Goal: Complete application form: Complete application form

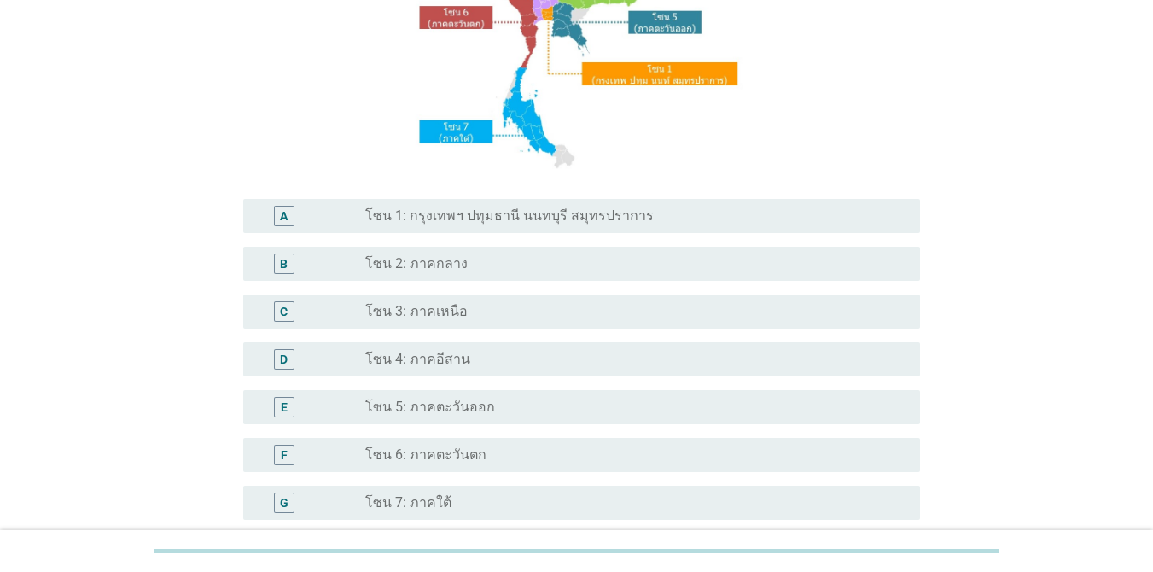
scroll to position [256, 0]
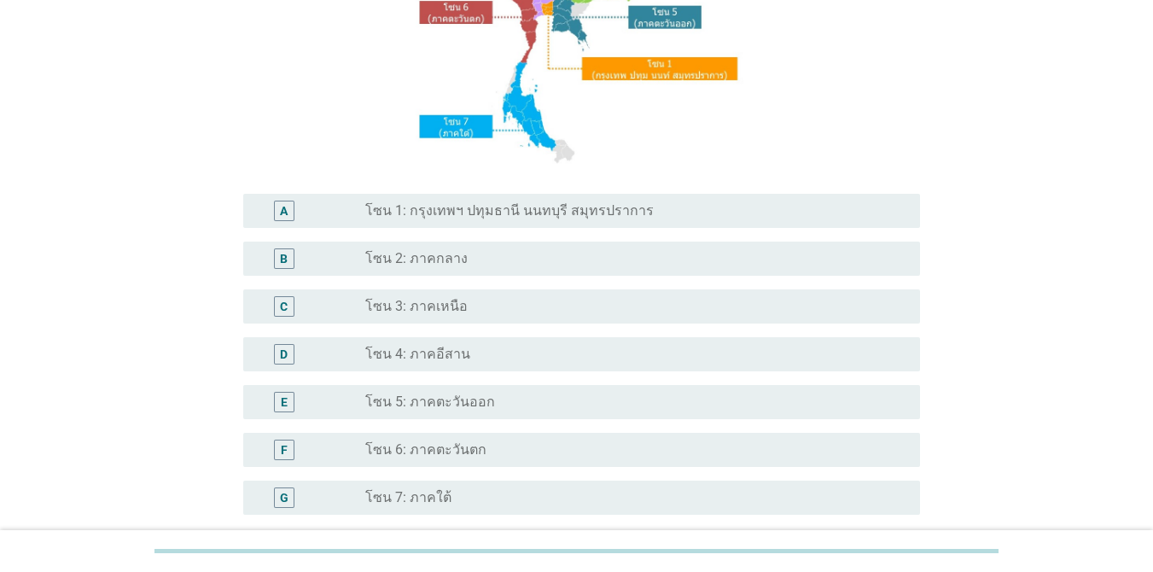
click at [475, 360] on div "radio_button_unchecked โซน 4: ภาคอีสาน" at bounding box center [628, 354] width 527 height 17
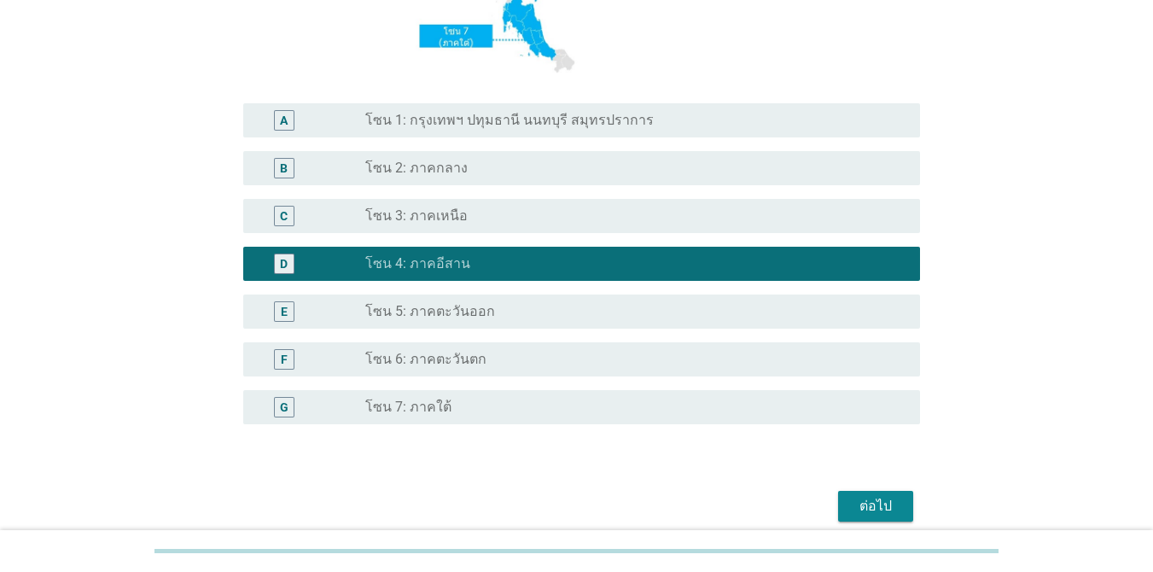
scroll to position [419, 0]
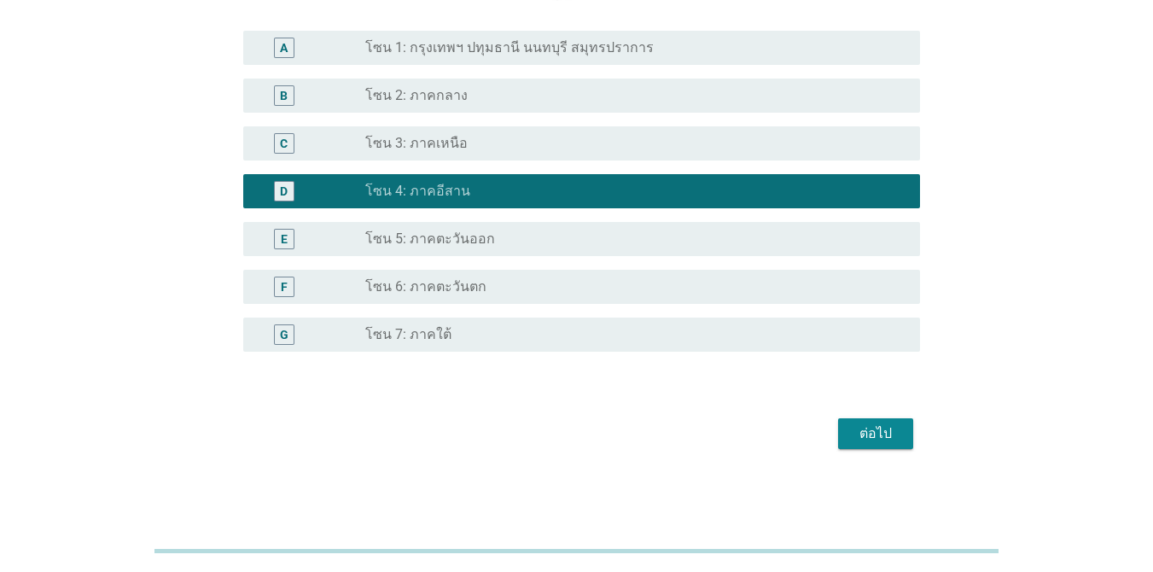
click at [875, 439] on div "ต่อไป" at bounding box center [875, 433] width 48 height 20
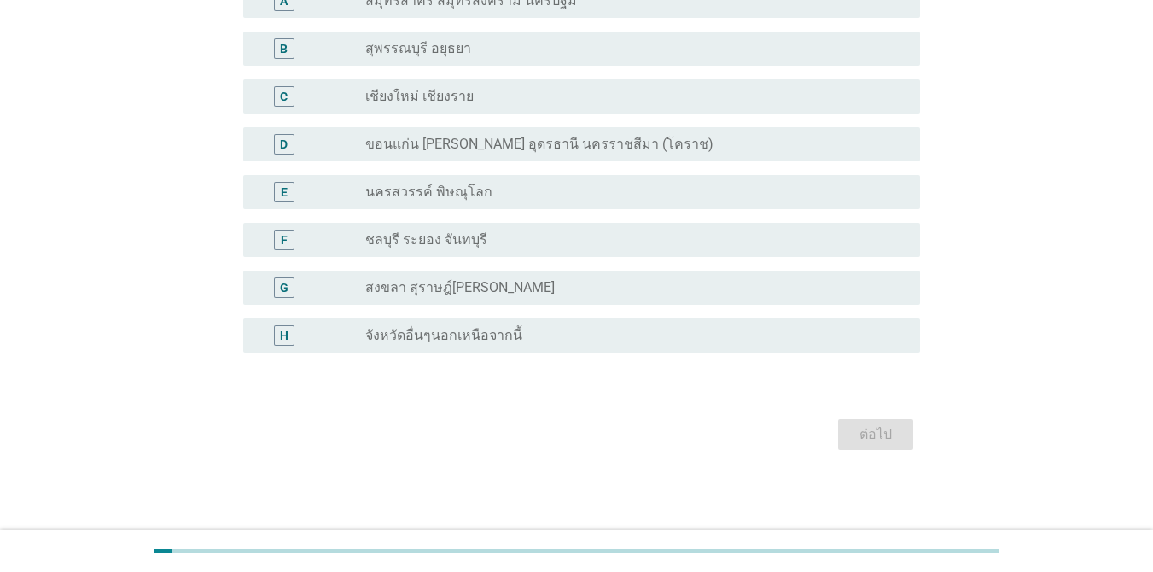
scroll to position [0, 0]
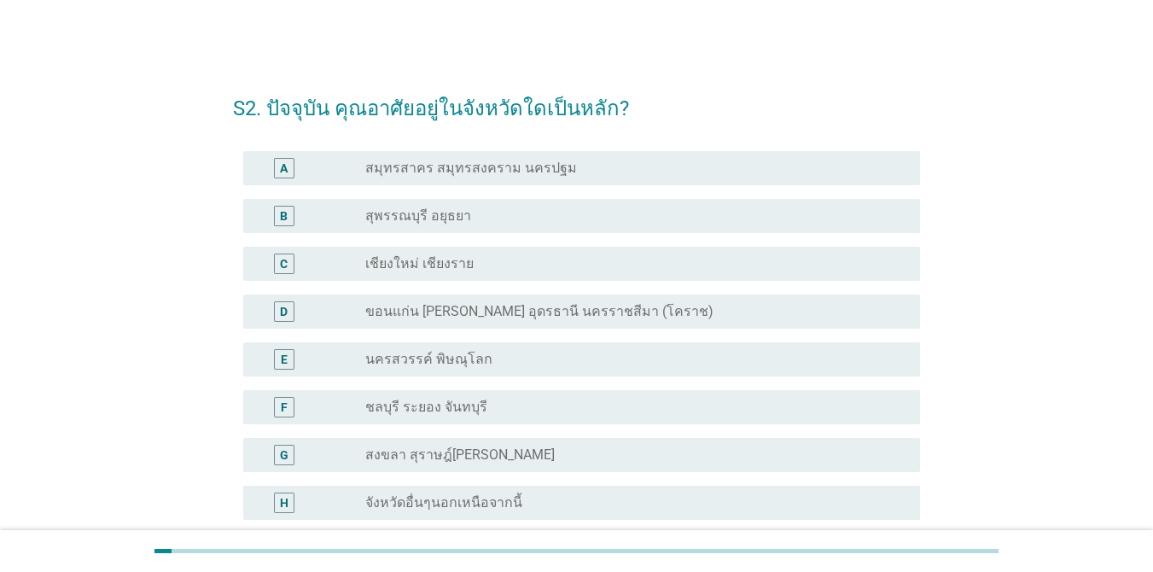
click at [520, 310] on label "ขอนแก่น [PERSON_NAME] อุดรธานี นครราชสีมา (โคราช)" at bounding box center [539, 311] width 348 height 17
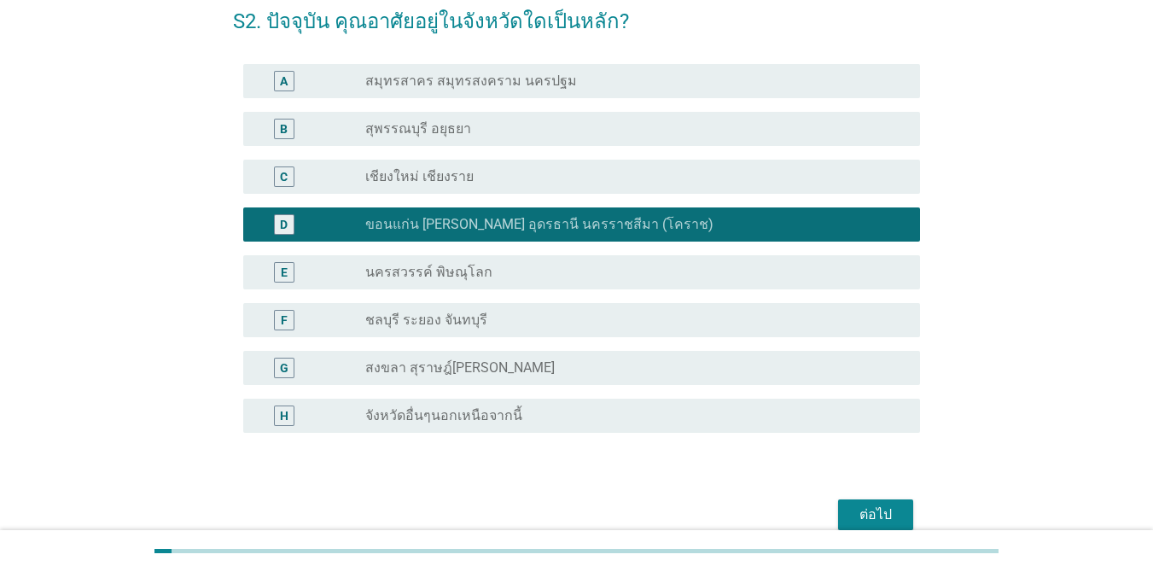
scroll to position [167, 0]
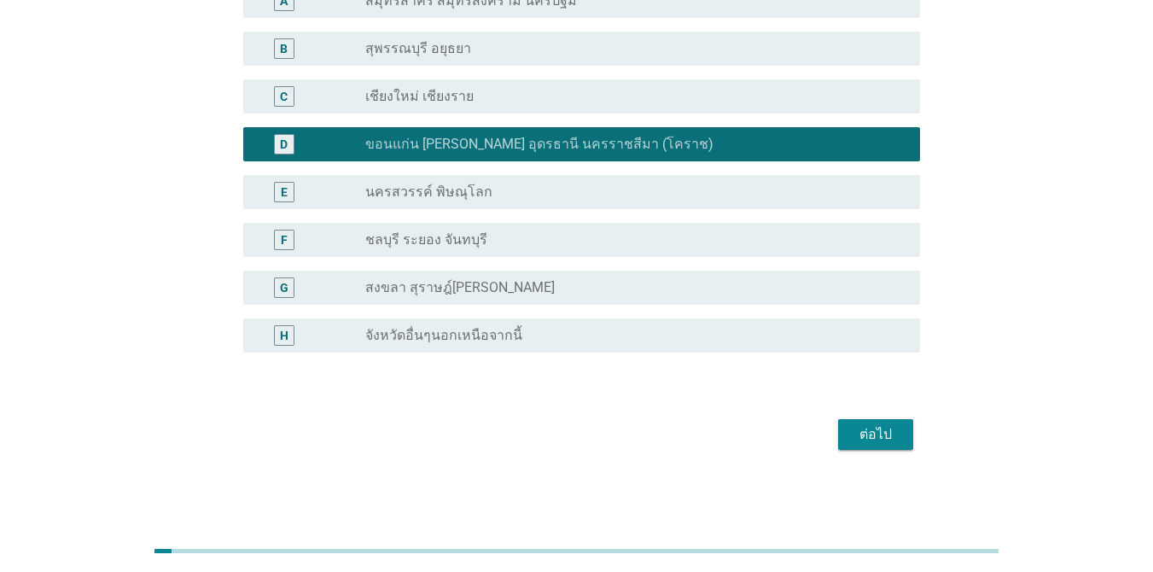
click at [869, 436] on div "ต่อไป" at bounding box center [875, 434] width 48 height 20
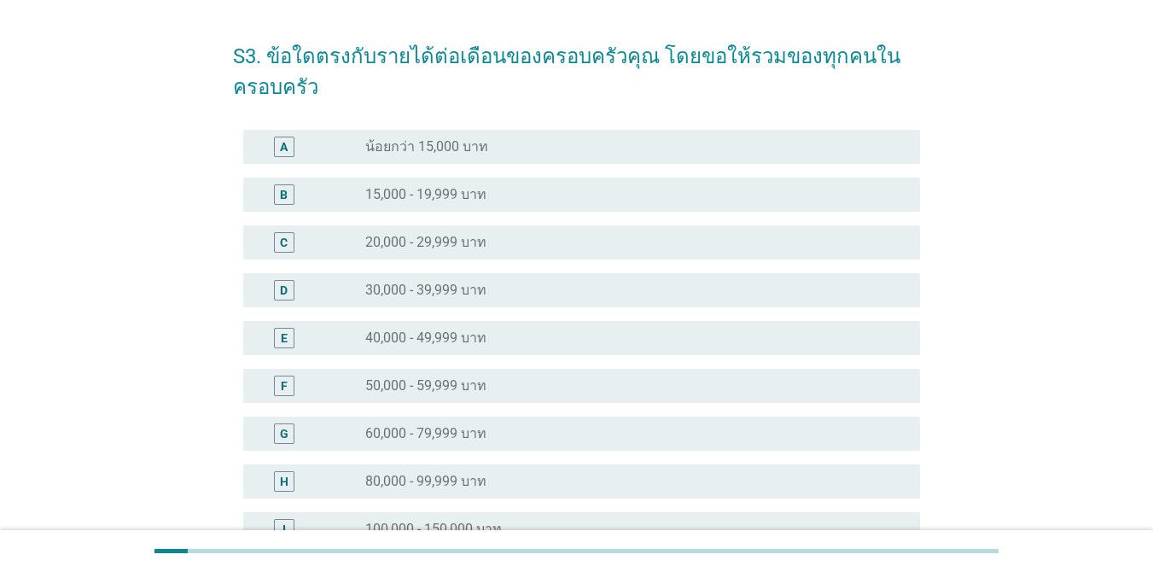
scroll to position [171, 0]
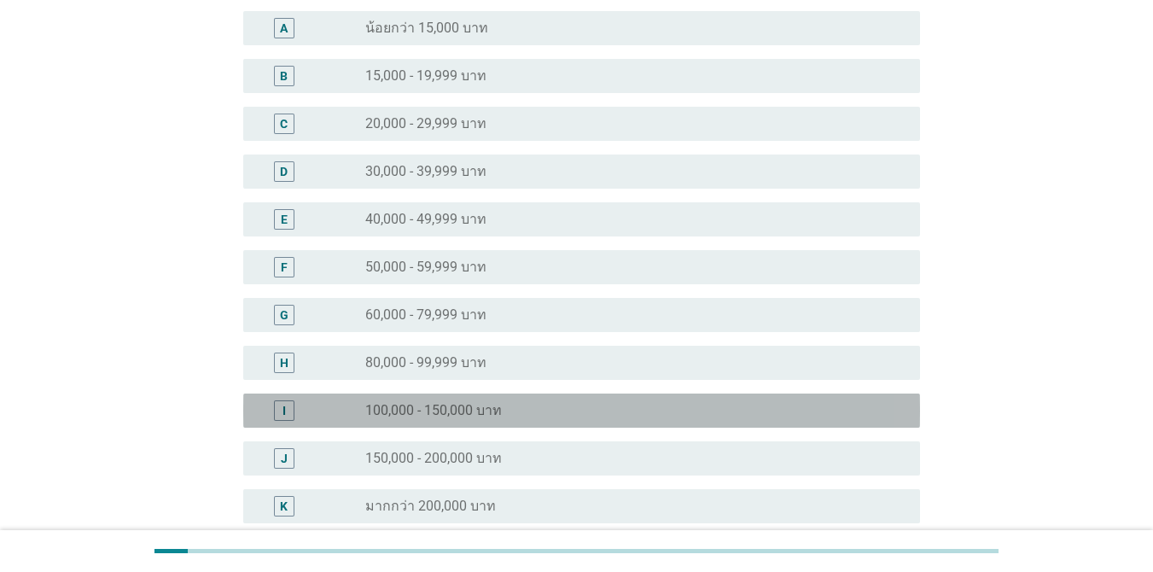
click at [439, 400] on div "radio_button_unchecked 100,000 - 150,000 บาท" at bounding box center [635, 410] width 541 height 20
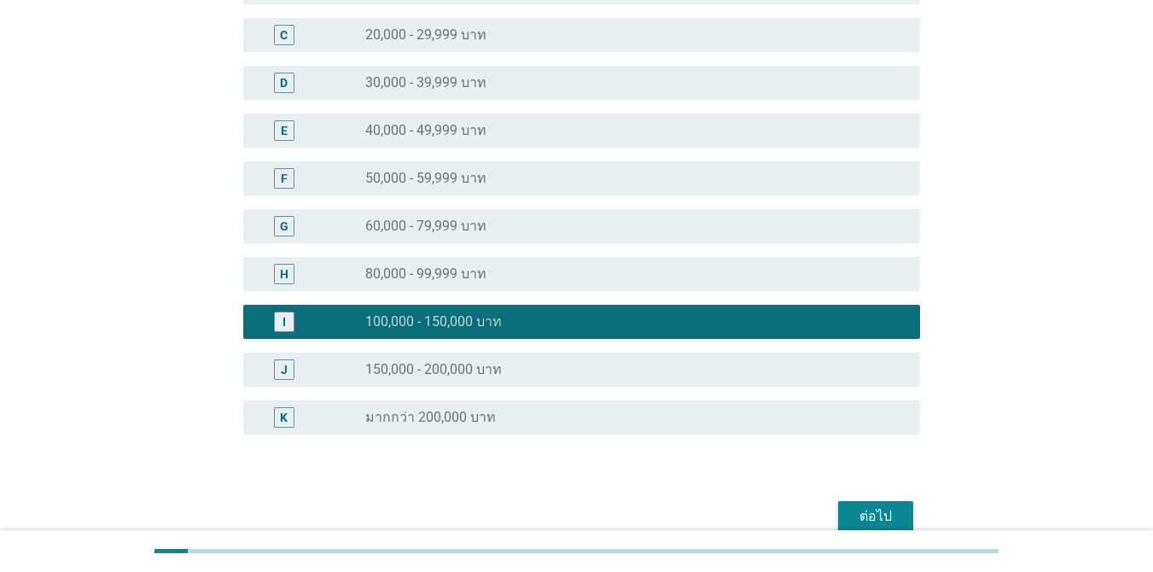
scroll to position [341, 0]
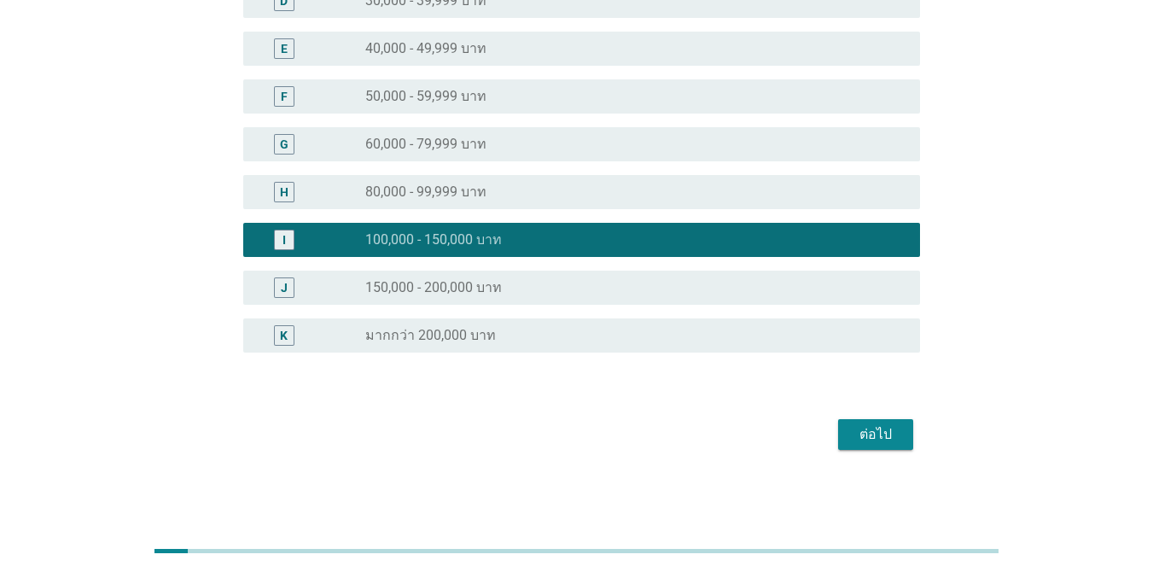
click at [880, 436] on div "ต่อไป" at bounding box center [875, 434] width 48 height 20
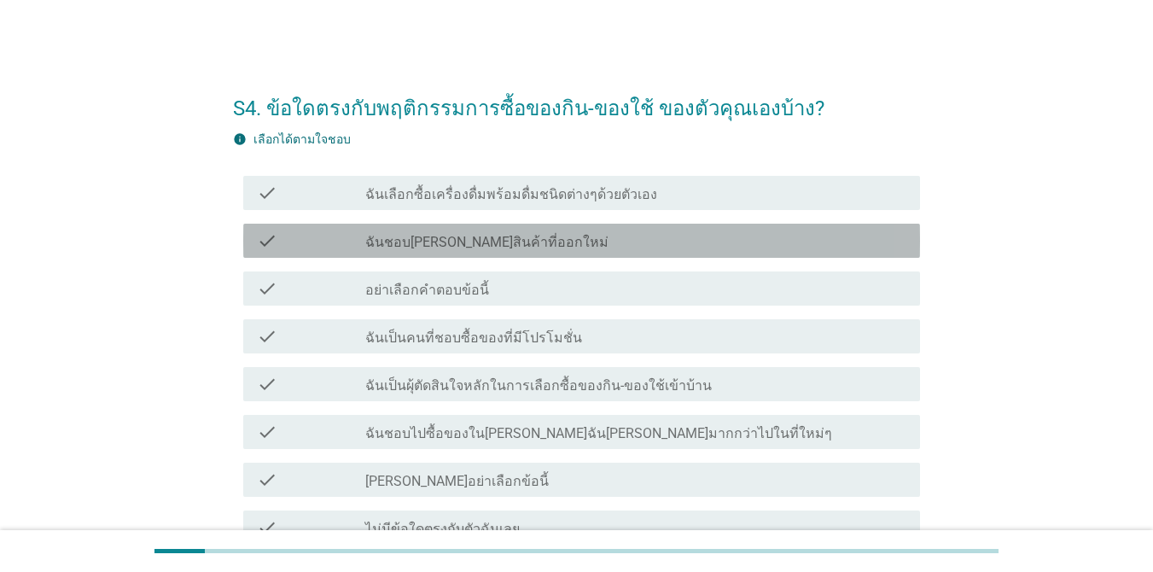
click at [569, 245] on div "check_box_outline_blank ฉันชอบ[PERSON_NAME]สินค้าที่ออกใหม่" at bounding box center [635, 240] width 541 height 20
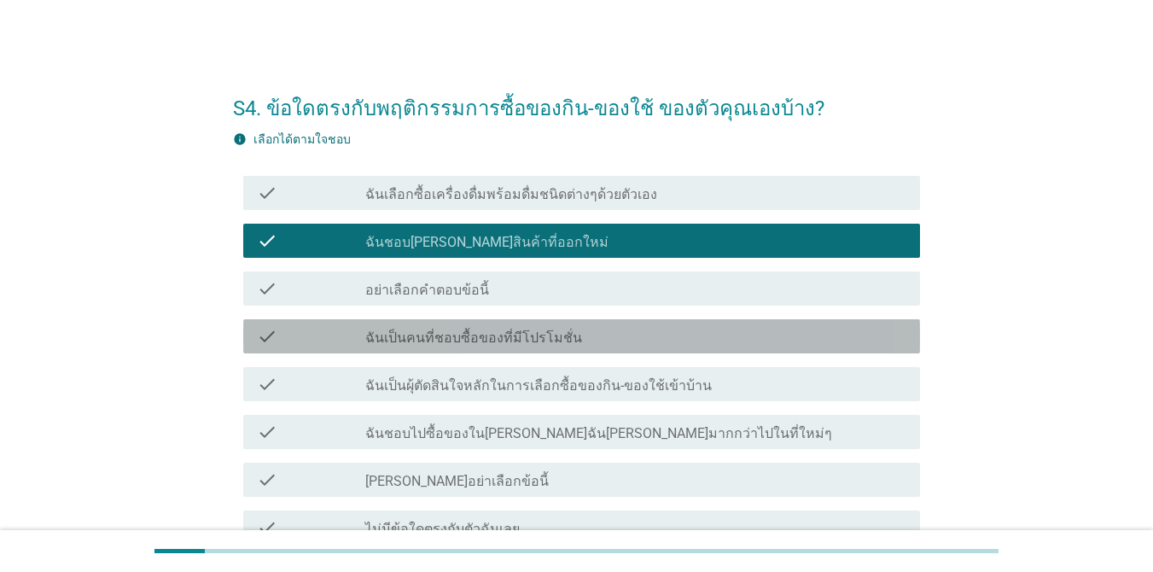
click at [528, 345] on label "ฉันเป็นคนที่ชอบซื้อของที่มีโปรโมชั่น" at bounding box center [473, 337] width 217 height 17
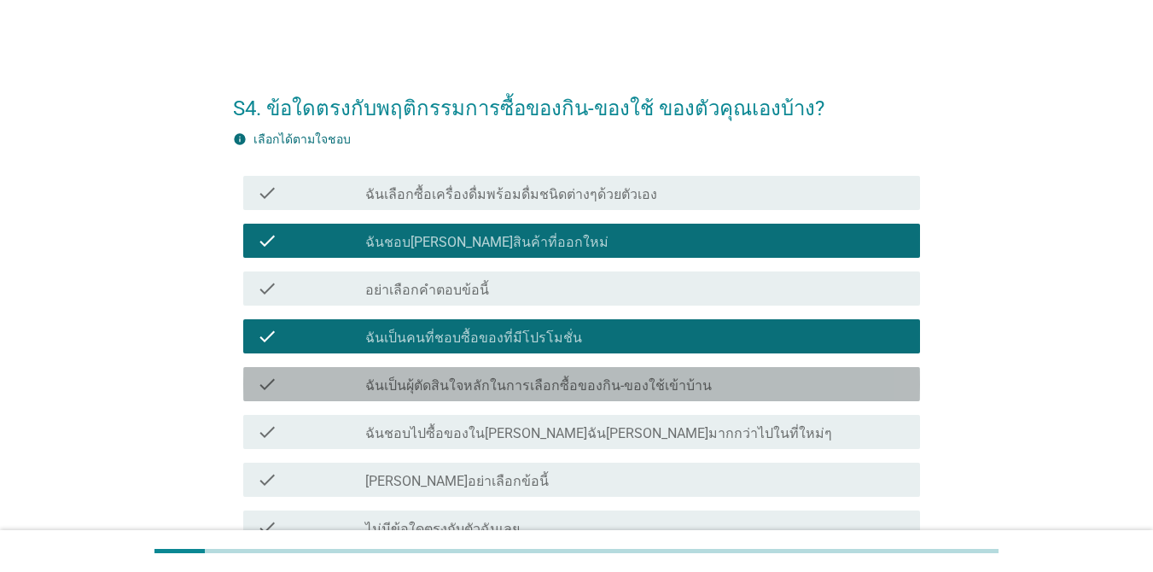
click at [517, 399] on div "check check_box_outline_blank ฉันเป็นผุ้ตัดสินใจหลักในการเลือกซื้อของกิน-ของใช้…" at bounding box center [581, 384] width 677 height 34
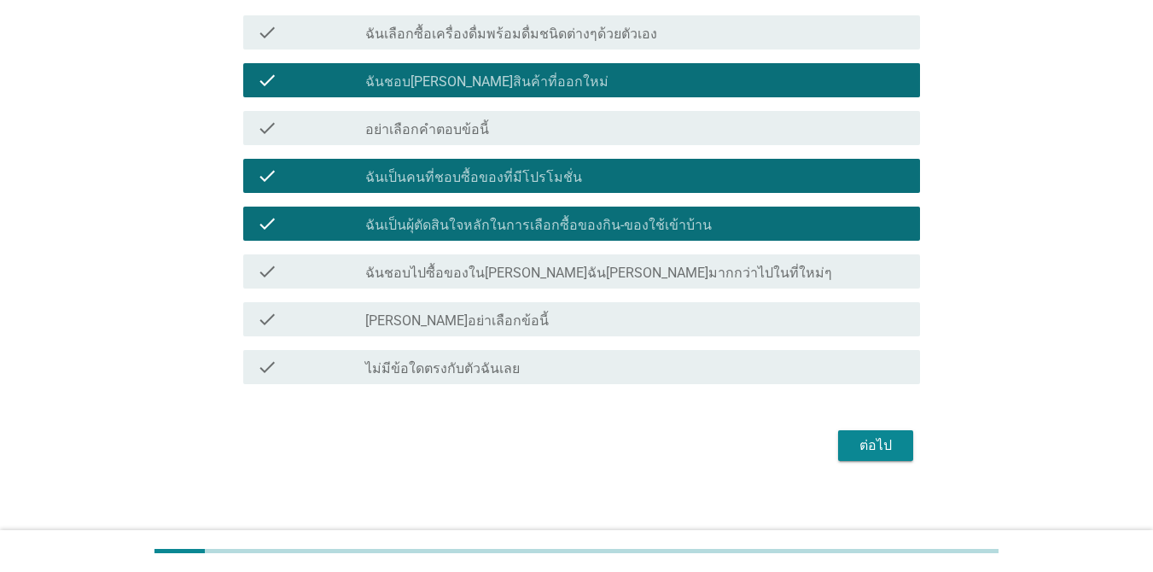
scroll to position [171, 0]
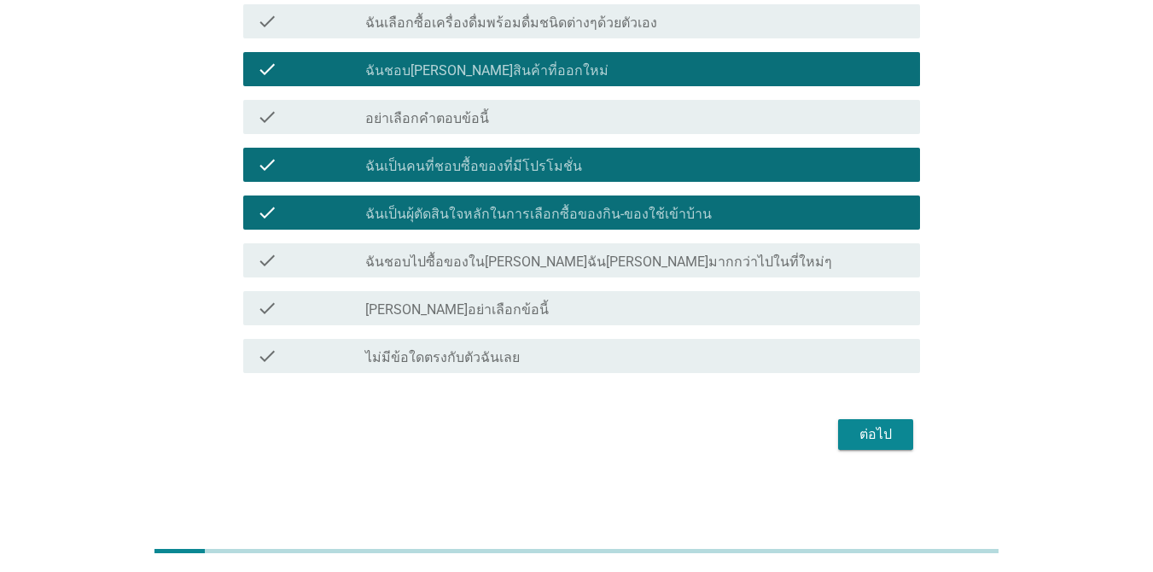
click at [865, 421] on button "ต่อไป" at bounding box center [875, 434] width 75 height 31
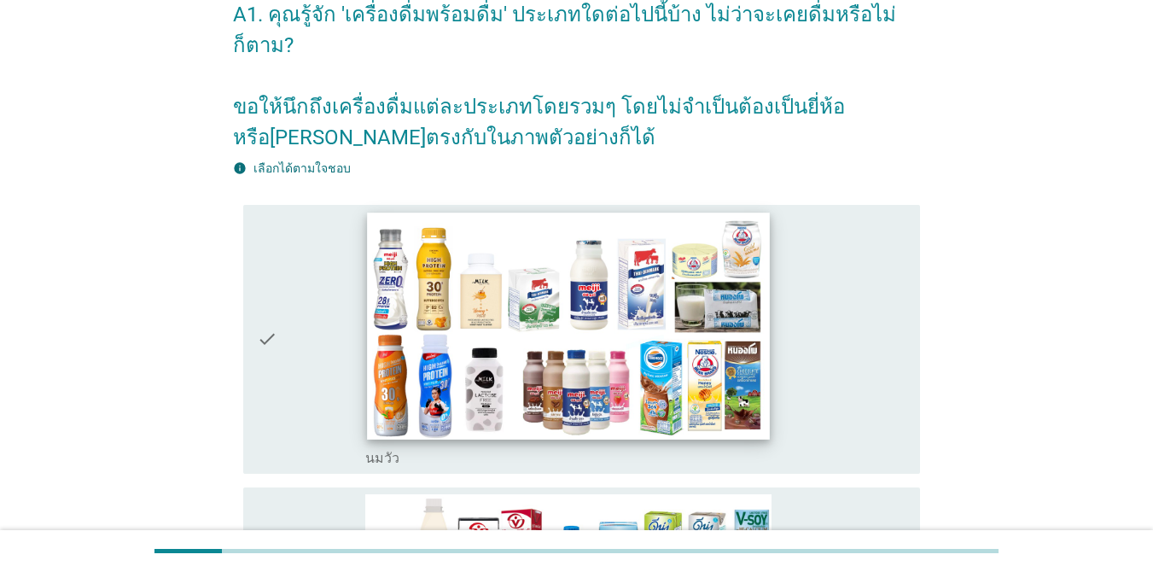
scroll to position [341, 0]
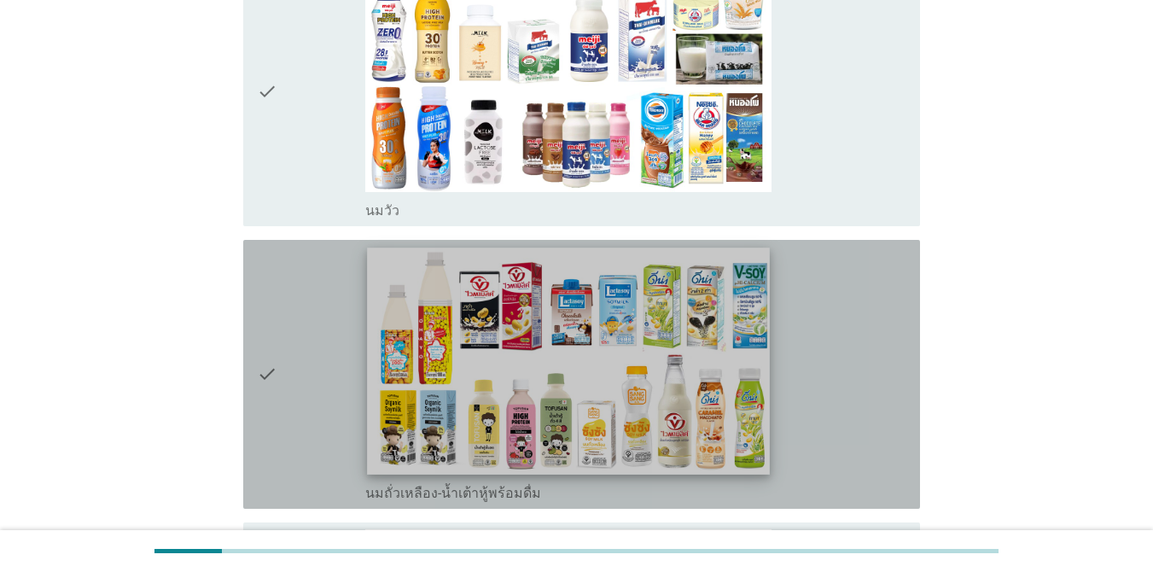
click at [467, 281] on img at bounding box center [568, 360] width 403 height 226
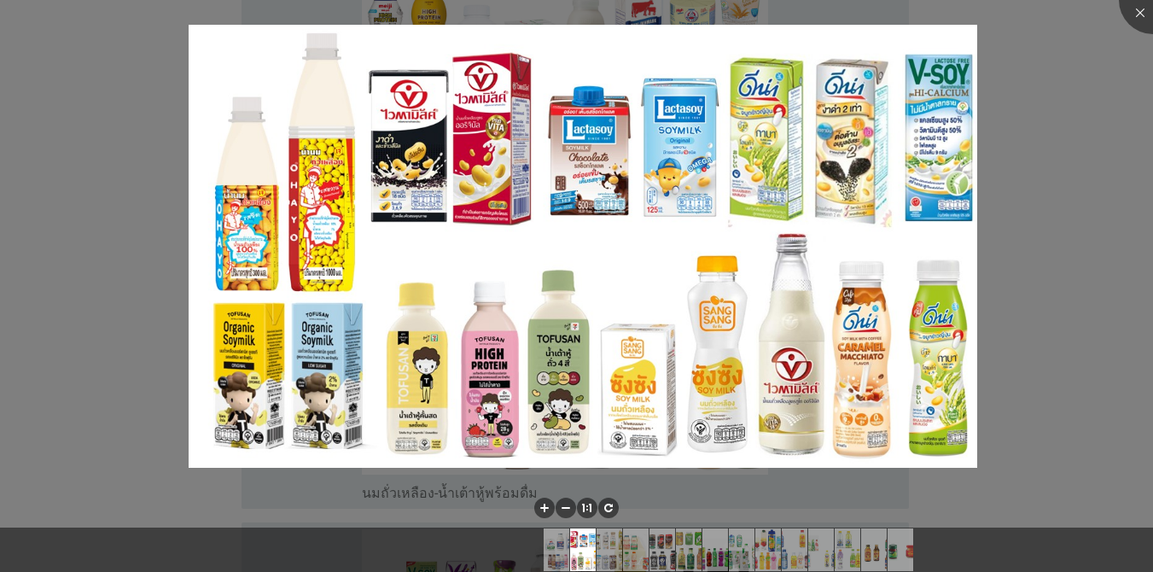
click at [108, 219] on div at bounding box center [576, 286] width 1153 height 572
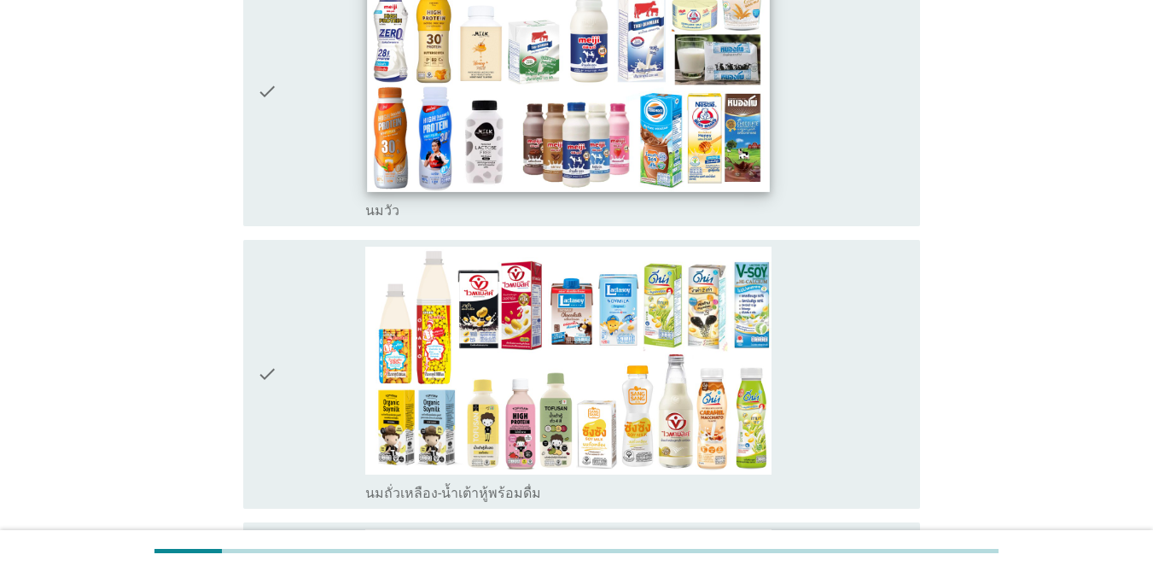
click at [375, 146] on img at bounding box center [568, 78] width 403 height 226
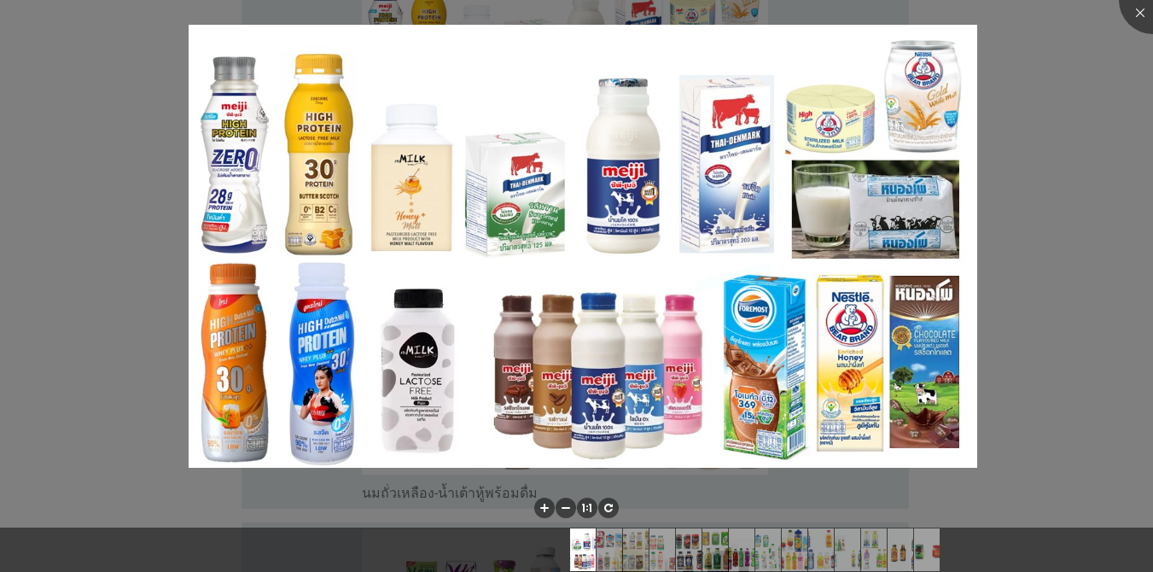
click at [92, 181] on div at bounding box center [576, 286] width 1153 height 572
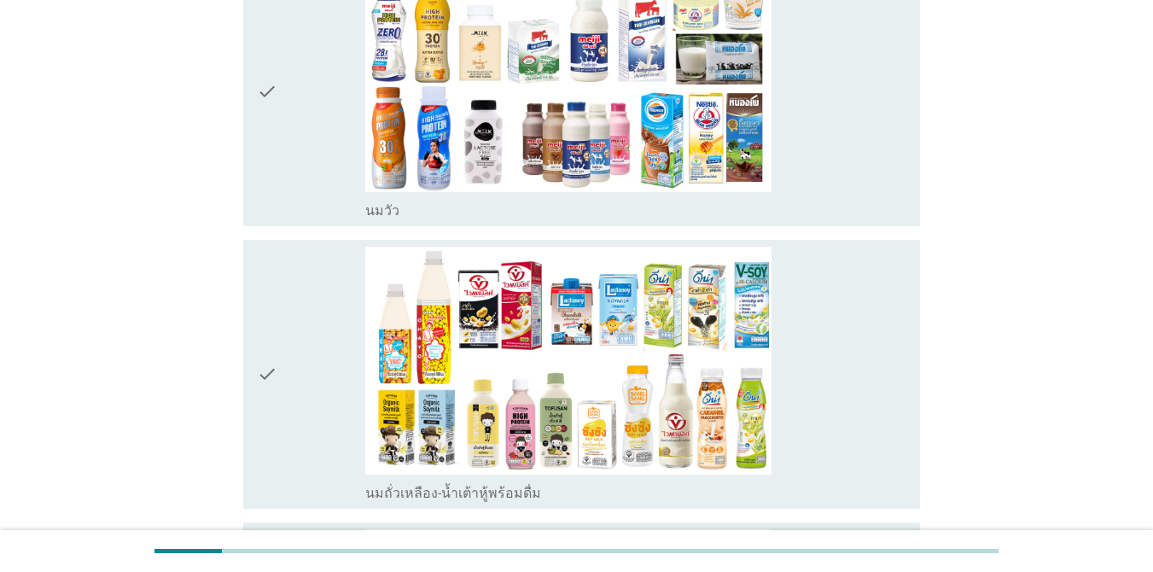
click at [264, 155] on icon "check" at bounding box center [267, 91] width 20 height 255
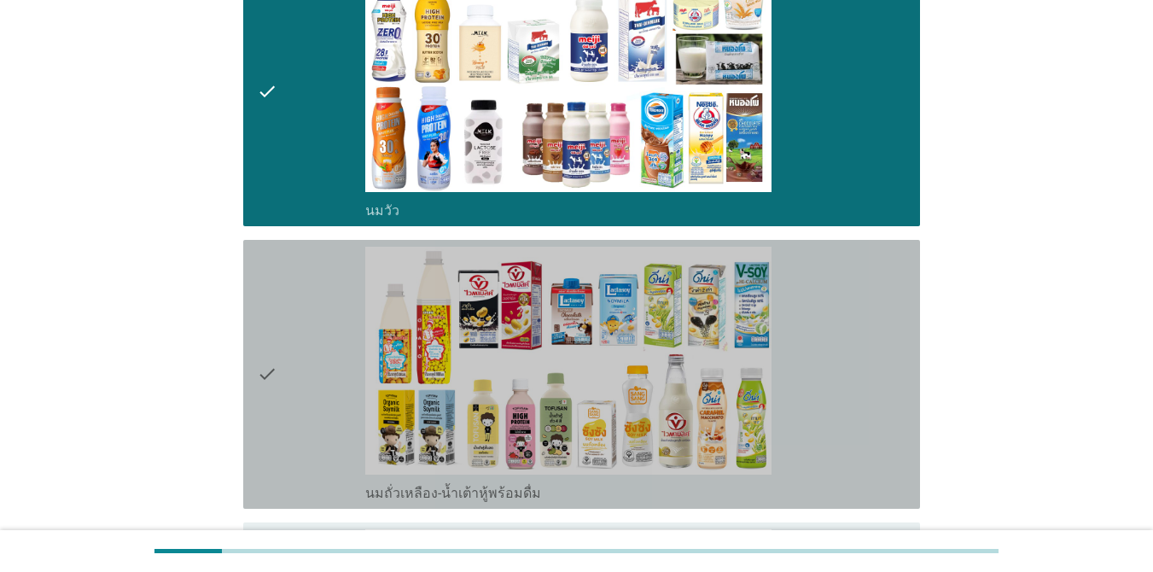
click at [286, 284] on div "check" at bounding box center [311, 374] width 108 height 255
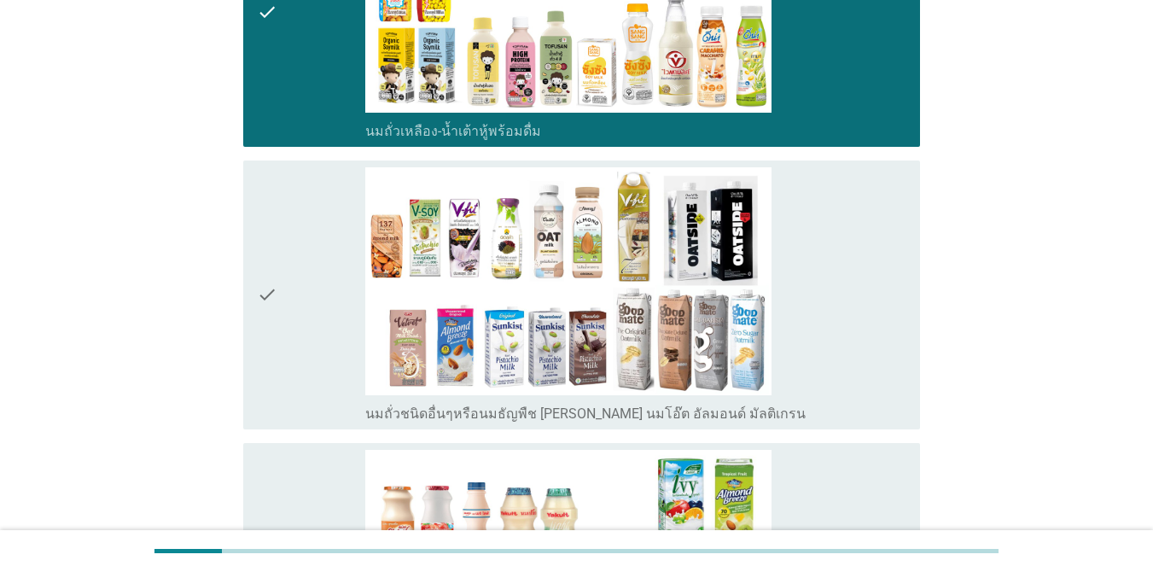
scroll to position [853, 0]
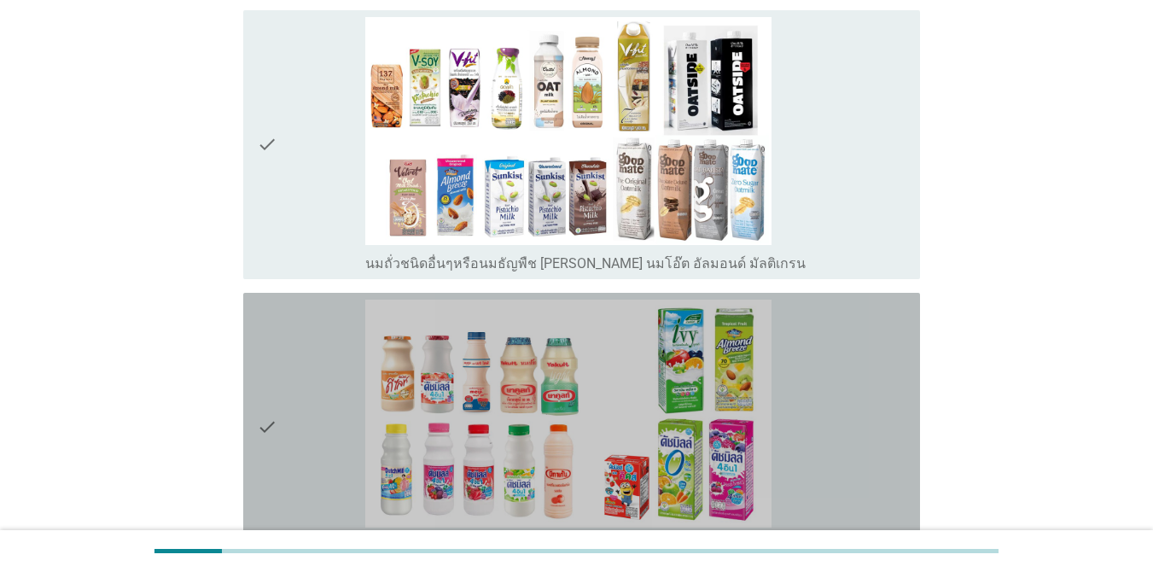
click at [288, 357] on div "check" at bounding box center [311, 426] width 108 height 255
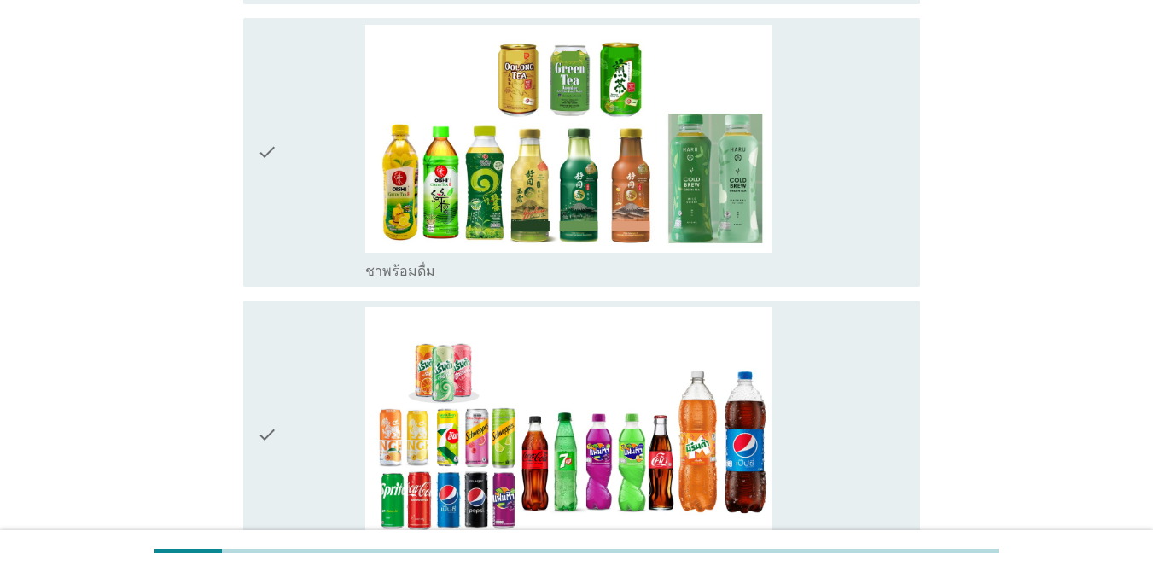
scroll to position [1706, 0]
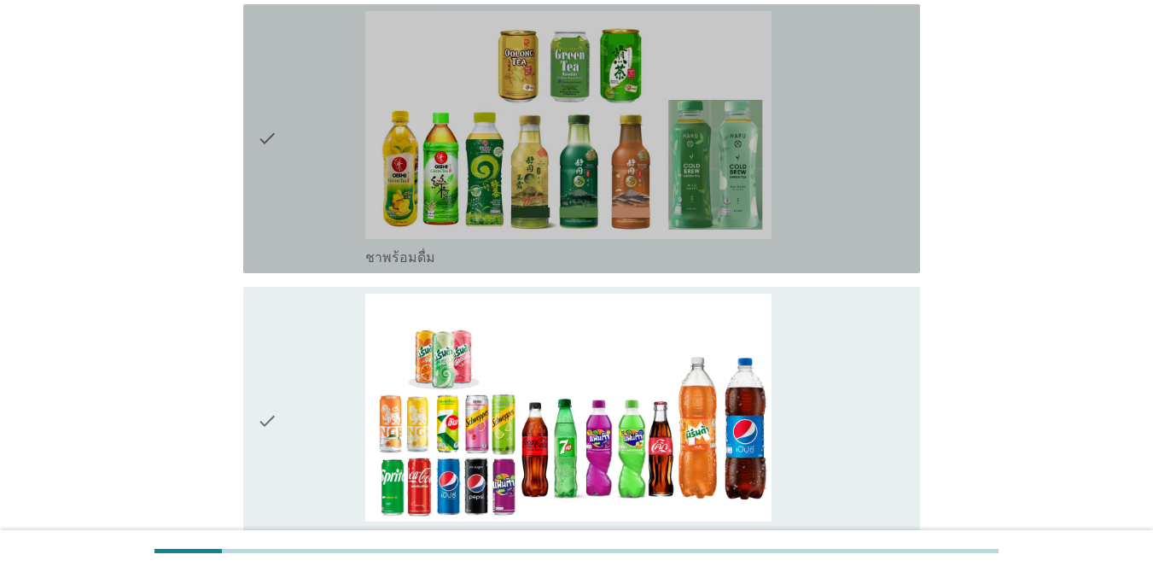
click at [261, 152] on icon "check" at bounding box center [267, 138] width 20 height 255
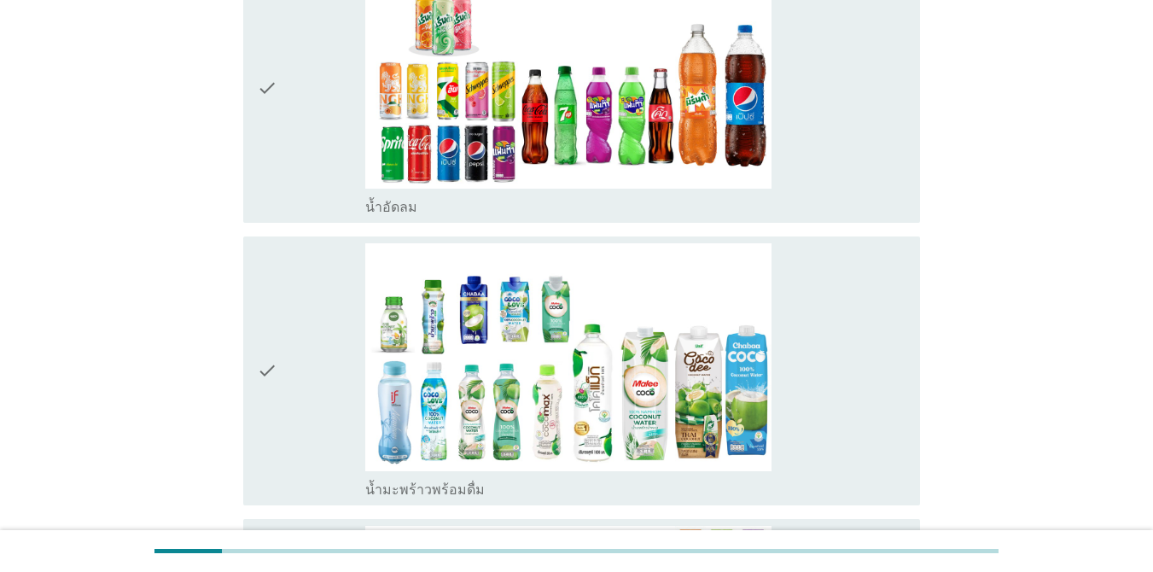
scroll to position [2048, 0]
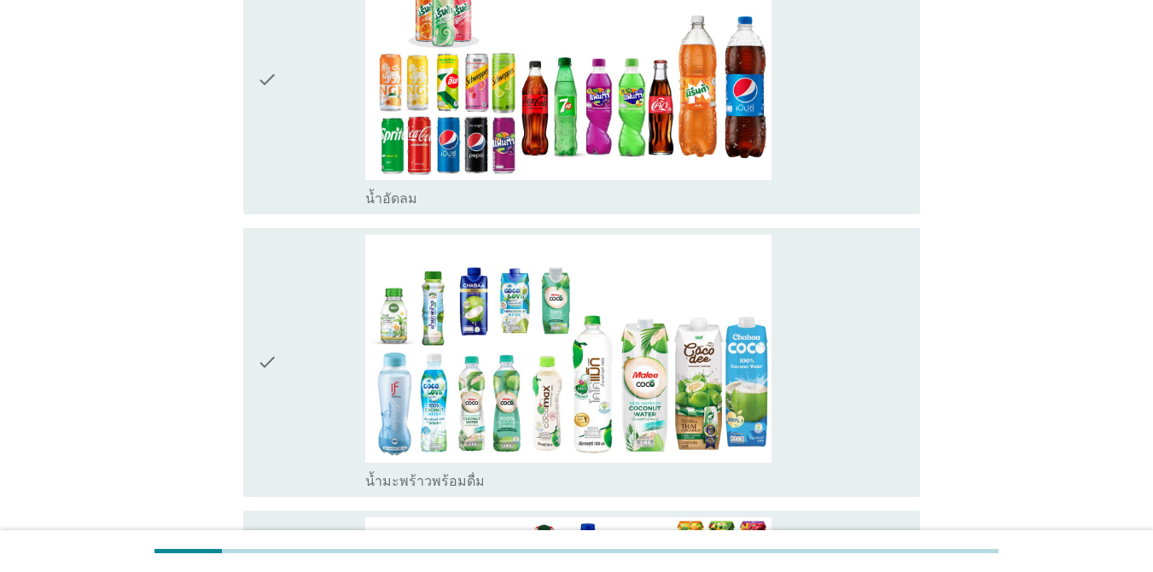
click at [263, 380] on icon "check" at bounding box center [267, 362] width 20 height 255
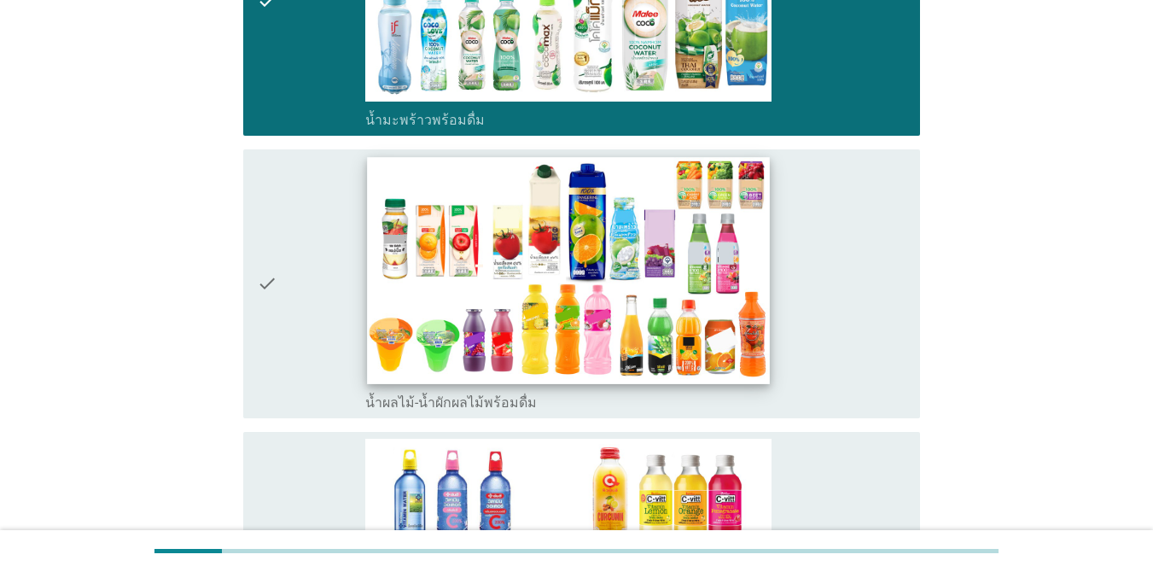
scroll to position [2560, 0]
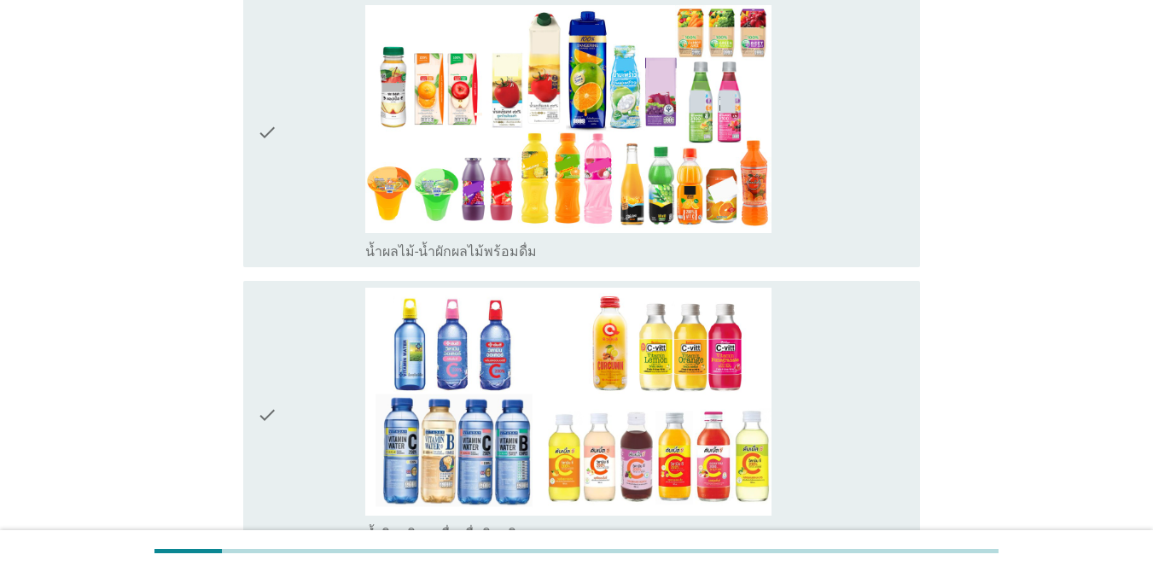
click at [281, 161] on div "check" at bounding box center [311, 132] width 108 height 255
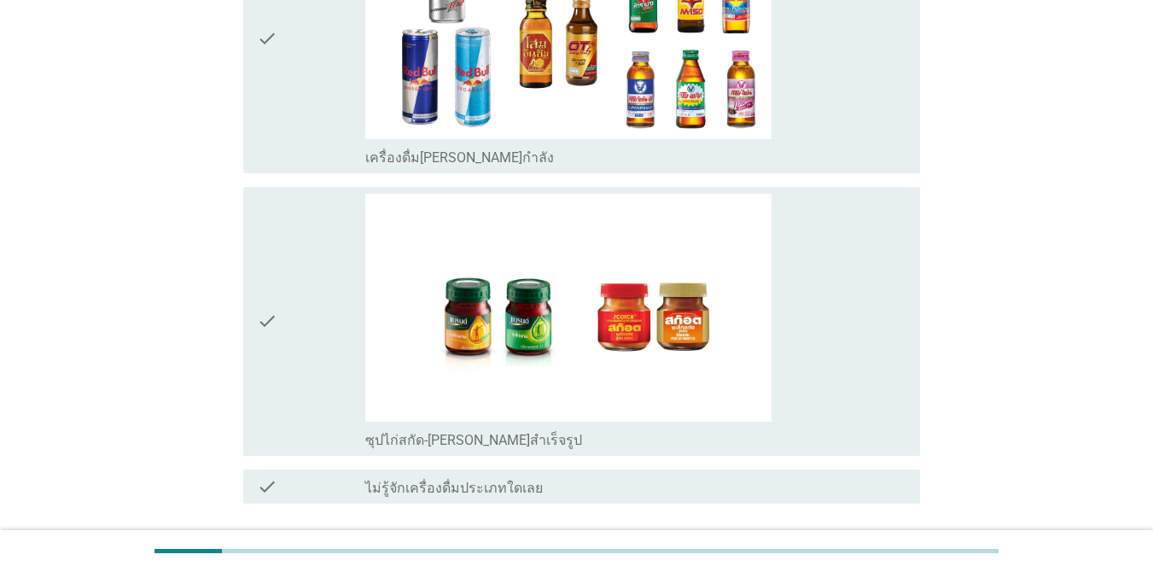
scroll to position [3883, 0]
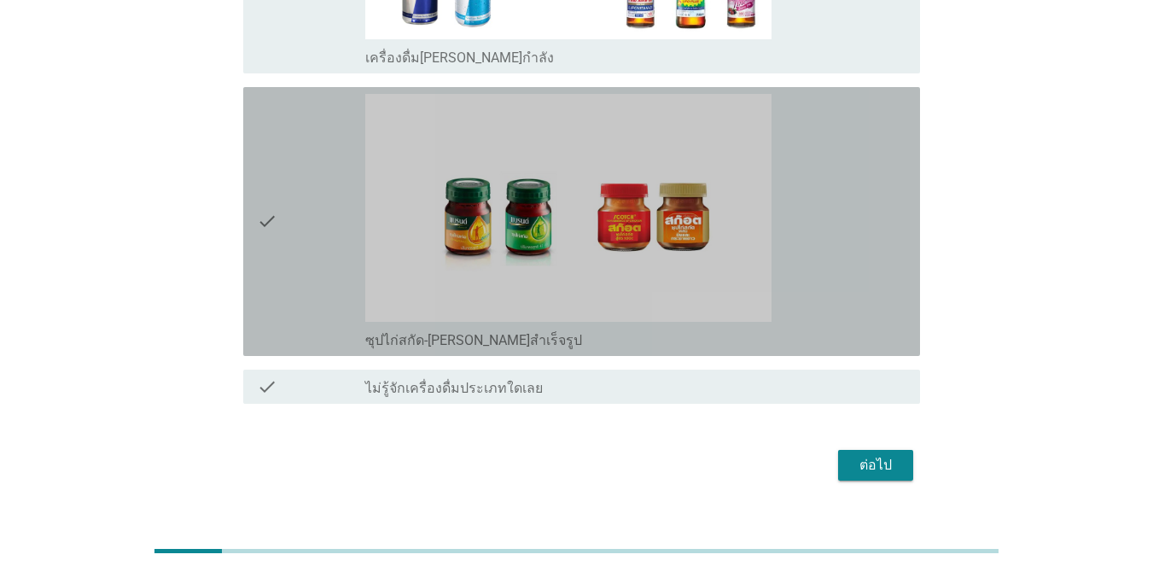
click at [275, 237] on icon "check" at bounding box center [267, 221] width 20 height 255
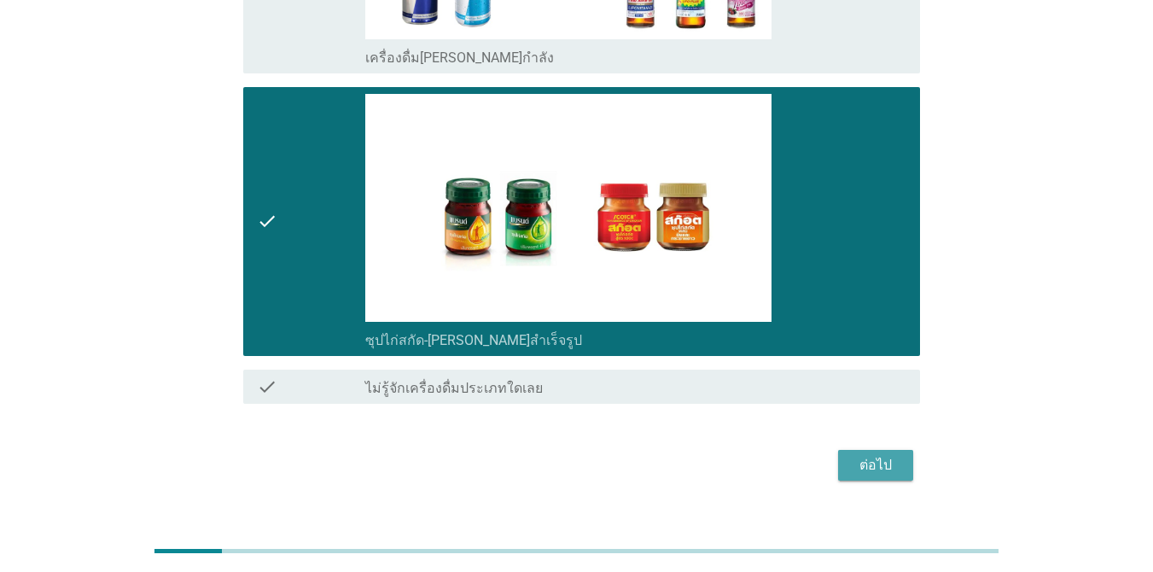
click at [872, 455] on div "ต่อไป" at bounding box center [875, 465] width 48 height 20
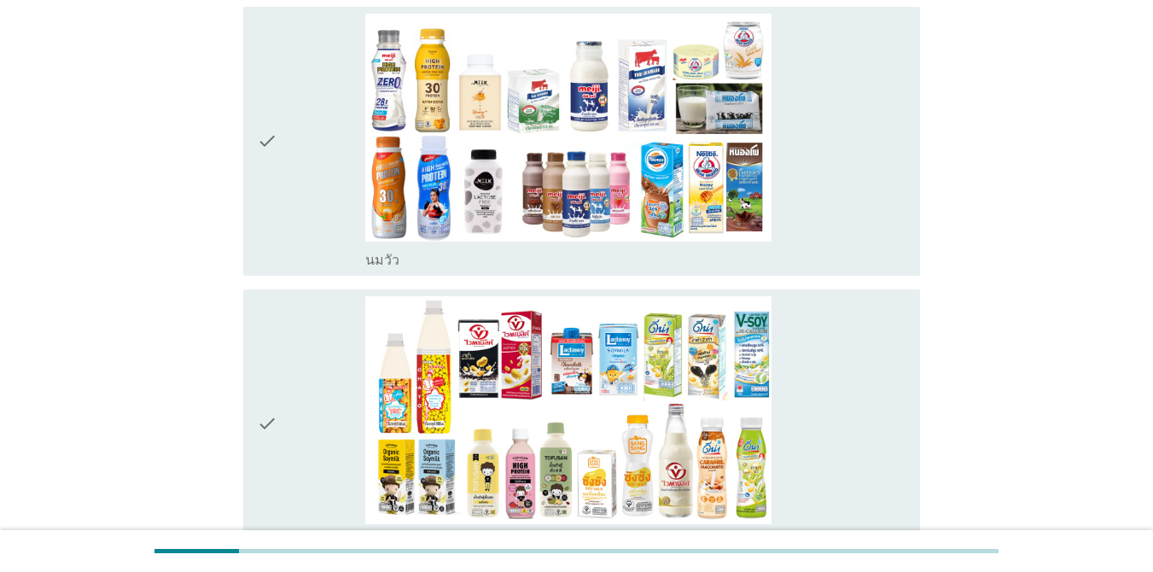
scroll to position [171, 0]
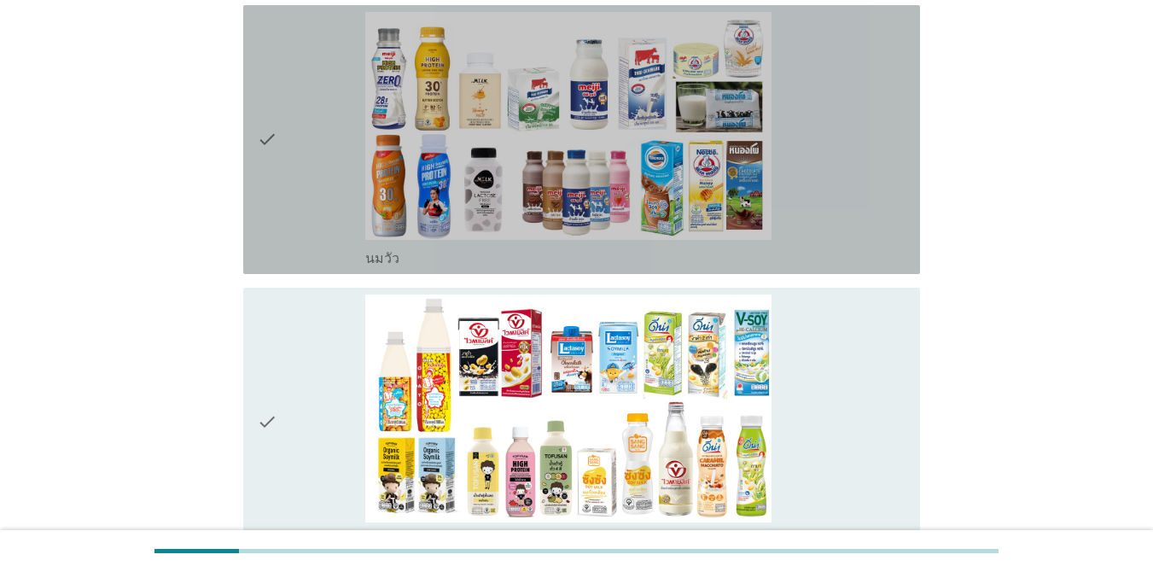
click at [290, 190] on div "check" at bounding box center [311, 139] width 108 height 255
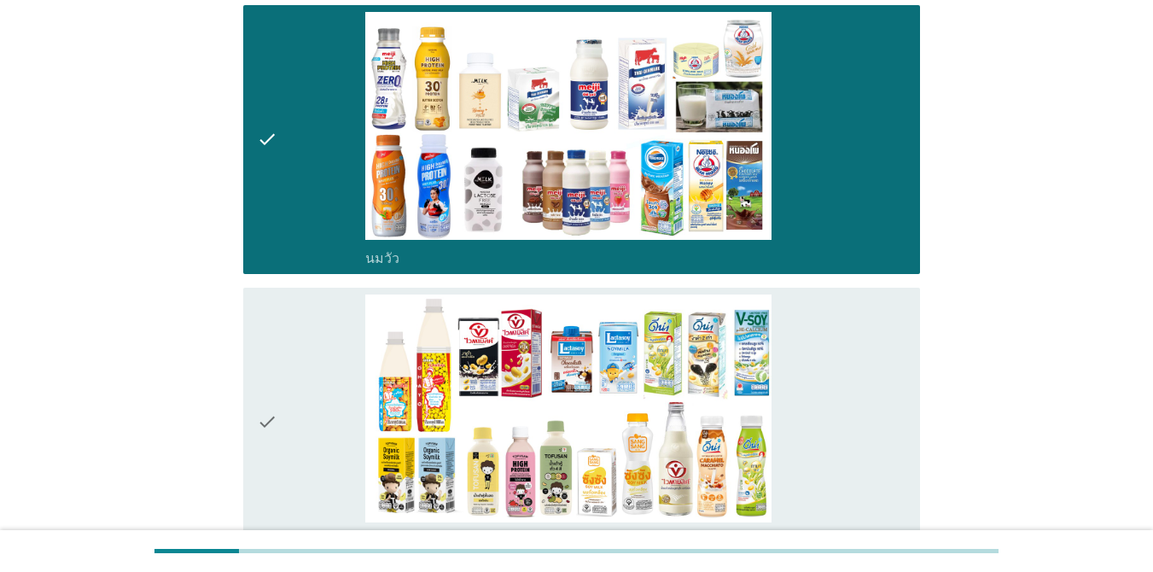
click at [280, 405] on div "check" at bounding box center [311, 421] width 108 height 255
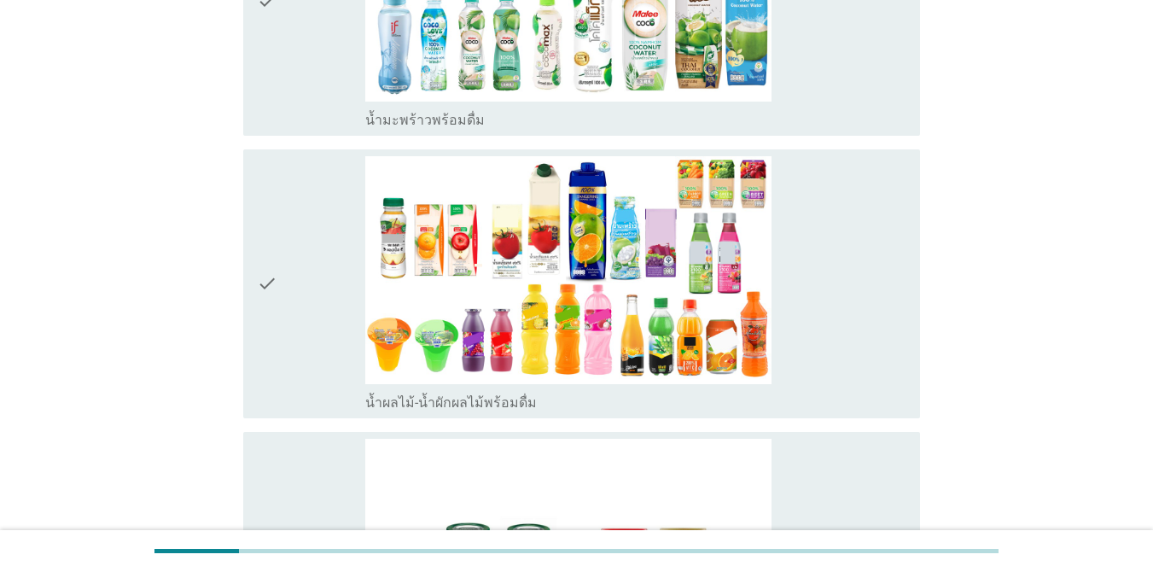
scroll to position [1706, 0]
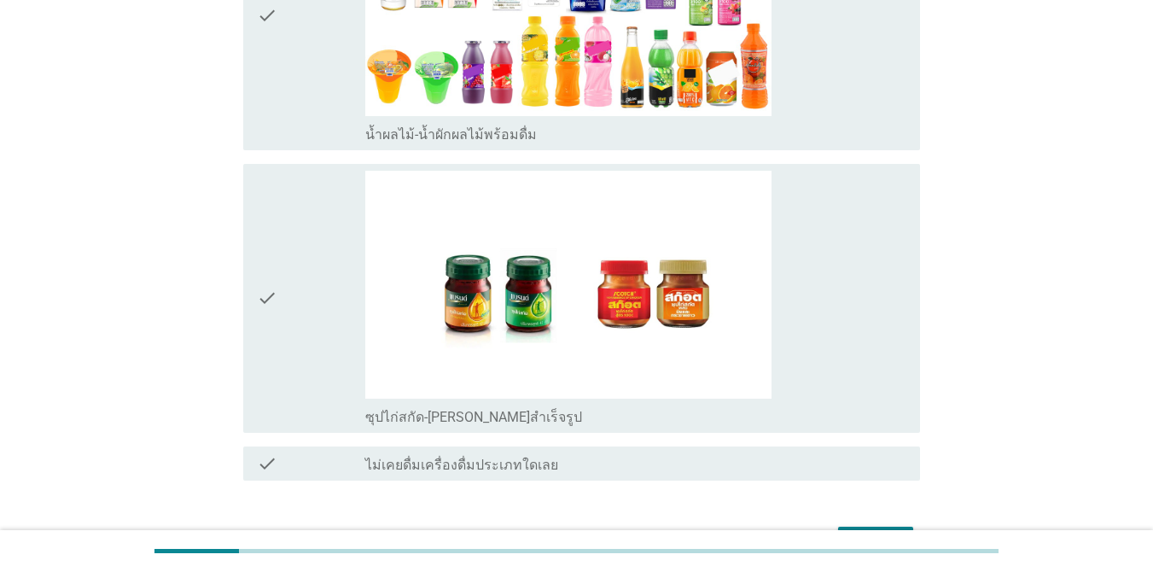
click at [286, 296] on div "check" at bounding box center [311, 298] width 108 height 255
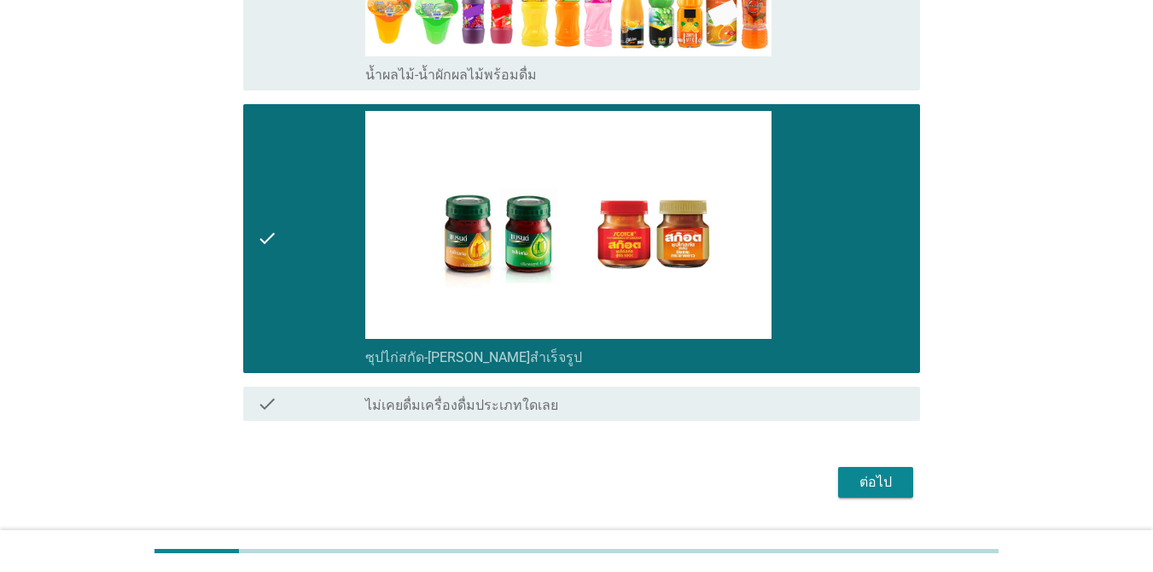
scroll to position [1814, 0]
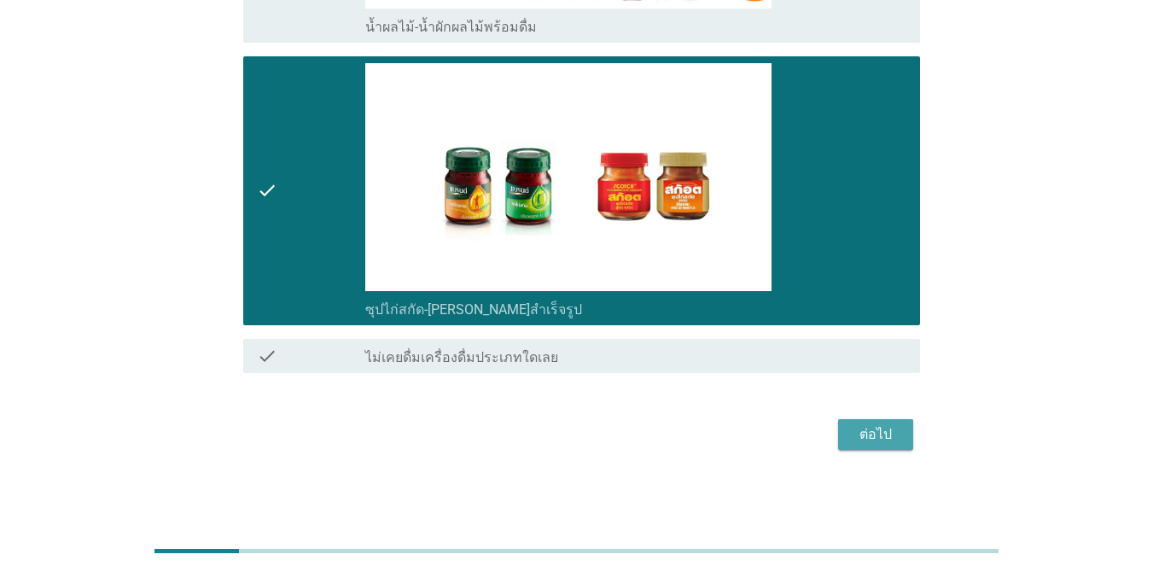
click at [885, 430] on div "ต่อไป" at bounding box center [875, 434] width 48 height 20
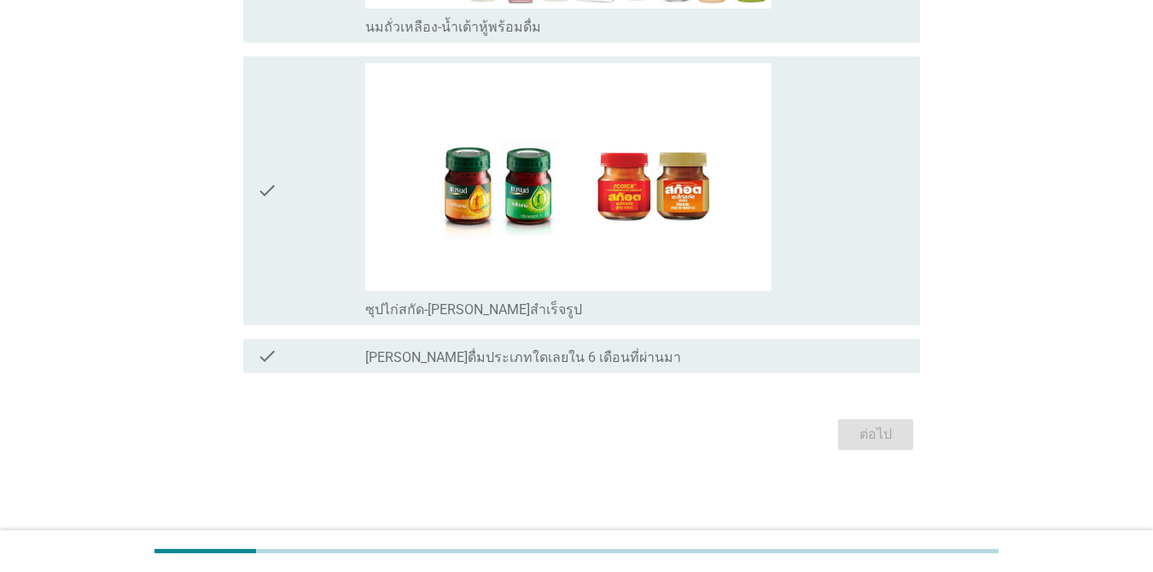
scroll to position [0, 0]
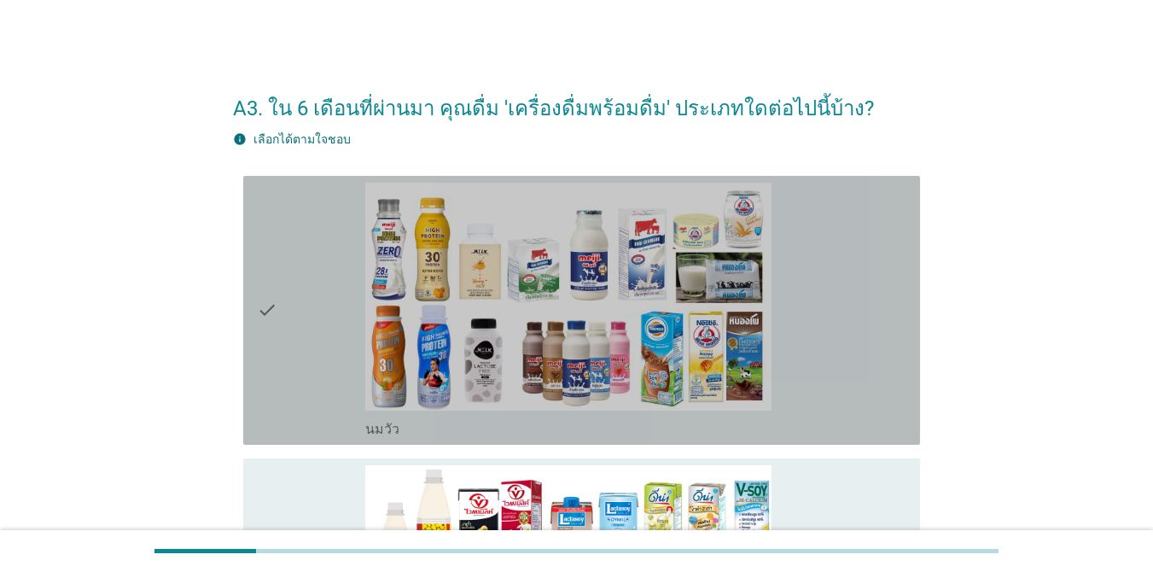
click at [280, 357] on div "check" at bounding box center [311, 310] width 108 height 255
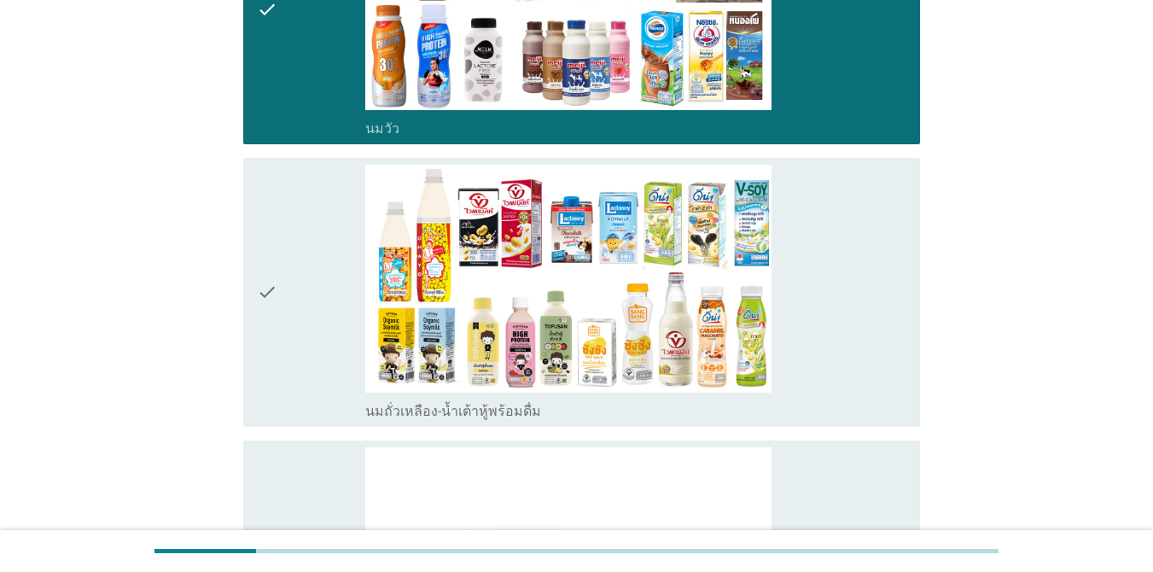
scroll to position [427, 0]
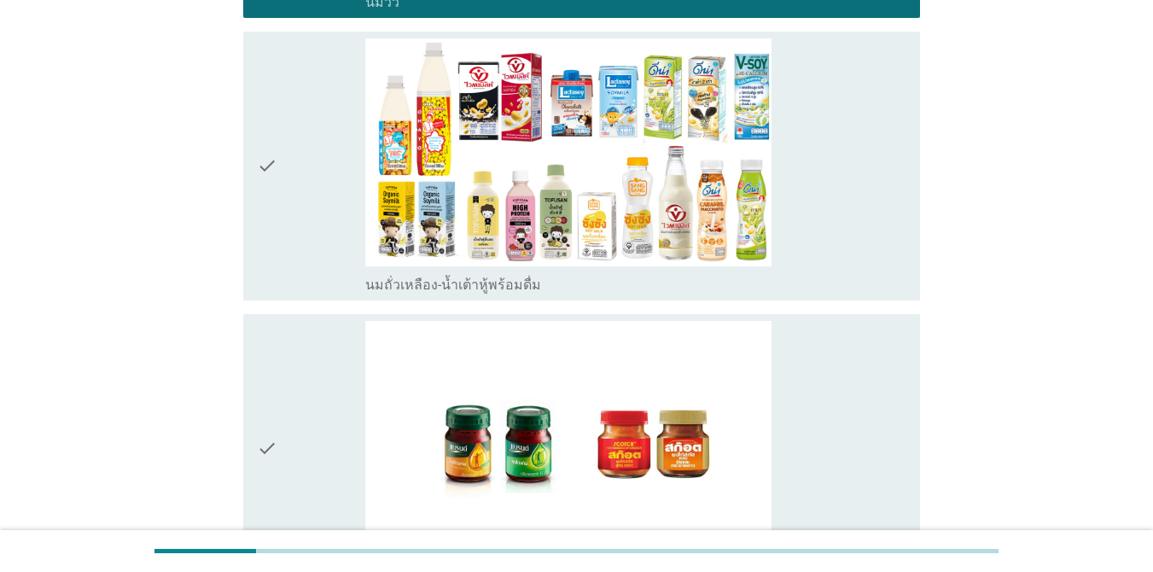
click at [301, 398] on div "check" at bounding box center [311, 448] width 108 height 255
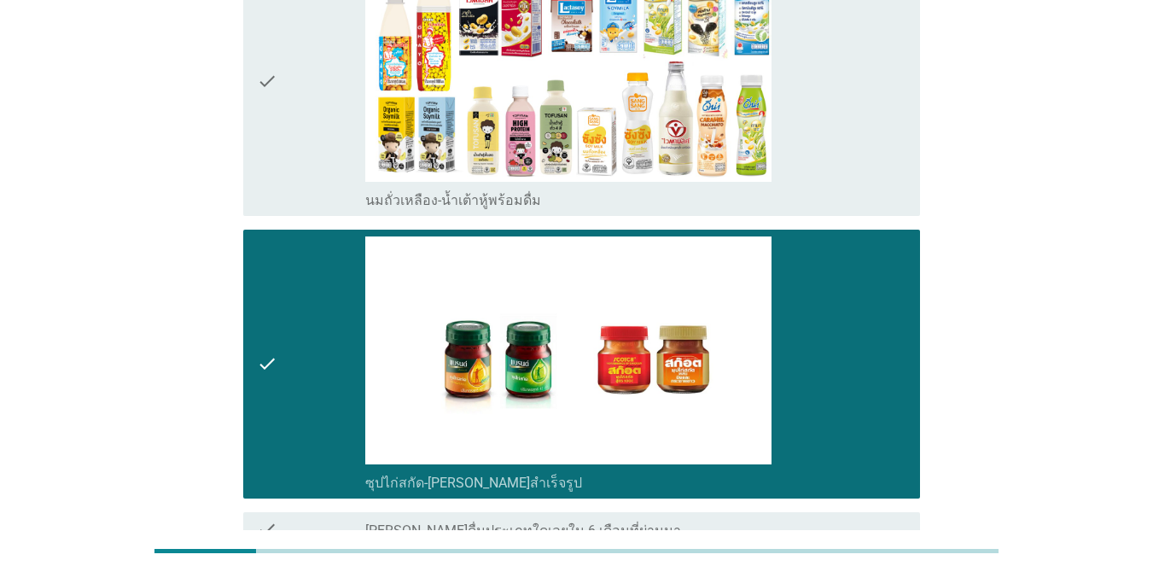
scroll to position [258, 0]
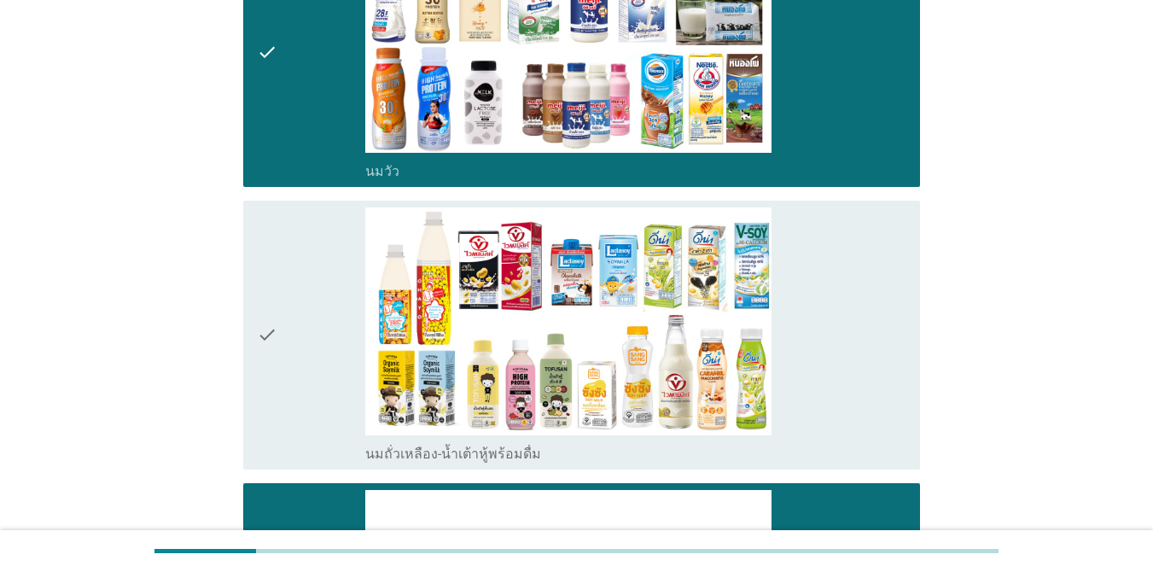
click at [291, 324] on div "check" at bounding box center [311, 334] width 108 height 255
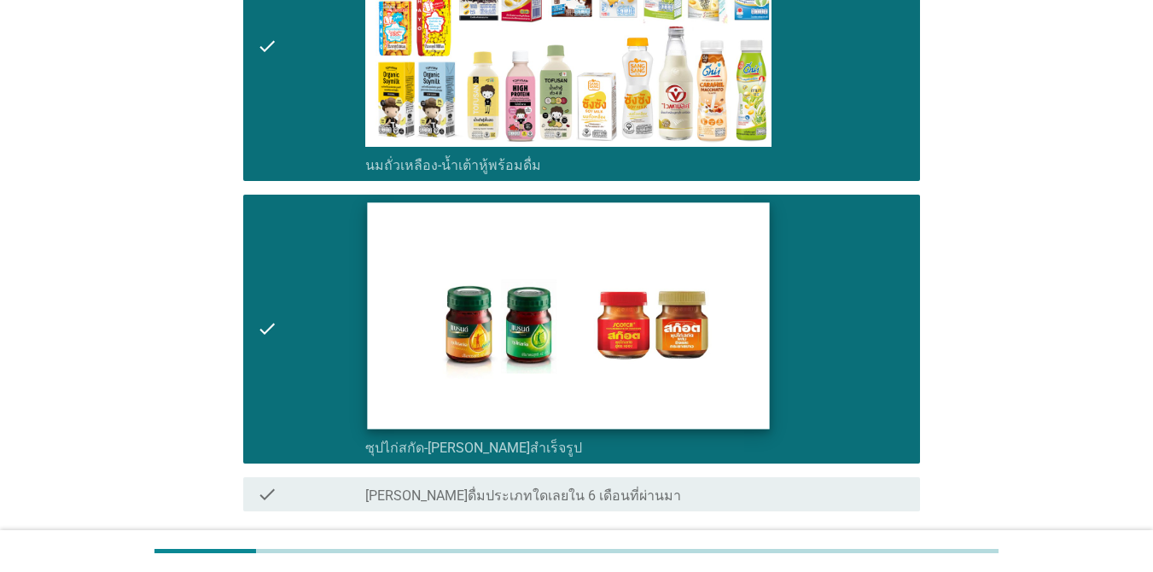
scroll to position [684, 0]
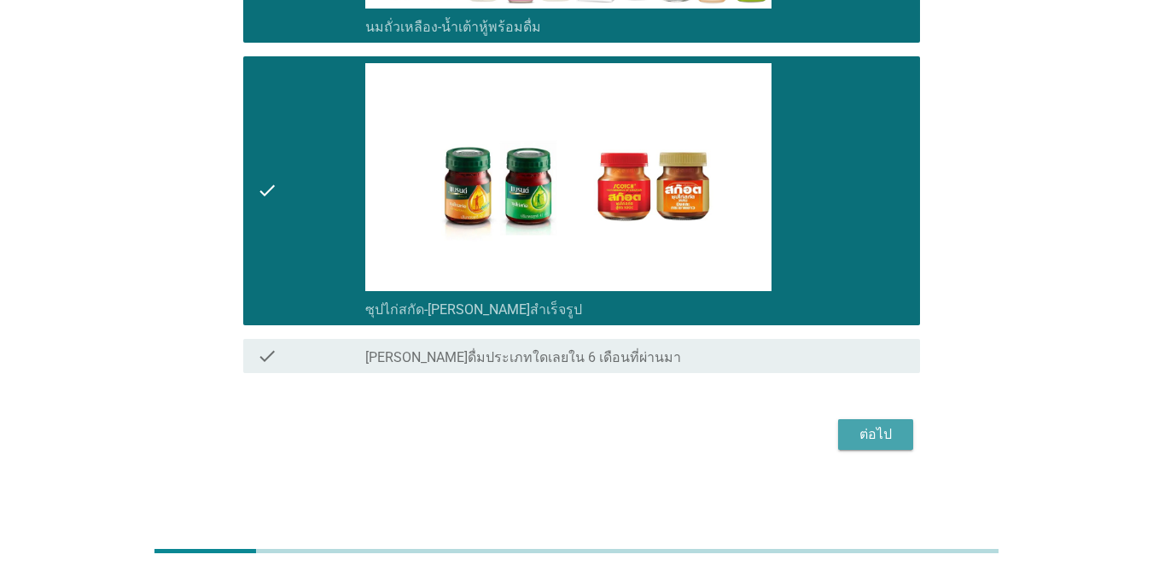
click at [889, 440] on div "ต่อไป" at bounding box center [875, 434] width 48 height 20
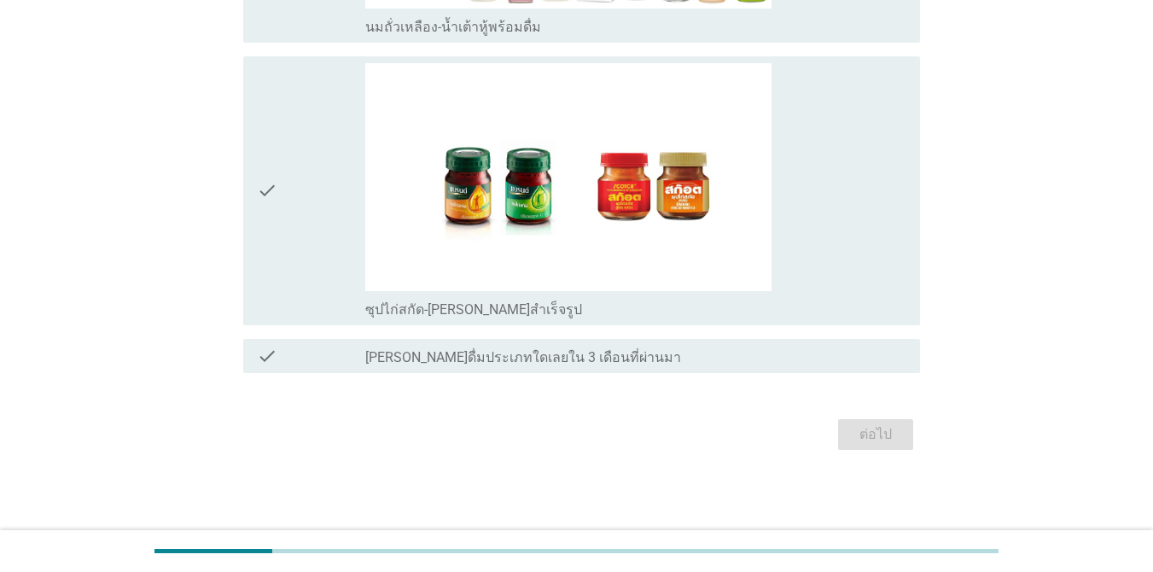
scroll to position [0, 0]
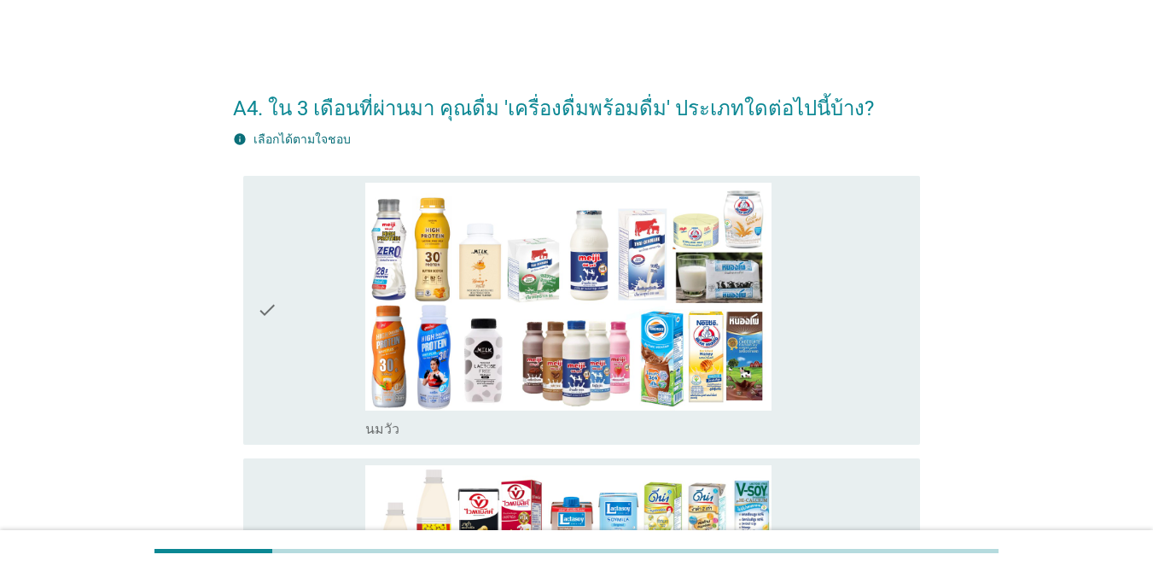
click at [246, 358] on div "check check_box_outline_blank [PERSON_NAME]" at bounding box center [581, 310] width 677 height 269
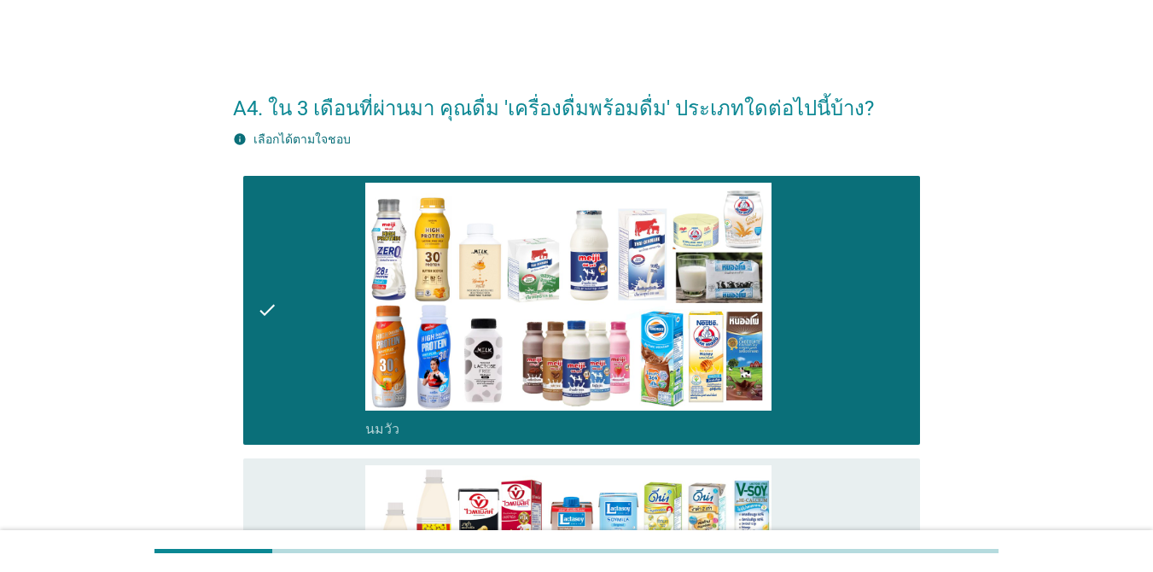
scroll to position [341, 0]
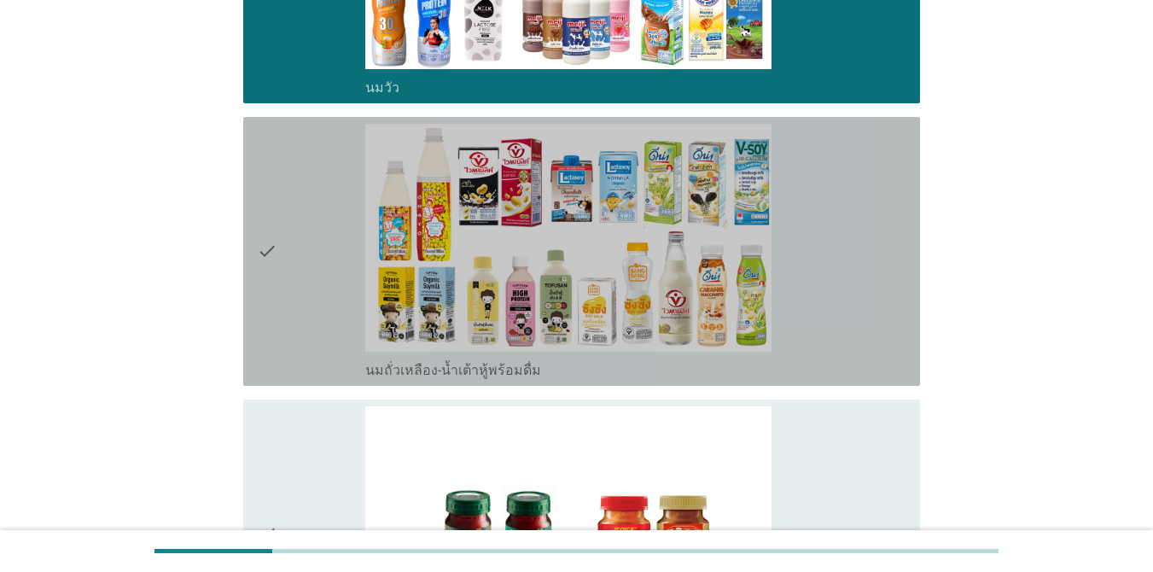
click at [253, 282] on div "check check_box_outline_blank นมถั่วเหลือง-น้ำเต้าหู้พร้อมดื่ม" at bounding box center [581, 251] width 677 height 269
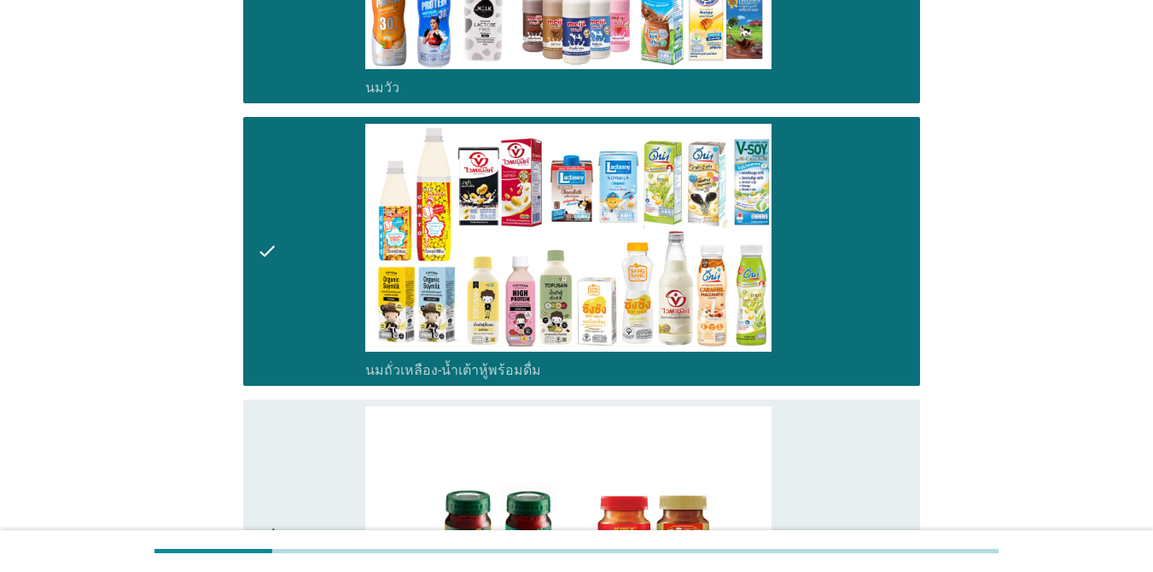
click at [284, 439] on div "check" at bounding box center [311, 533] width 108 height 255
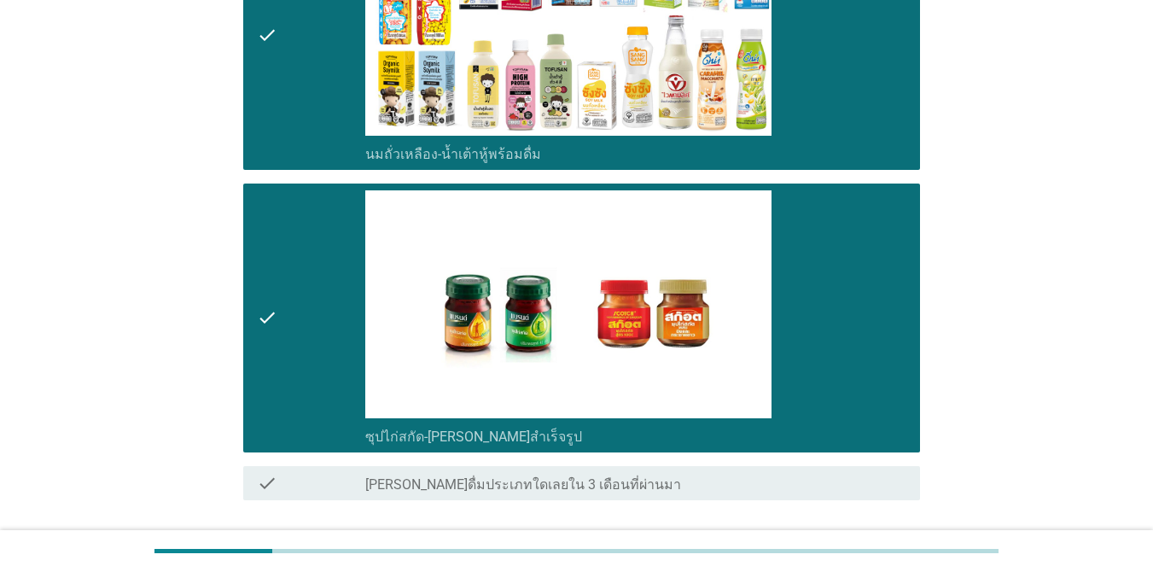
scroll to position [684, 0]
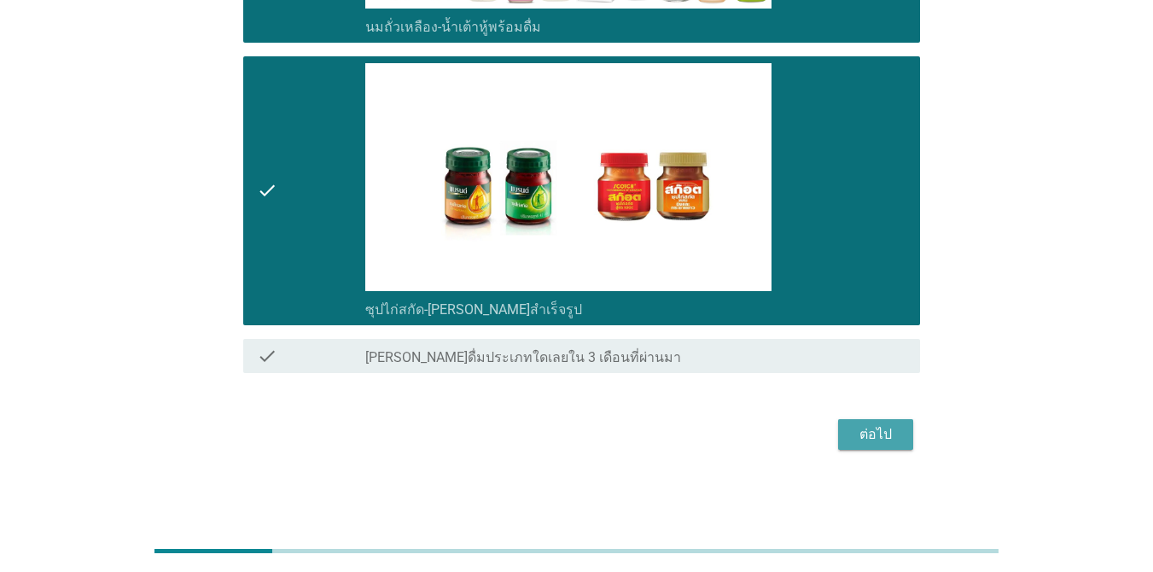
click at [869, 442] on div "ต่อไป" at bounding box center [875, 434] width 48 height 20
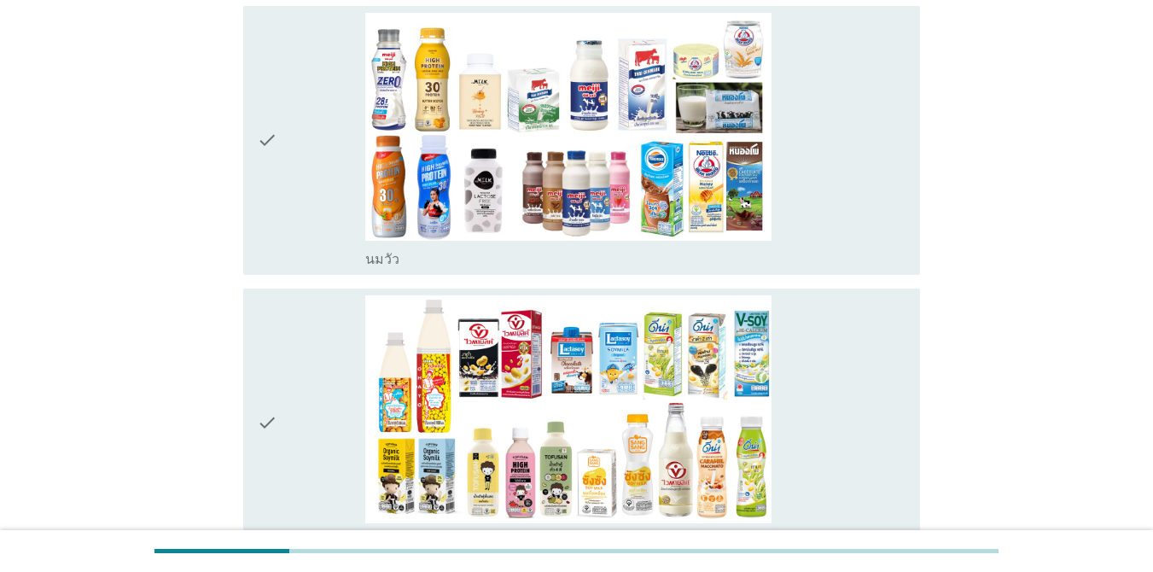
scroll to position [171, 0]
click at [298, 232] on div "check" at bounding box center [311, 139] width 108 height 255
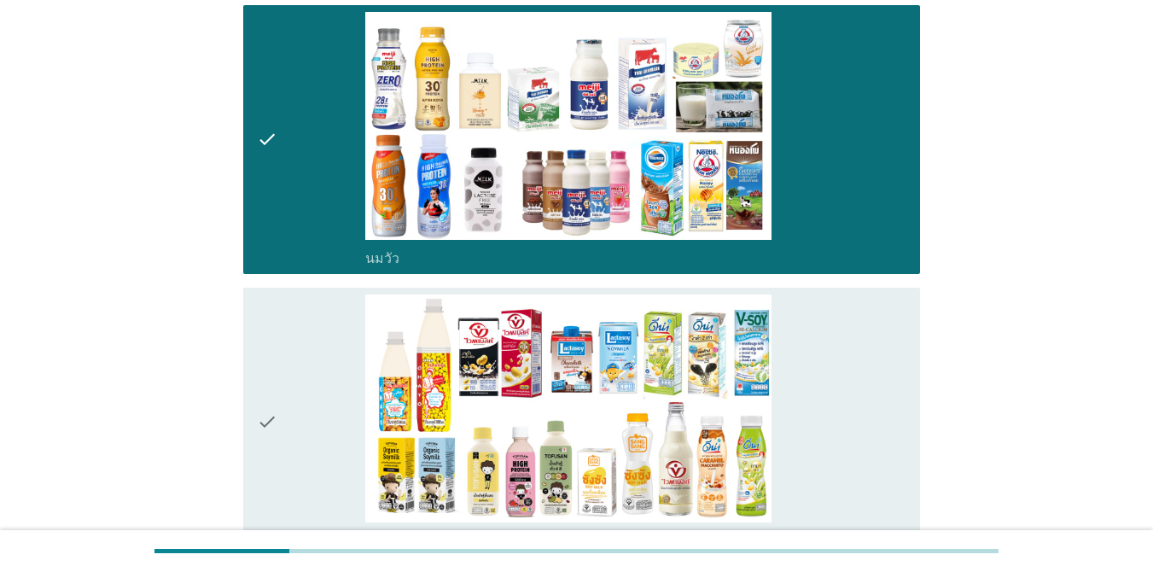
click at [293, 392] on div "check" at bounding box center [311, 421] width 108 height 255
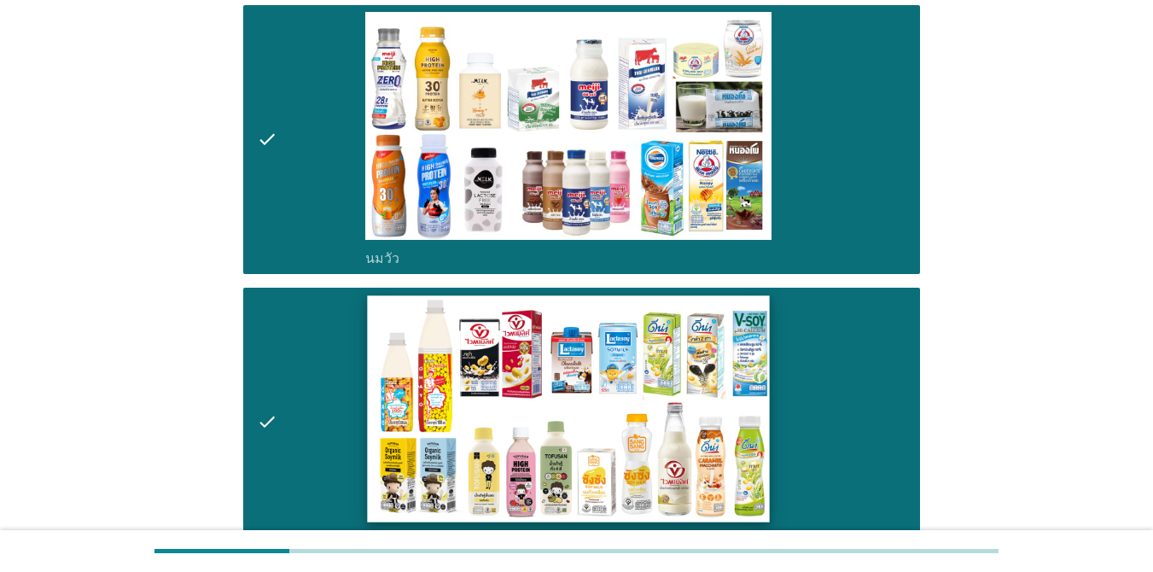
scroll to position [684, 0]
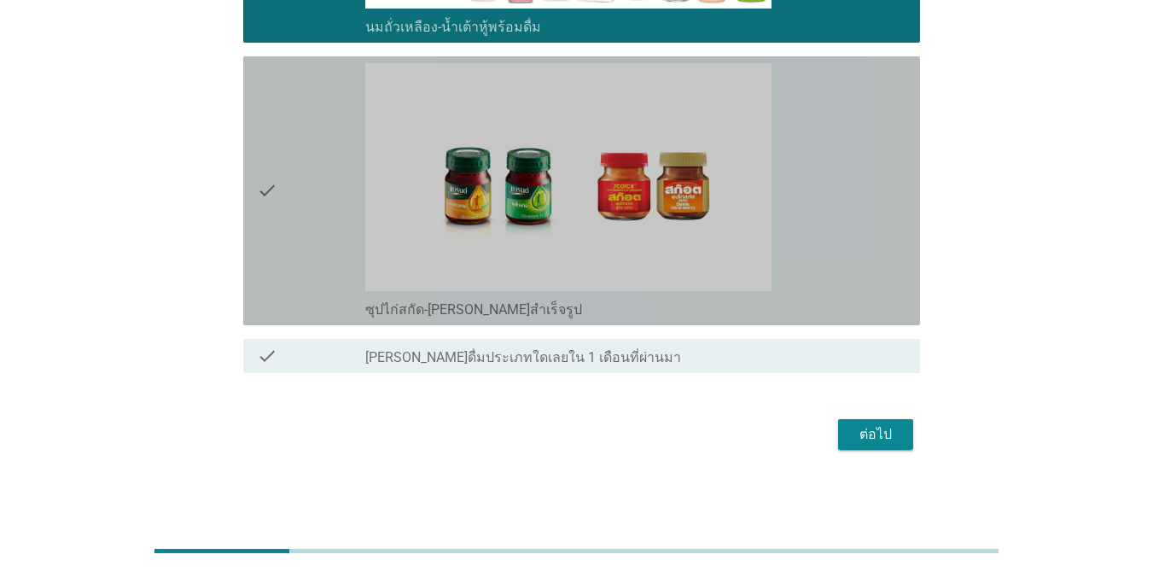
click at [299, 231] on div "check" at bounding box center [311, 190] width 108 height 255
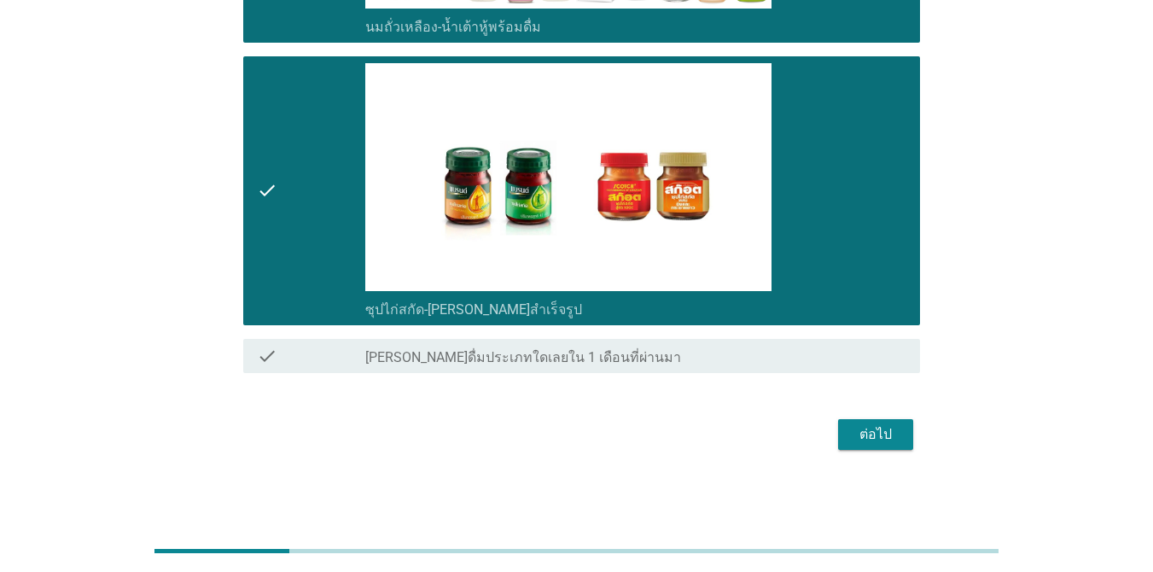
click at [899, 443] on button "ต่อไป" at bounding box center [875, 434] width 75 height 31
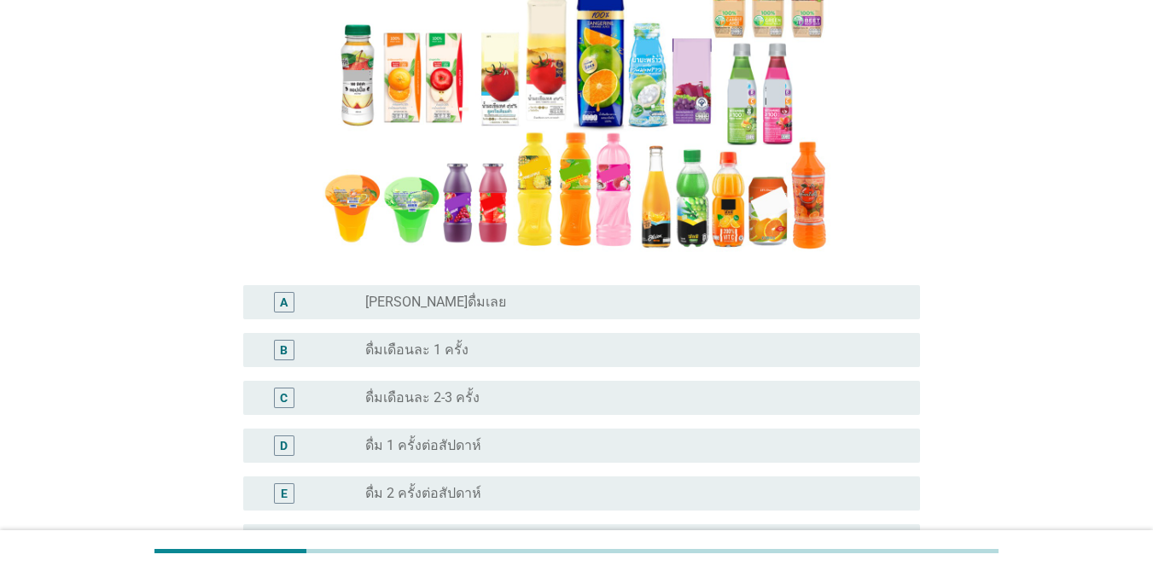
scroll to position [341, 0]
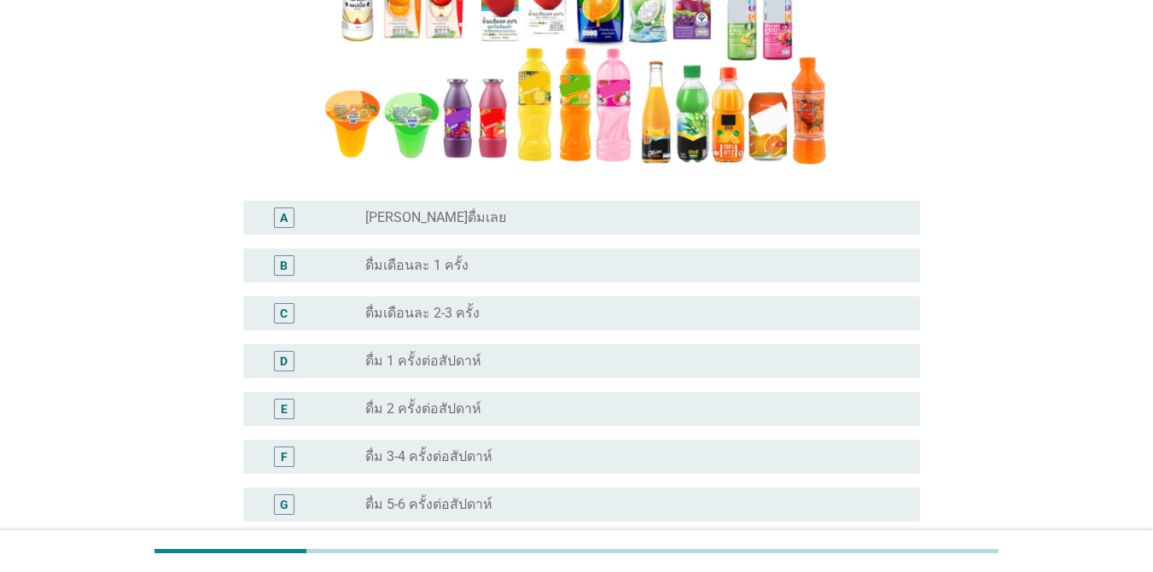
click at [455, 352] on label "ดื่ม 1 ครั้งต่อสัปดาห์" at bounding box center [423, 360] width 116 height 17
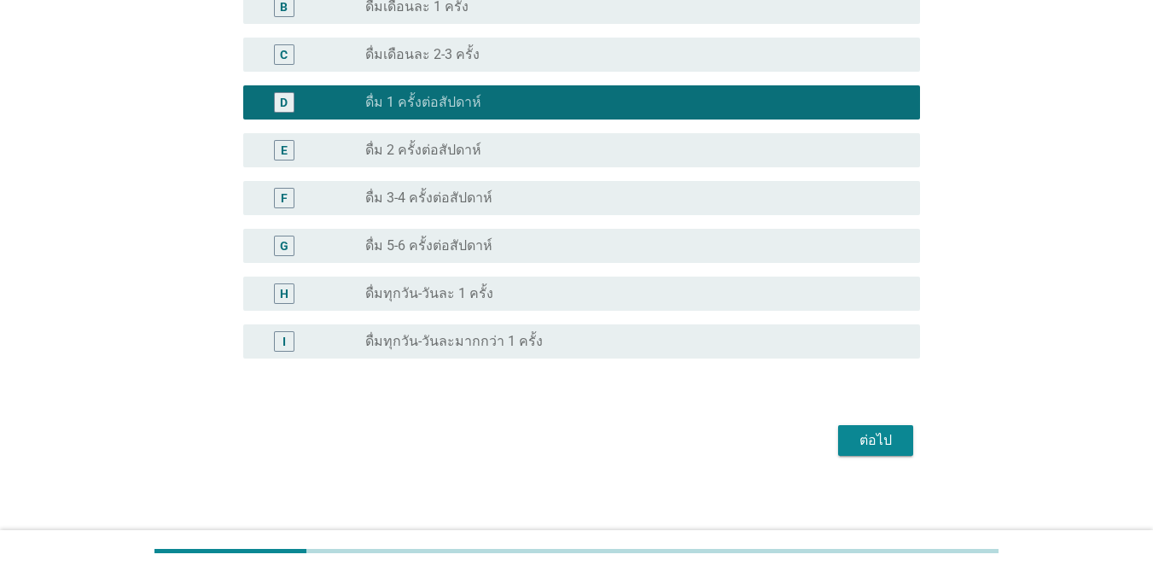
scroll to position [607, 0]
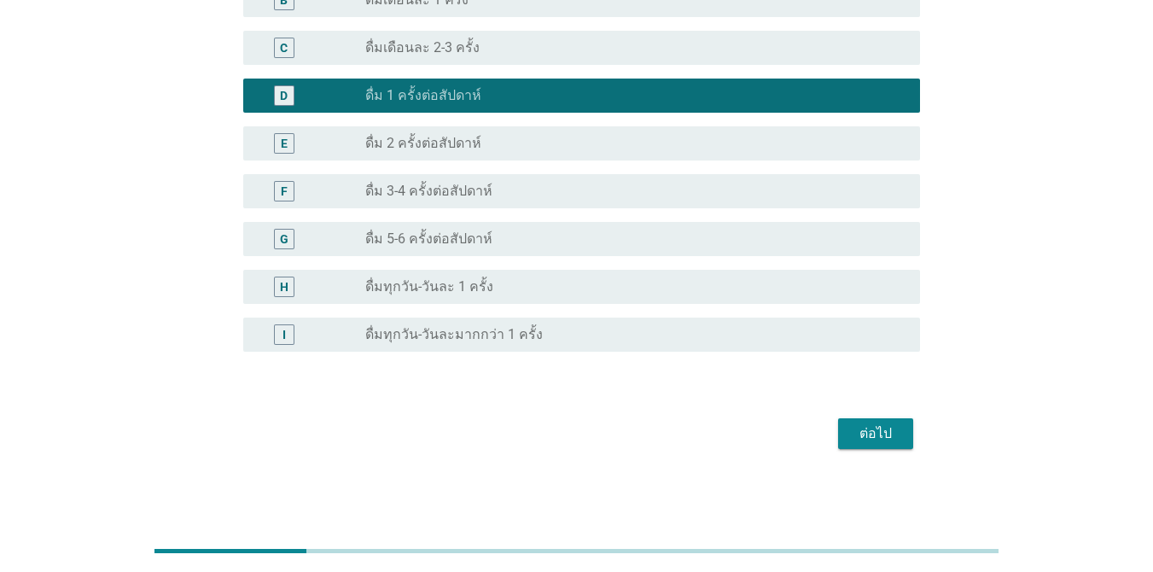
click at [862, 422] on button "ต่อไป" at bounding box center [875, 433] width 75 height 31
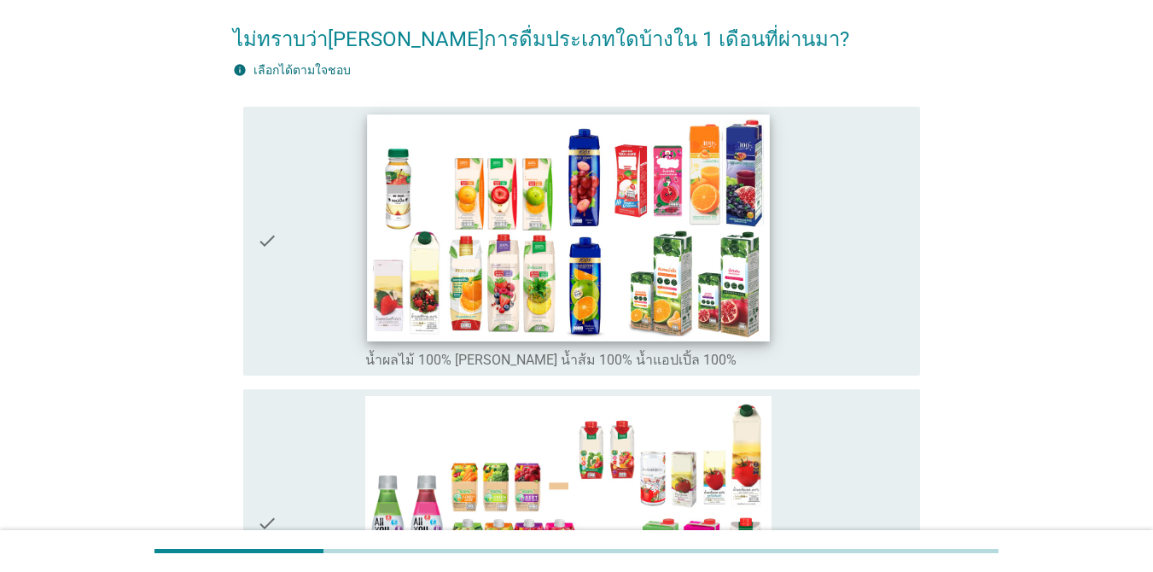
scroll to position [341, 0]
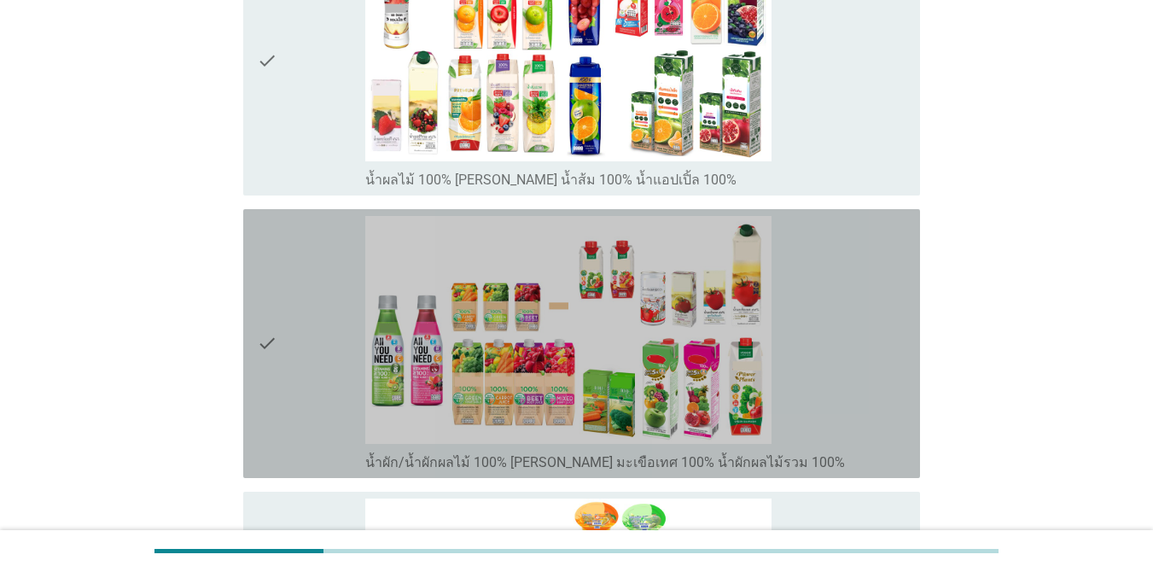
click at [280, 310] on div "check" at bounding box center [311, 343] width 108 height 255
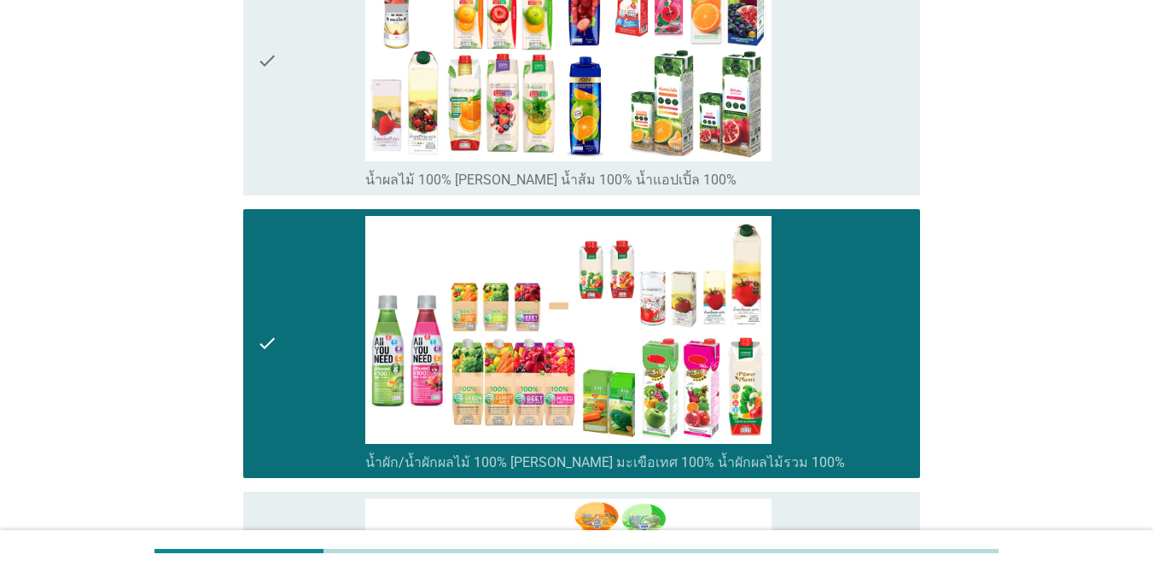
click at [301, 151] on div "check" at bounding box center [311, 60] width 108 height 255
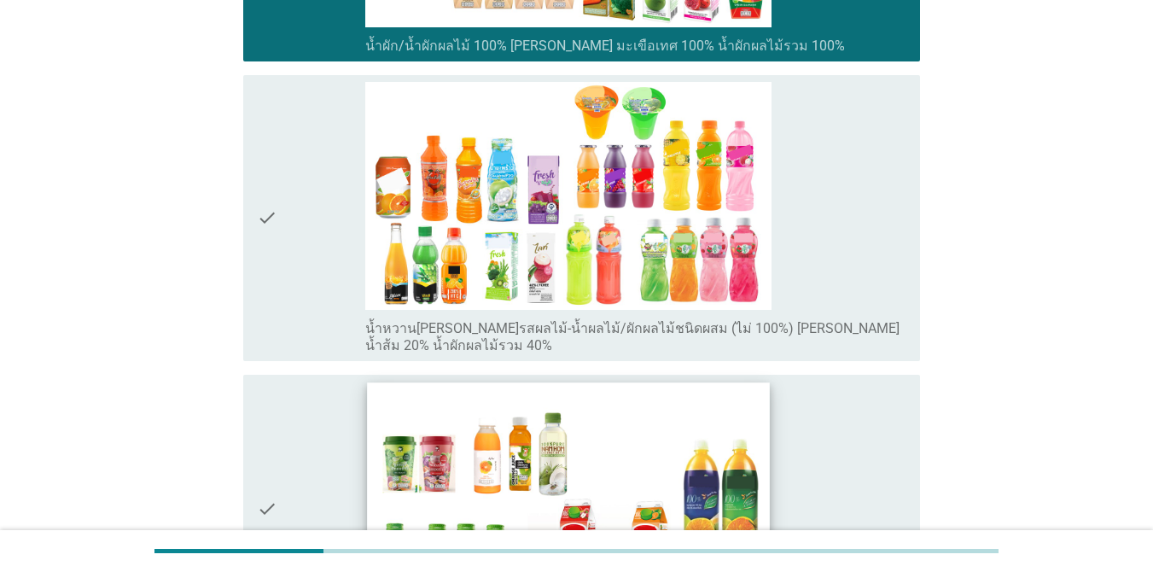
scroll to position [853, 0]
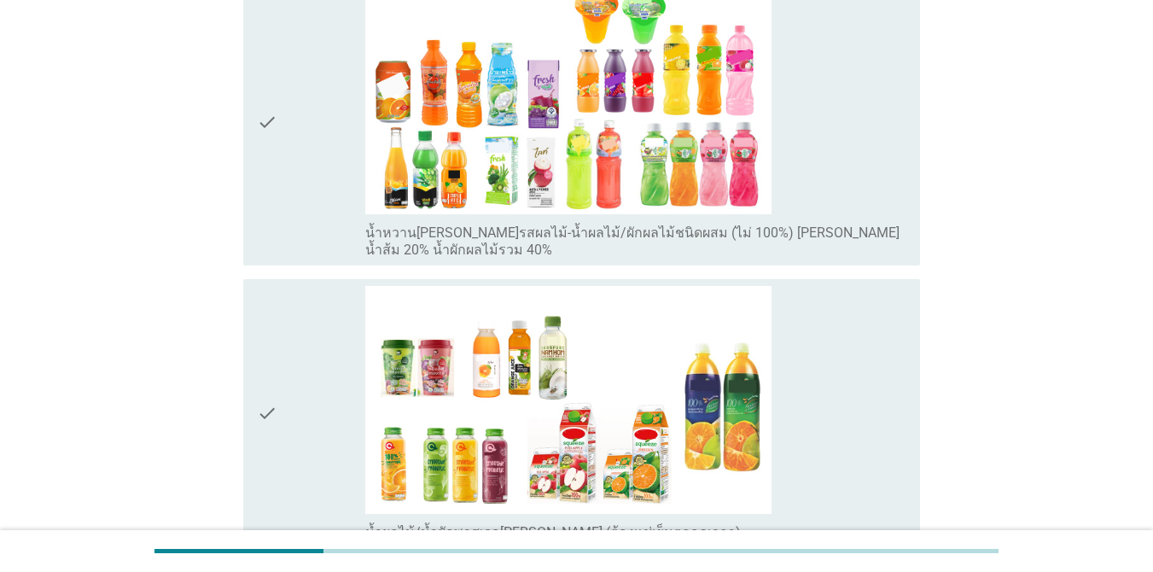
click at [303, 212] on div "check" at bounding box center [311, 122] width 108 height 272
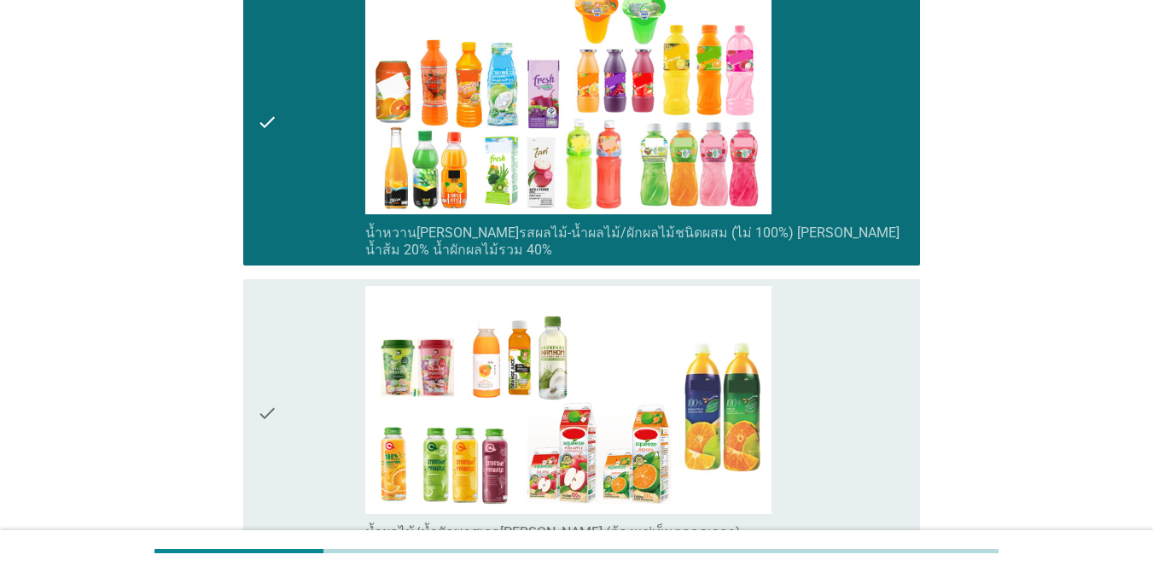
click at [267, 247] on icon "check" at bounding box center [267, 122] width 20 height 272
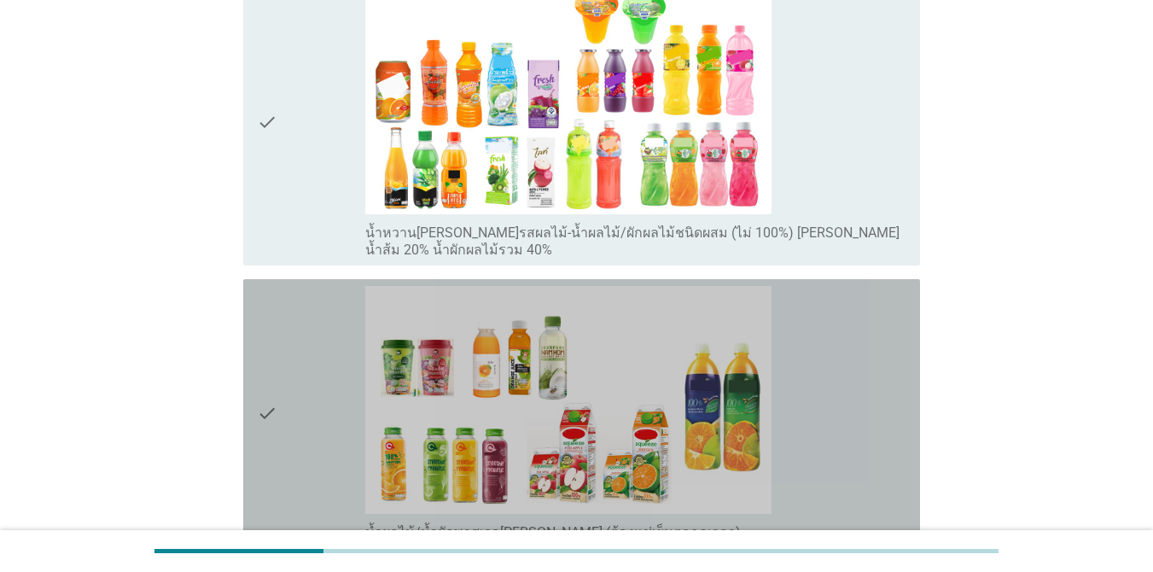
click at [270, 424] on icon "check" at bounding box center [267, 413] width 20 height 255
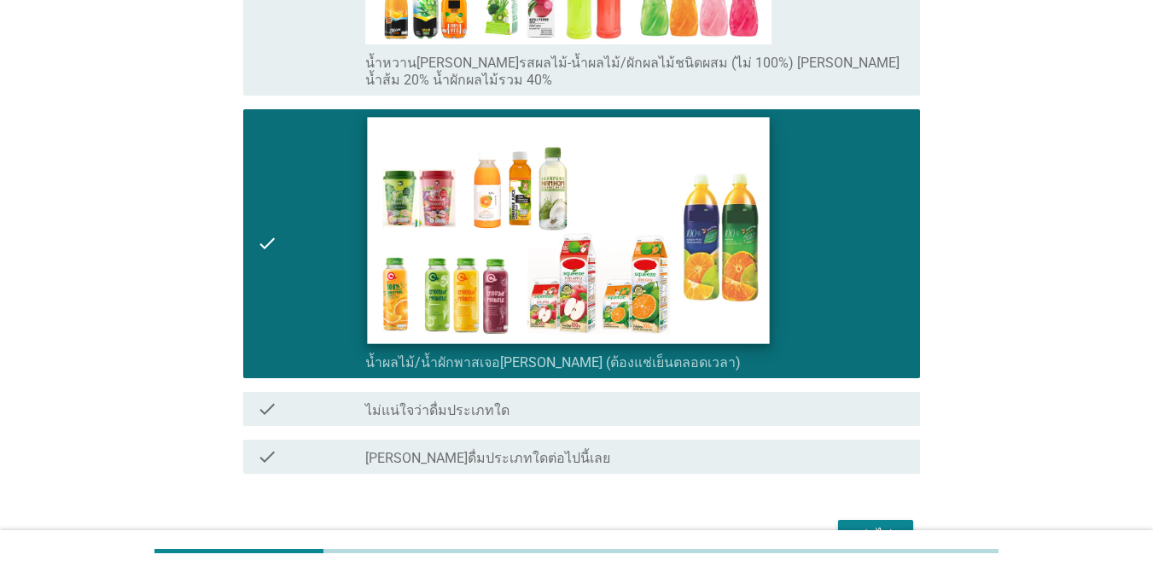
scroll to position [1124, 0]
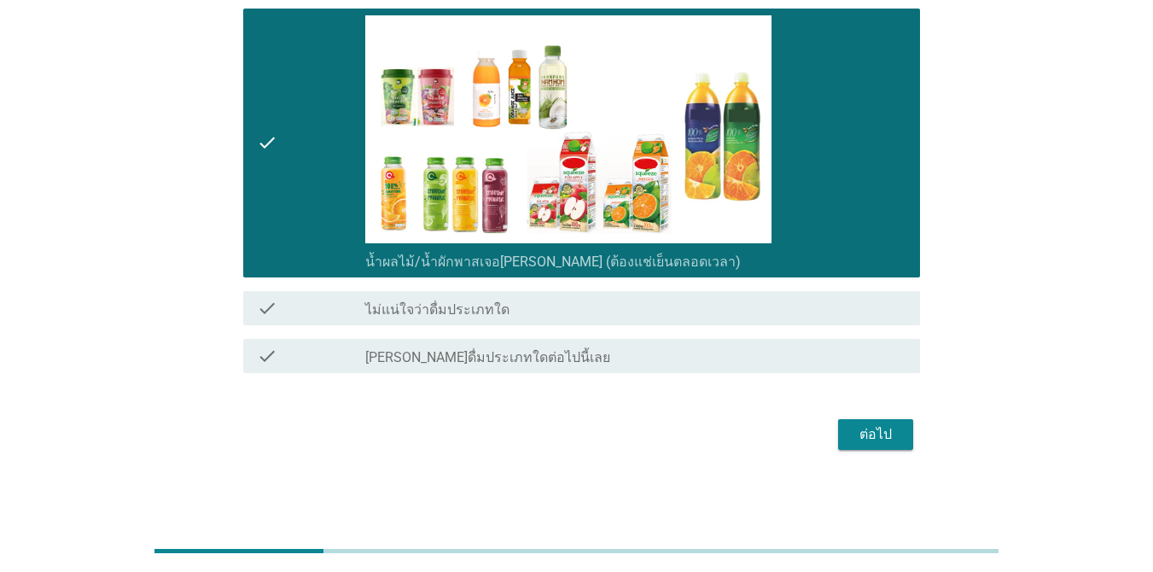
click at [910, 439] on button "ต่อไป" at bounding box center [875, 434] width 75 height 31
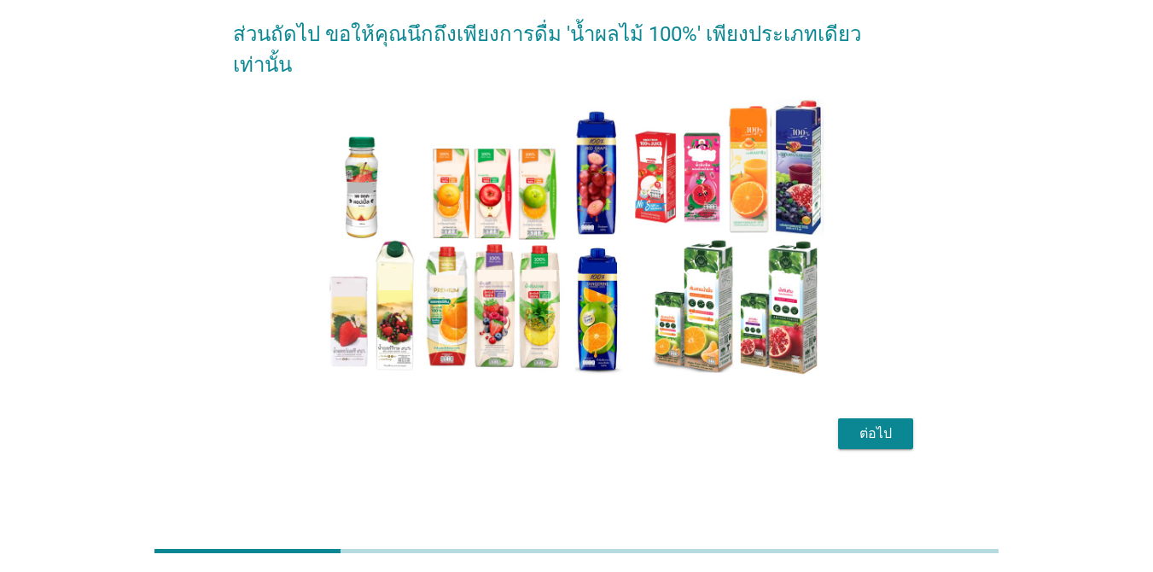
scroll to position [0, 0]
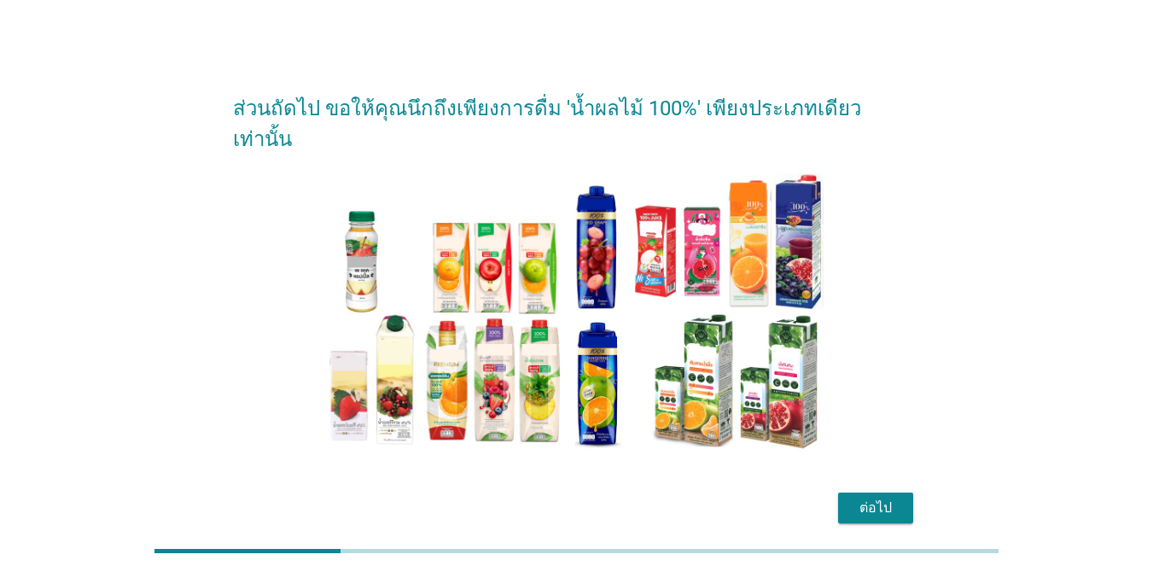
click at [272, 265] on div at bounding box center [576, 311] width 687 height 286
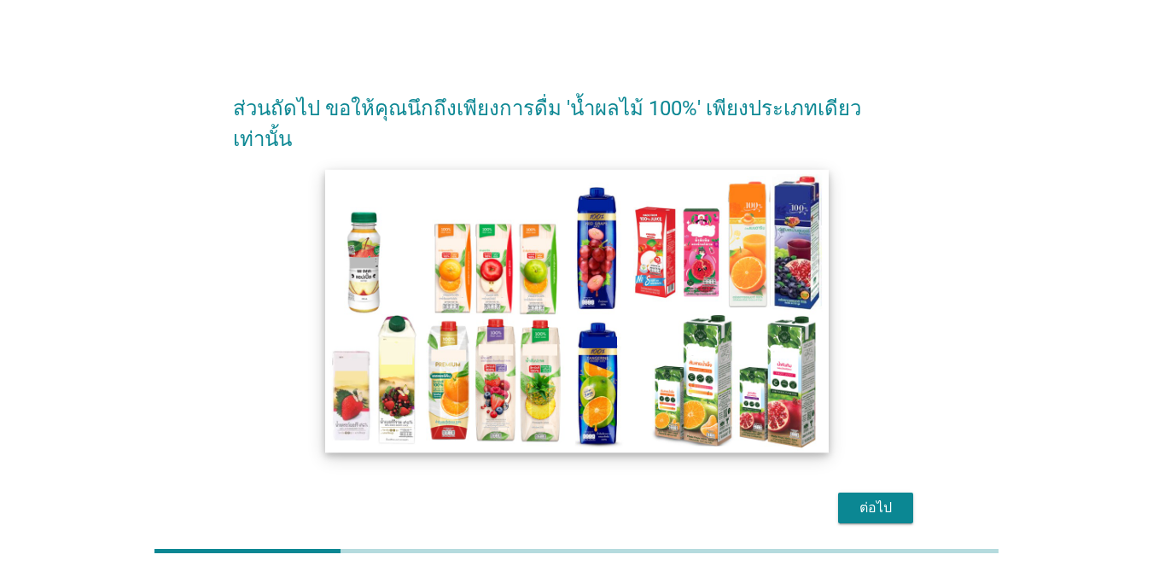
click at [377, 247] on img at bounding box center [576, 310] width 503 height 283
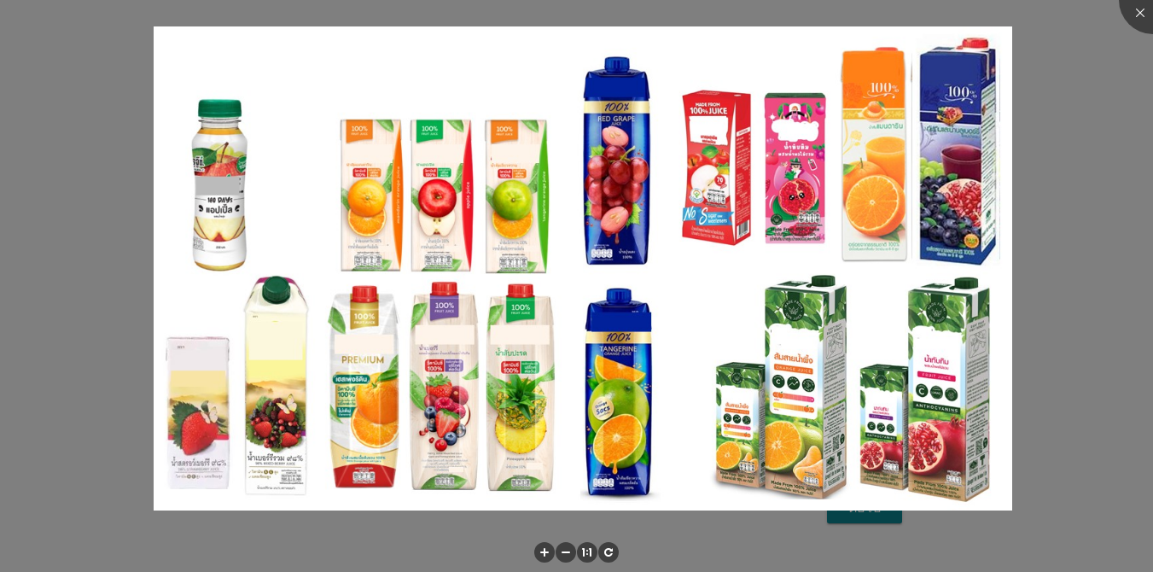
click at [1025, 171] on div at bounding box center [576, 286] width 1153 height 572
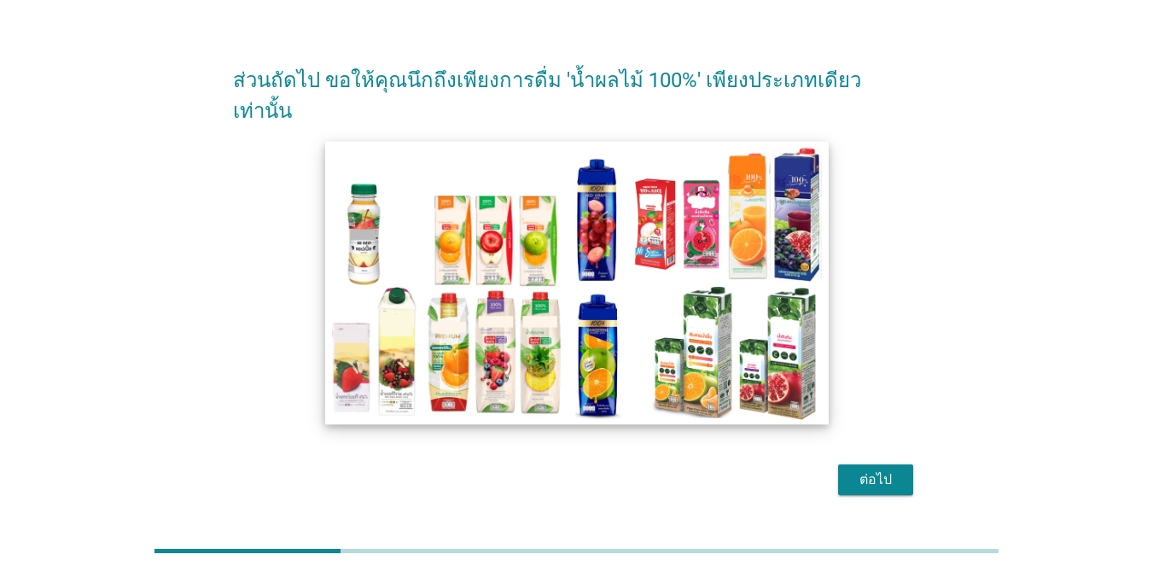
scroll to position [44, 0]
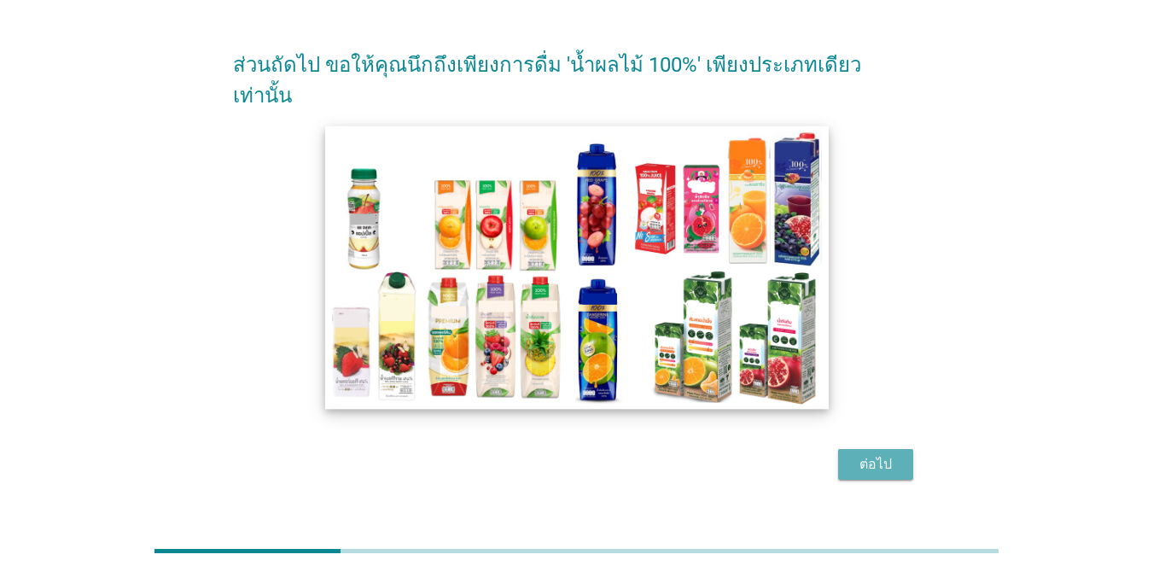
drag, startPoint x: 878, startPoint y: 438, endPoint x: 702, endPoint y: 291, distance: 229.0
click at [702, 291] on form "ส่วนถัดไป ขอให้คุณนึกถึงเพียงการดื่ม 'น้ำผลไม้ 100%' เพียงประเภทเดียวเท่านั้น ต…" at bounding box center [576, 258] width 687 height 453
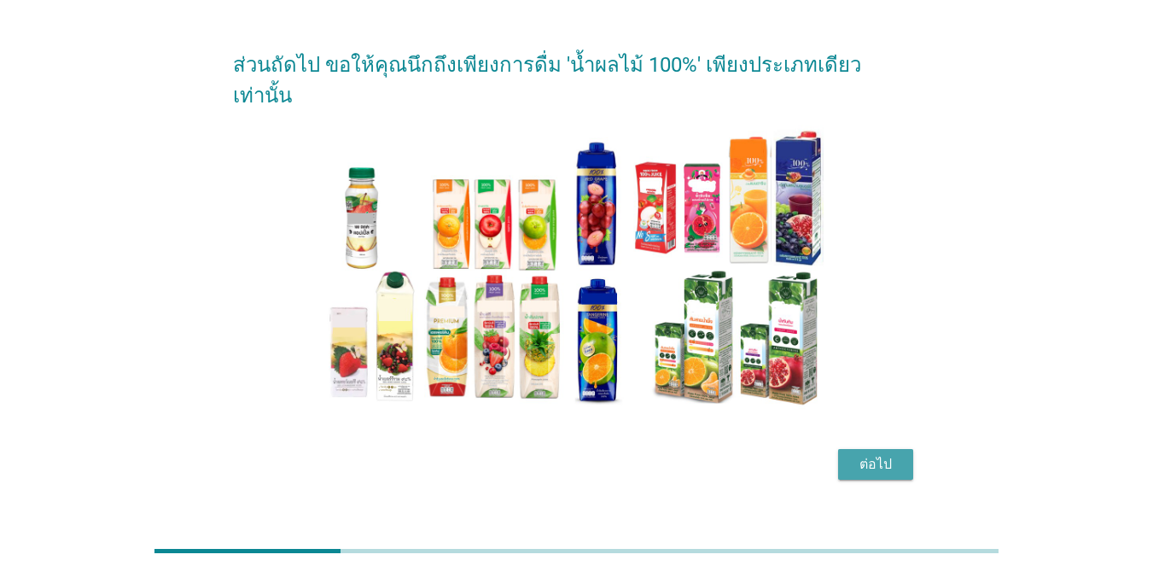
click at [880, 449] on button "ต่อไป" at bounding box center [875, 464] width 75 height 31
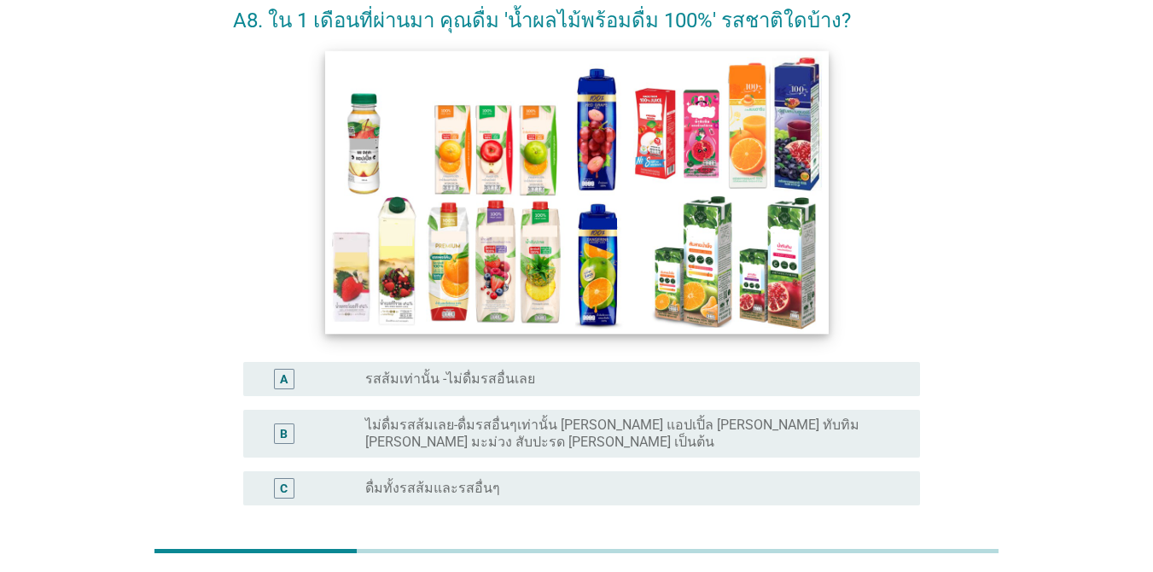
scroll to position [171, 0]
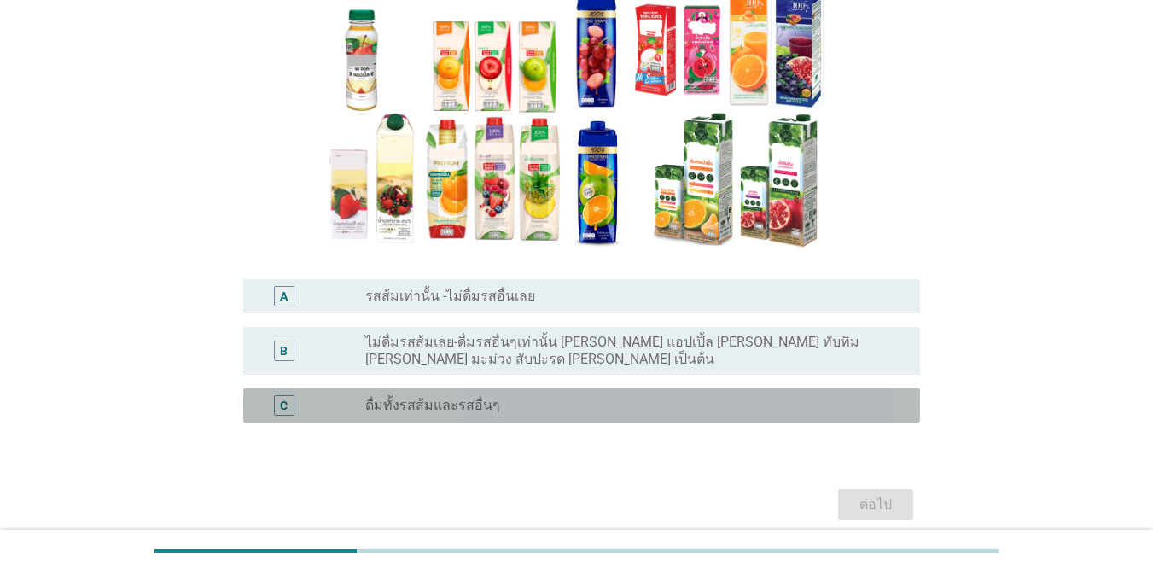
click at [478, 397] on label "ดื่มทั้งรสส้มและรสอื่นๆ" at bounding box center [432, 405] width 135 height 17
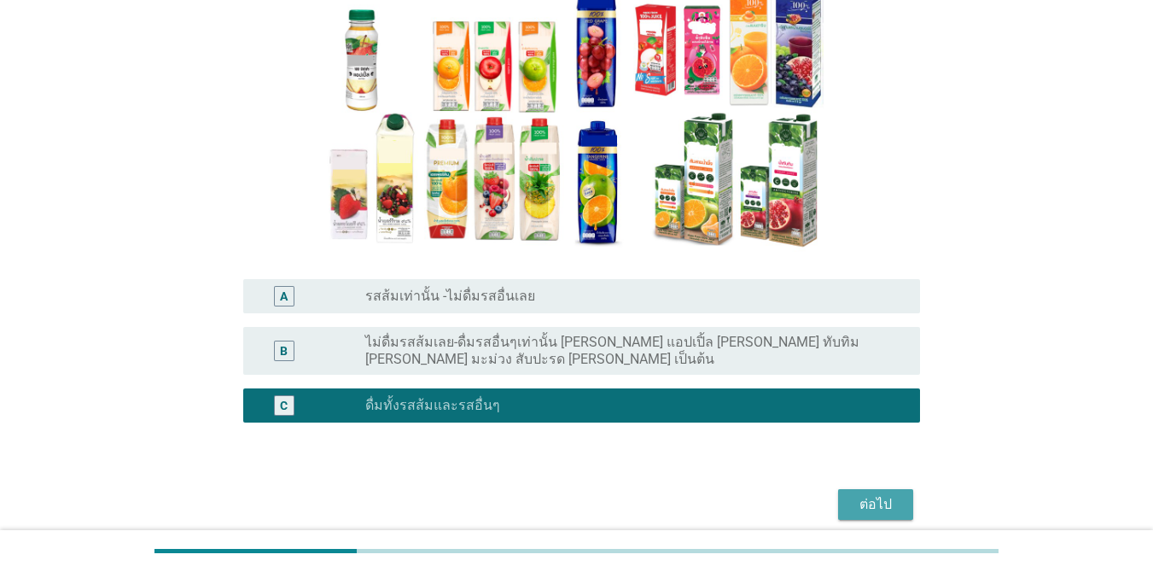
click at [892, 494] on div "ต่อไป" at bounding box center [875, 504] width 48 height 20
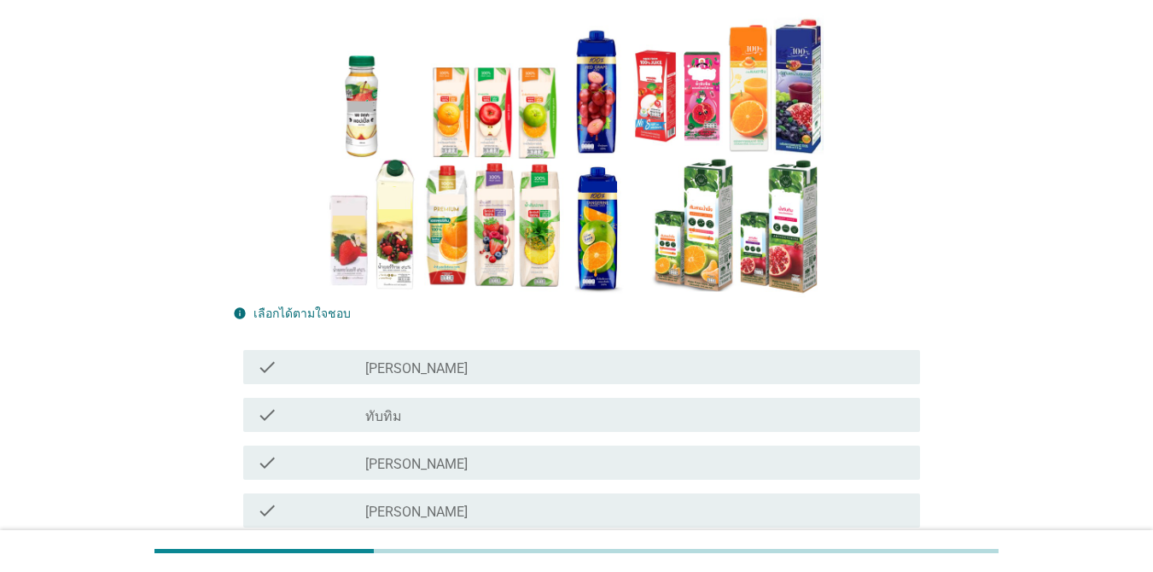
scroll to position [256, 0]
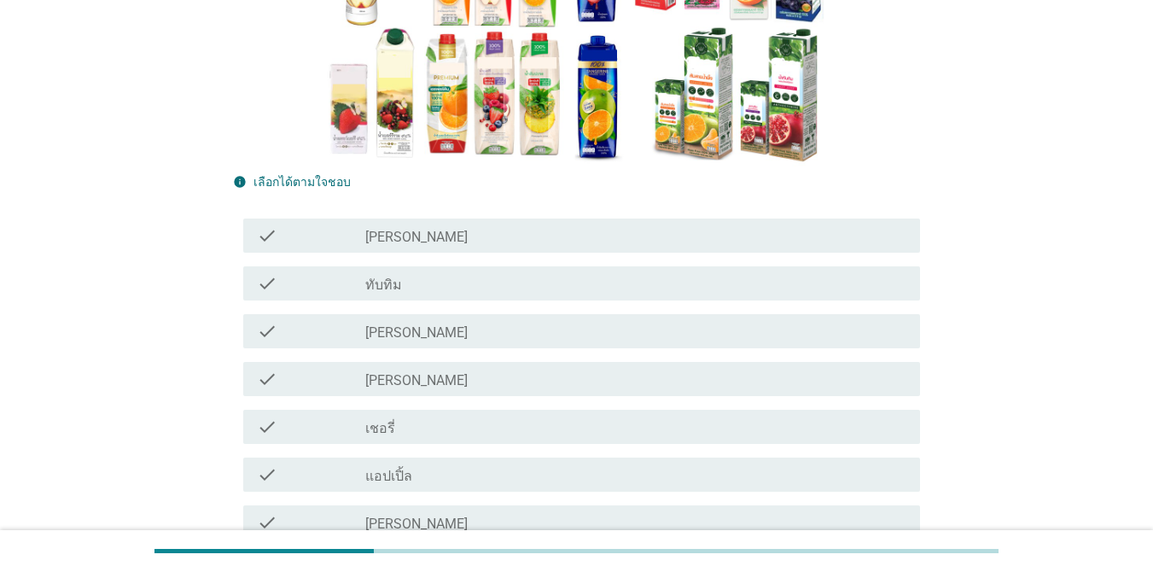
click at [441, 279] on div "check_box_outline_blank ทับทิม" at bounding box center [635, 283] width 541 height 20
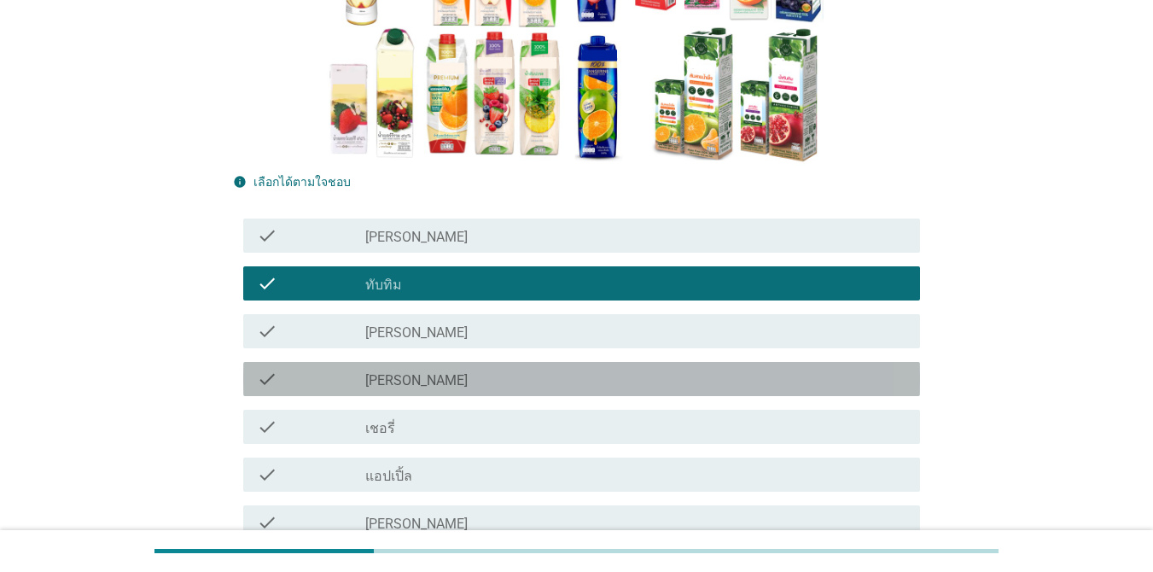
click at [457, 378] on div "check_box_outline_blank [PERSON_NAME]" at bounding box center [635, 379] width 541 height 20
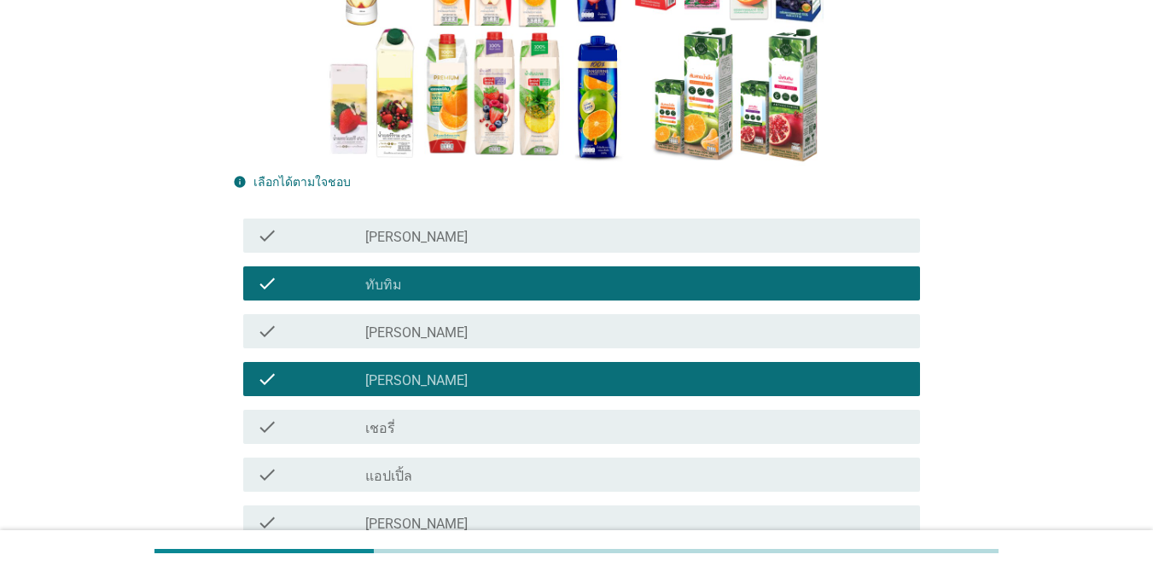
click at [427, 477] on div "check_box_outline_blank แอปเปิ้ล" at bounding box center [635, 474] width 541 height 20
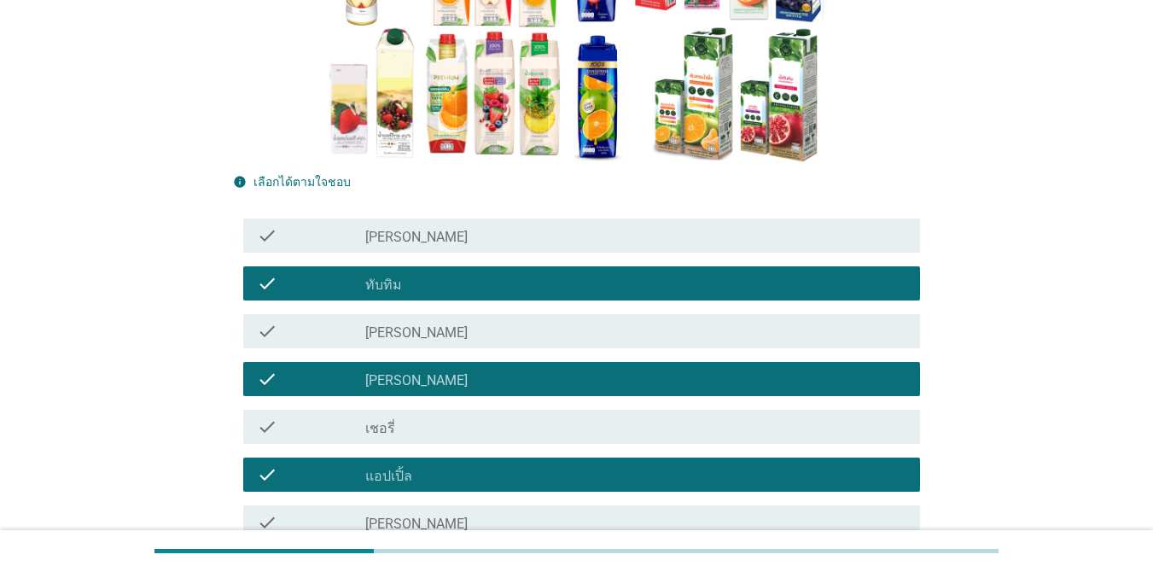
scroll to position [512, 0]
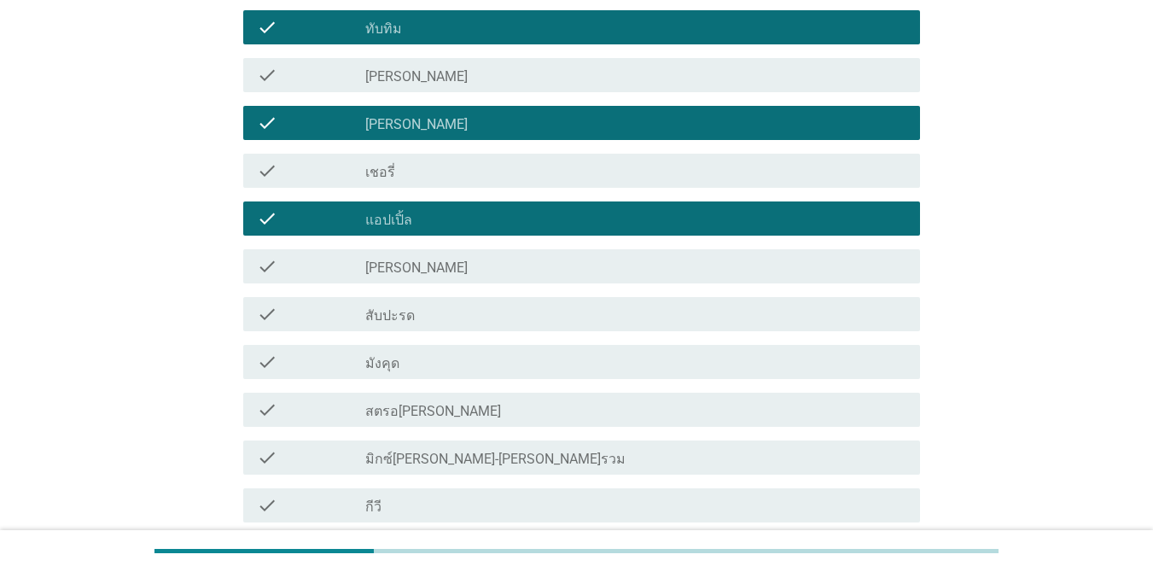
click at [483, 409] on div "check_box_outline_blank สตรอ[PERSON_NAME]" at bounding box center [635, 409] width 541 height 20
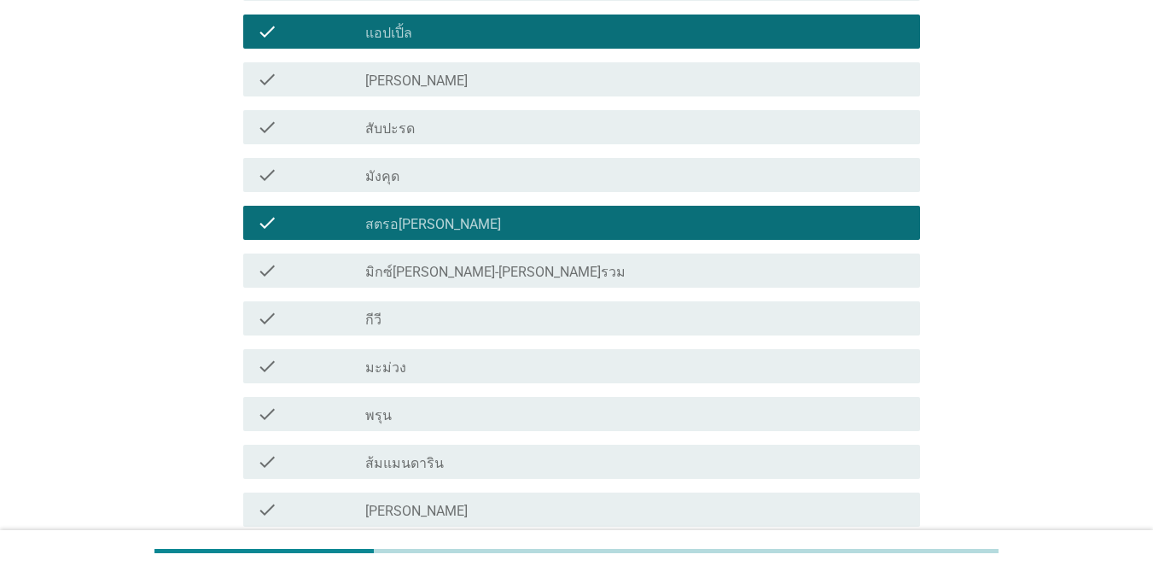
scroll to position [853, 0]
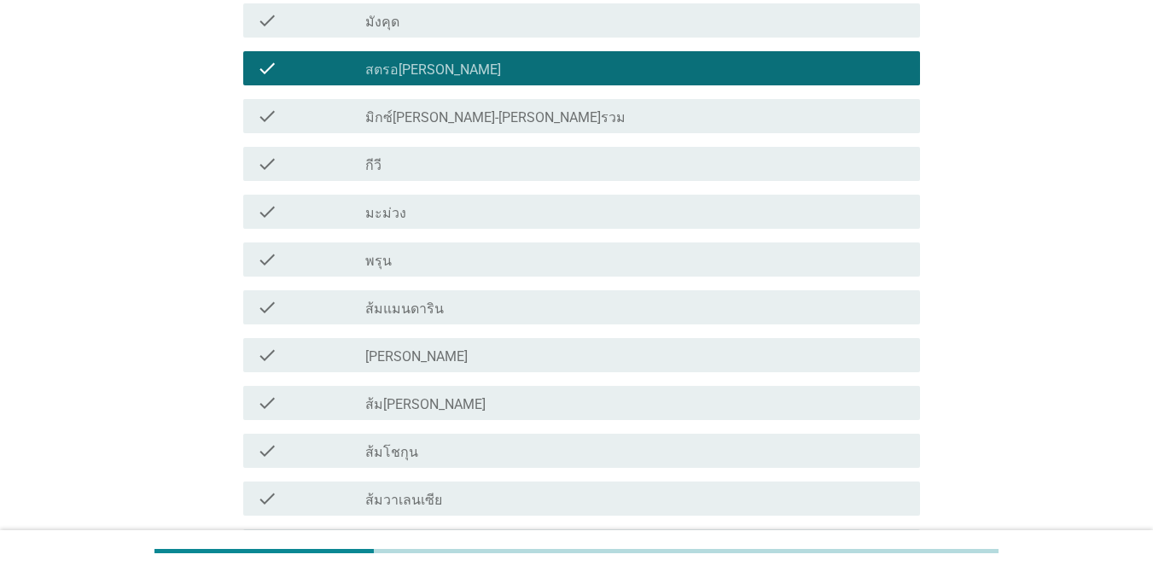
click at [424, 307] on label "ส้มแมนดาริน" at bounding box center [404, 308] width 78 height 17
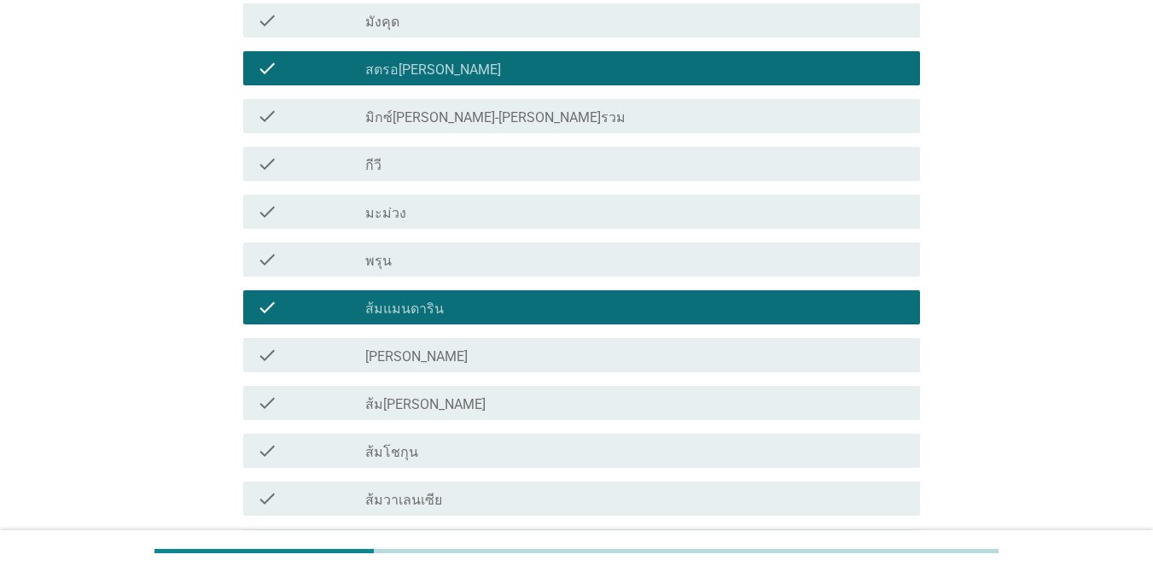
click at [427, 354] on label "[PERSON_NAME]" at bounding box center [416, 356] width 102 height 17
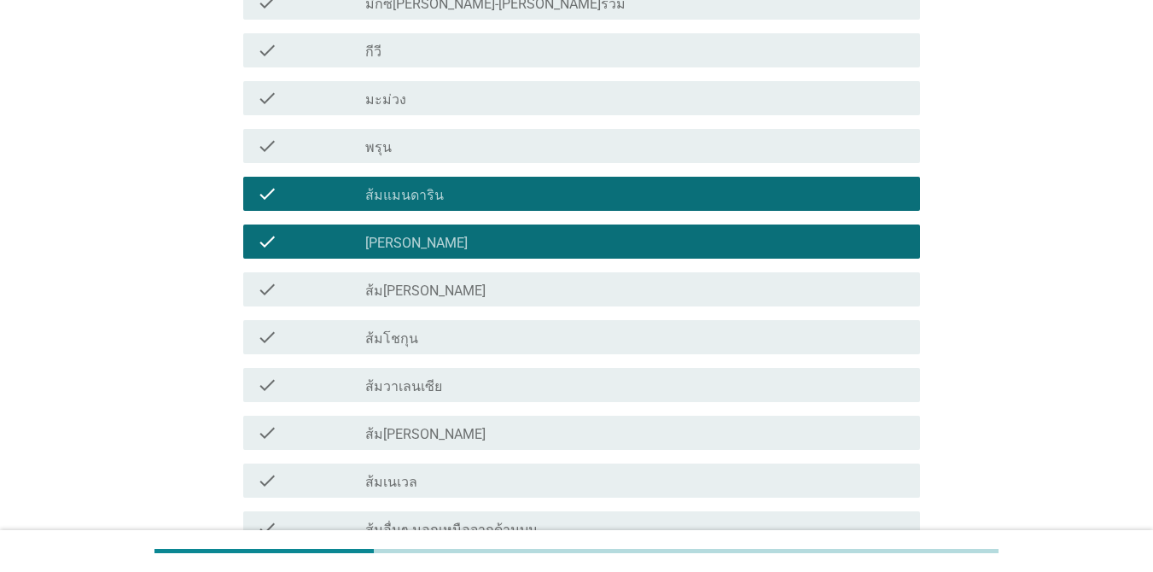
scroll to position [1109, 0]
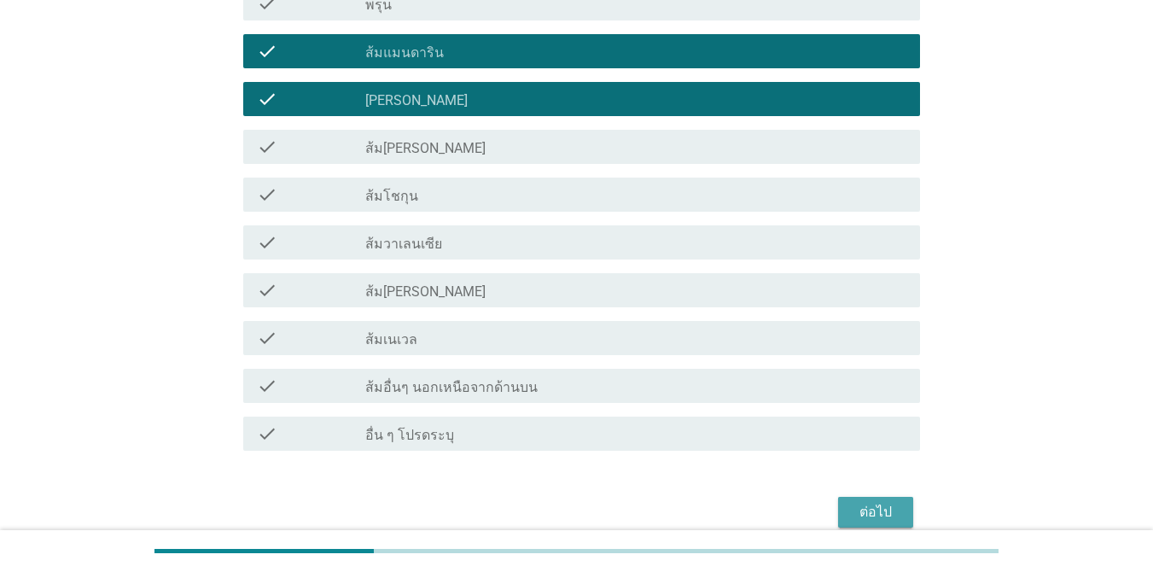
click at [870, 507] on div "ต่อไป" at bounding box center [875, 512] width 48 height 20
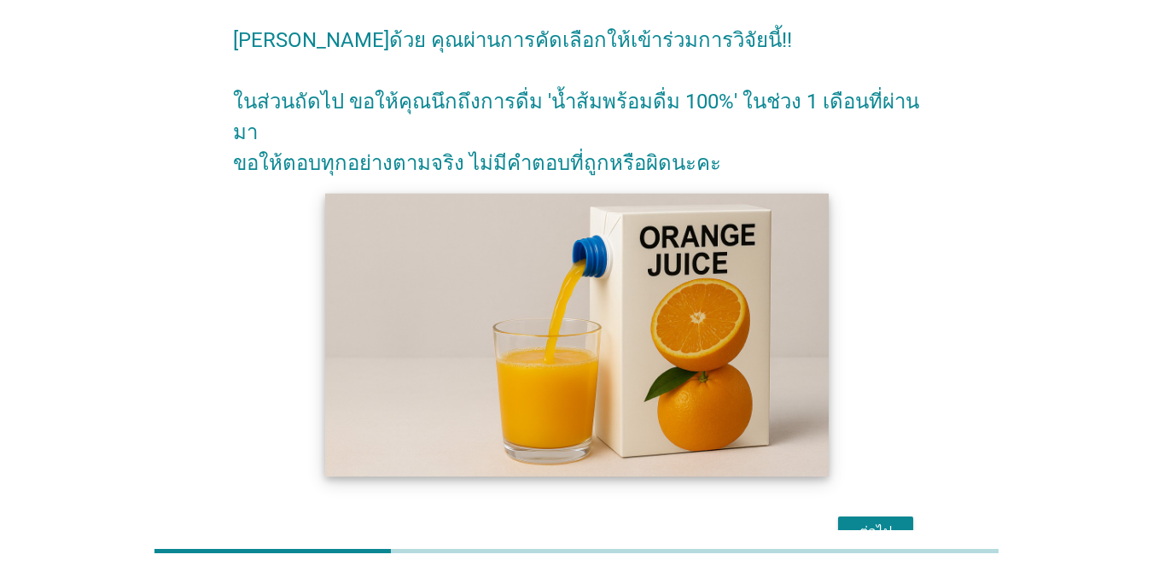
scroll to position [136, 0]
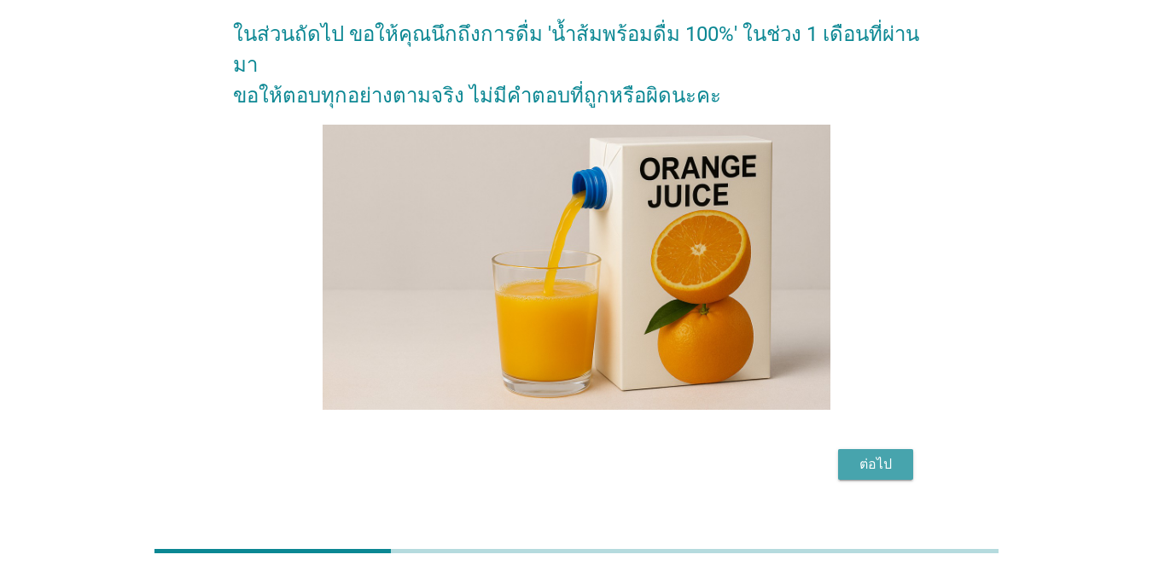
click at [875, 454] on div "ต่อไป" at bounding box center [875, 464] width 48 height 20
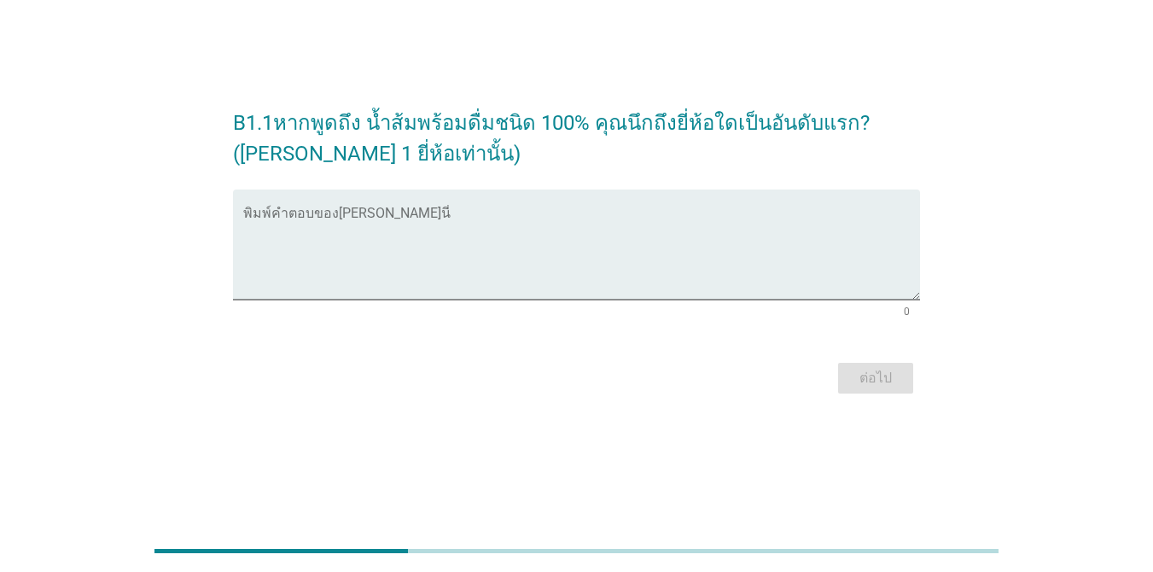
scroll to position [0, 0]
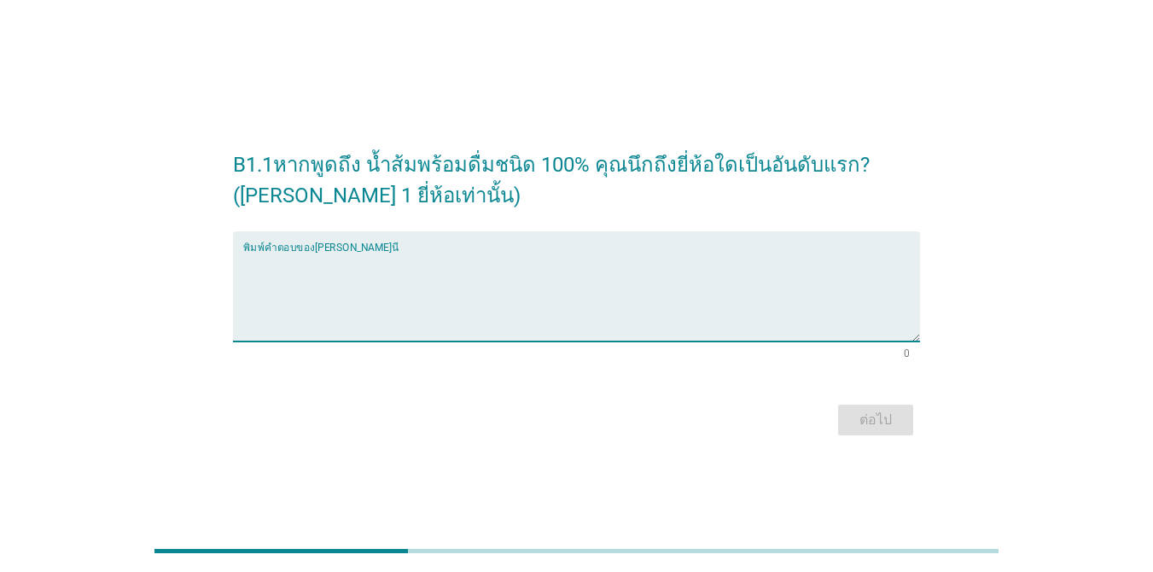
click at [517, 264] on textarea "พิมพ์คำตอบของคุณ ที่นี่" at bounding box center [581, 297] width 677 height 90
type textarea "m"
type textarea "tipco"
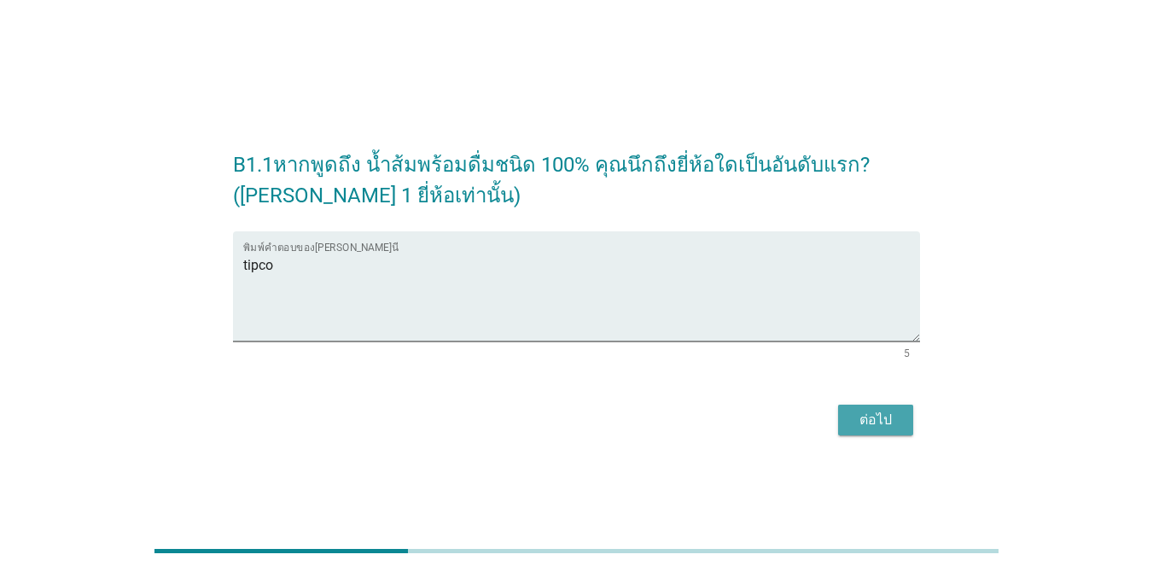
click at [869, 422] on div "ต่อไป" at bounding box center [875, 420] width 48 height 20
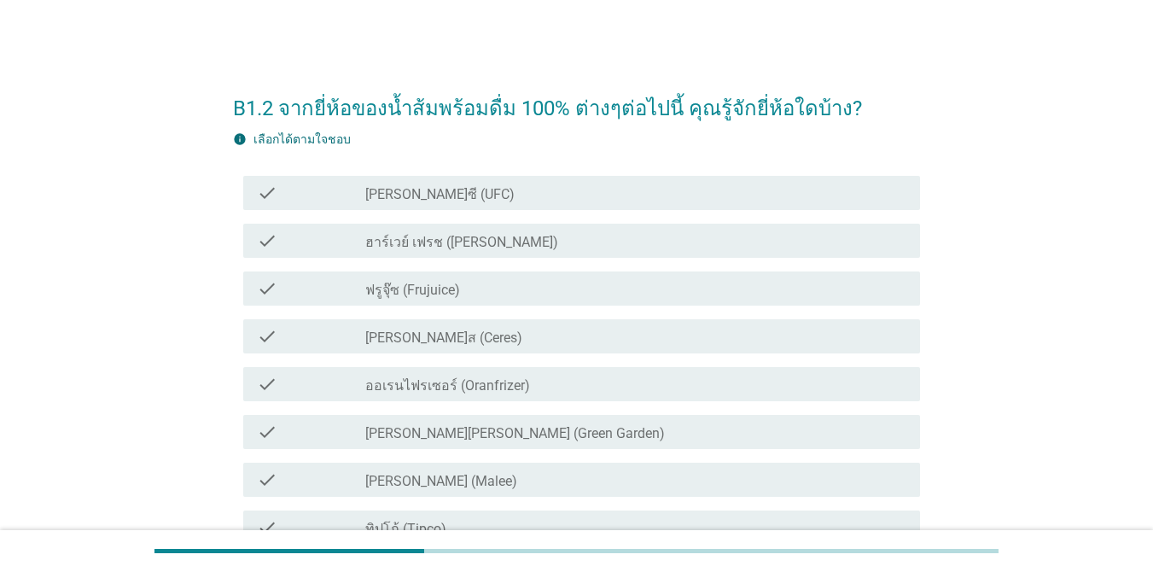
scroll to position [85, 0]
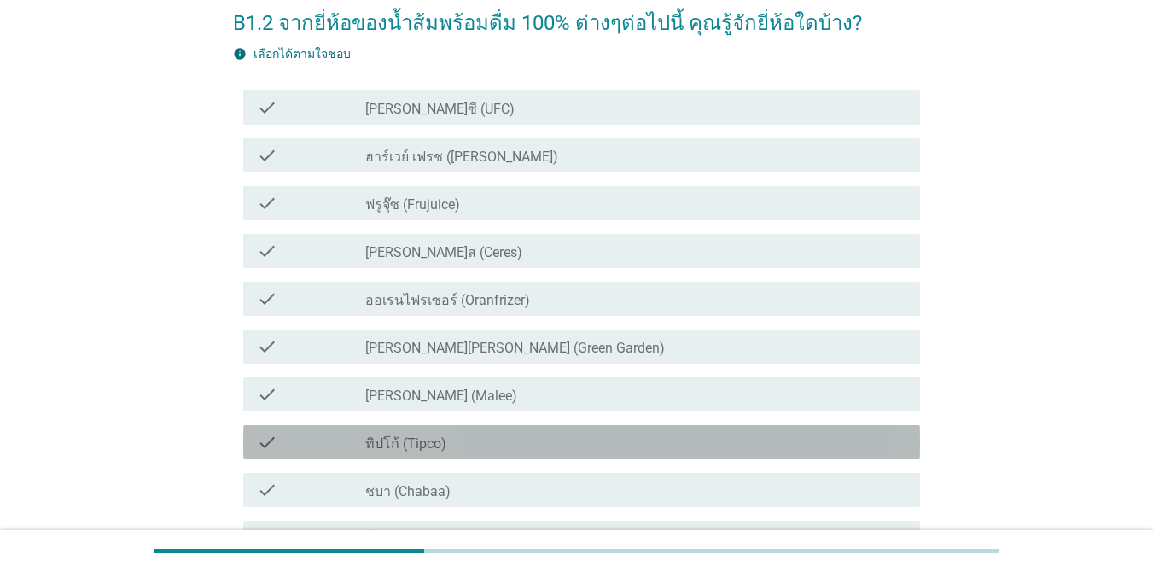
click at [450, 445] on div "check_box_outline_blank ทิปโก้ (Tipco)" at bounding box center [635, 442] width 541 height 20
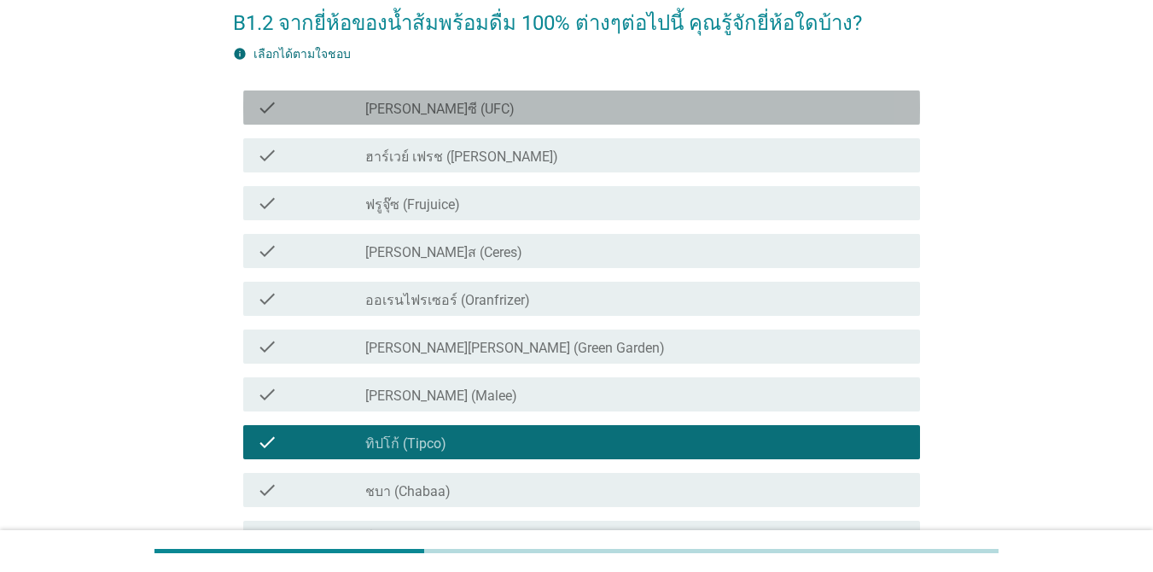
click at [421, 109] on label "[PERSON_NAME]ซี (UFC)" at bounding box center [439, 109] width 149 height 17
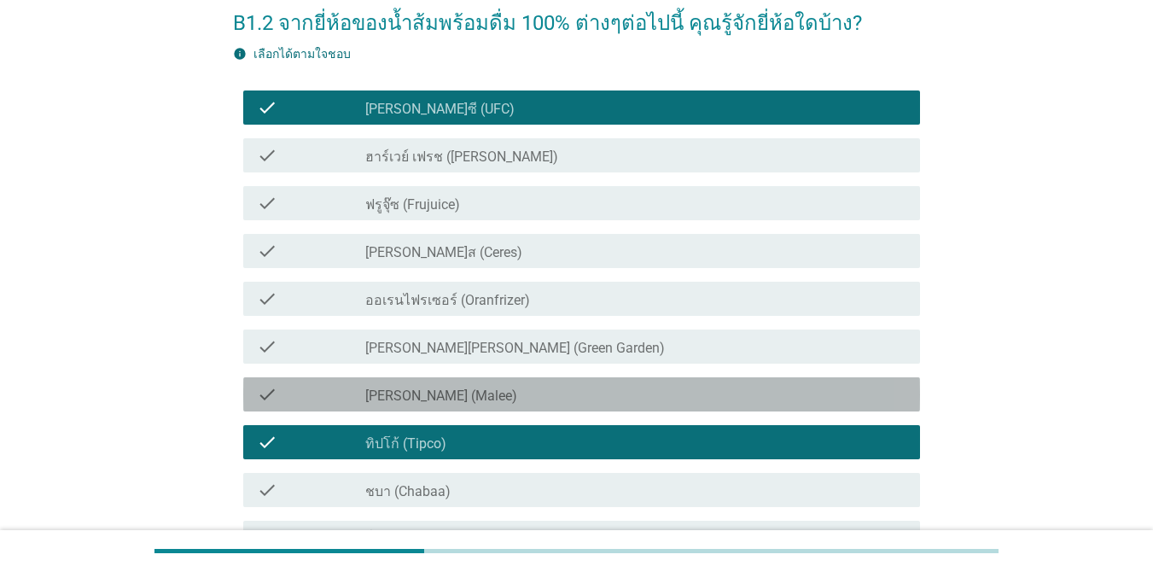
click at [429, 402] on label "[PERSON_NAME] (Malee)" at bounding box center [441, 395] width 152 height 17
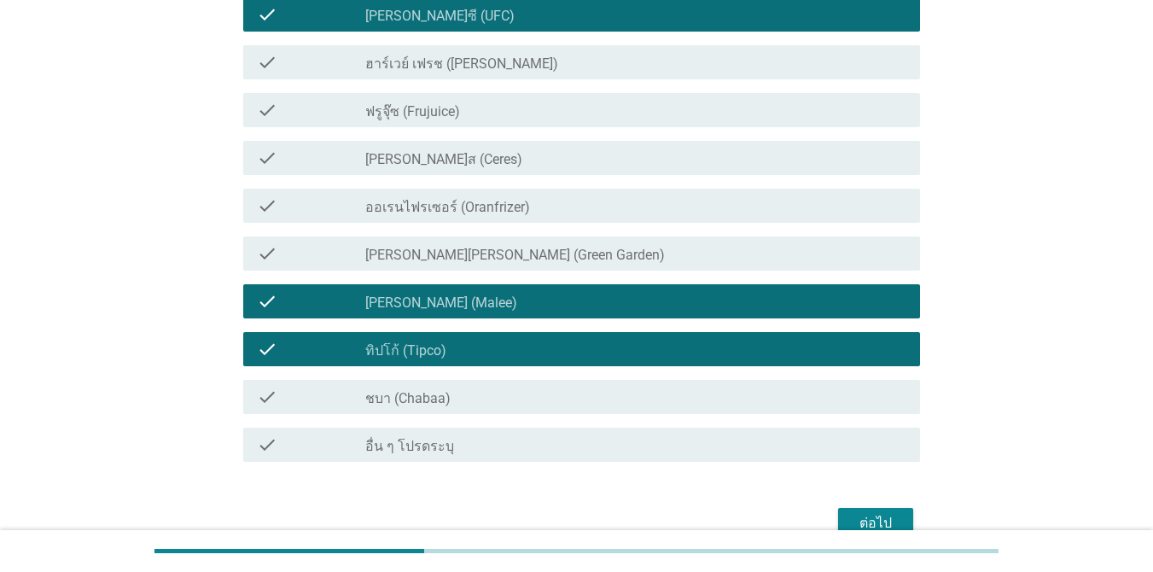
scroll to position [267, 0]
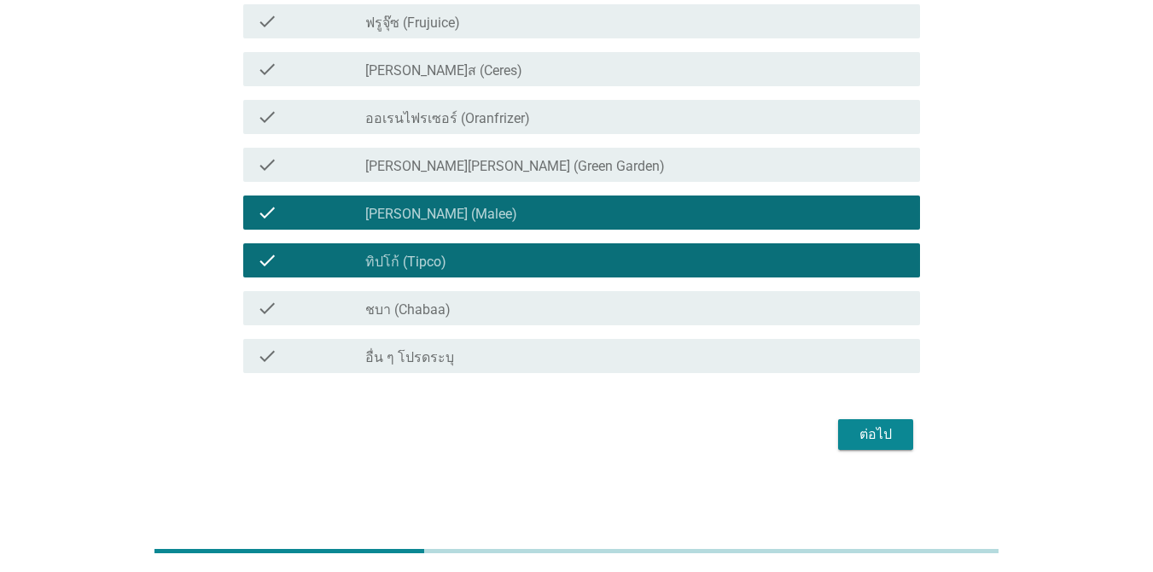
click at [446, 321] on div "check check_box_outline_blank ชบา (Chabaa)" at bounding box center [581, 308] width 677 height 34
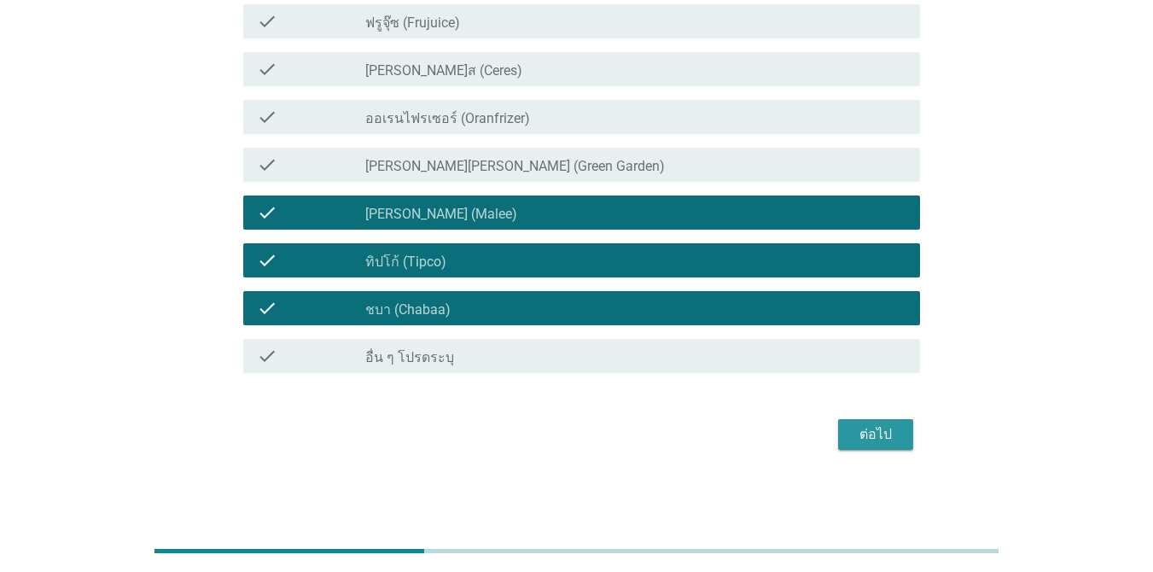
drag, startPoint x: 862, startPoint y: 434, endPoint x: 727, endPoint y: 477, distance: 141.4
click at [862, 435] on div "ต่อไป" at bounding box center [875, 434] width 48 height 20
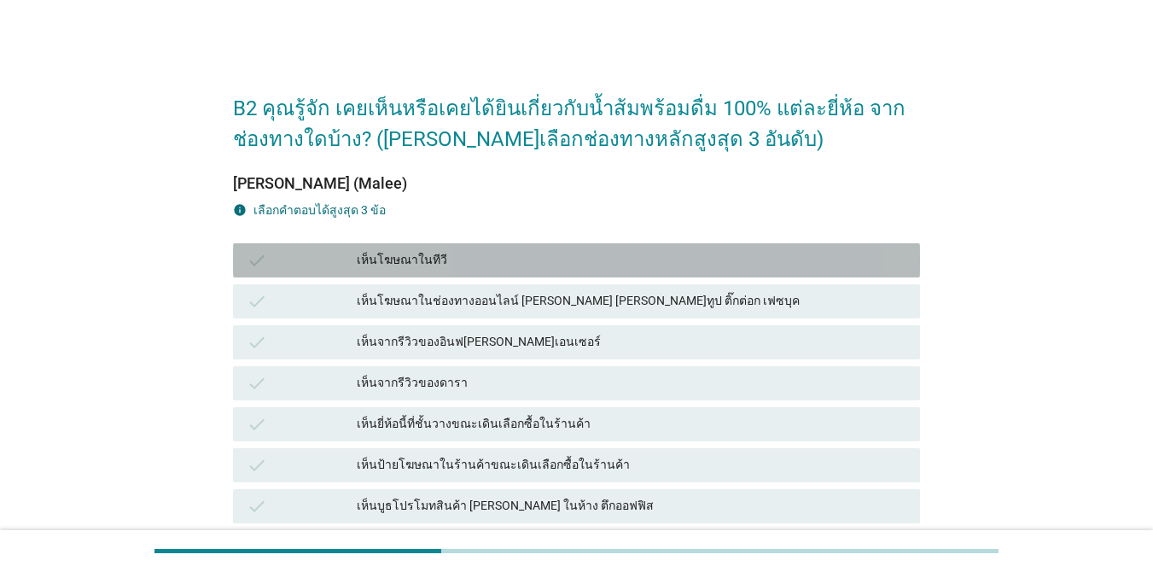
click at [561, 261] on div "เห็นโฆษณาในทีวี" at bounding box center [631, 260] width 549 height 20
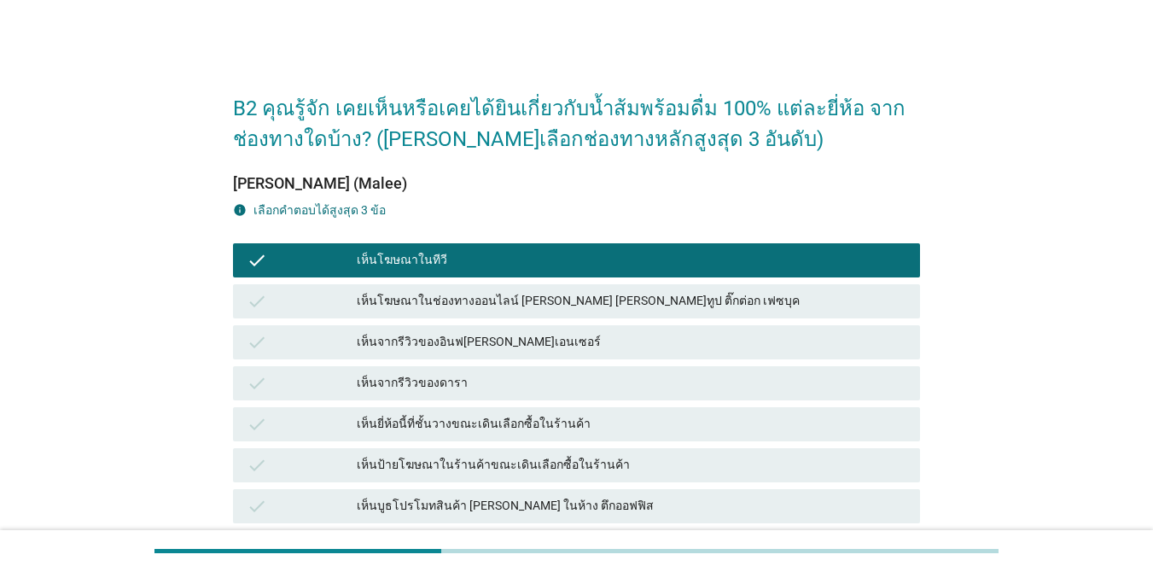
click at [551, 354] on div "check เห็นจากรีวิวของอินฟ[PERSON_NAME]เอนเซอร์" at bounding box center [576, 342] width 687 height 34
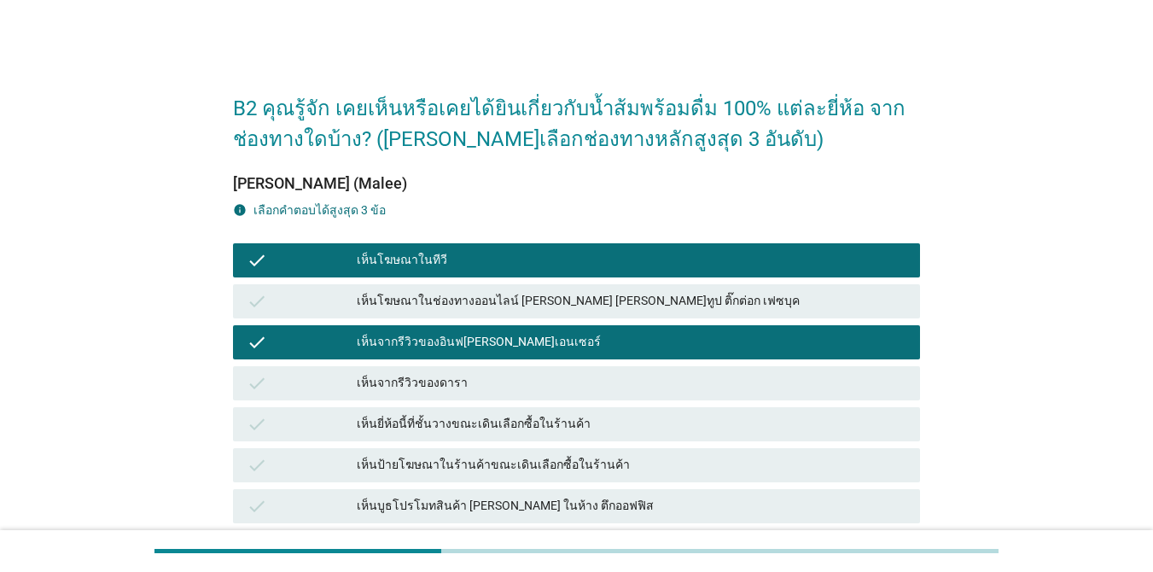
click at [545, 386] on div "เห็นจากรีวิวของดารา" at bounding box center [631, 383] width 549 height 20
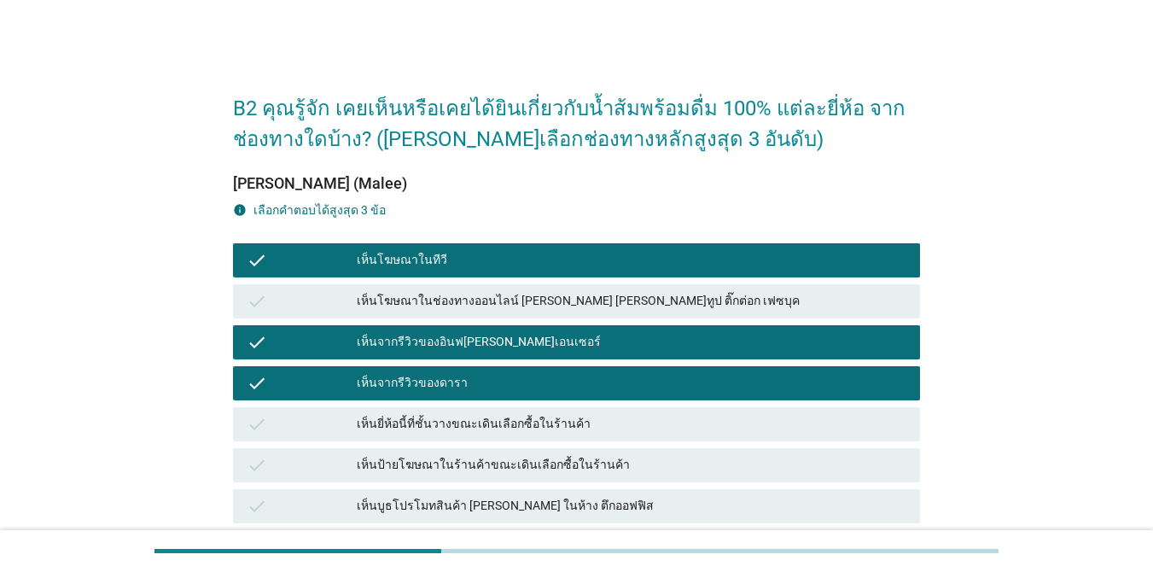
click at [549, 343] on div "เห็นจากรีวิวของอินฟ[PERSON_NAME]เอนเซอร์" at bounding box center [631, 342] width 549 height 20
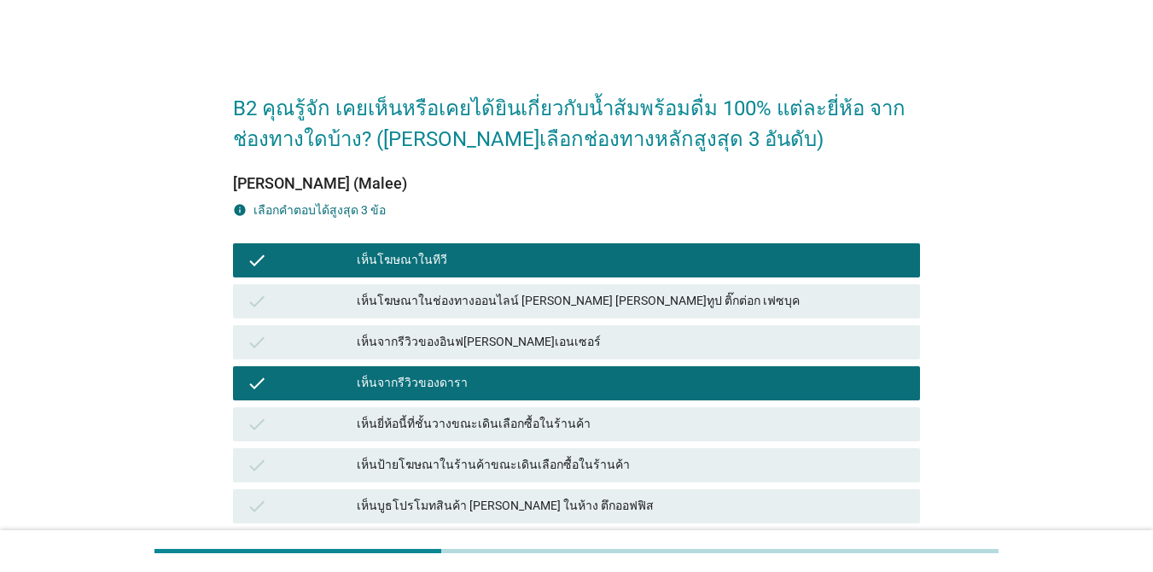
click at [553, 296] on div "เห็นโฆษณาในช่องทางออนไลน์ [PERSON_NAME] [PERSON_NAME]ทูป ติ๊กต่อก เฟซบุค" at bounding box center [631, 301] width 549 height 20
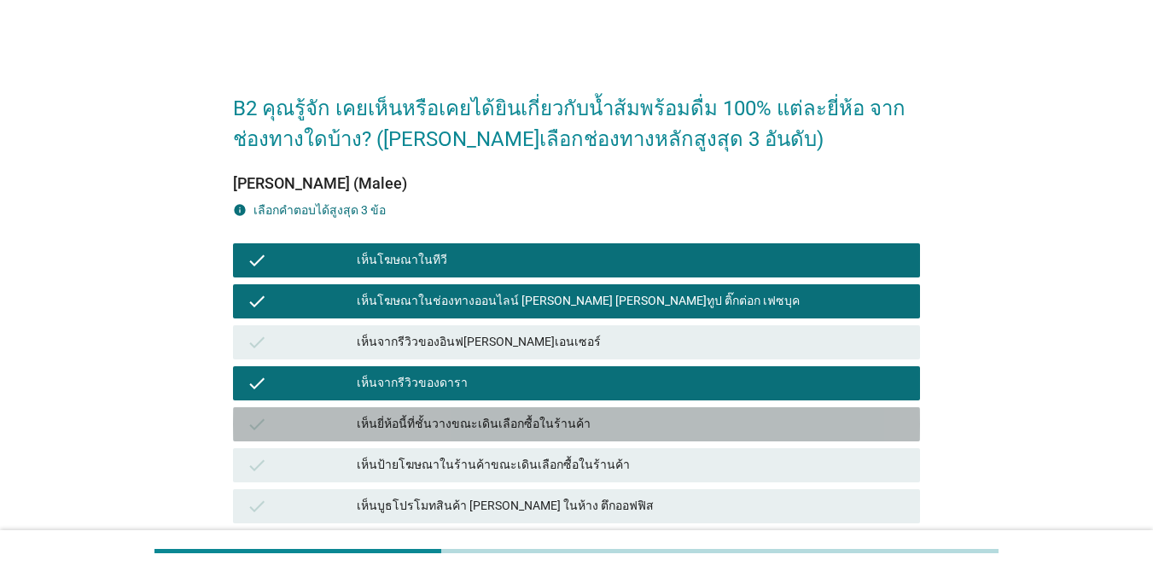
click at [540, 425] on div "เห็นยี่ห้อนี้ที่ชั้นวางขณะเดินเลือกซื้อในร้านค้า" at bounding box center [631, 424] width 549 height 20
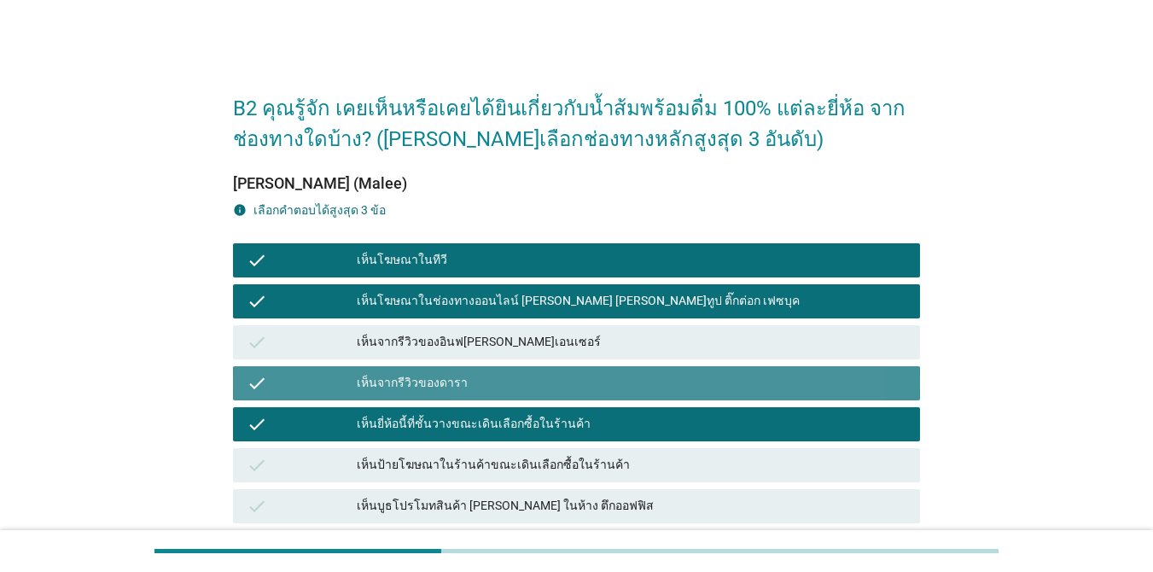
click at [522, 381] on div "เห็นจากรีวิวของดารา" at bounding box center [631, 383] width 549 height 20
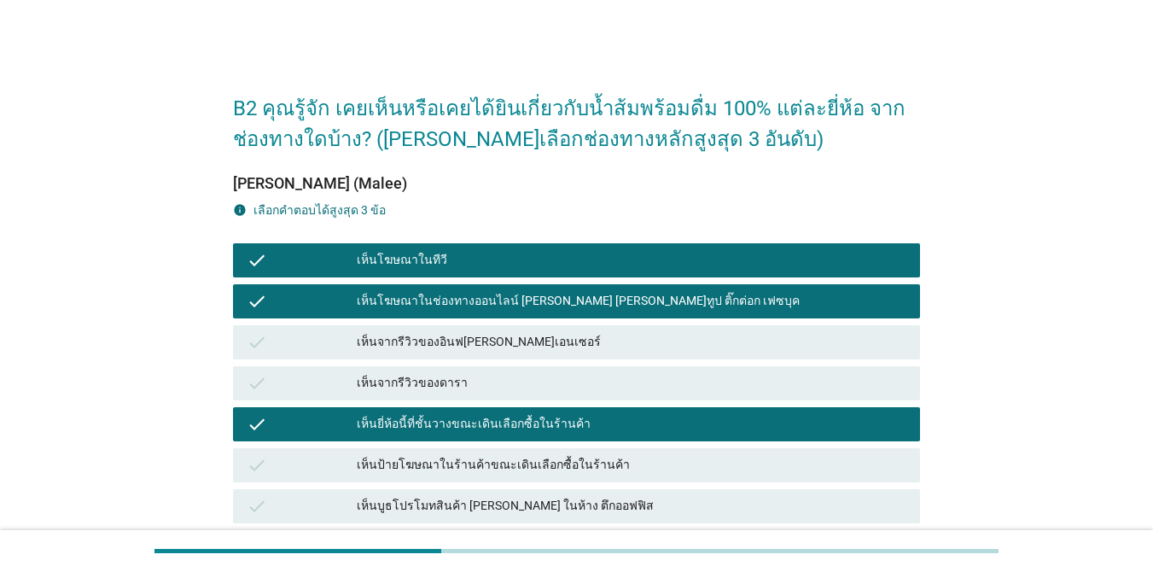
click at [530, 461] on div "เห็นป้ายโฆษณาในร้านค้าขณะเดินเลือกซื้อในร้านค้า" at bounding box center [631, 465] width 549 height 20
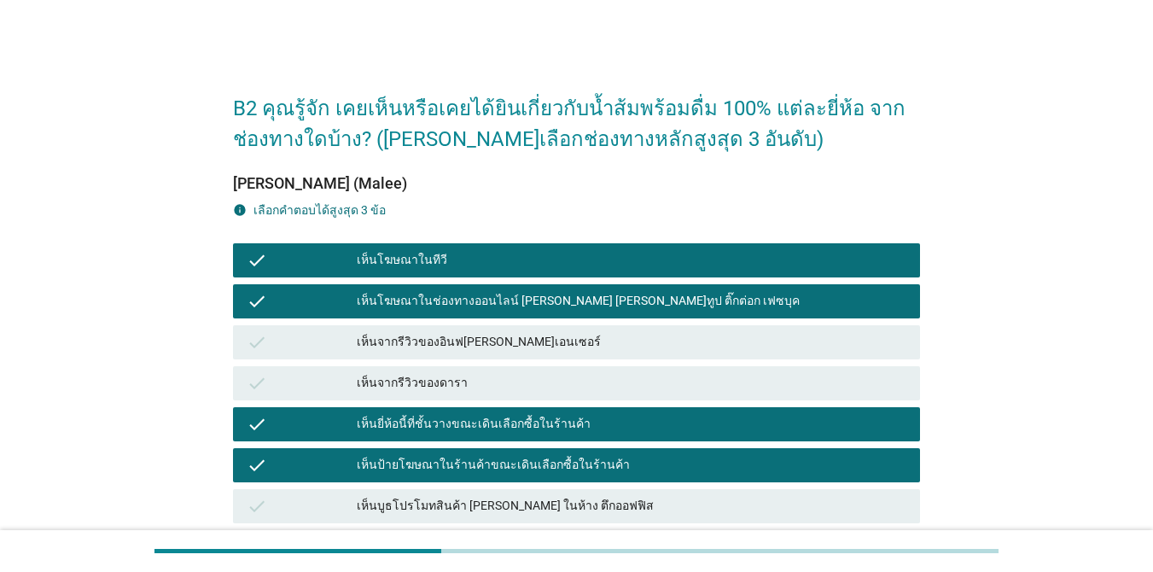
scroll to position [171, 0]
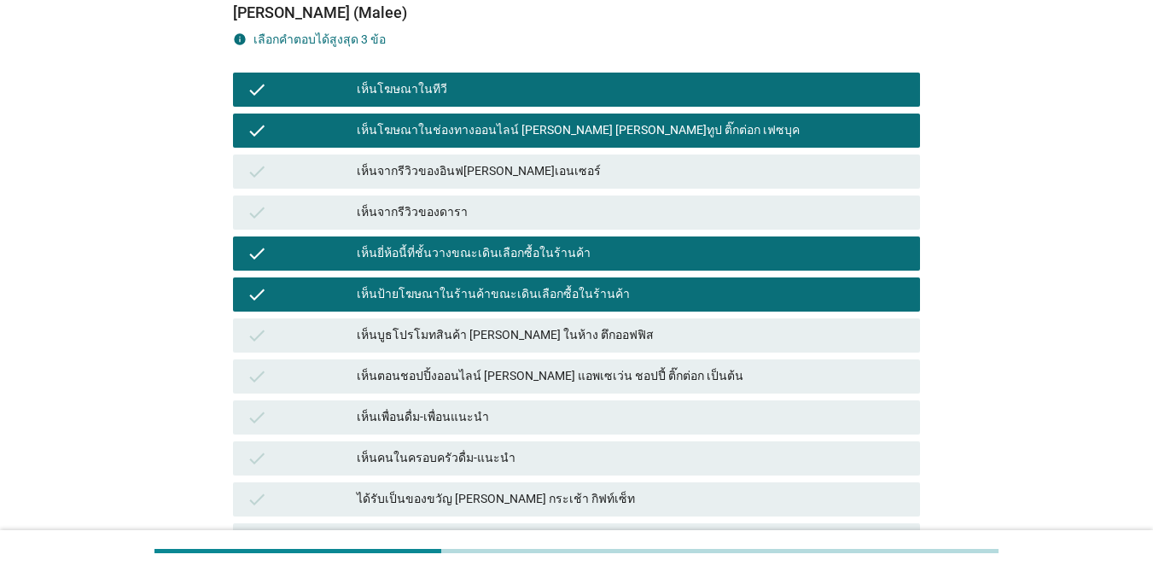
click at [484, 148] on div "check เห็นโฆษณาในช่องทางออนไลน์ [PERSON_NAME] [PERSON_NAME]ทูป ติ๊กต่อก เฟซบุค" at bounding box center [577, 130] width 694 height 41
drag, startPoint x: 485, startPoint y: 137, endPoint x: 503, endPoint y: 134, distance: 18.9
click at [503, 134] on div "เห็นโฆษณาในช่องทางออนไลน์ [PERSON_NAME] [PERSON_NAME]ทูป ติ๊กต่อก เฟซบุค" at bounding box center [631, 130] width 549 height 20
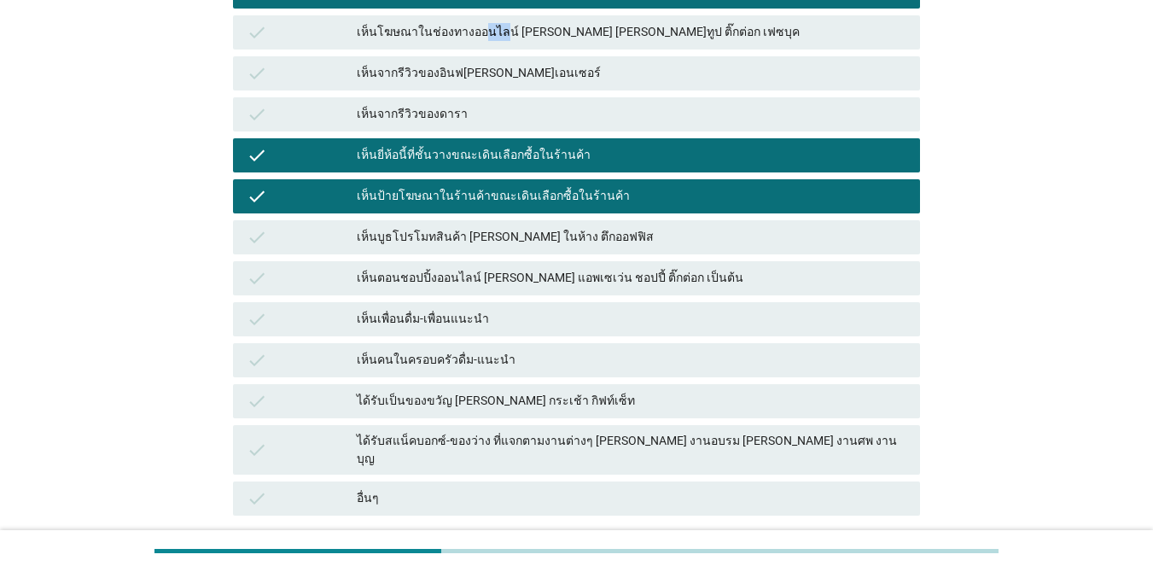
scroll to position [407, 0]
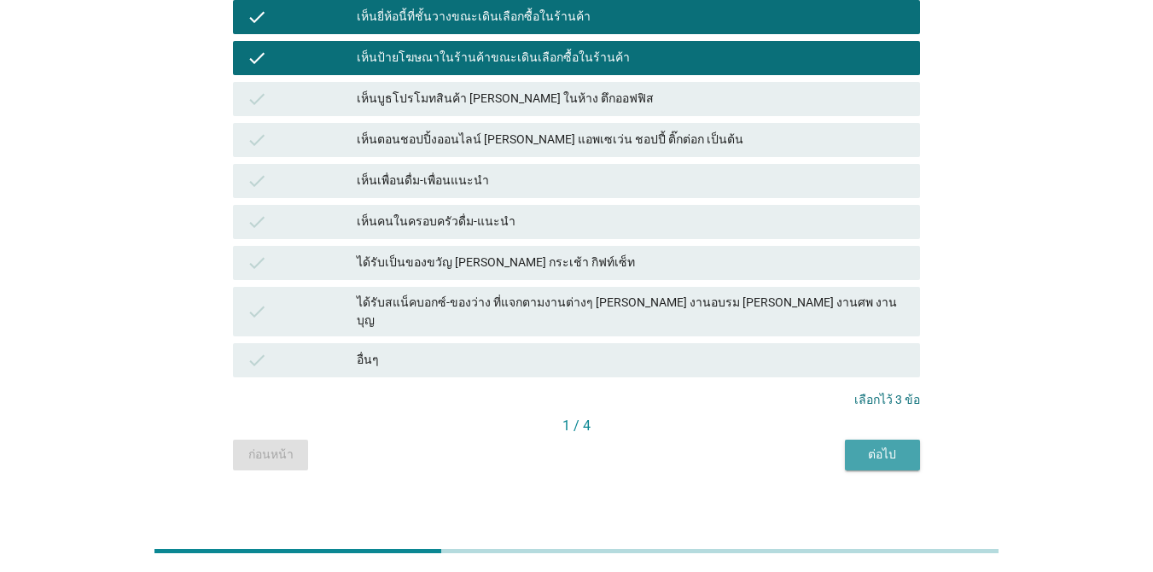
click at [909, 439] on button "ต่อไป" at bounding box center [882, 454] width 75 height 31
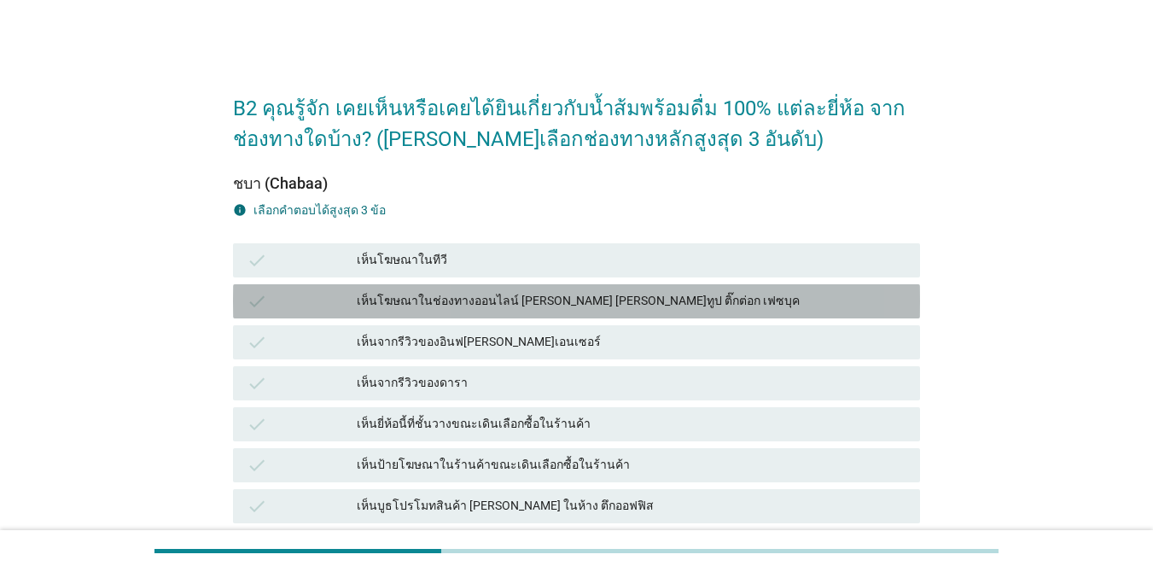
click at [538, 302] on div "เห็นโฆษณาในช่องทางออนไลน์ [PERSON_NAME] [PERSON_NAME]ทูป ติ๊กต่อก เฟซบุค" at bounding box center [631, 301] width 549 height 20
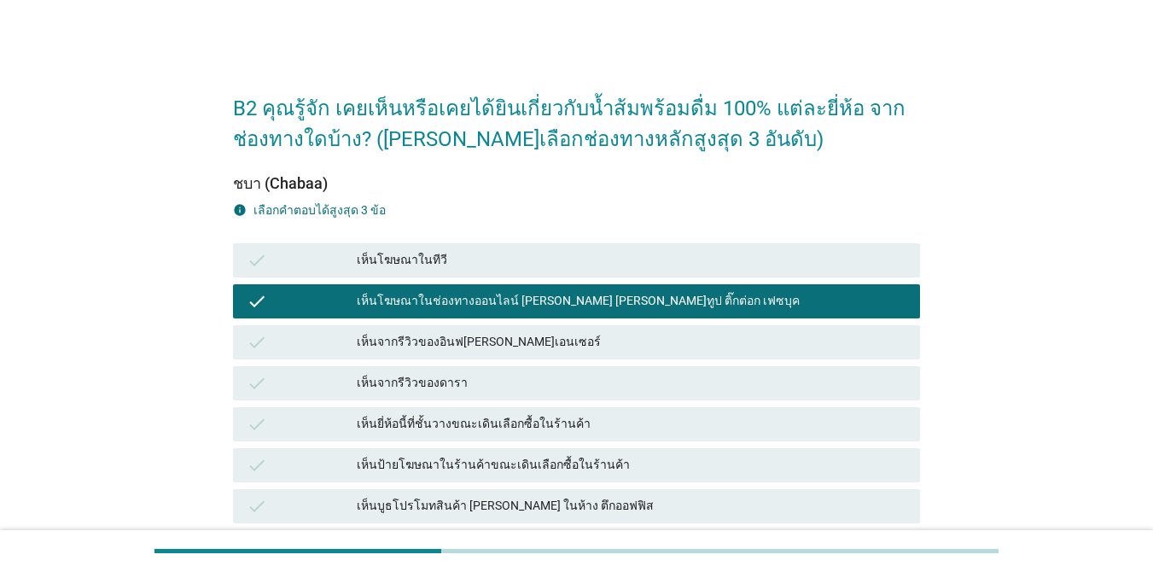
click at [527, 421] on div "เห็นยี่ห้อนี้ที่ชั้นวางขณะเดินเลือกซื้อในร้านค้า" at bounding box center [631, 424] width 549 height 20
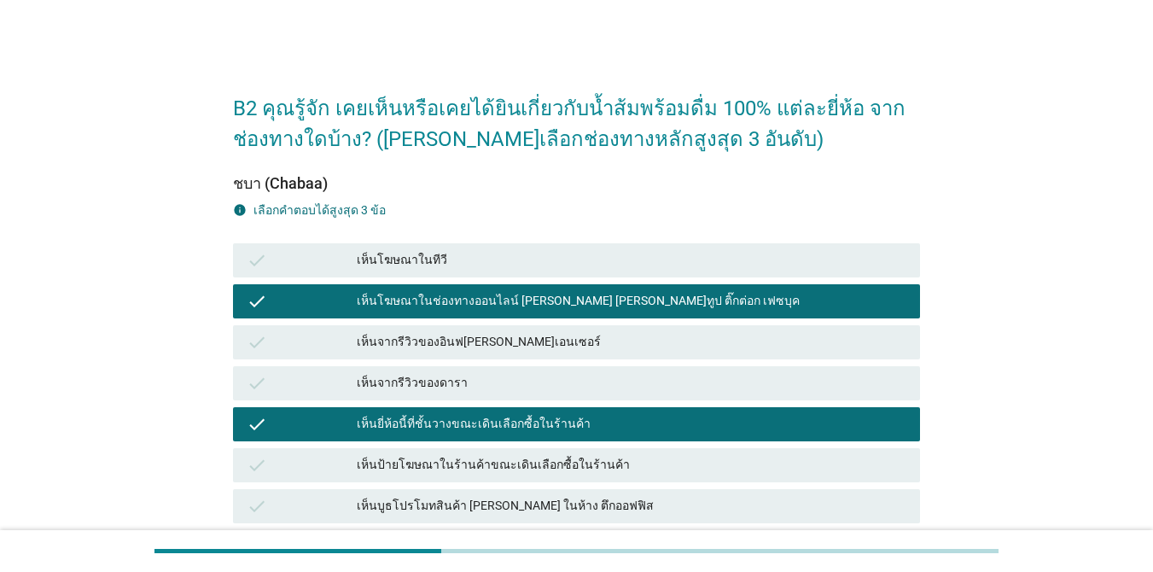
click at [542, 466] on div "เห็นป้ายโฆษณาในร้านค้าขณะเดินเลือกซื้อในร้านค้า" at bounding box center [631, 465] width 549 height 20
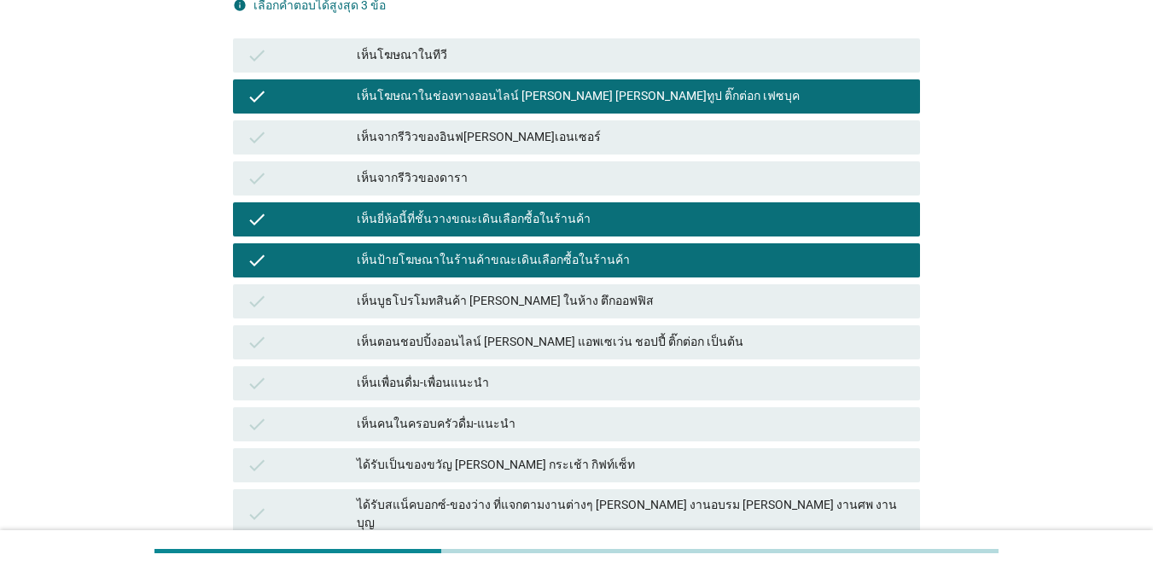
scroll to position [407, 0]
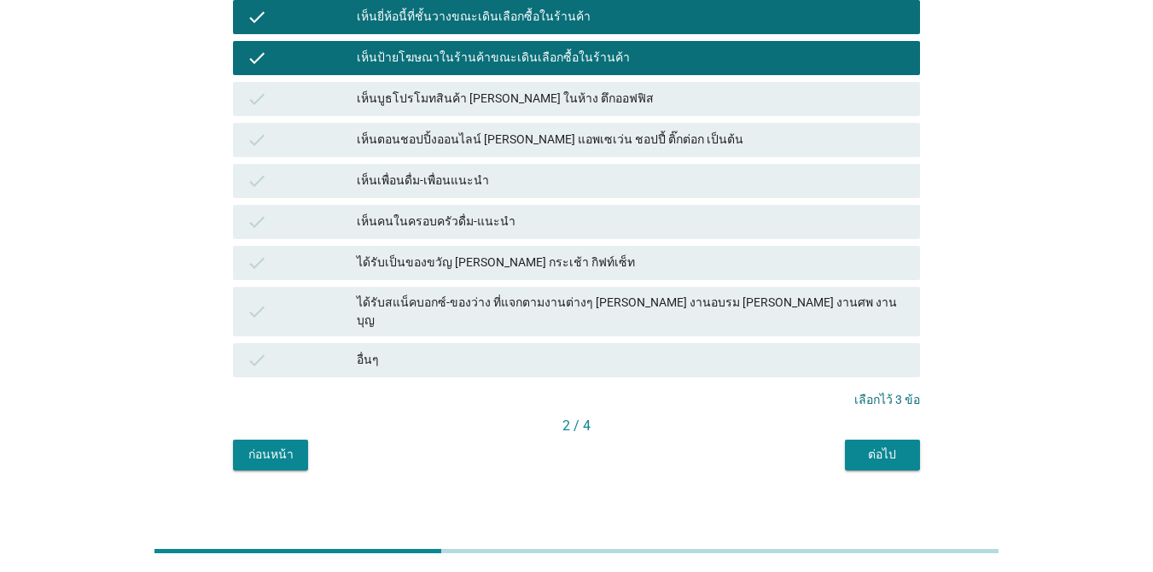
click at [883, 445] on div "ต่อไป" at bounding box center [882, 454] width 48 height 18
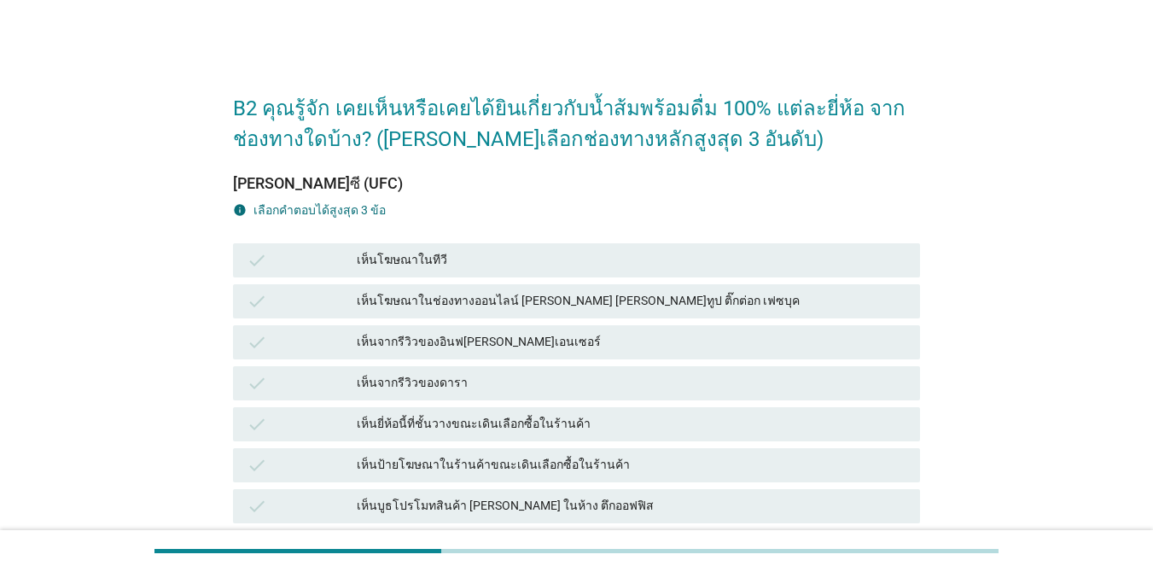
click at [536, 425] on div "เห็นยี่ห้อนี้ที่ชั้นวางขณะเดินเลือกซื้อในร้านค้า" at bounding box center [631, 424] width 549 height 20
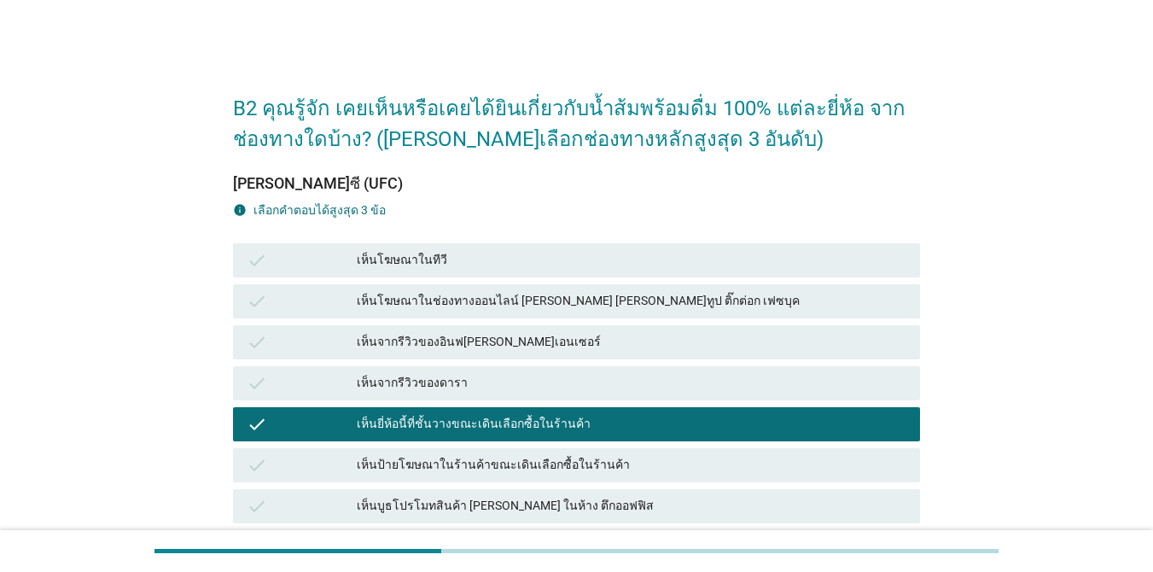
click at [514, 294] on div "เห็นโฆษณาในช่องทางออนไลน์ [PERSON_NAME] [PERSON_NAME]ทูป ติ๊กต่อก เฟซบุค" at bounding box center [631, 301] width 549 height 20
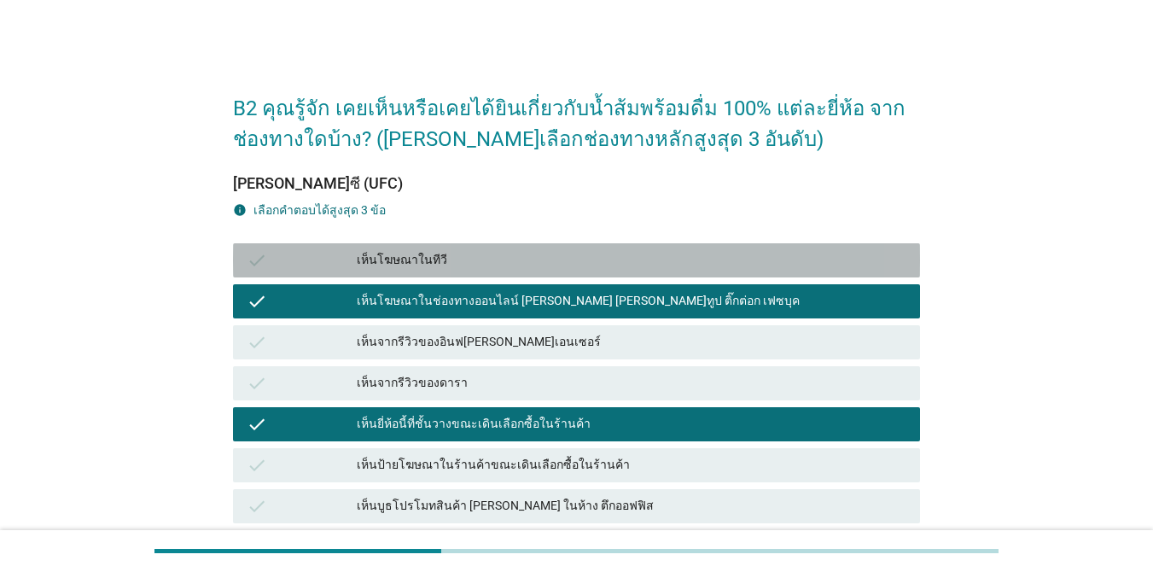
click at [514, 264] on div "เห็นโฆษณาในทีวี" at bounding box center [631, 260] width 549 height 20
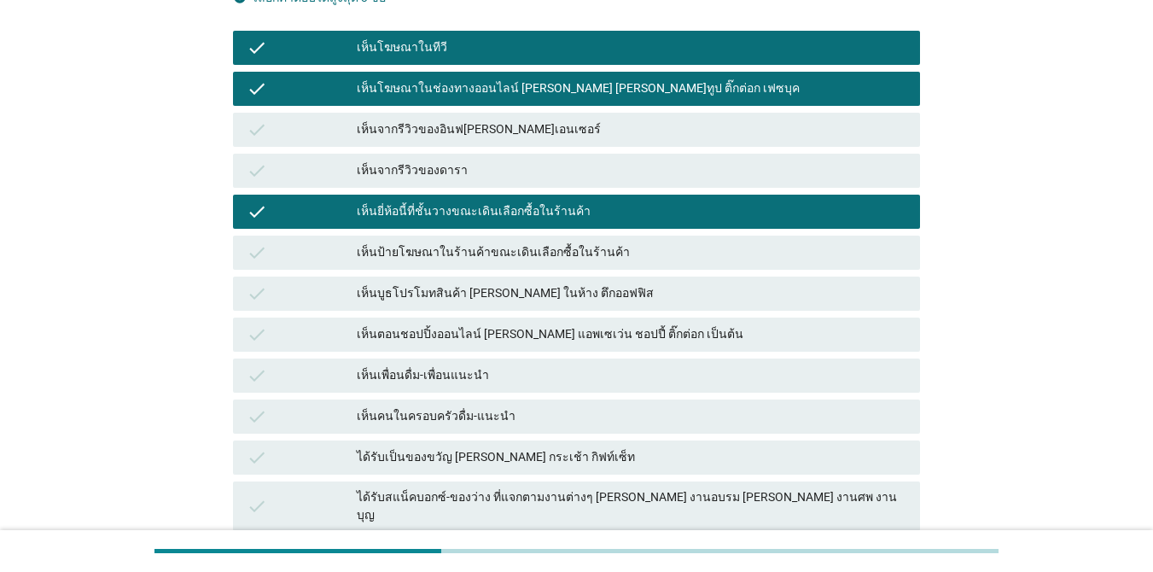
scroll to position [341, 0]
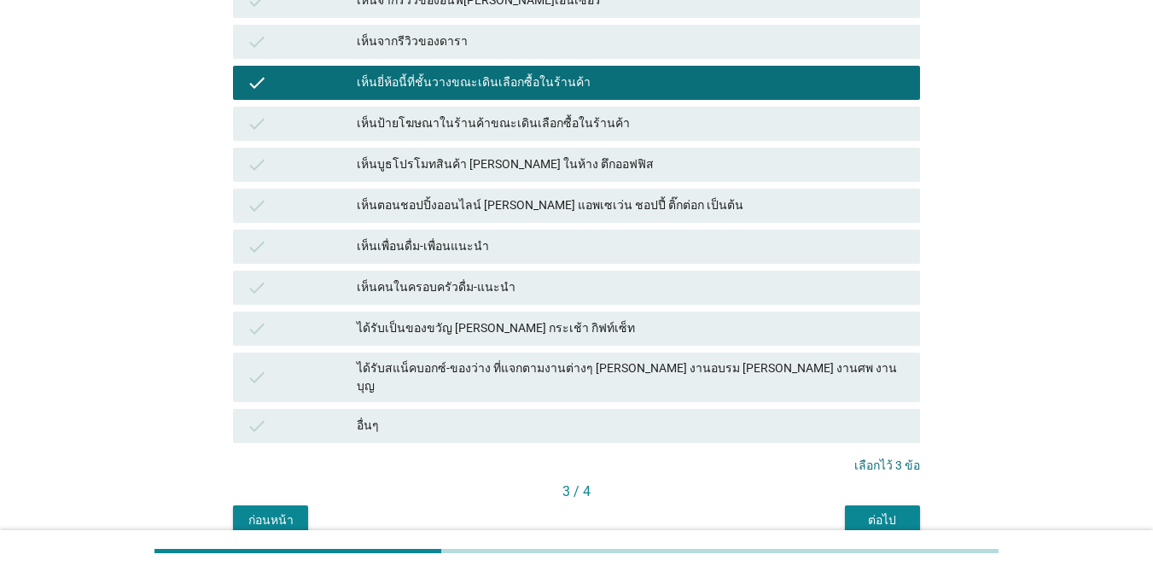
click at [896, 511] on div "ต่อไป" at bounding box center [882, 520] width 48 height 18
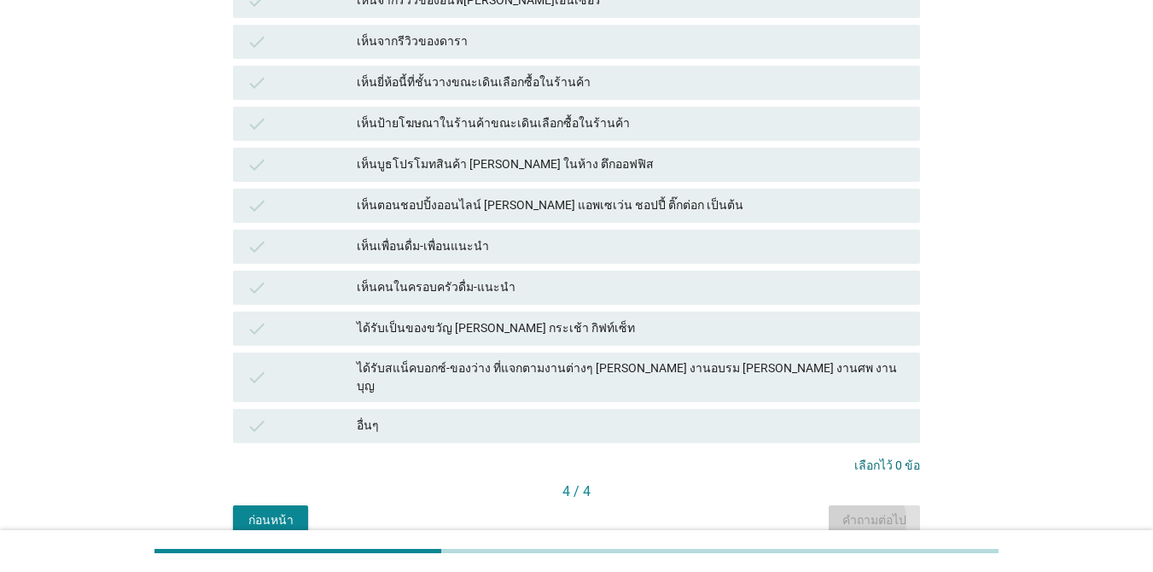
scroll to position [0, 0]
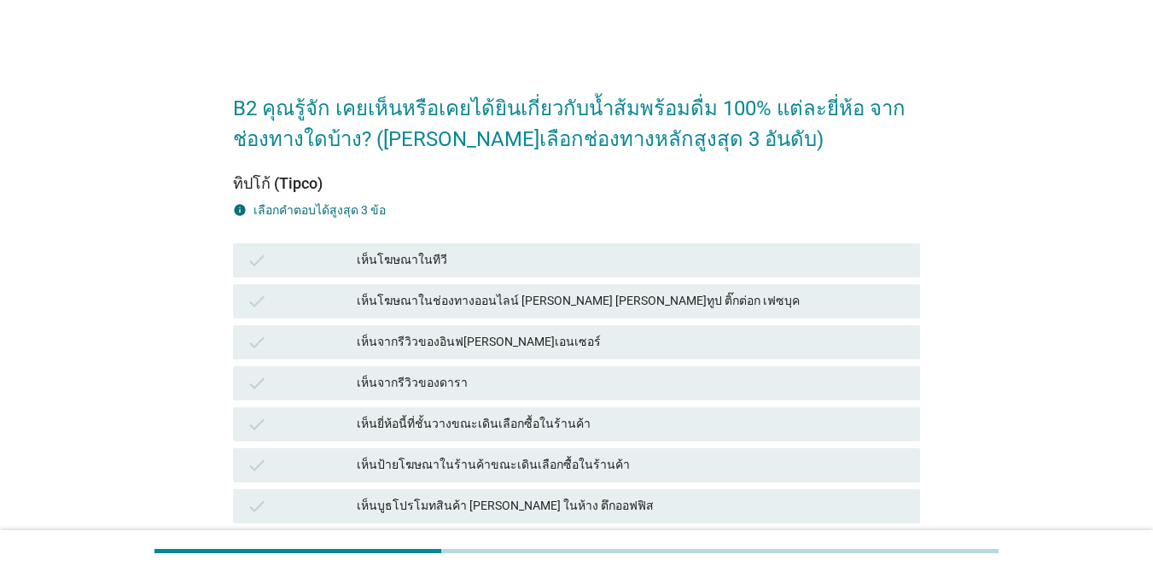
click at [408, 273] on div "check เห็นโฆษณาในทีวี" at bounding box center [576, 260] width 687 height 34
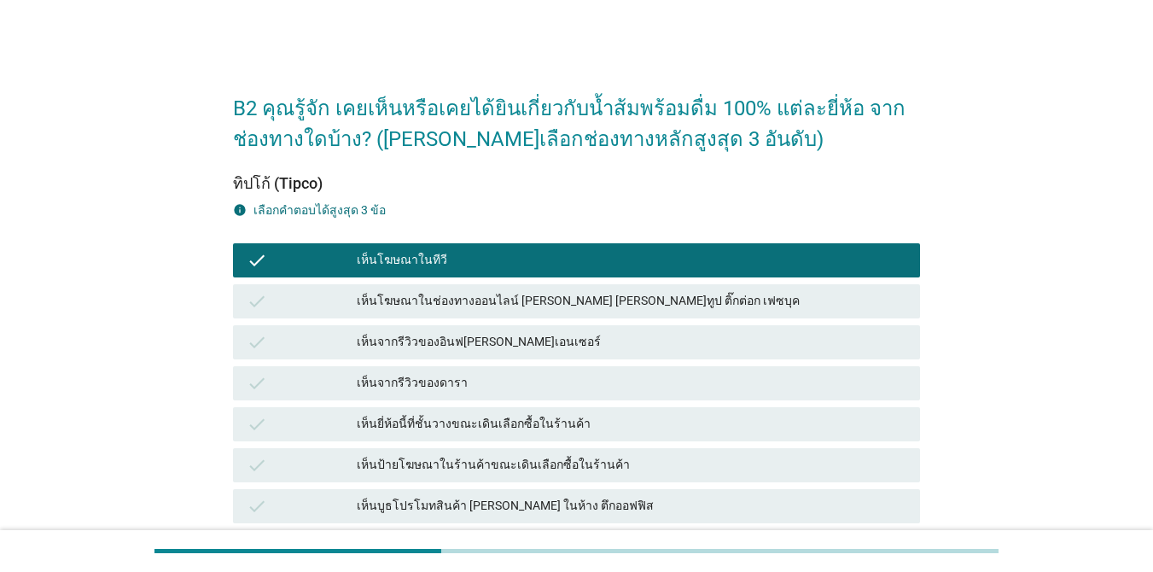
click at [409, 289] on div "check เห็นโฆษณาในช่องทางออนไลน์ [PERSON_NAME] [PERSON_NAME]ทูป ติ๊กต่อก เฟซบุค" at bounding box center [576, 301] width 687 height 34
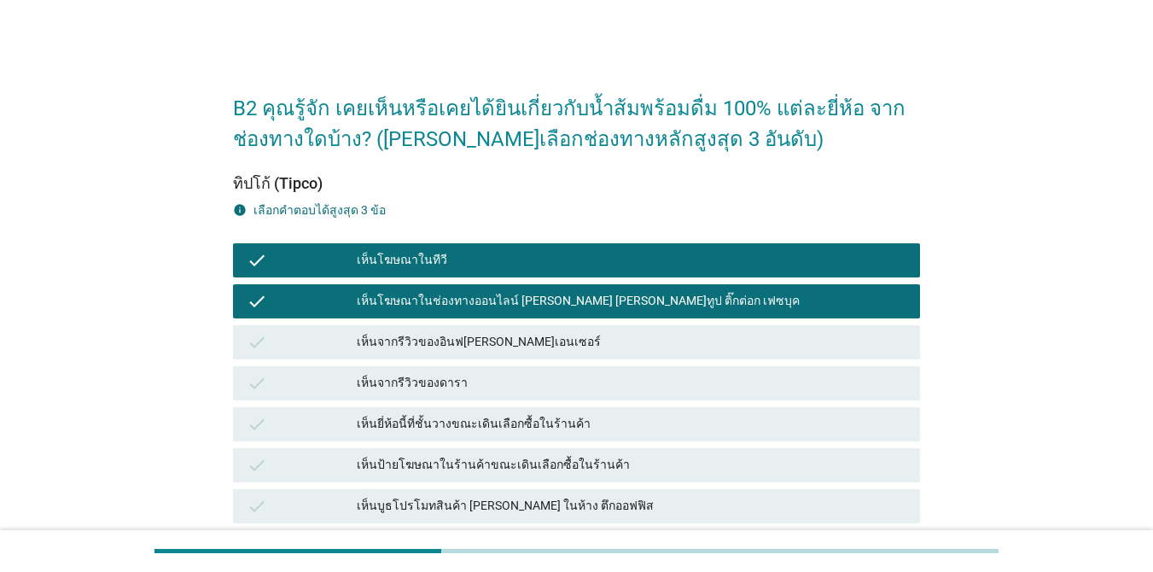
click at [425, 382] on div "เห็นจากรีวิวของดารา" at bounding box center [631, 383] width 549 height 20
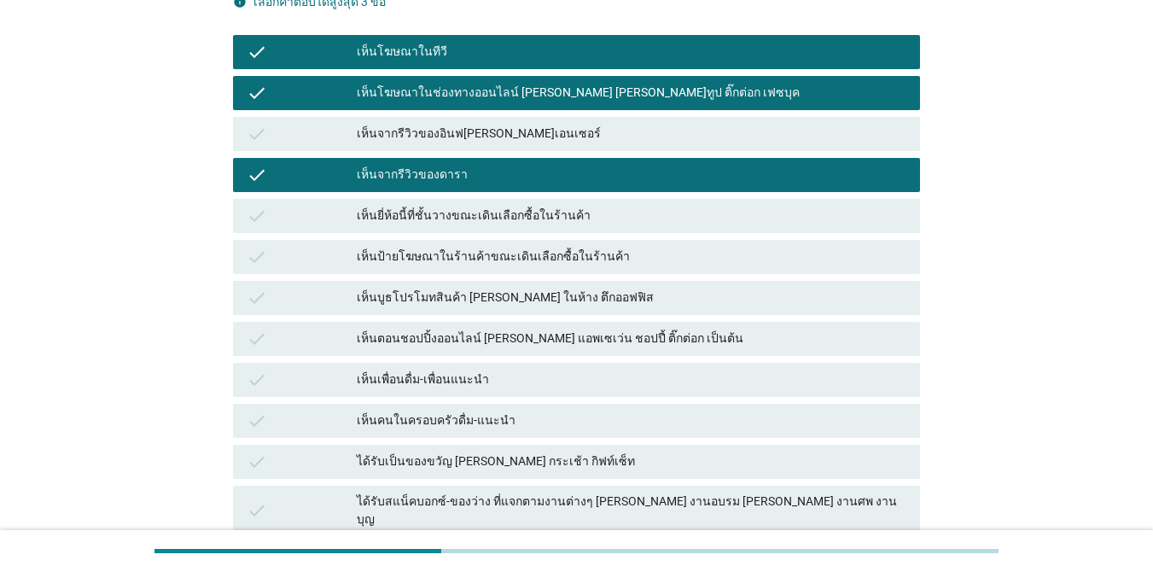
scroll to position [407, 0]
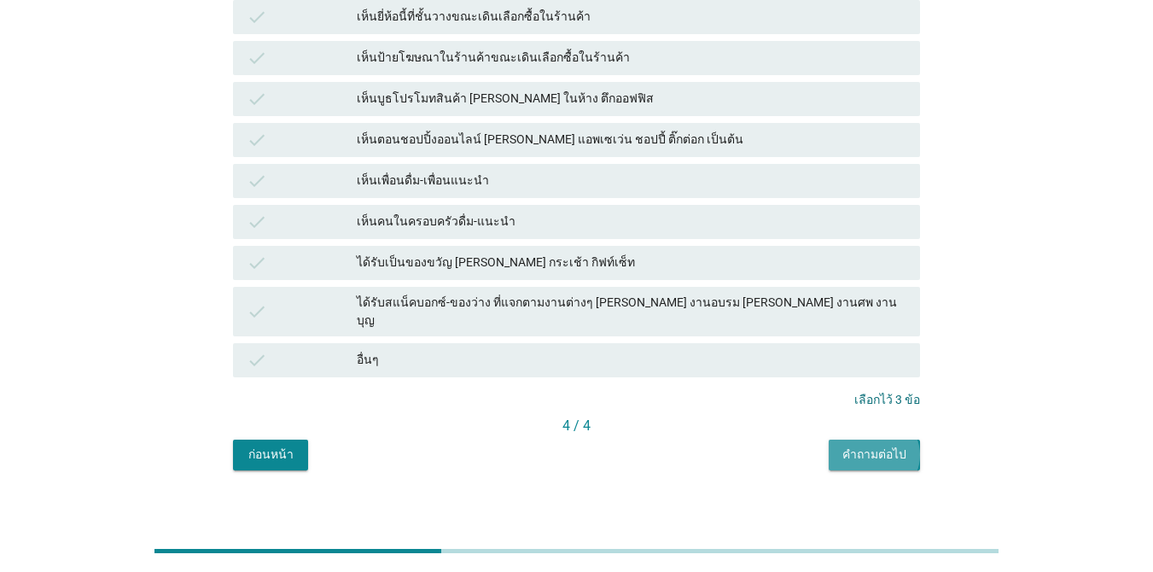
click at [887, 453] on button "คำถามต่อไป" at bounding box center [873, 454] width 91 height 31
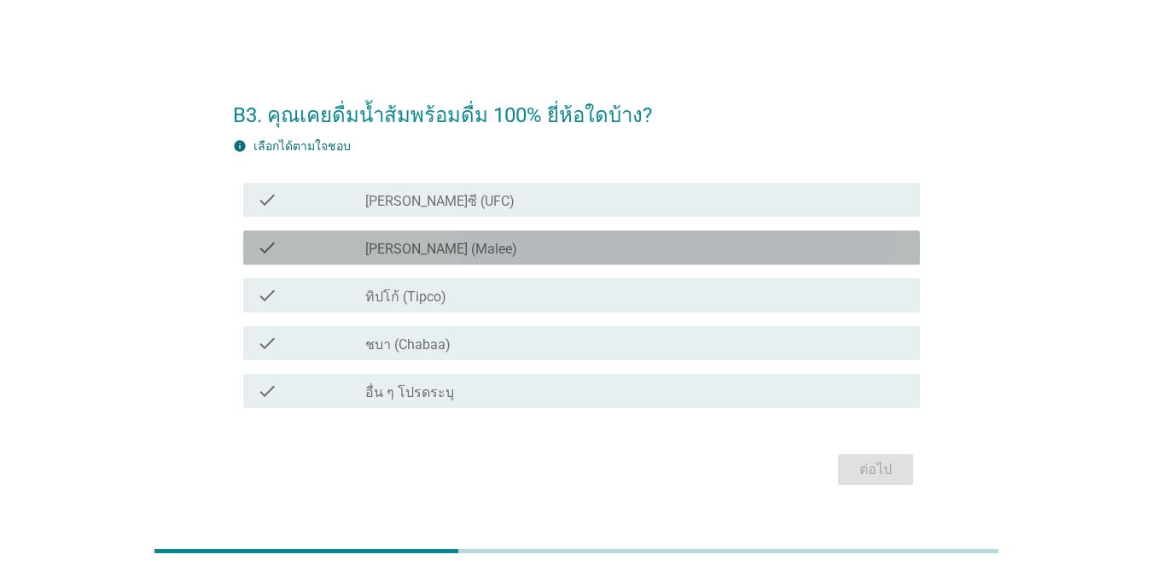
click at [427, 247] on label "[PERSON_NAME] (Malee)" at bounding box center [441, 249] width 152 height 17
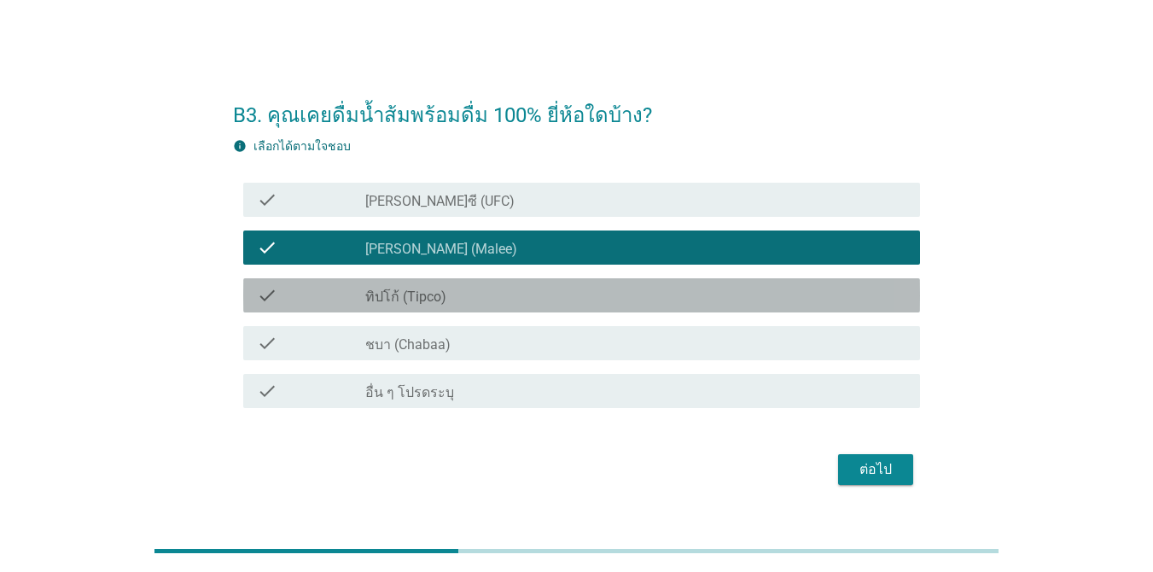
click at [430, 292] on label "ทิปโก้ (Tipco)" at bounding box center [405, 296] width 81 height 17
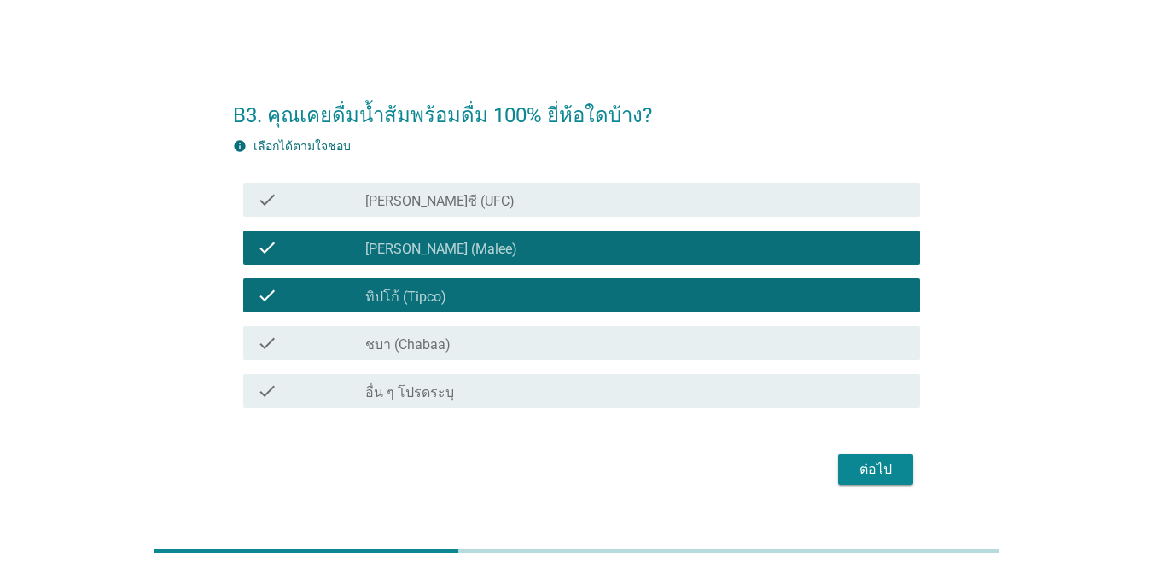
click at [449, 202] on div "check_box_outline_blank [PERSON_NAME]ซี (UFC)" at bounding box center [635, 199] width 541 height 20
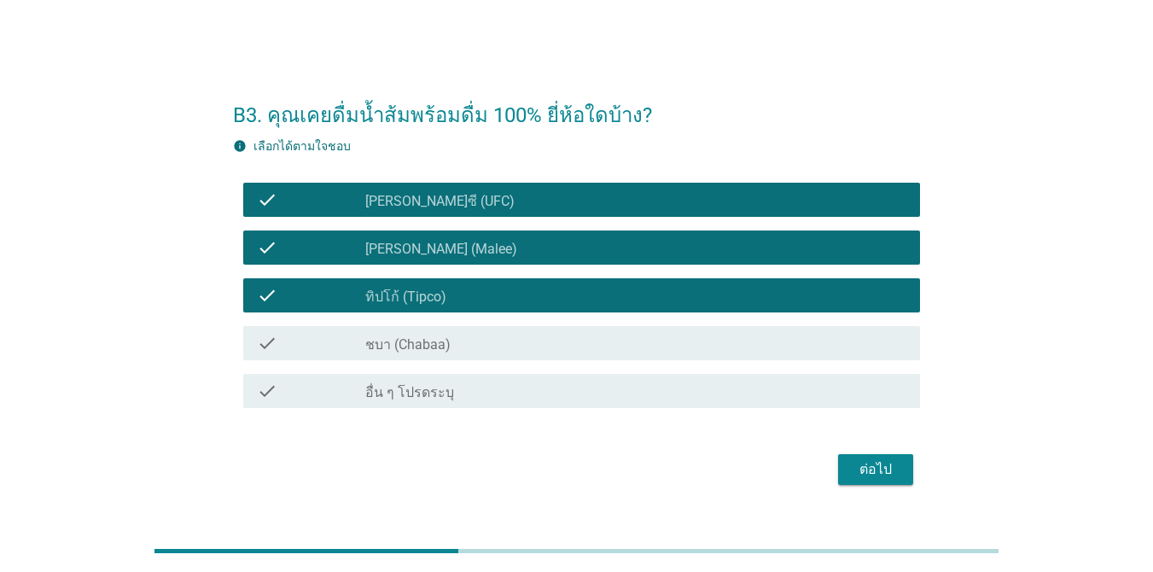
click at [863, 481] on button "ต่อไป" at bounding box center [875, 469] width 75 height 31
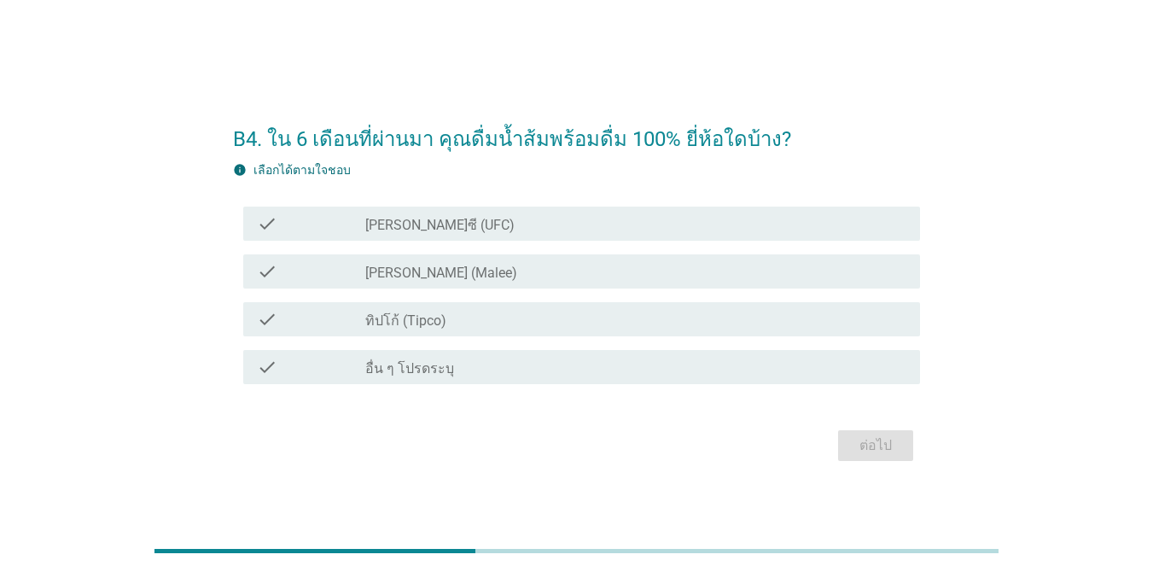
click at [415, 316] on label "ทิปโก้ (Tipco)" at bounding box center [405, 320] width 81 height 17
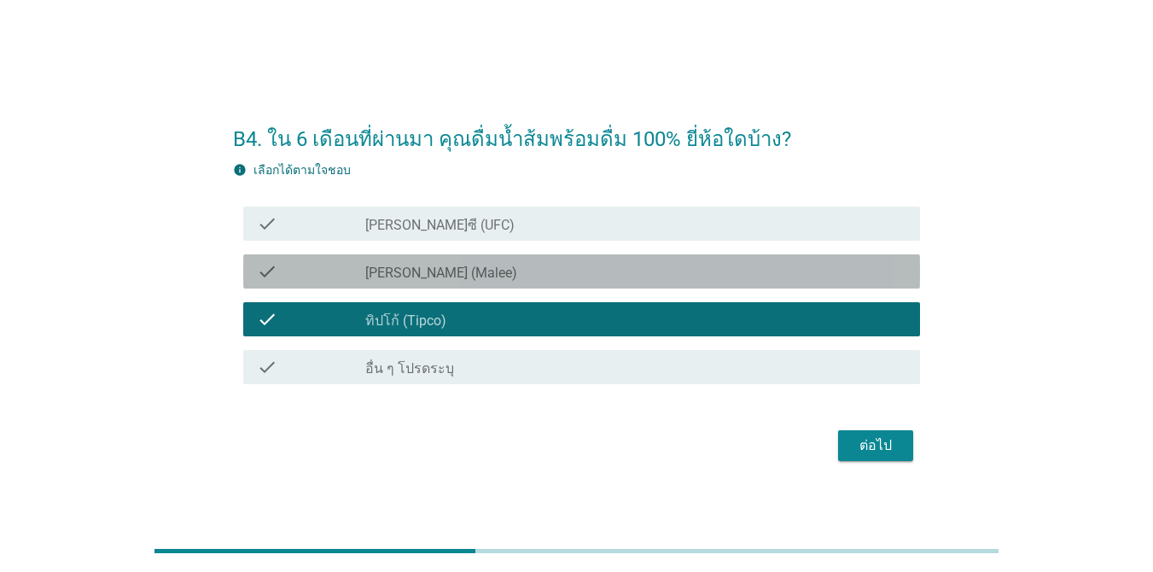
click at [422, 277] on label "[PERSON_NAME] (Malee)" at bounding box center [441, 272] width 152 height 17
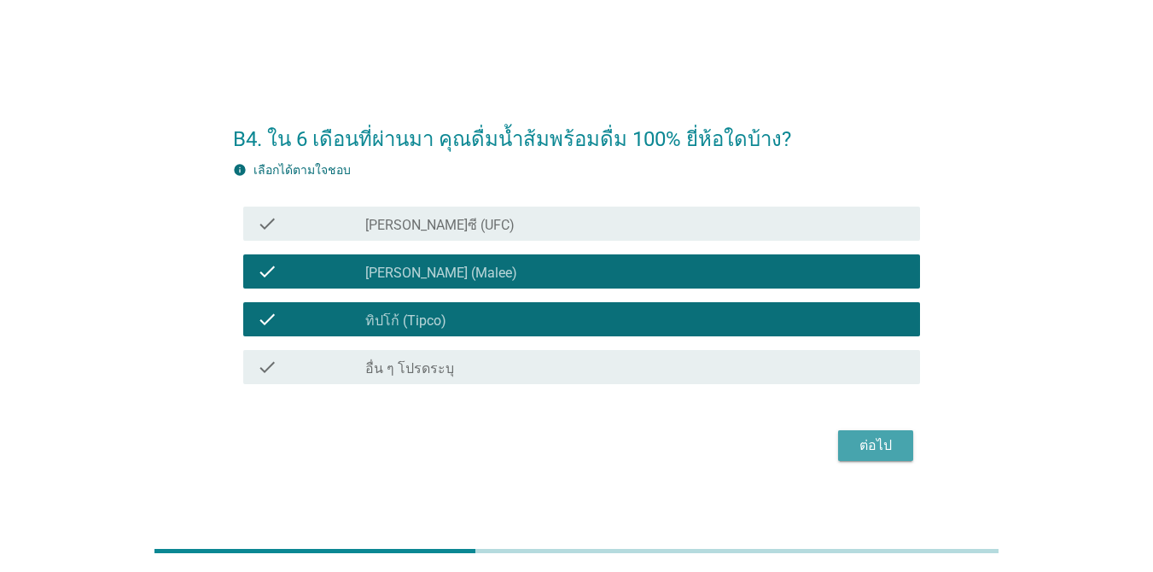
click at [858, 439] on div "ต่อไป" at bounding box center [875, 445] width 48 height 20
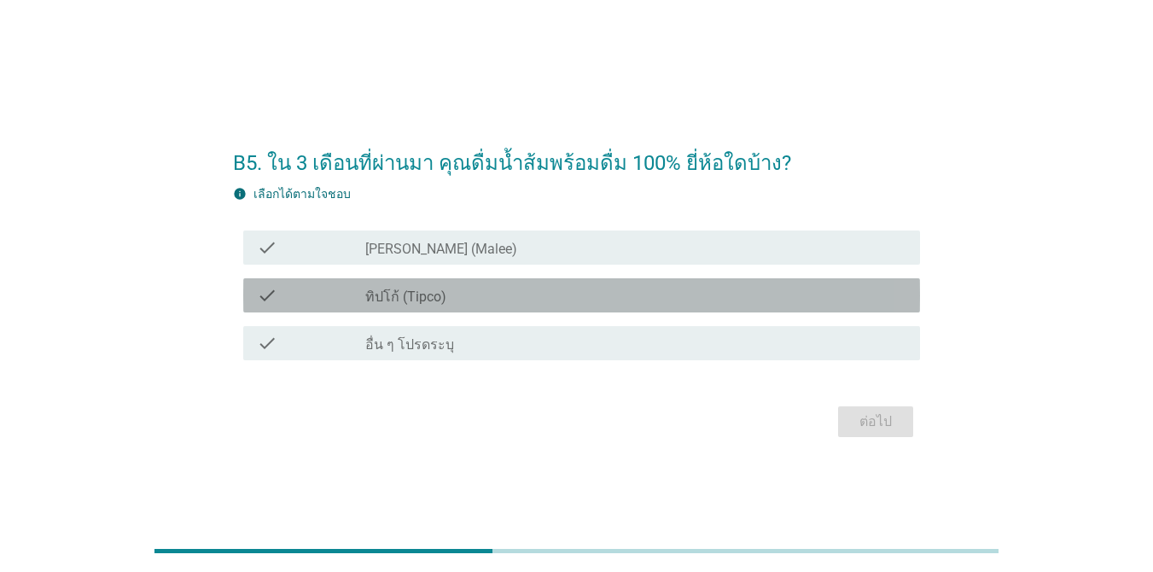
click at [448, 295] on div "check_box ทิปโก้ (Tipco)" at bounding box center [635, 295] width 541 height 20
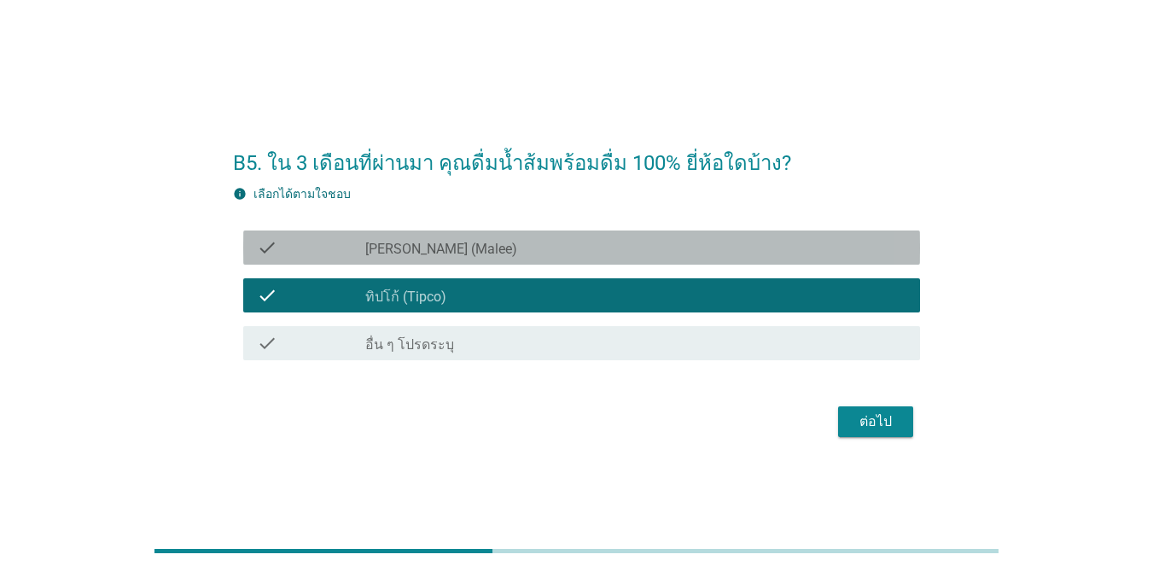
click at [453, 259] on div "check check_box [PERSON_NAME] (Malee)" at bounding box center [581, 247] width 677 height 34
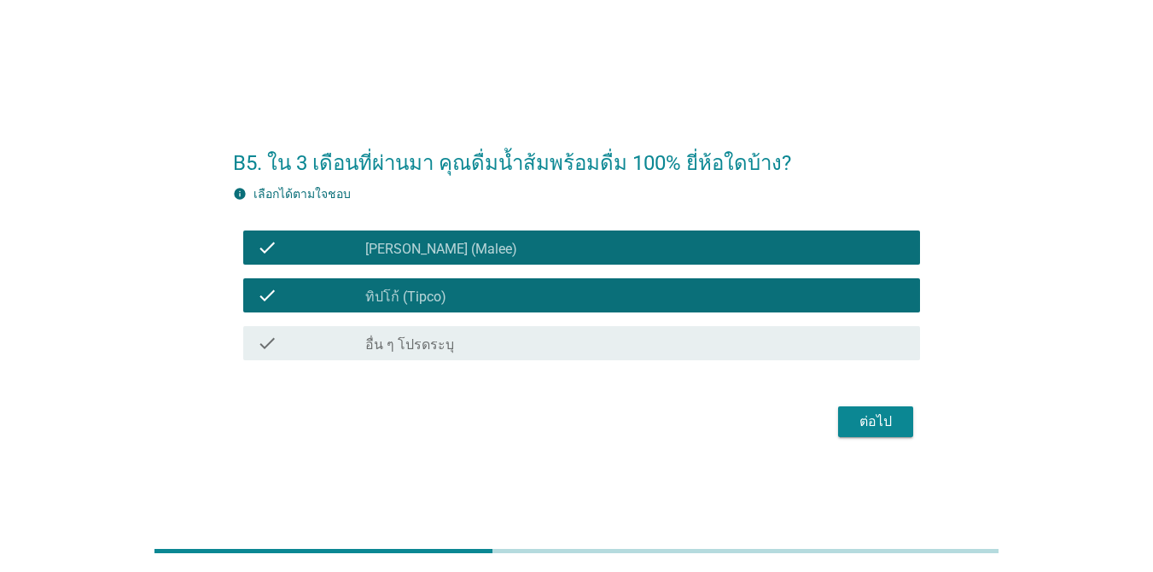
click at [887, 417] on div "ต่อไป" at bounding box center [875, 421] width 48 height 20
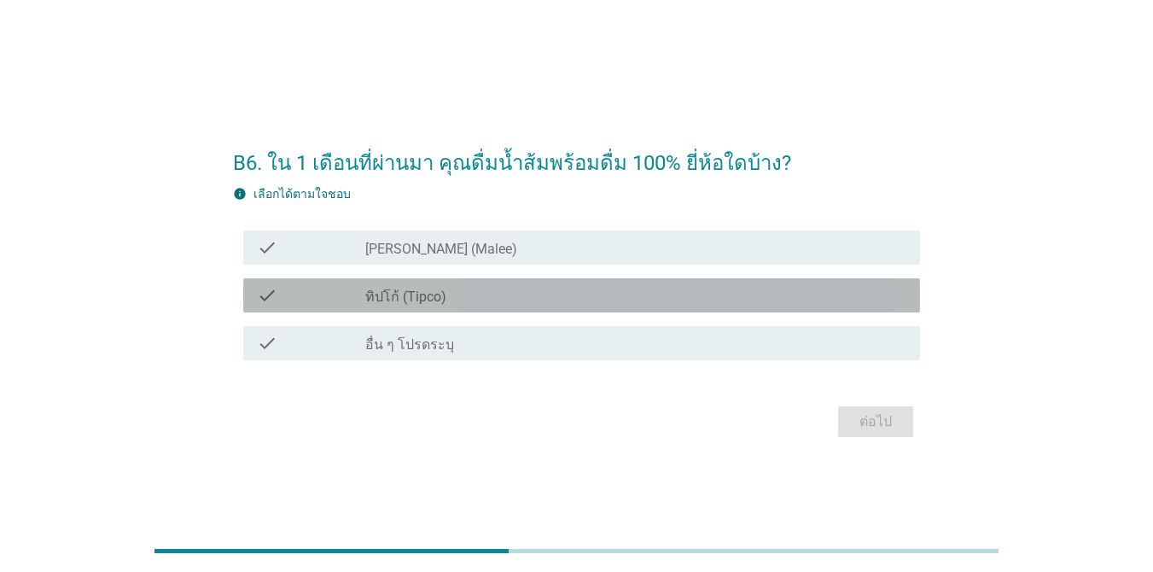
click at [479, 298] on div "check_box ทิปโก้ (Tipco)" at bounding box center [635, 295] width 541 height 20
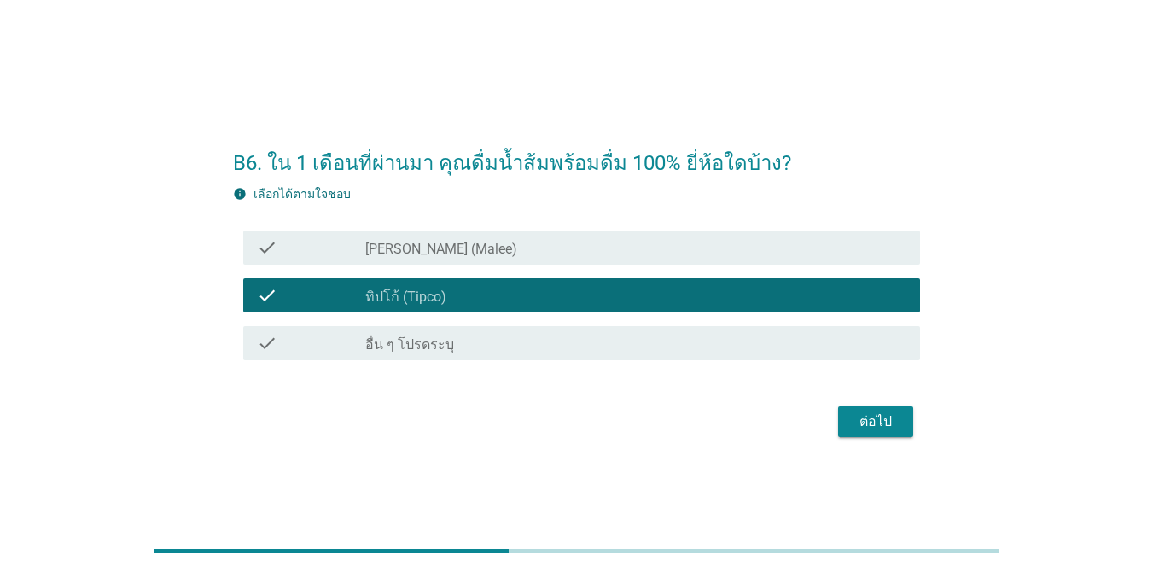
click at [485, 253] on div "check_box [PERSON_NAME] (Malee)" at bounding box center [635, 247] width 541 height 20
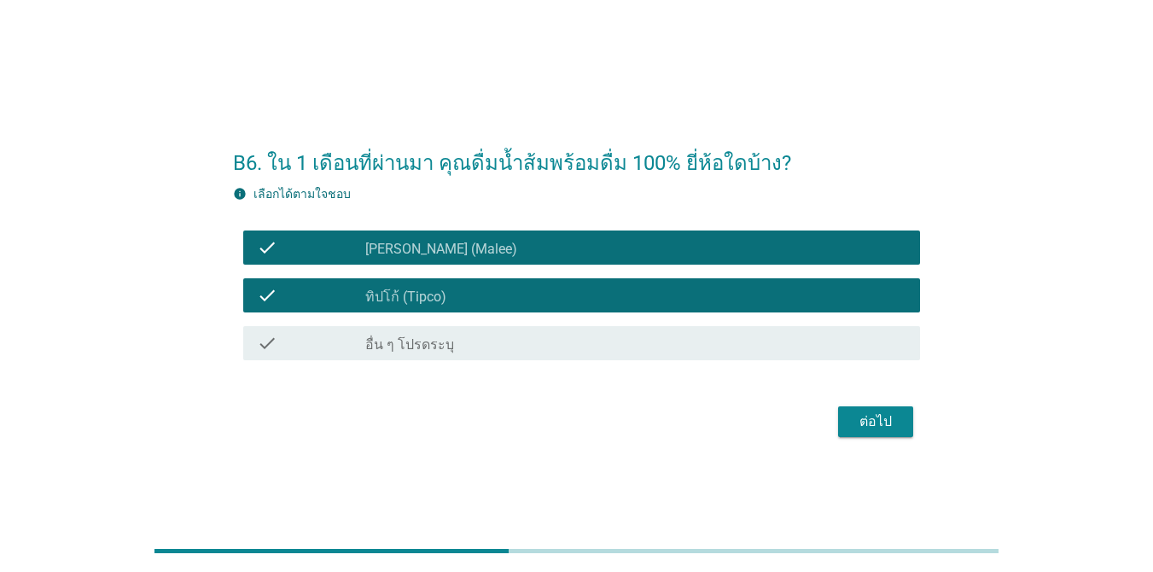
click at [863, 411] on div "ต่อไป" at bounding box center [875, 421] width 48 height 20
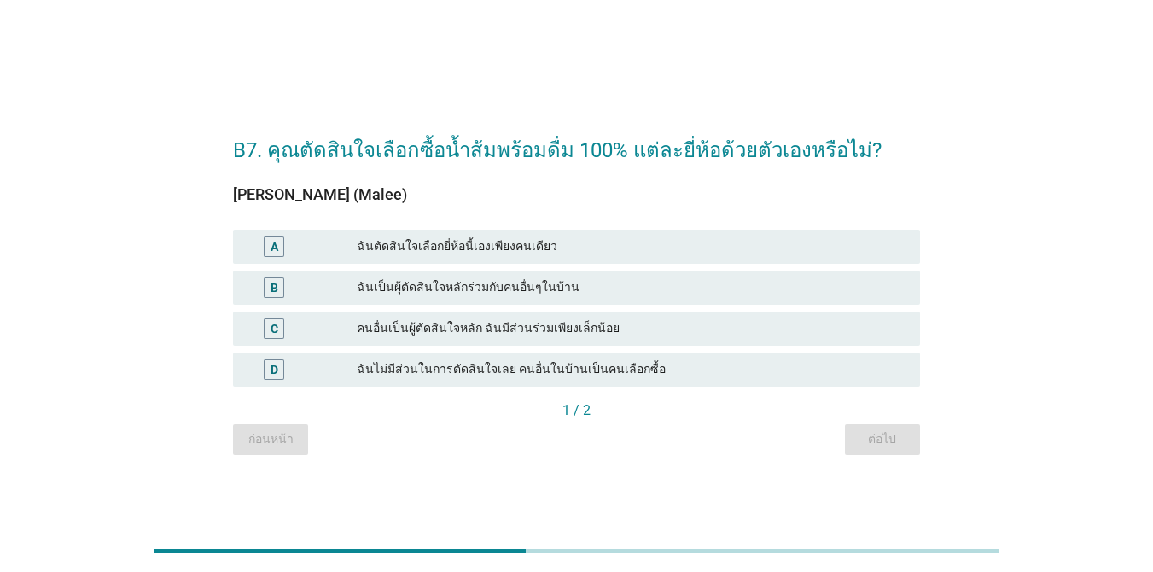
click at [433, 282] on div "ฉันเป็นผุ้ตัดสินใจหลักร่วมกับคนอื่นๆในบ้าน" at bounding box center [631, 287] width 549 height 20
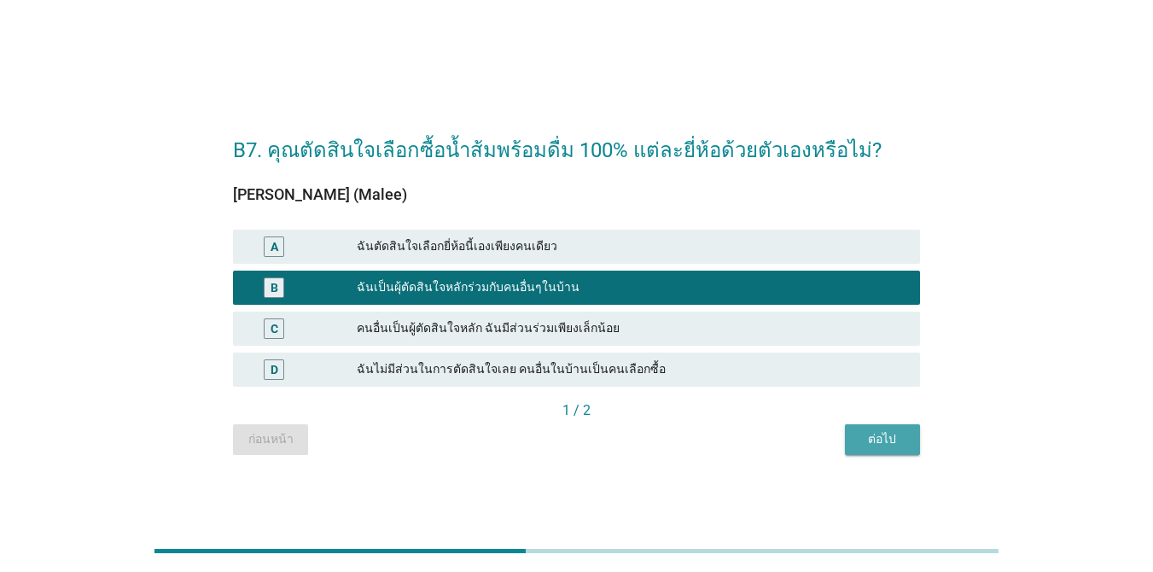
click at [888, 432] on div "ต่อไป" at bounding box center [882, 439] width 48 height 18
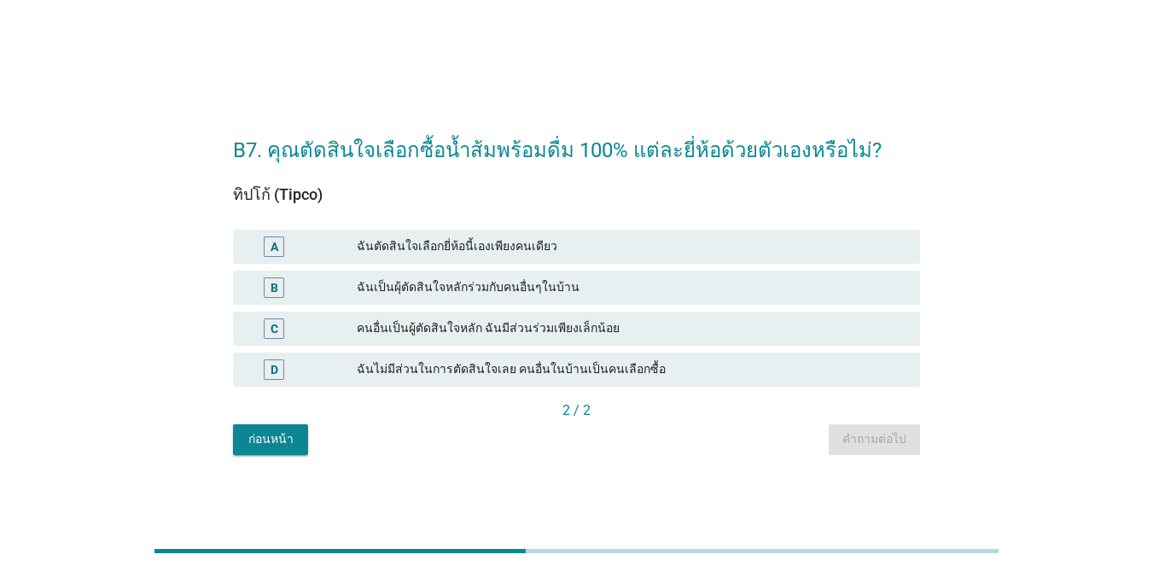
click at [418, 288] on div "ฉันเป็นผุ้ตัดสินใจหลักร่วมกับคนอื่นๆในบ้าน" at bounding box center [631, 287] width 549 height 20
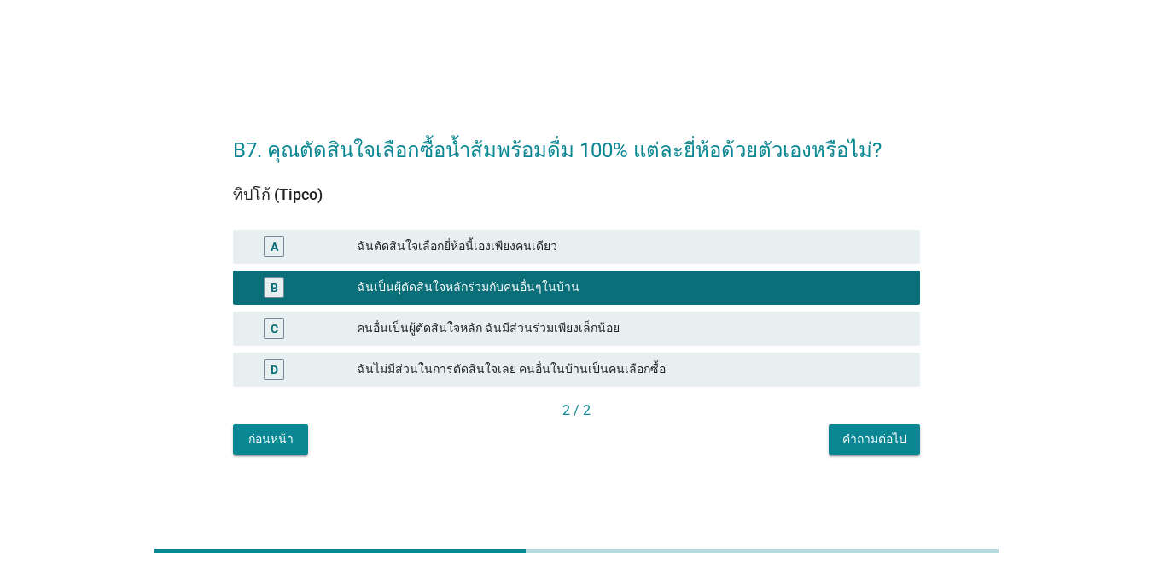
click at [554, 245] on div "ฉันตัดสินใจเลือกยี่ห้อนี้เองเพียงคนเดียว" at bounding box center [631, 246] width 549 height 20
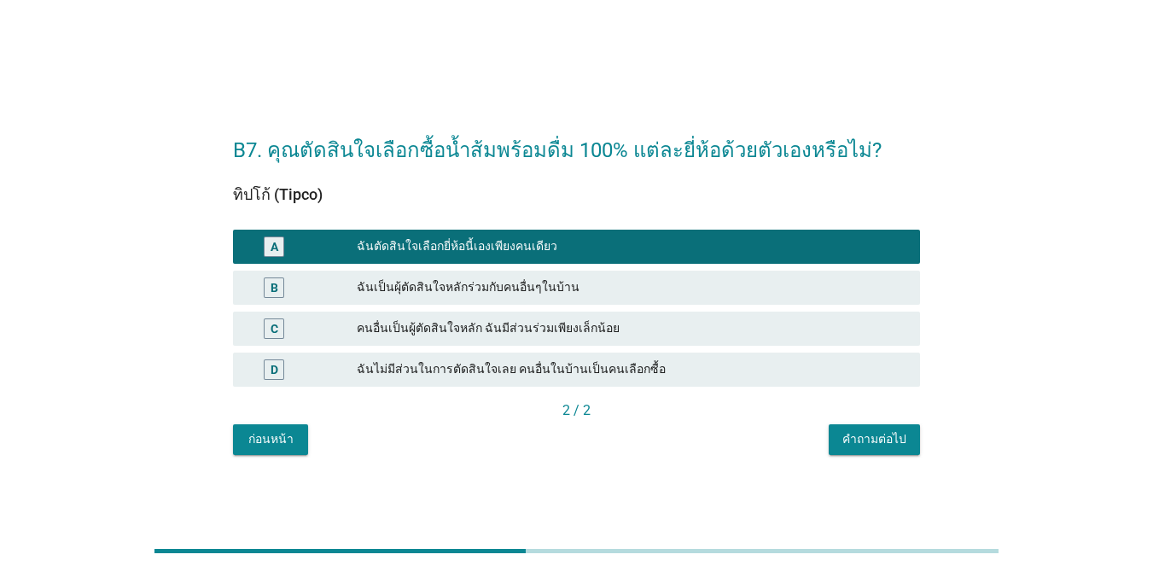
click at [896, 444] on div "คำถามต่อไป" at bounding box center [874, 439] width 64 height 18
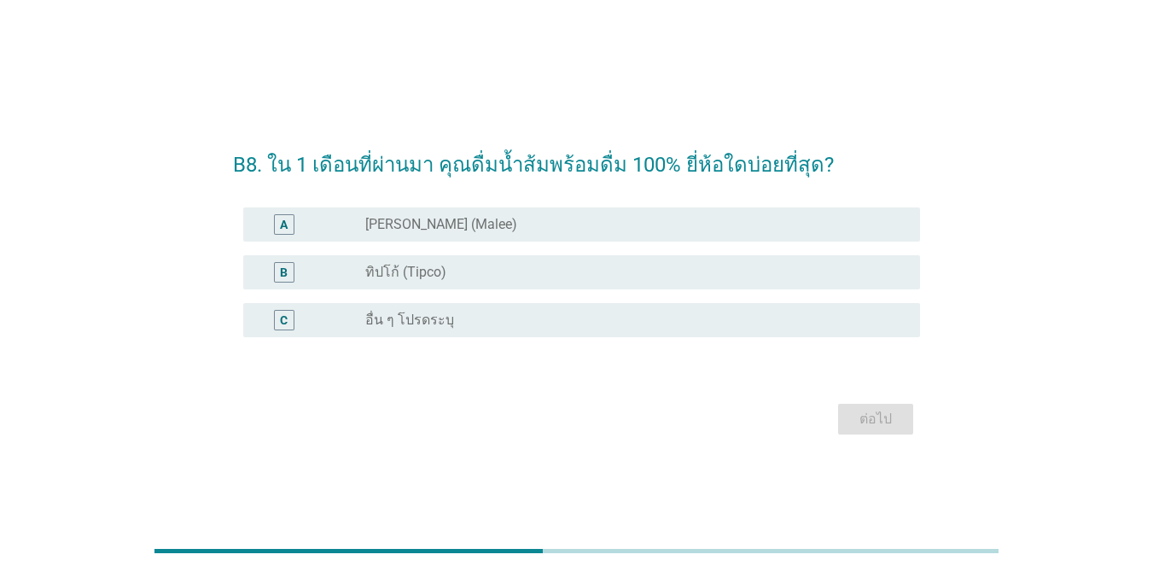
click at [515, 206] on div "A radio_button_unchecked [PERSON_NAME] (Malee)" at bounding box center [576, 224] width 687 height 48
click at [485, 264] on div "B radio_button_unchecked ทิปโก้ (Tipco)" at bounding box center [581, 272] width 677 height 34
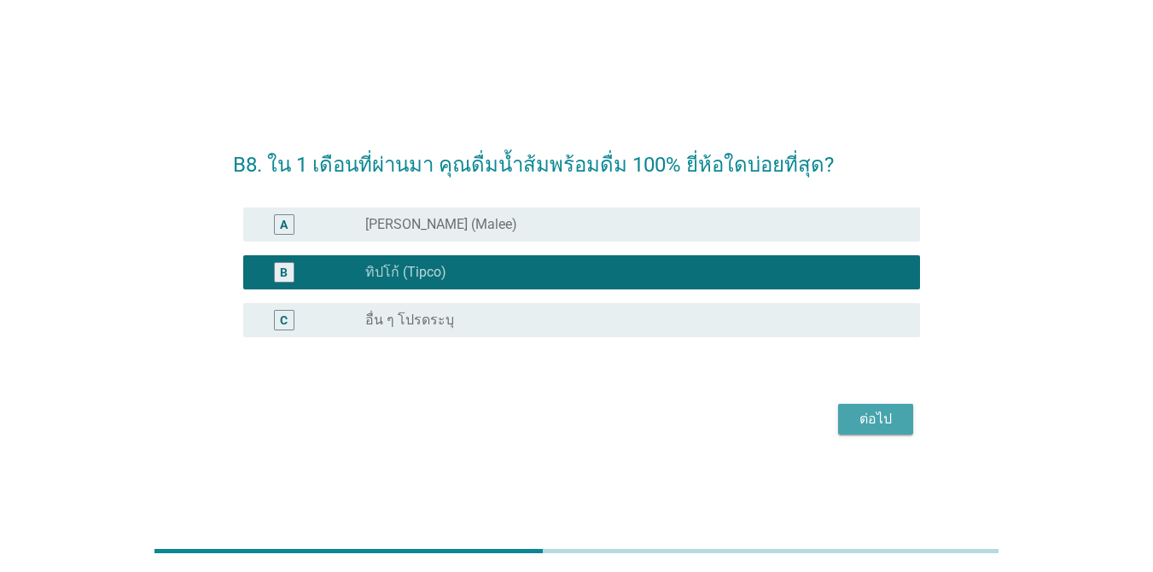
click at [874, 427] on div "ต่อไป" at bounding box center [875, 419] width 48 height 20
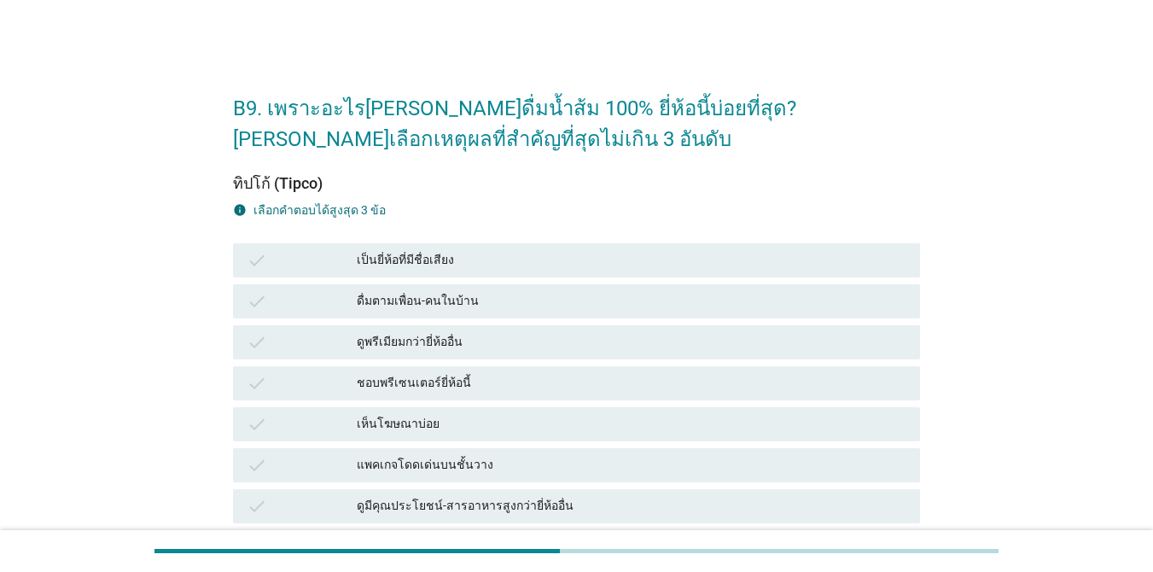
click at [518, 264] on div "เป็นยี่ห้อที่มีชื่อเสียง" at bounding box center [631, 260] width 549 height 20
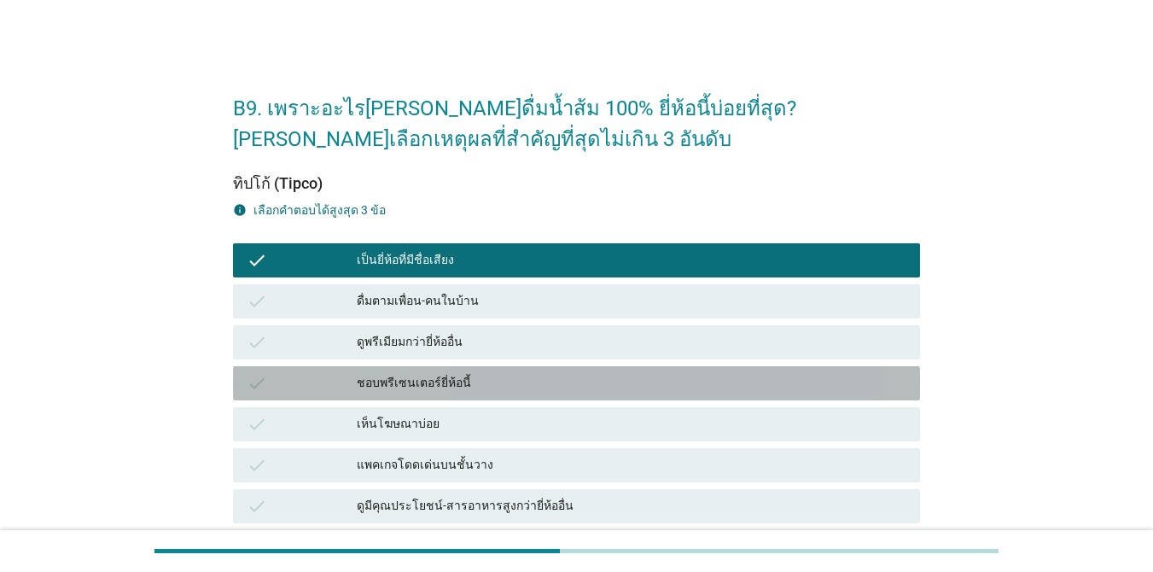
click at [503, 376] on div "ชอบพรีเซนเตอร์ยี่ห้อนี้" at bounding box center [631, 383] width 549 height 20
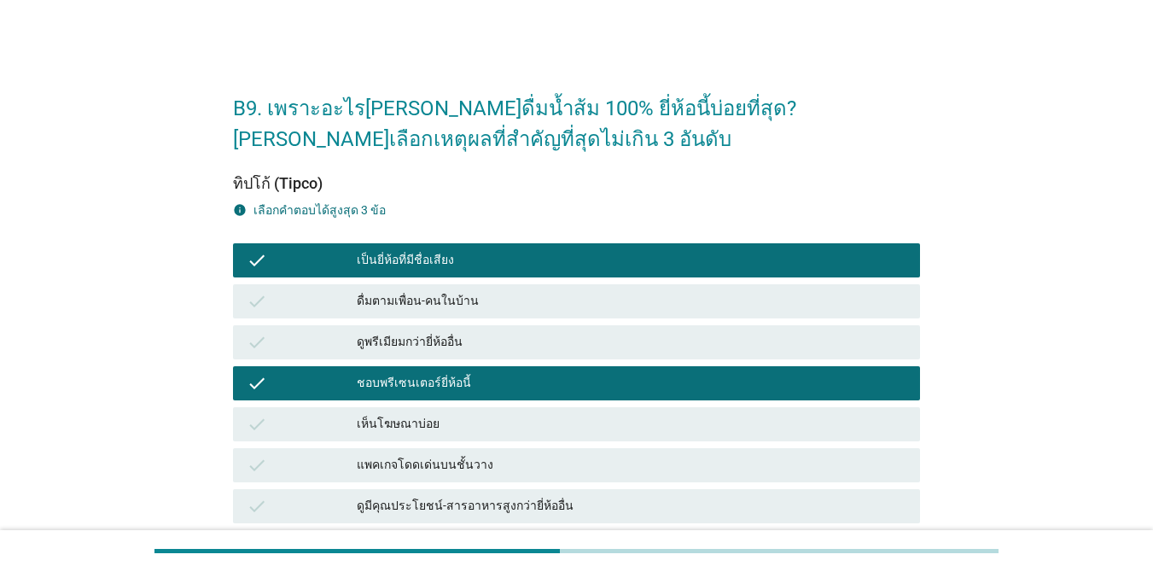
click at [519, 438] on div "check เห็นโฆษณาบ่อย" at bounding box center [576, 424] width 687 height 34
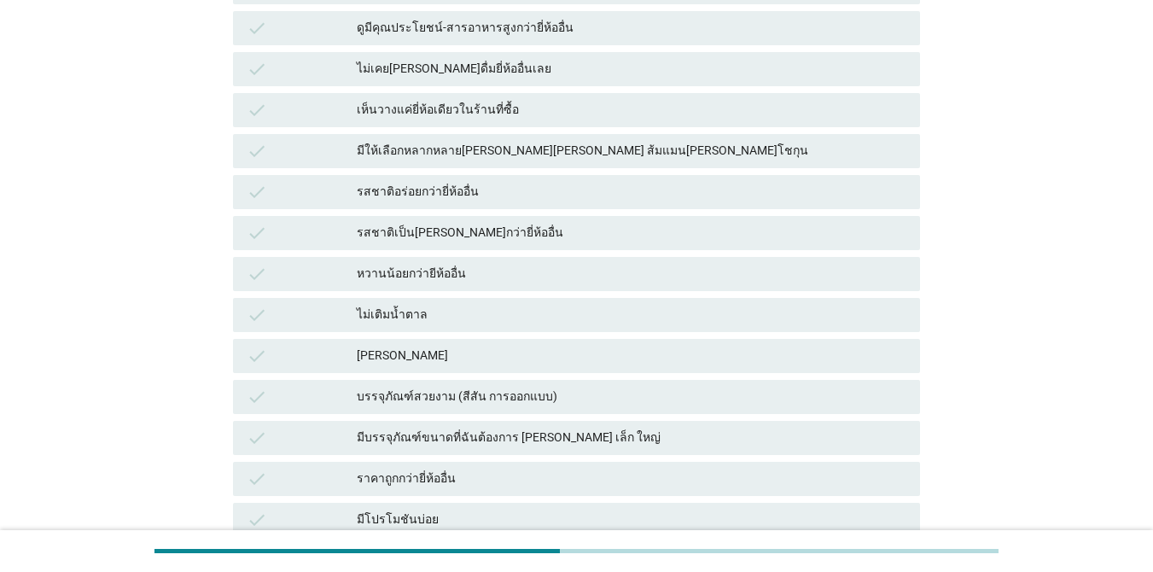
scroll to position [683, 0]
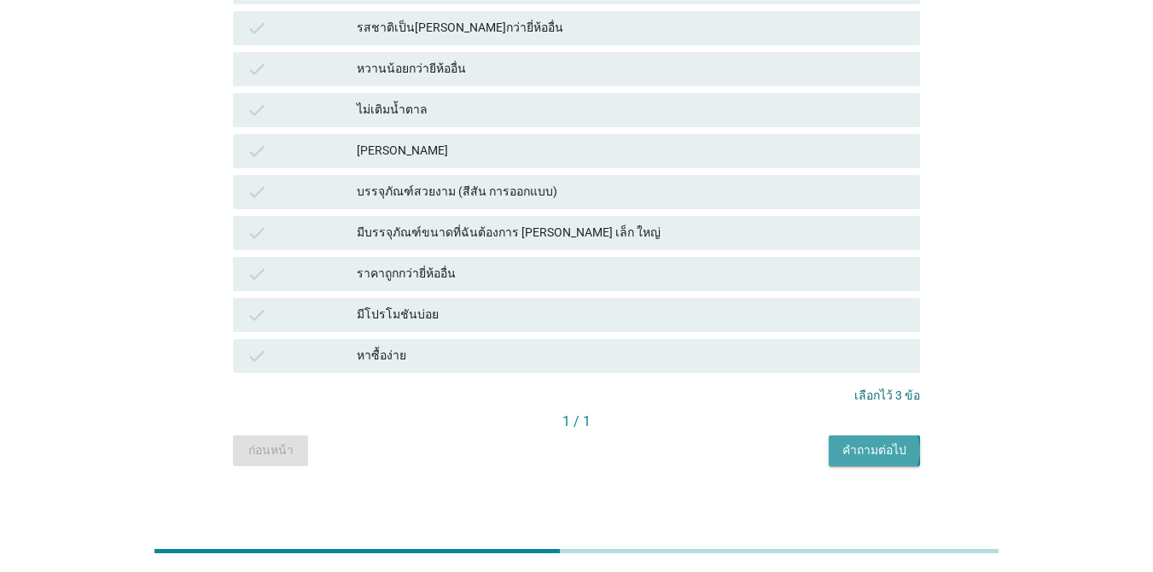
click at [886, 448] on div "คำถามต่อไป" at bounding box center [874, 450] width 64 height 18
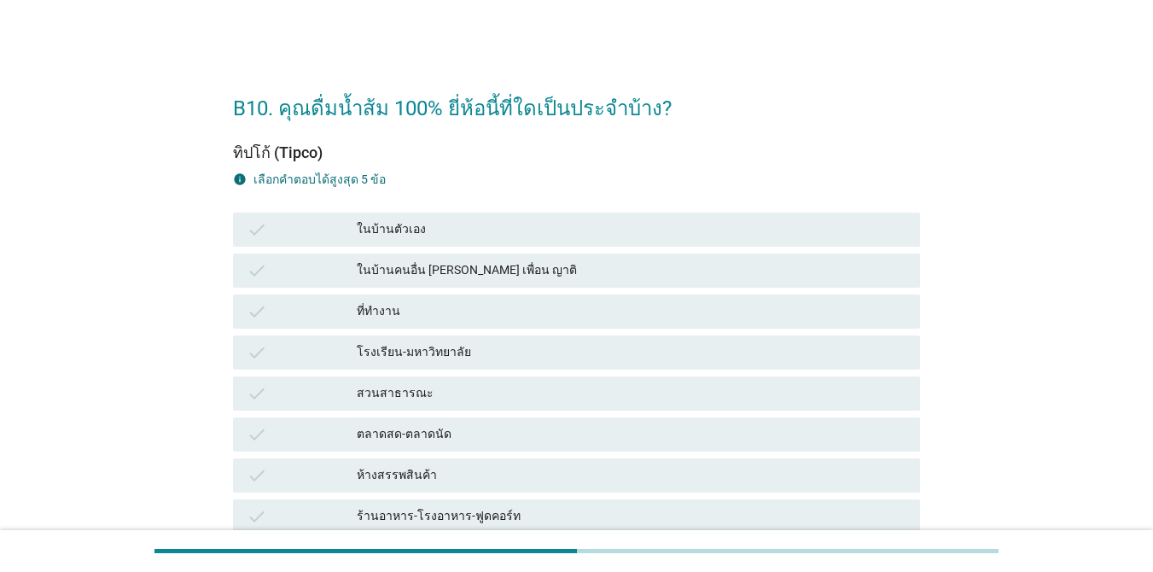
click at [501, 311] on div "ที่ทำงาน" at bounding box center [631, 311] width 549 height 20
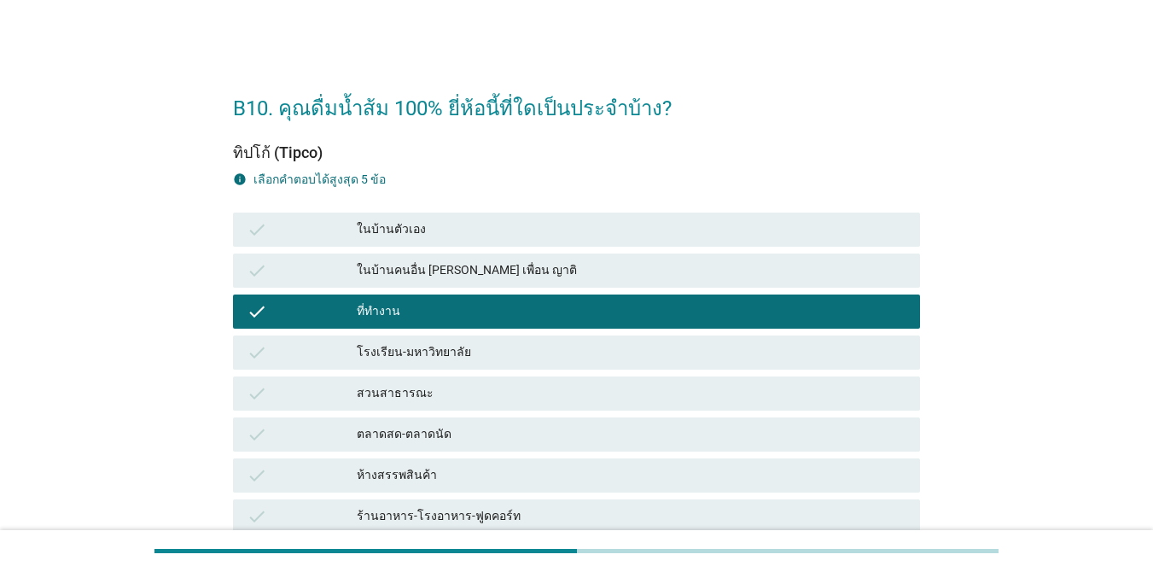
click at [510, 398] on div "สวนสาธารณะ" at bounding box center [631, 393] width 549 height 20
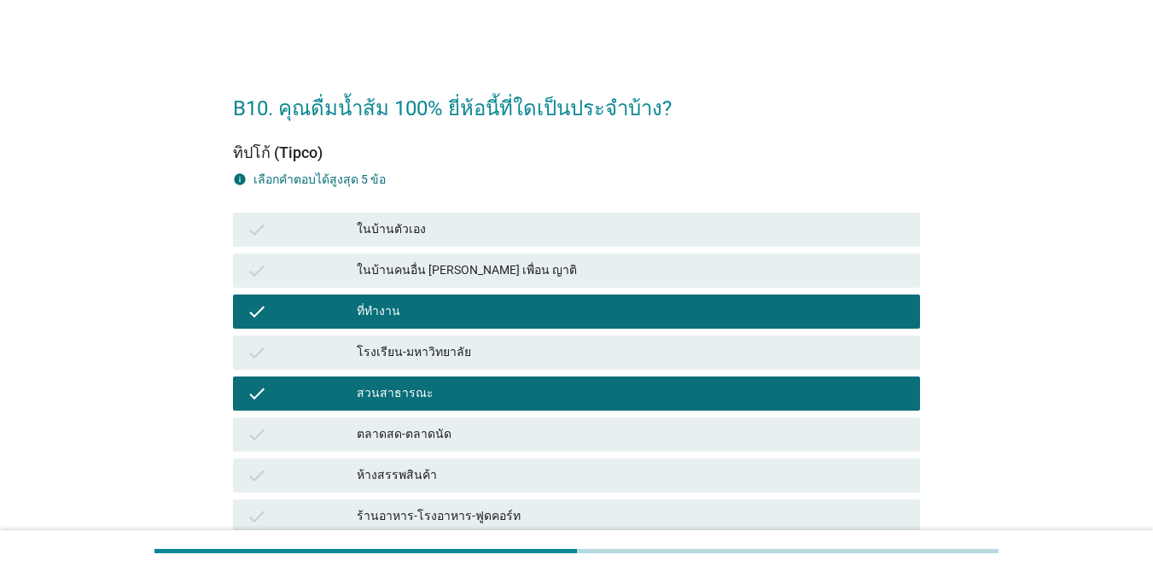
click at [515, 446] on div "check ตลาดสด-ตลาดนัด" at bounding box center [576, 434] width 687 height 34
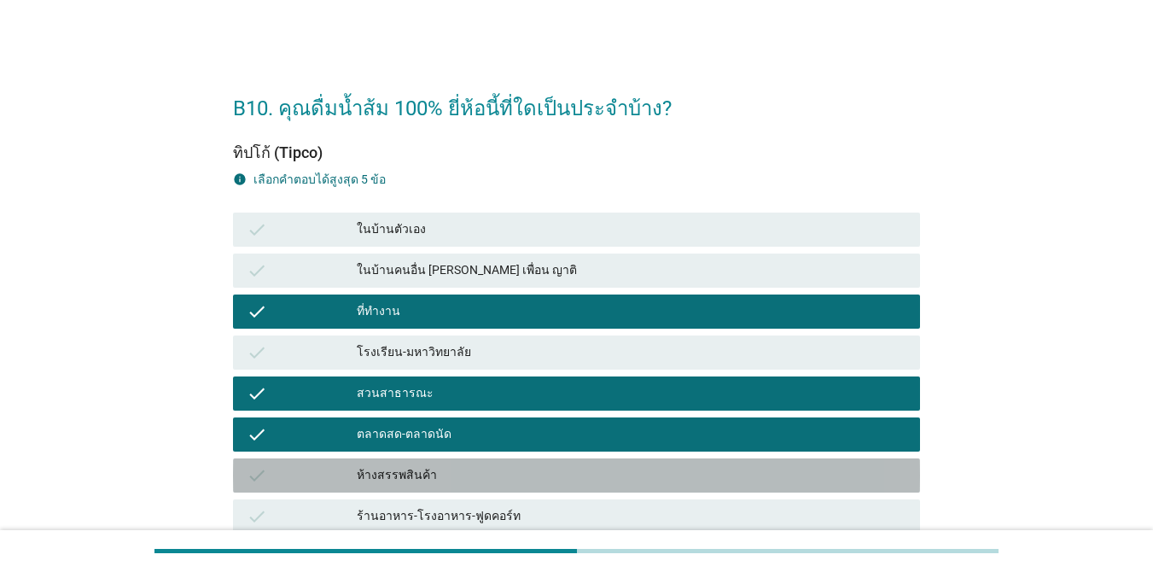
click at [519, 465] on div "ห้างสรรพสินค้า" at bounding box center [631, 475] width 549 height 20
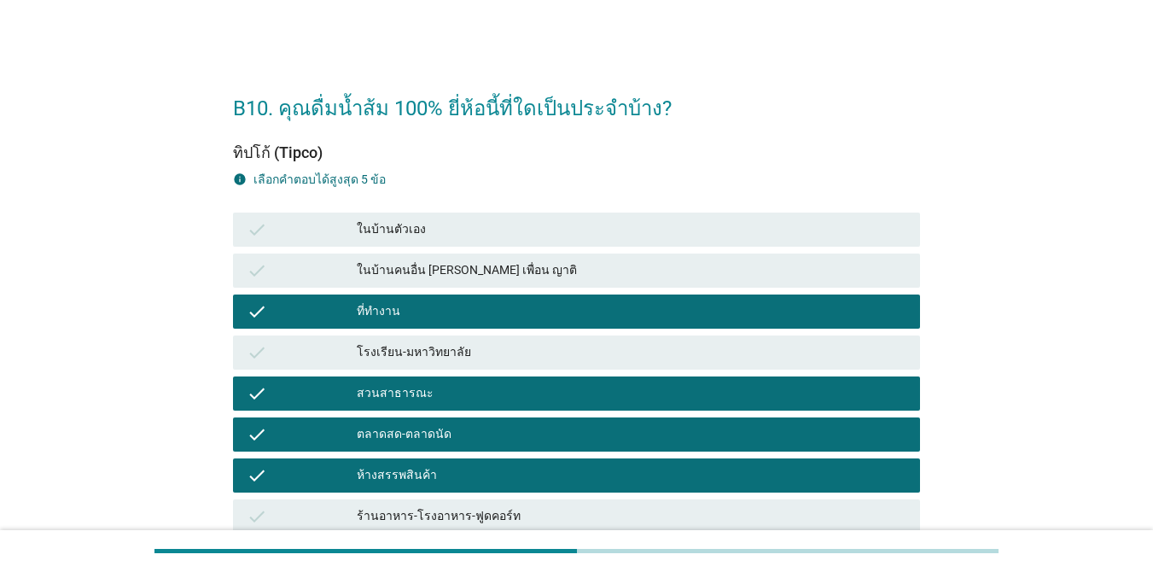
click at [479, 358] on div "โรงเรียน-มหาวิทยาลัย" at bounding box center [631, 352] width 549 height 20
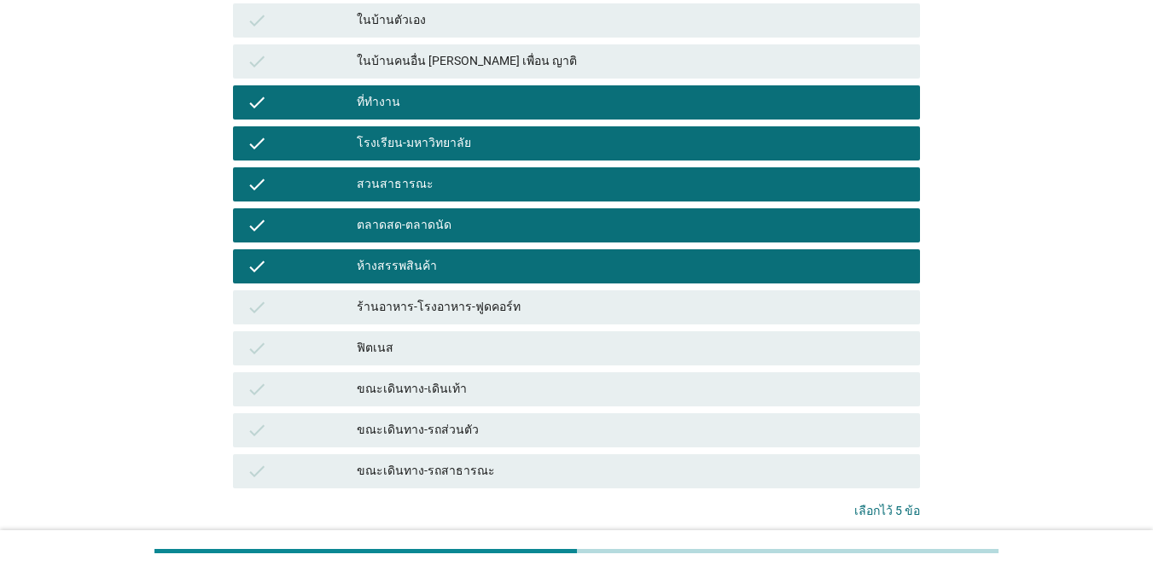
scroll to position [335, 0]
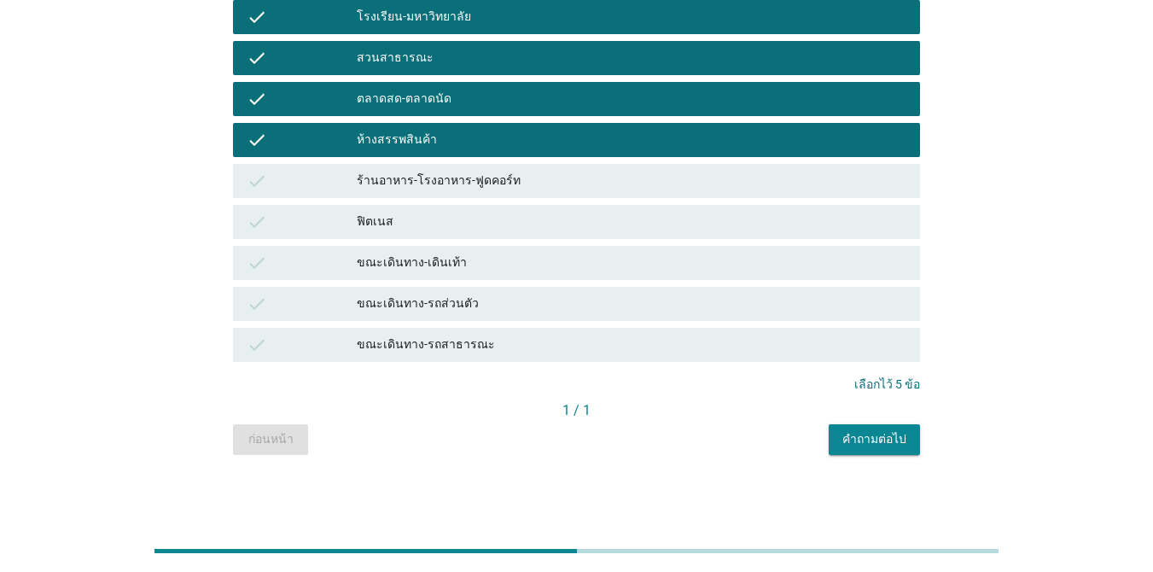
click at [843, 434] on button "คำถามต่อไป" at bounding box center [873, 439] width 91 height 31
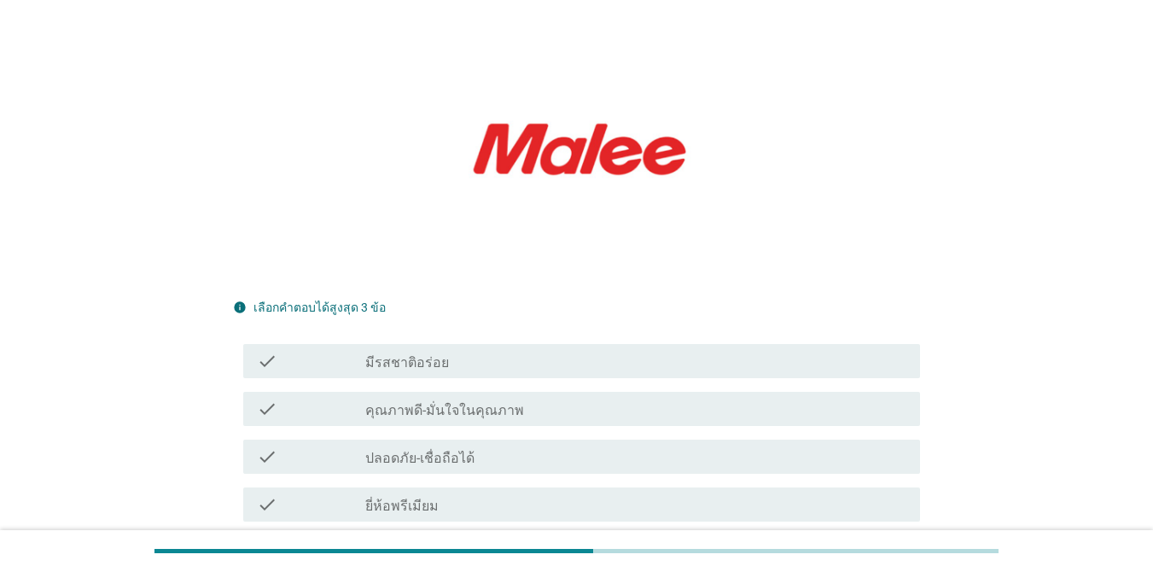
scroll to position [341, 0]
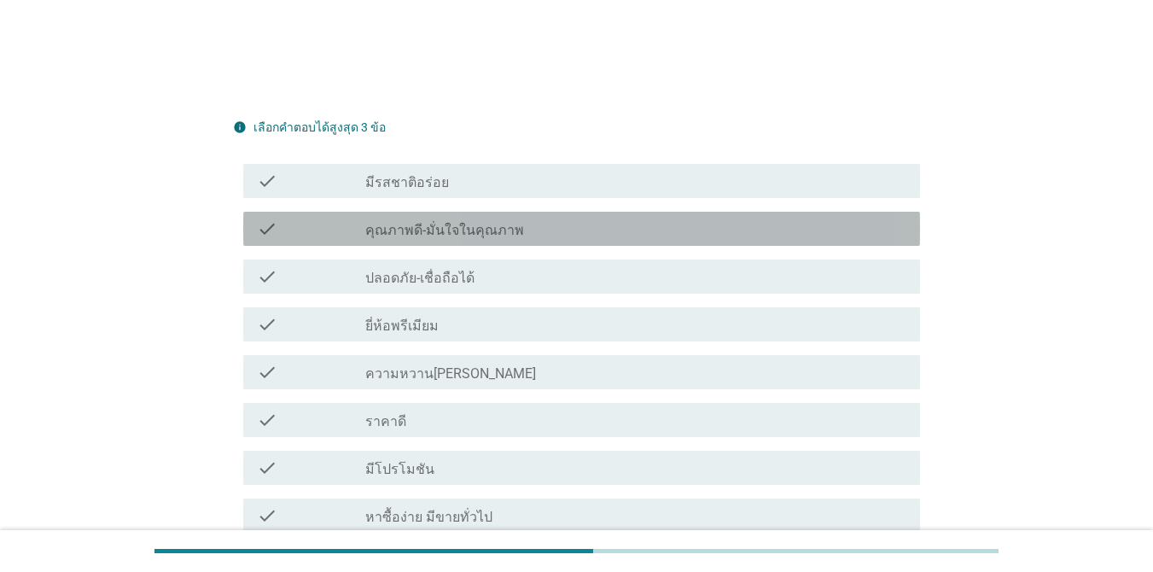
click at [422, 229] on label "คุณภาพดี-มั่นใจในคุณภาพ" at bounding box center [444, 230] width 159 height 17
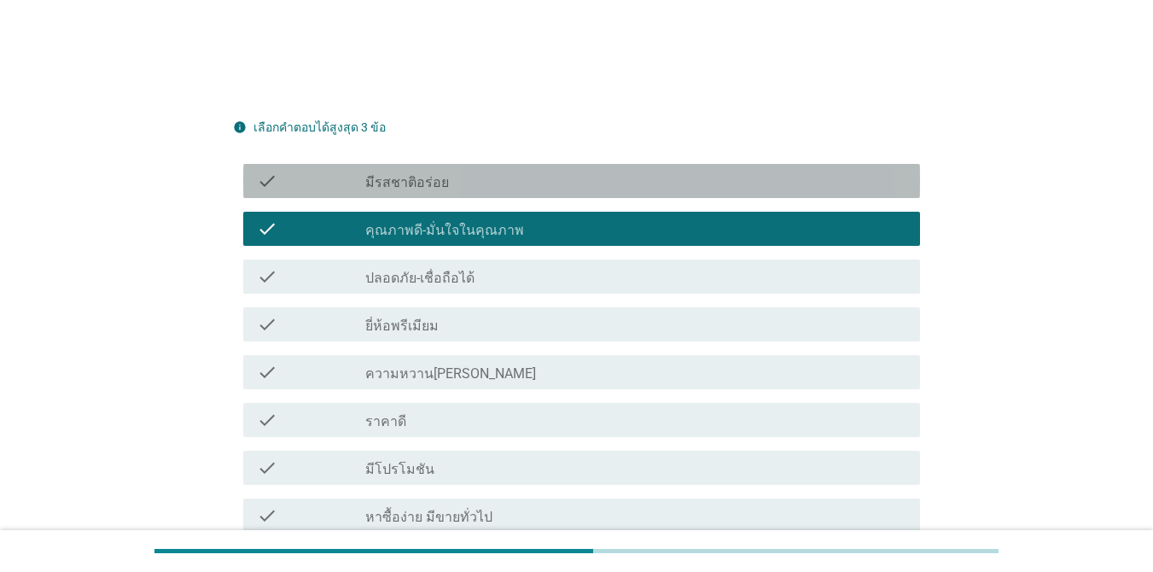
click at [428, 192] on div "check check_box_outline_blank มีรสชาติอร่อย" at bounding box center [581, 181] width 677 height 34
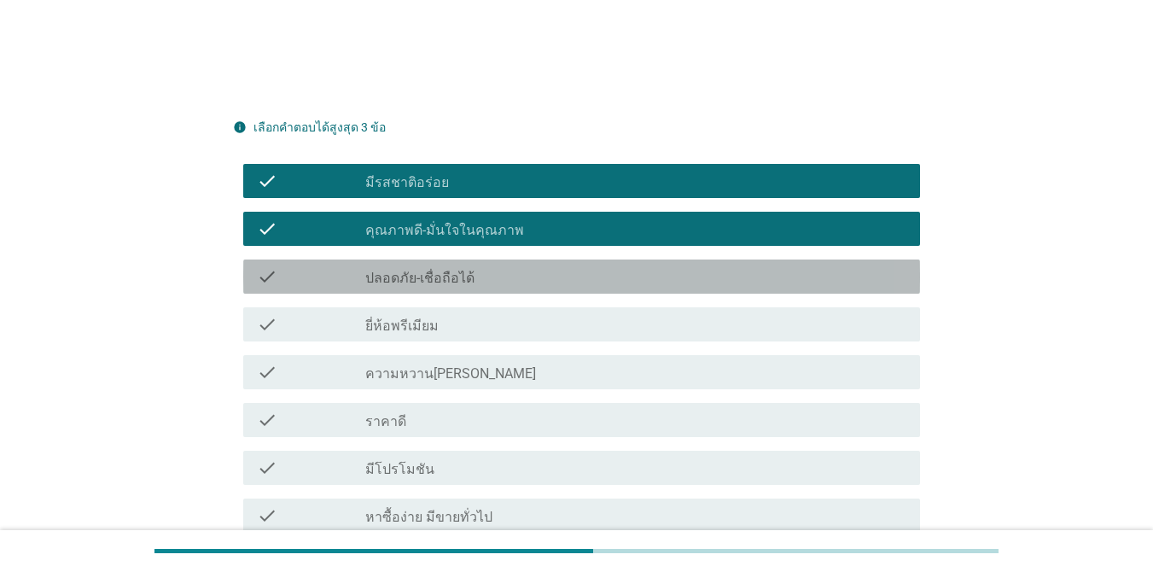
click at [434, 281] on label "ปลอดภัย-เชื่อถือได้" at bounding box center [419, 278] width 109 height 17
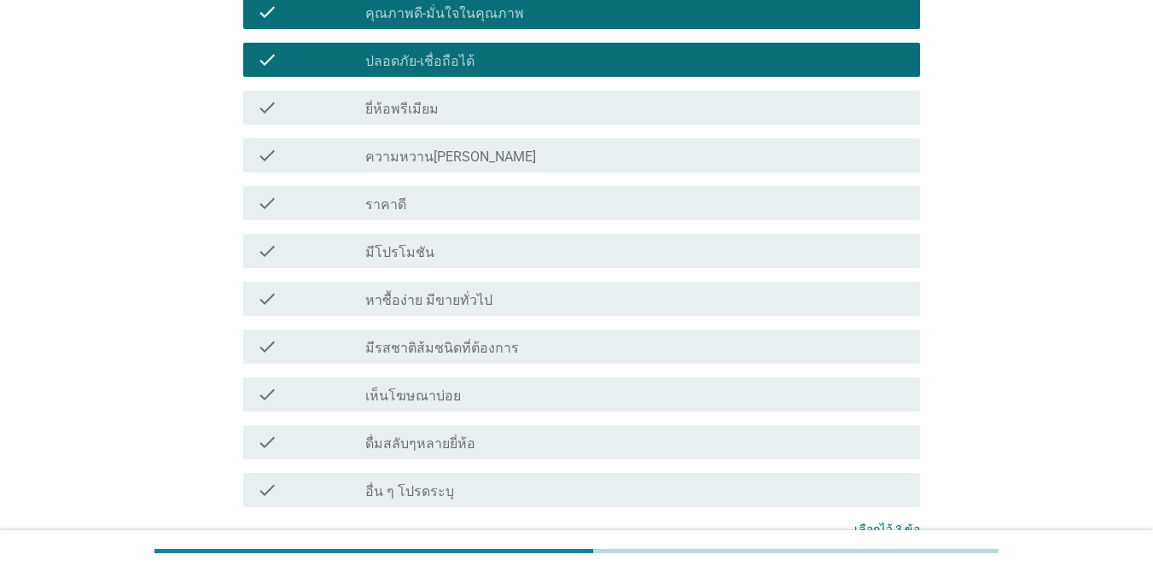
scroll to position [683, 0]
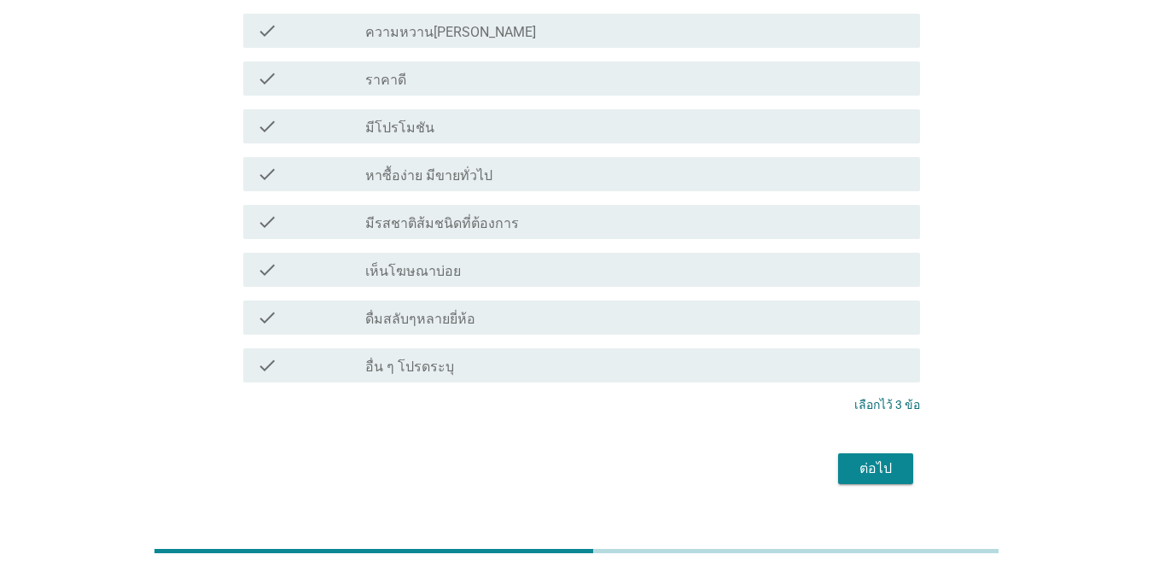
click at [873, 467] on div "ต่อไป" at bounding box center [875, 468] width 48 height 20
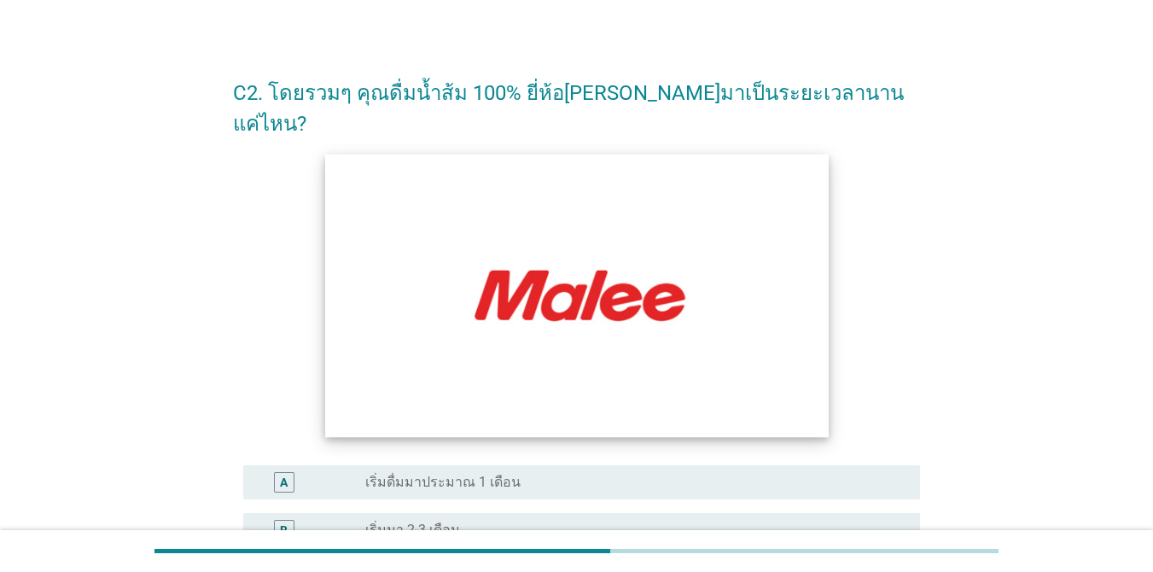
scroll to position [341, 0]
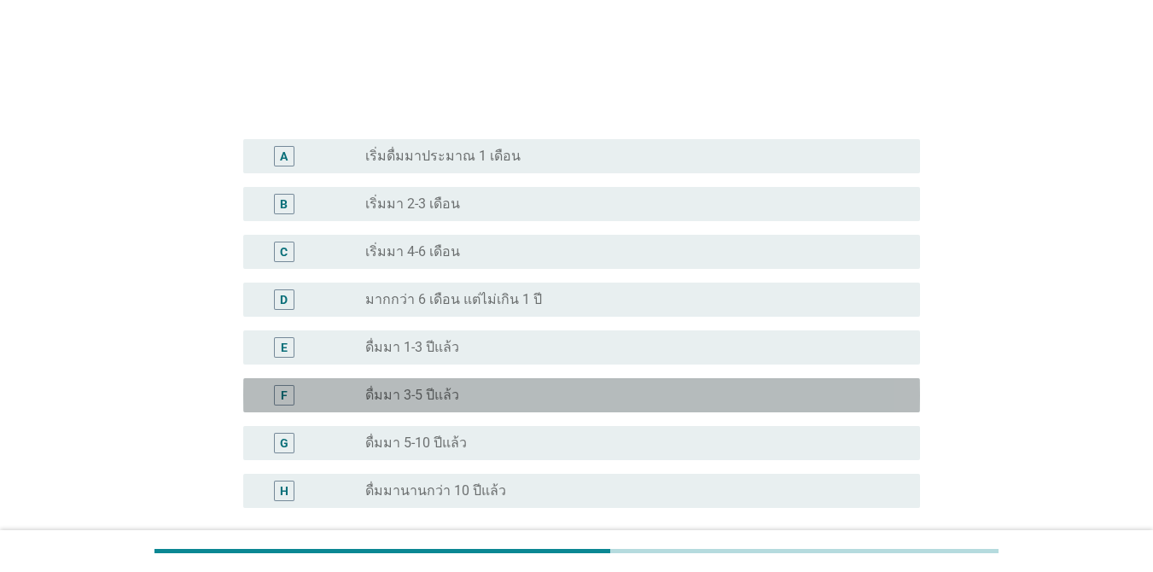
click at [508, 386] on div "radio_button_unchecked ดื่มมา 3-5 ปีแล้ว" at bounding box center [628, 394] width 527 height 17
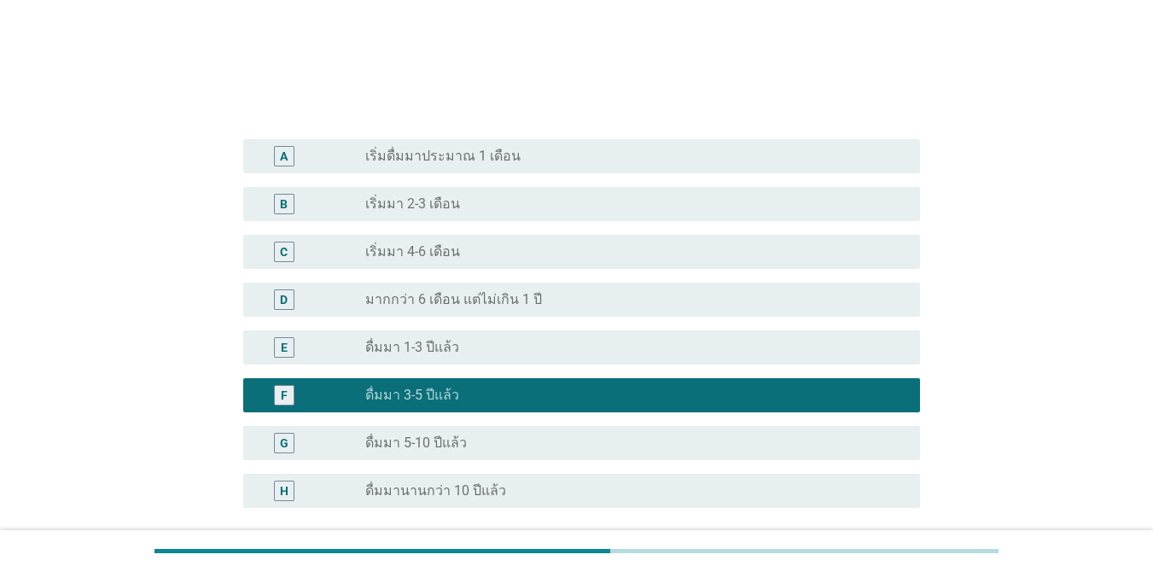
scroll to position [467, 0]
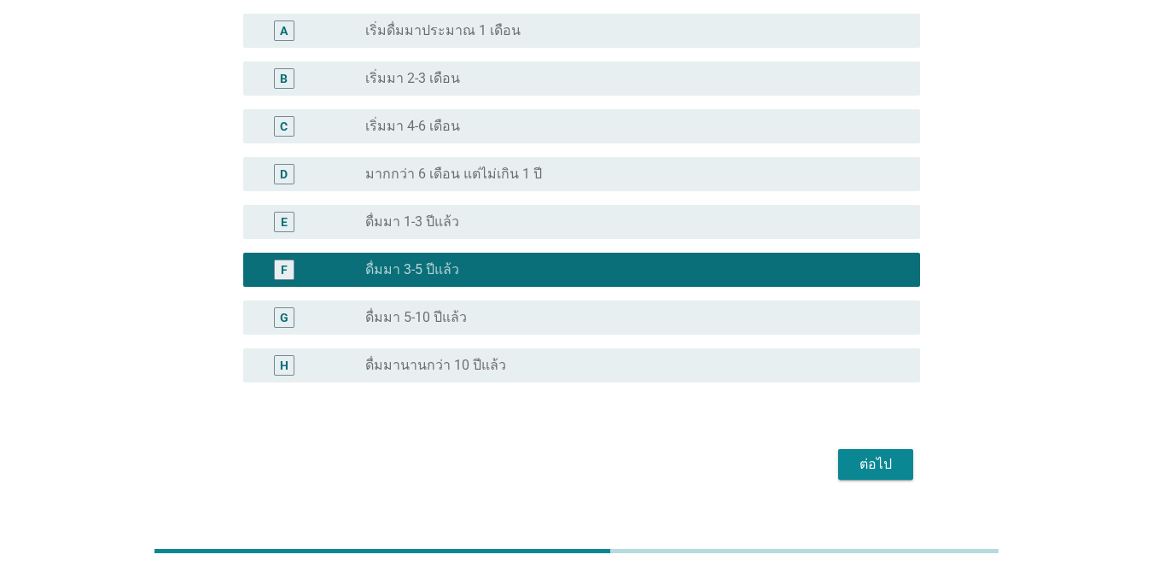
click at [635, 309] on div "radio_button_unchecked ดื่มมา 5-10 ปีแล้ว" at bounding box center [628, 317] width 527 height 17
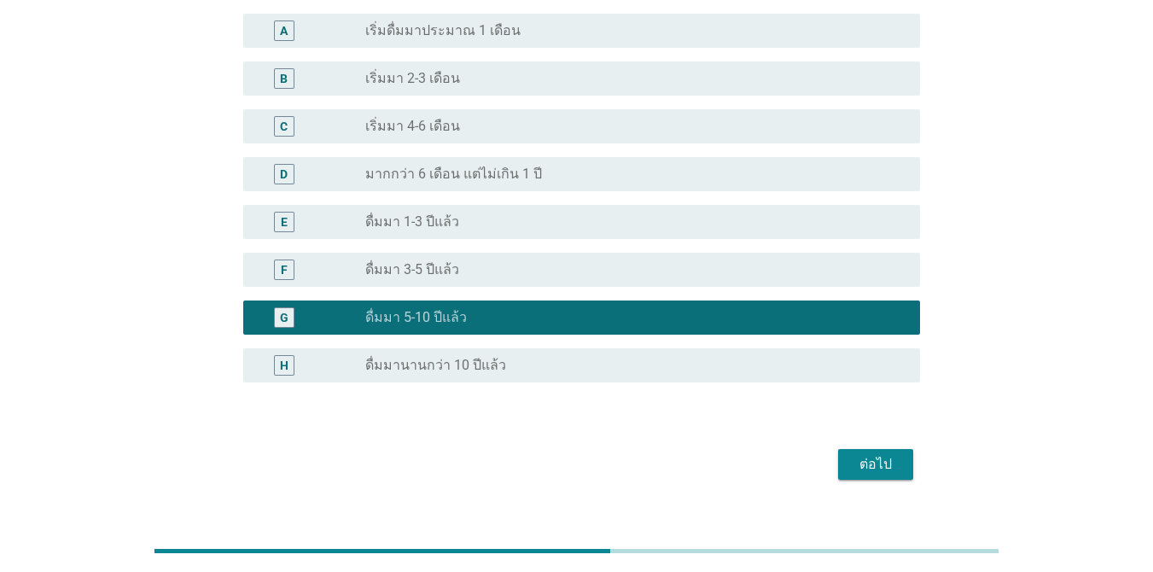
click at [878, 454] on div "ต่อไป" at bounding box center [875, 464] width 48 height 20
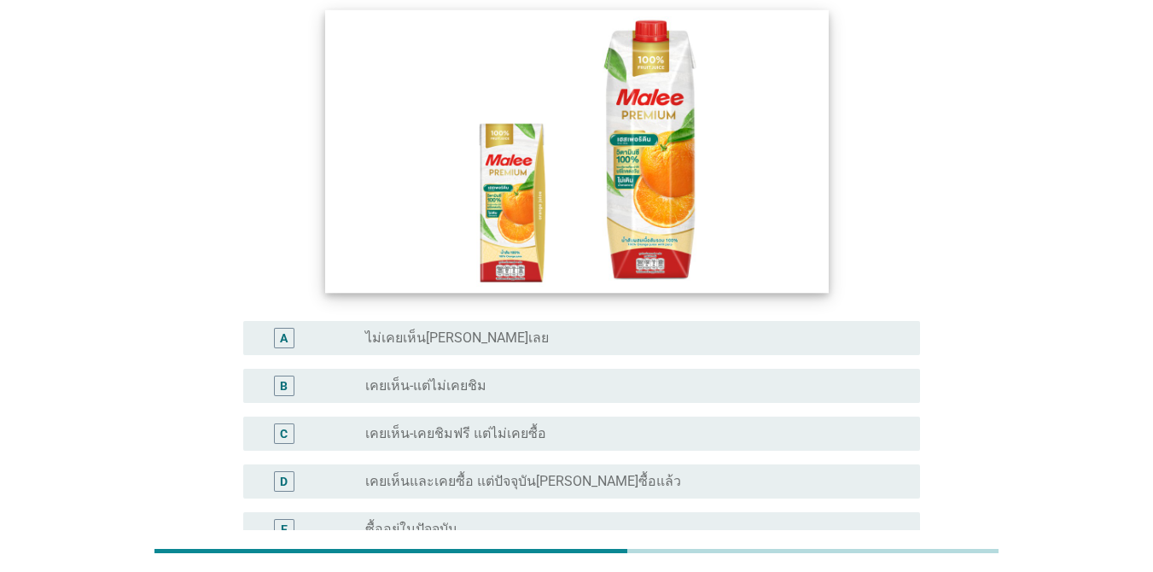
scroll to position [323, 0]
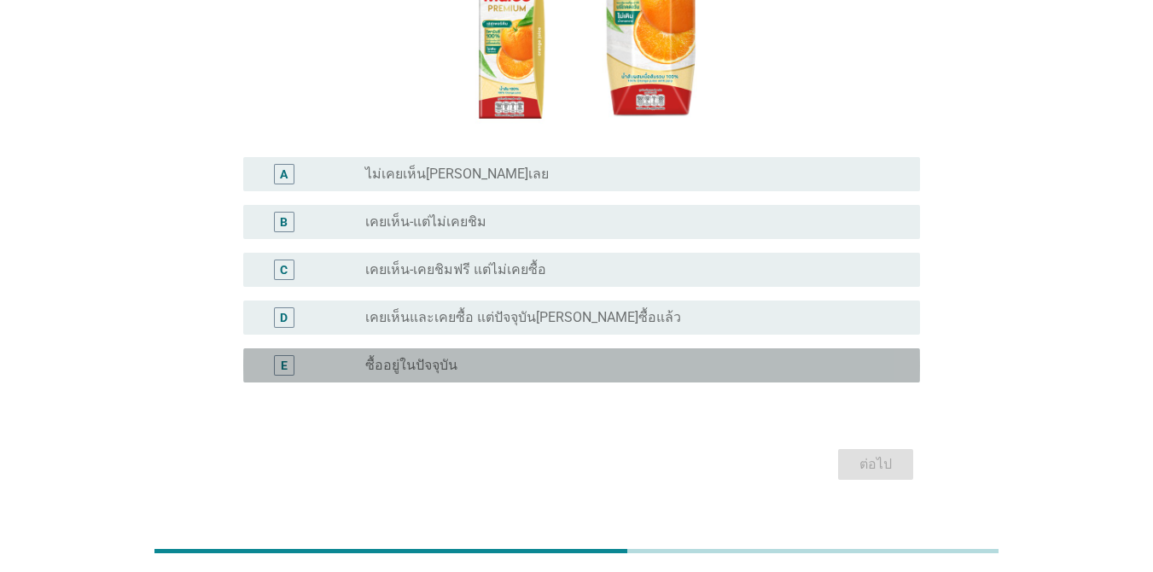
click at [450, 357] on label "ซื้ออยู่ในปัจจุบัน" at bounding box center [411, 365] width 92 height 17
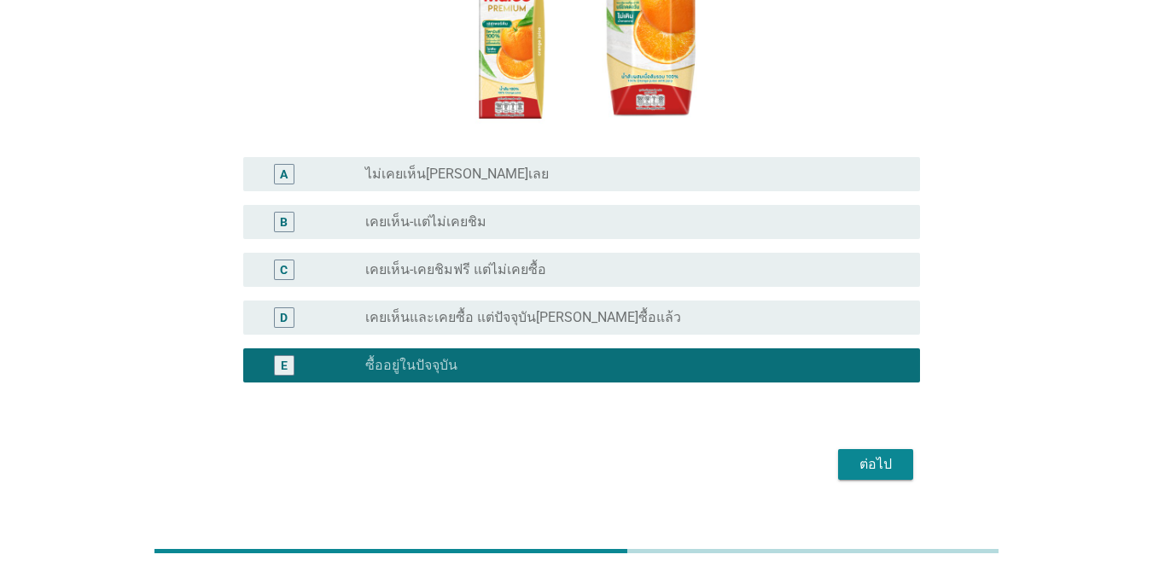
click at [889, 454] on div "ต่อไป" at bounding box center [875, 464] width 48 height 20
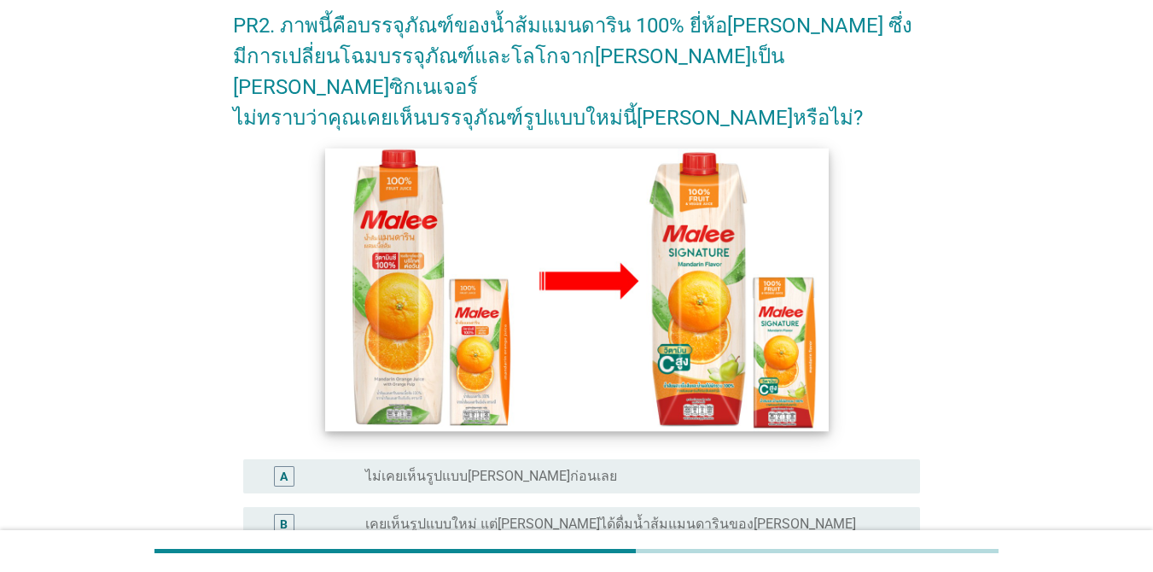
scroll to position [256, 0]
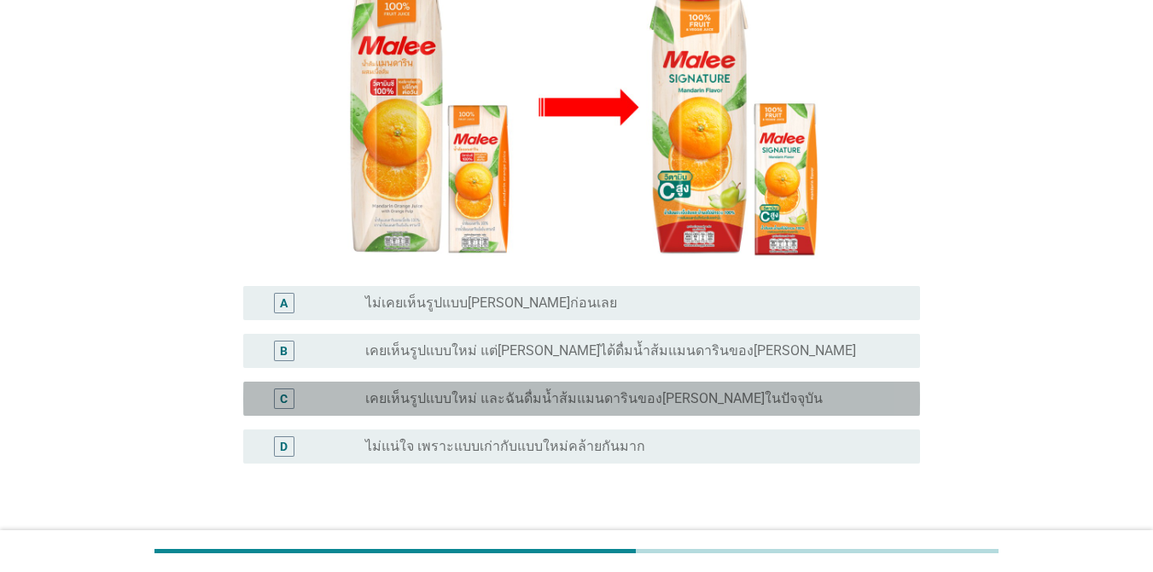
click at [595, 390] on label "เคยเห็นรูปแบบใหม่ และฉันดื่มน้ำส้มแมนดารินของ[PERSON_NAME]ในปัจจุบัน" at bounding box center [593, 398] width 457 height 17
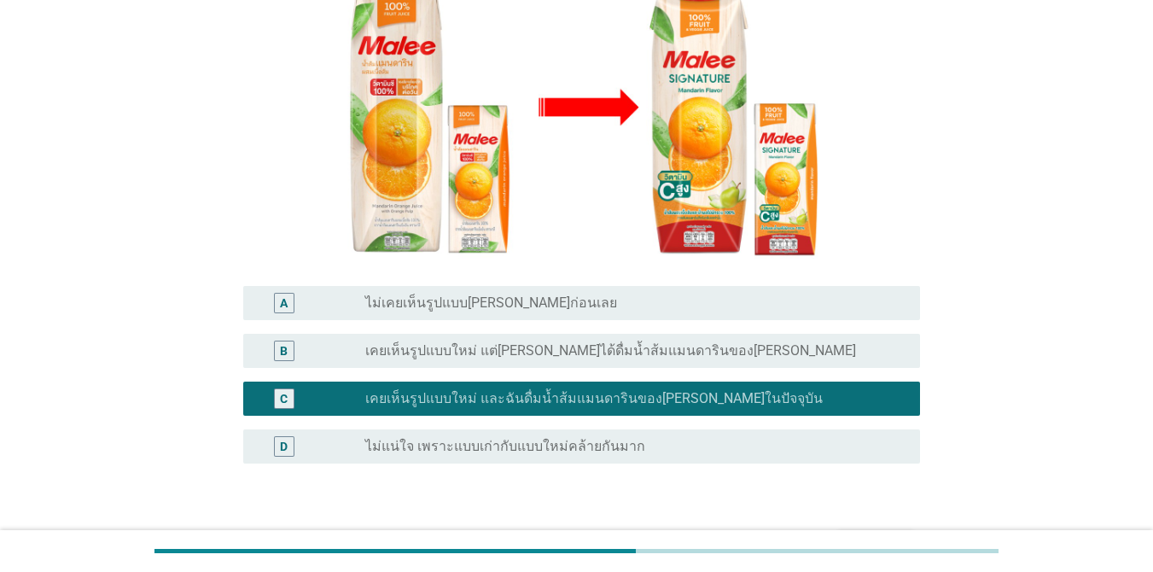
click at [597, 342] on label "เคยเห็นรูปแบบใหม่ แต่[PERSON_NAME]ได้ดื่มน้ำส้มแมนดารินของ[PERSON_NAME]" at bounding box center [610, 350] width 491 height 17
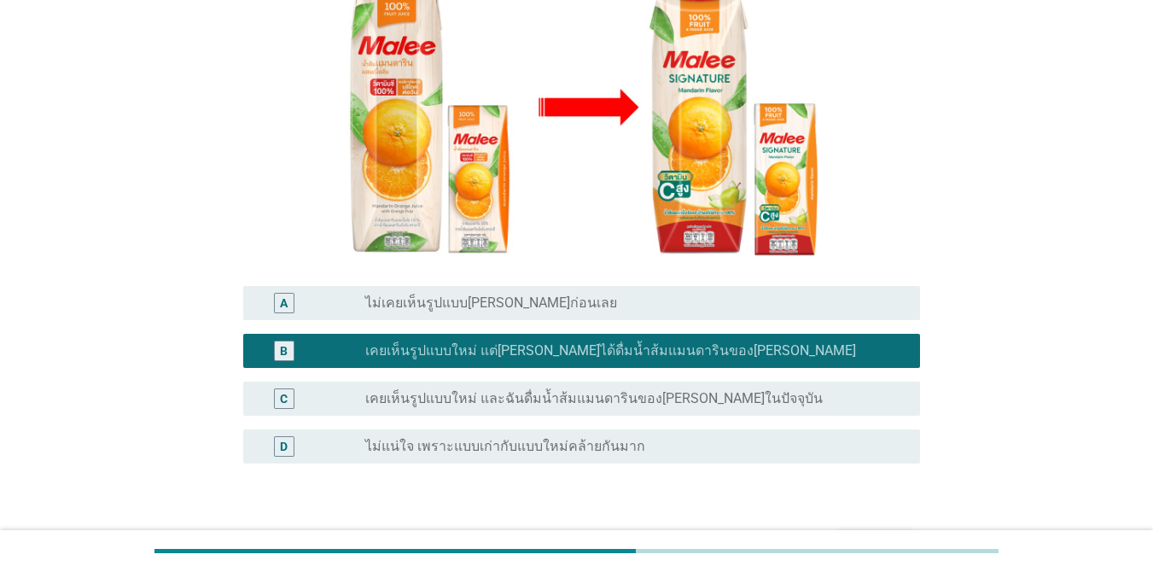
click at [671, 390] on label "เคยเห็นรูปแบบใหม่ และฉันดื่มน้ำส้มแมนดารินของ[PERSON_NAME]ในปัจจุบัน" at bounding box center [593, 398] width 457 height 17
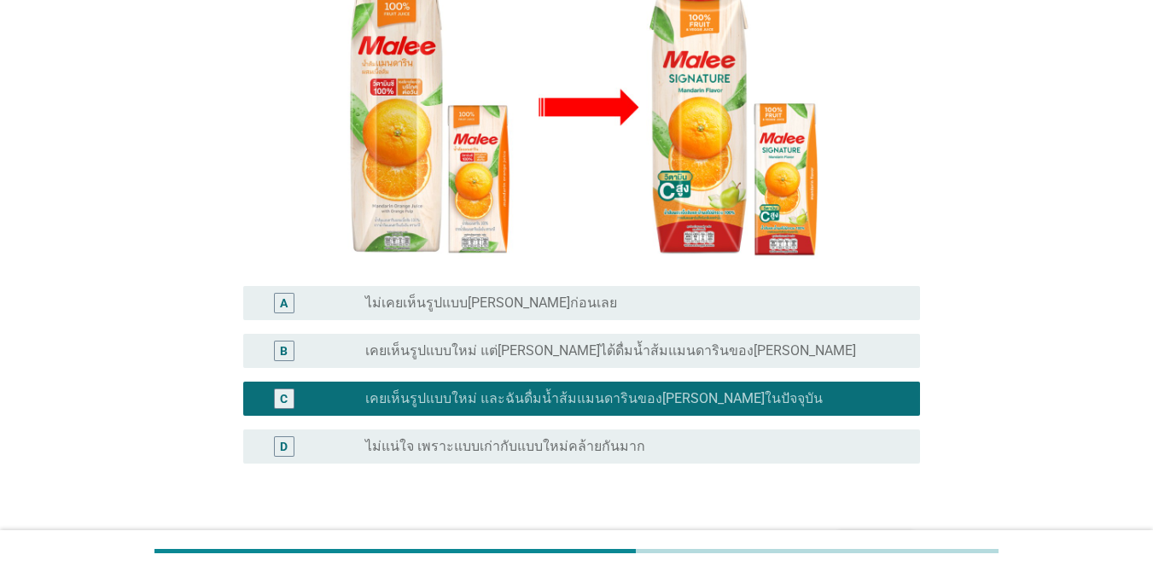
click at [890, 535] on div "ต่อไป" at bounding box center [875, 545] width 48 height 20
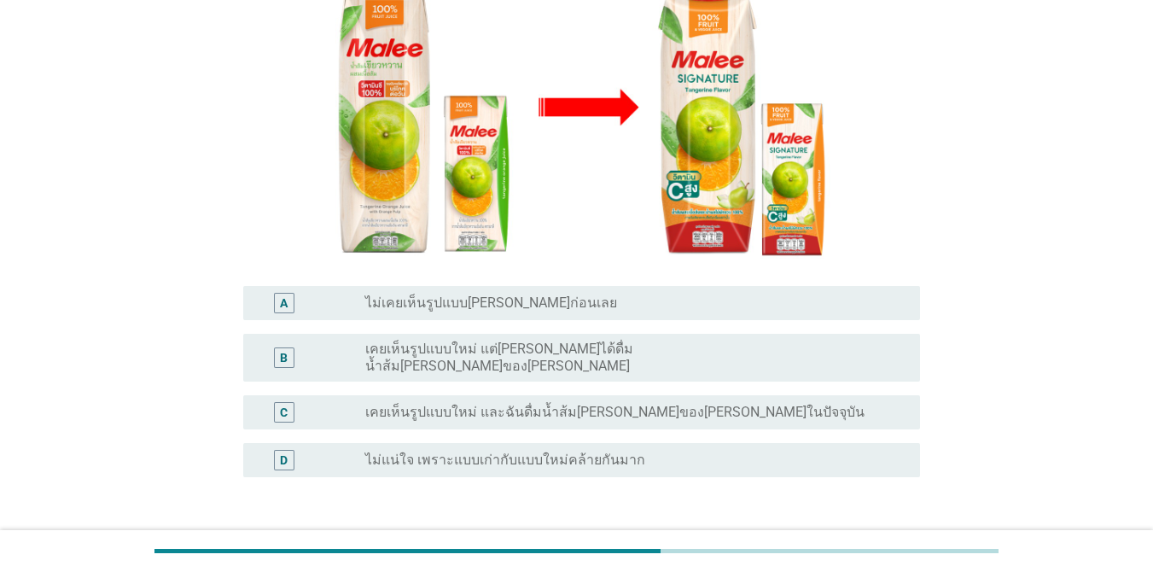
click at [483, 340] on label "เคยเห็นรูปแบบใหม่ แต่[PERSON_NAME]ได้ดื่มน้ำส้ม[PERSON_NAME]ของ[PERSON_NAME]" at bounding box center [628, 357] width 527 height 34
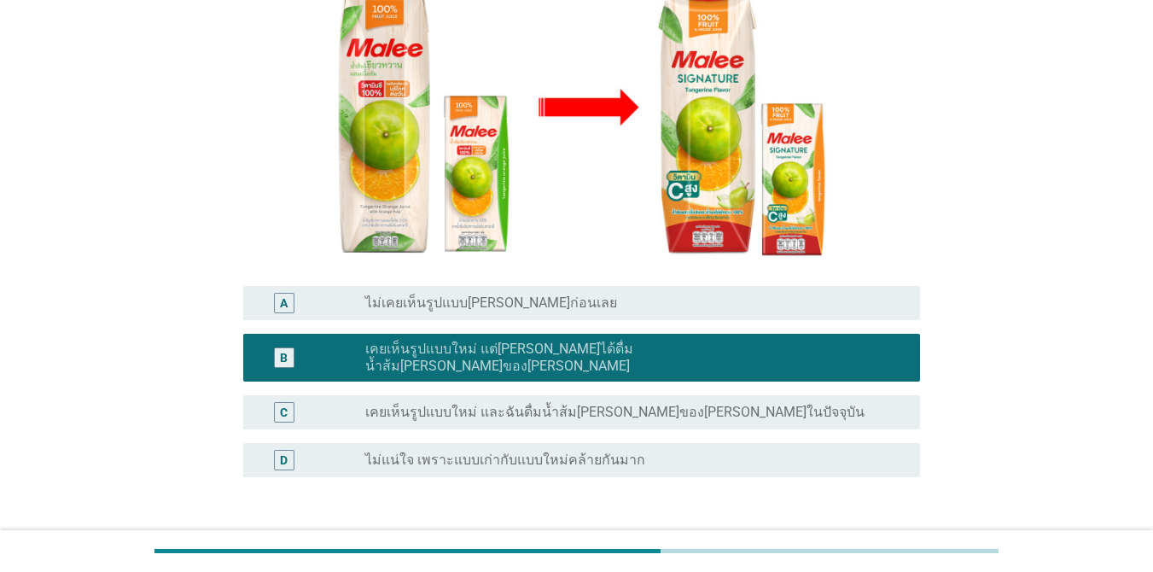
click at [494, 404] on label "เคยเห็นรูปแบบใหม่ และฉันดื่มน้ำส้ม[PERSON_NAME]ของ[PERSON_NAME]ในปัจจุบัน" at bounding box center [614, 412] width 499 height 17
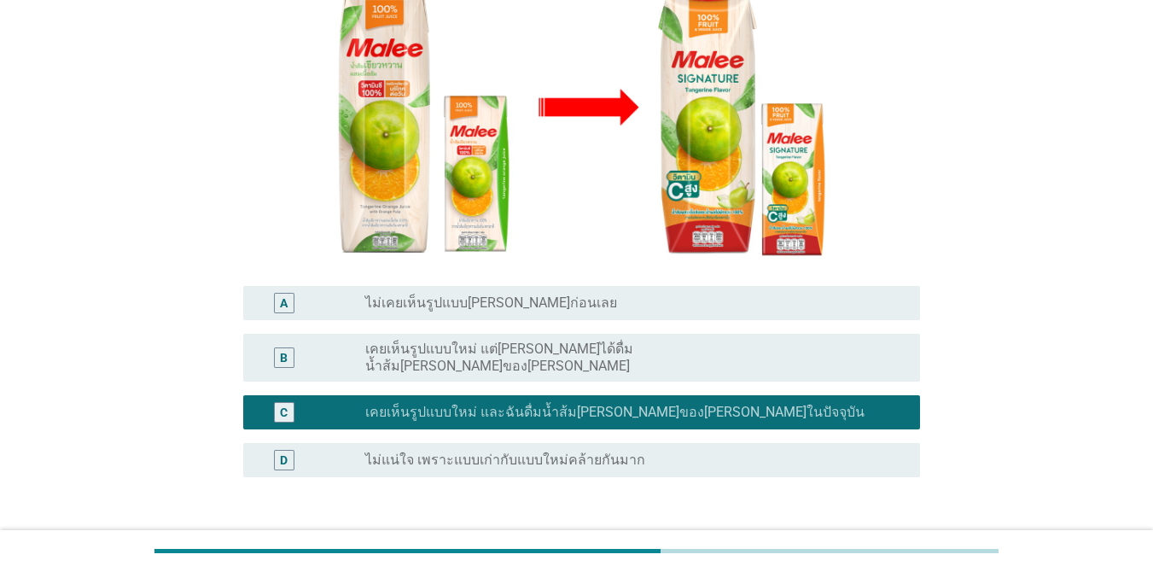
click at [874, 549] on div "ต่อไป" at bounding box center [875, 559] width 48 height 20
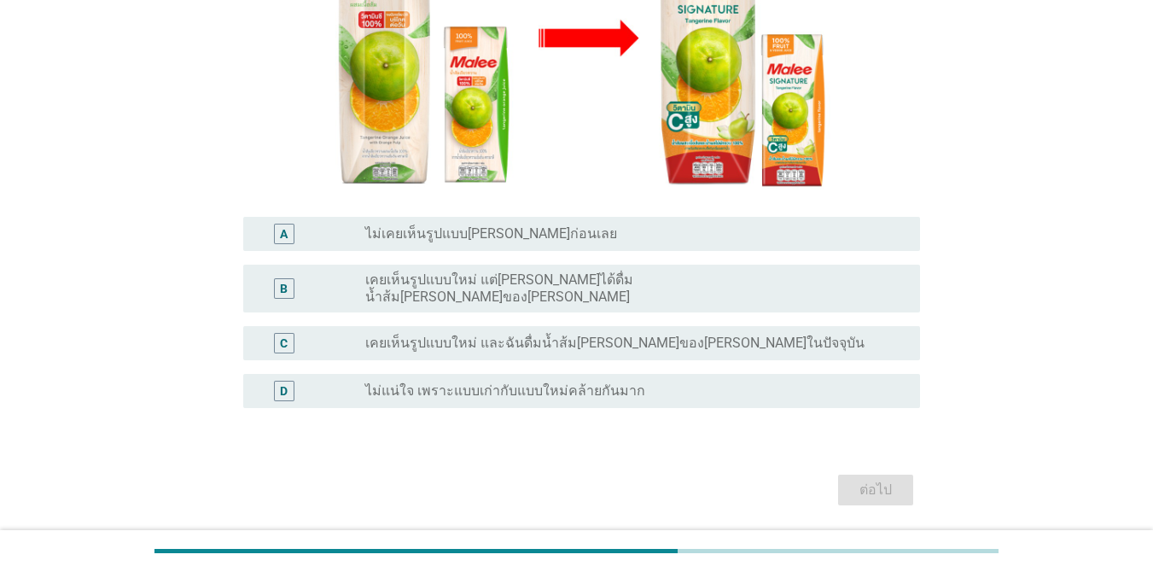
scroll to position [337, 0]
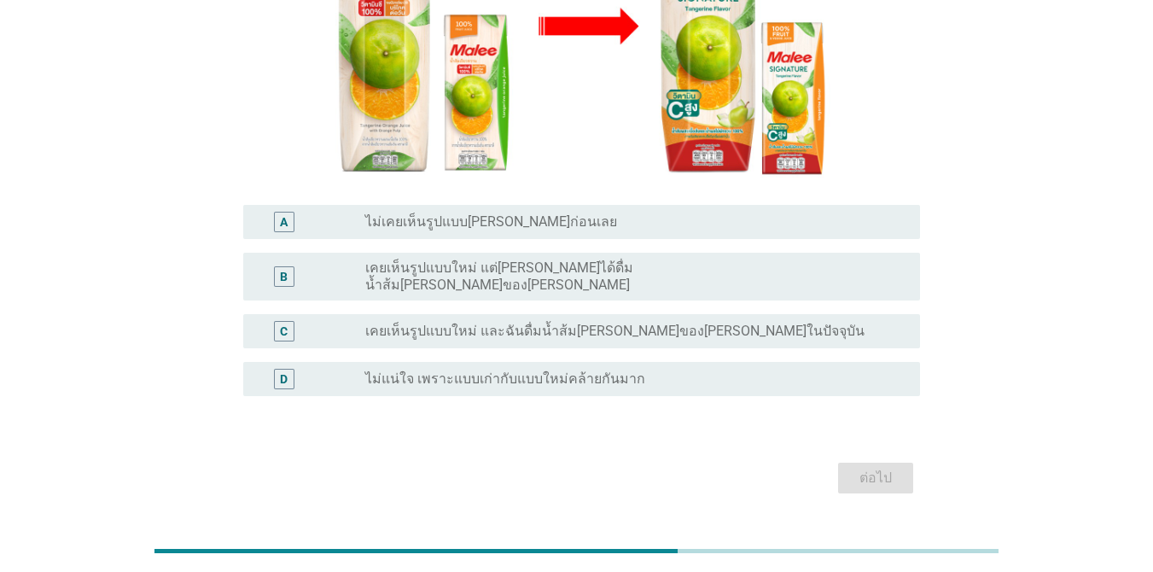
click at [550, 323] on label "เคยเห็นรูปแบบใหม่ และฉันดื่มน้ำส้ม[PERSON_NAME]ของ[PERSON_NAME]ในปัจจุบัน" at bounding box center [614, 331] width 499 height 17
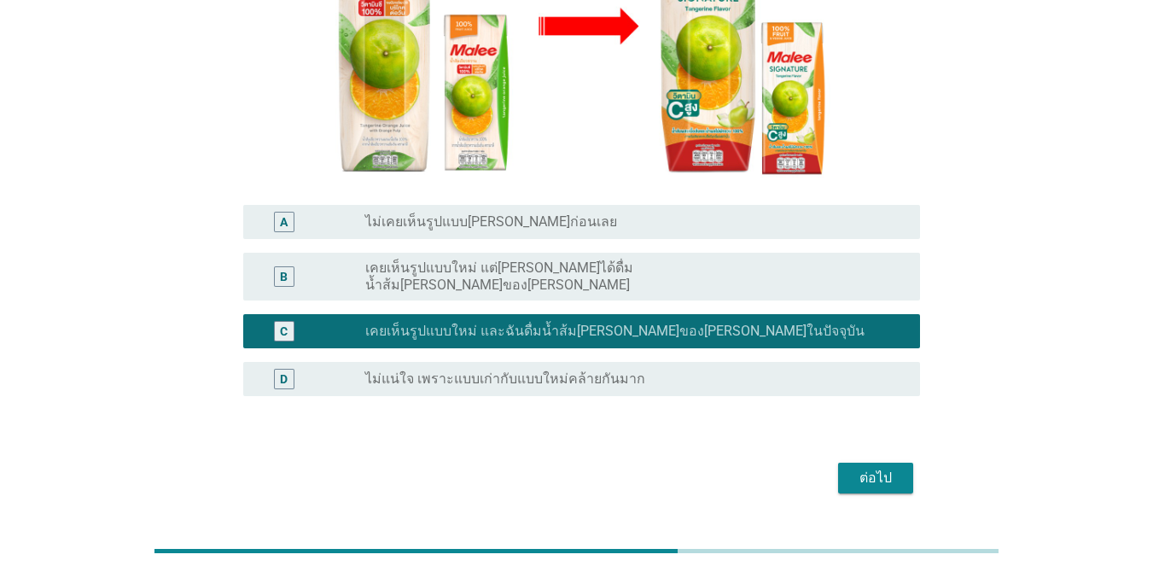
click at [897, 468] on div "ต่อไป" at bounding box center [875, 478] width 48 height 20
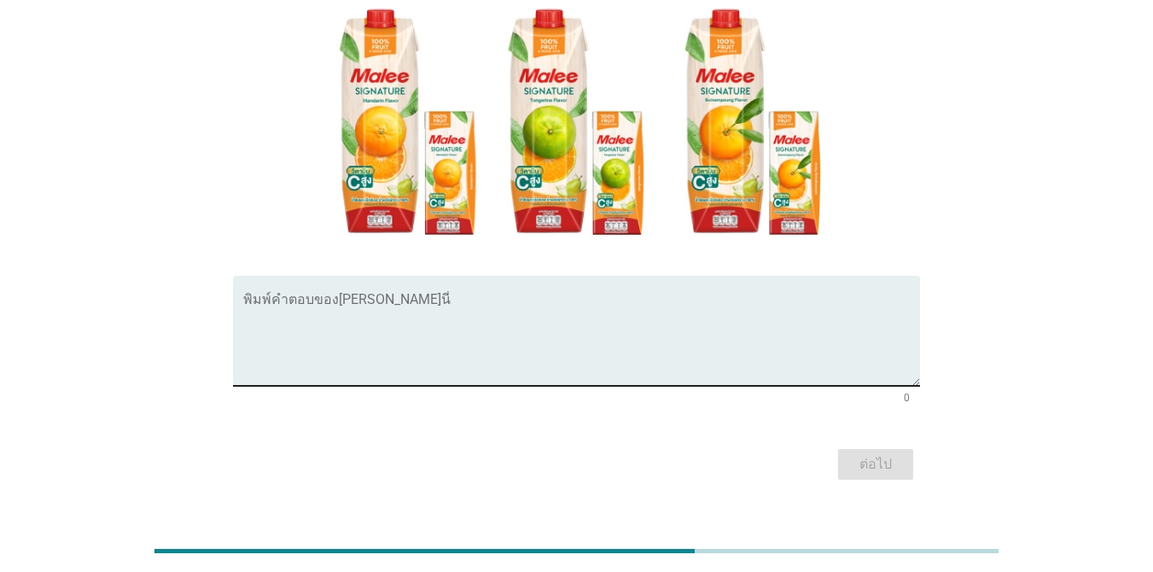
scroll to position [58, 0]
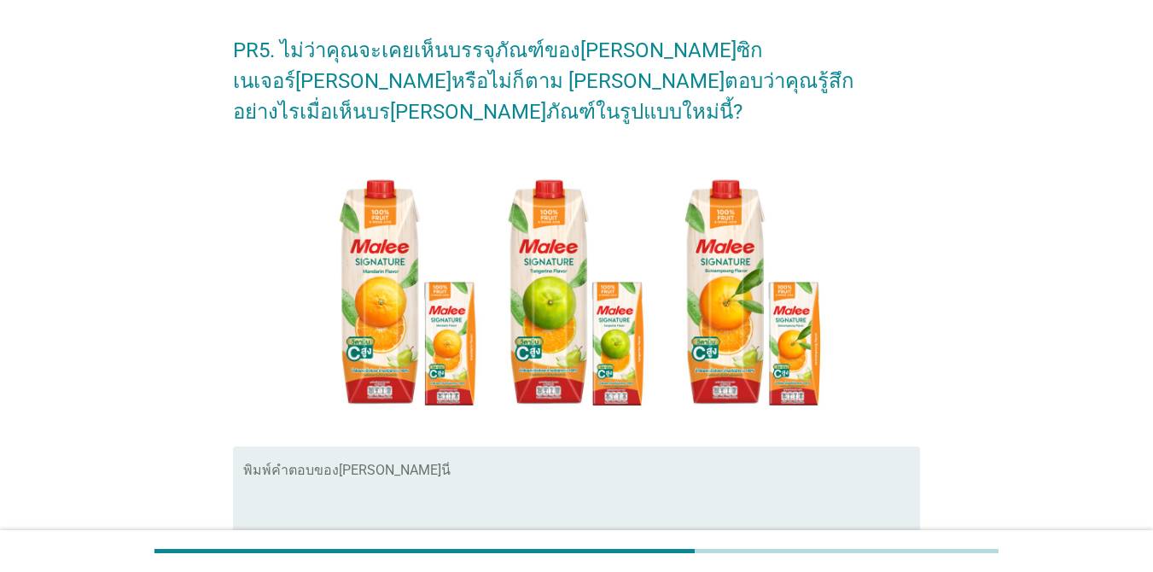
click at [470, 467] on textarea "พิมพ์คำตอบของคุณ ที่นี่" at bounding box center [581, 512] width 677 height 90
type textarea "l"
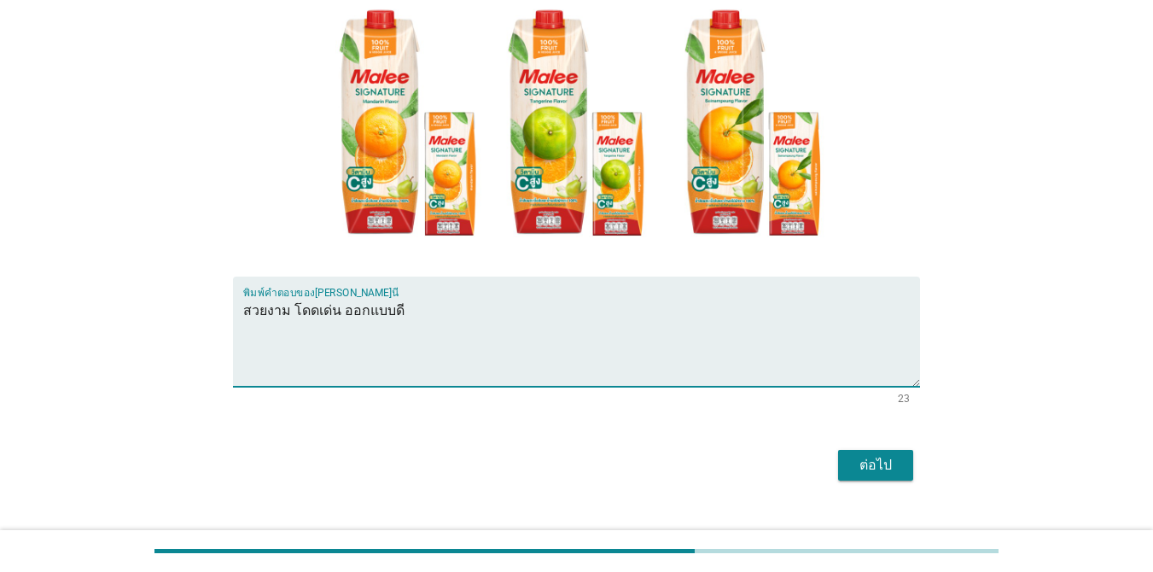
scroll to position [229, 0]
type textarea "สวยงาม โดดเด่น ออกแบบดี"
click at [874, 449] on button "ต่อไป" at bounding box center [875, 464] width 75 height 31
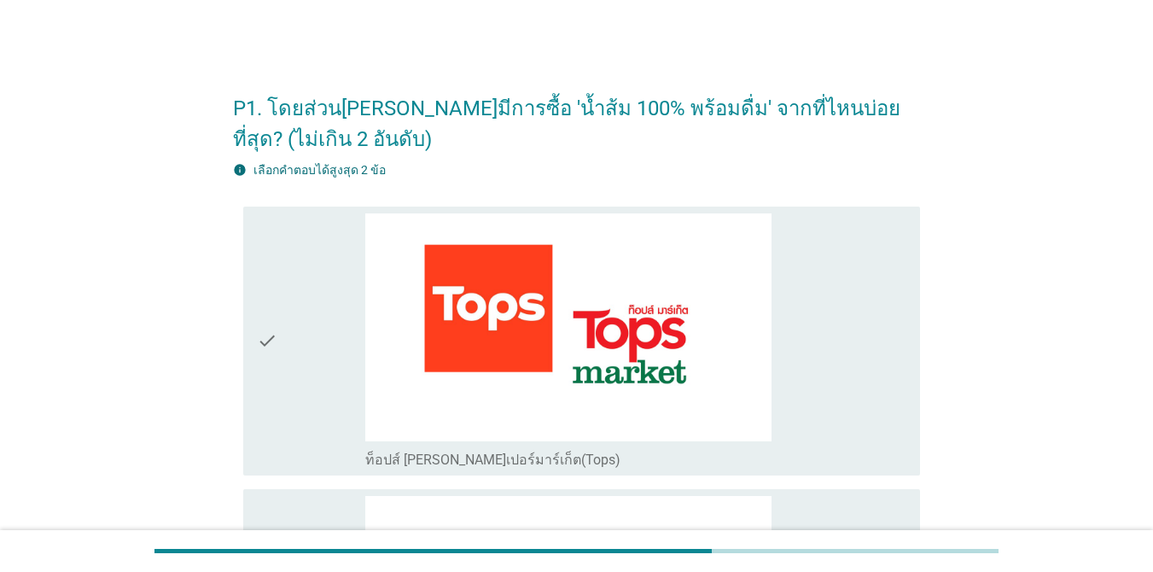
scroll to position [171, 0]
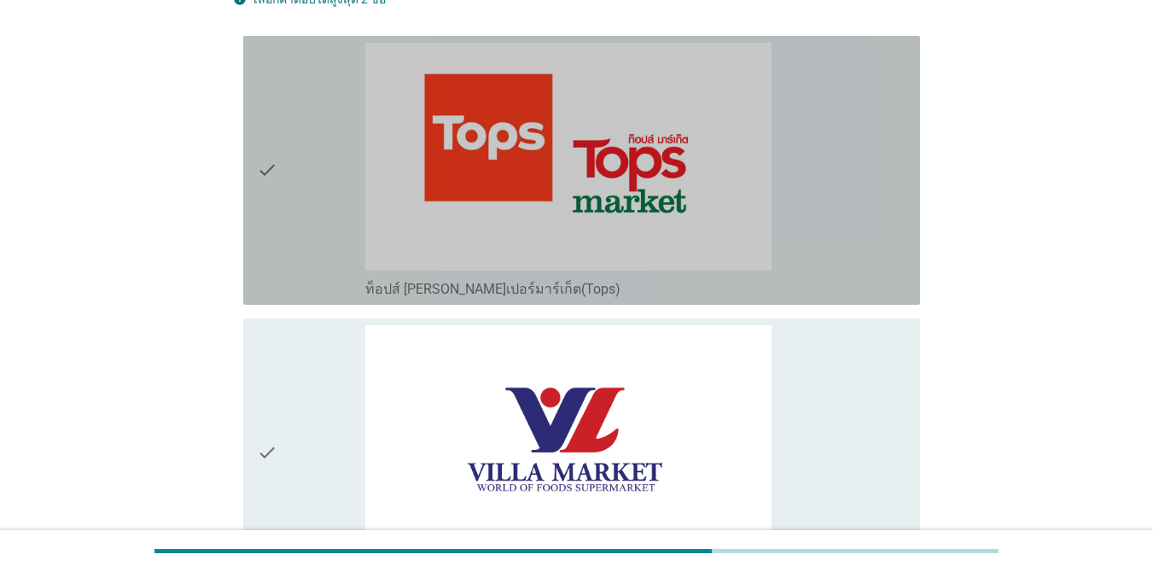
click at [299, 195] on div "check" at bounding box center [311, 170] width 108 height 255
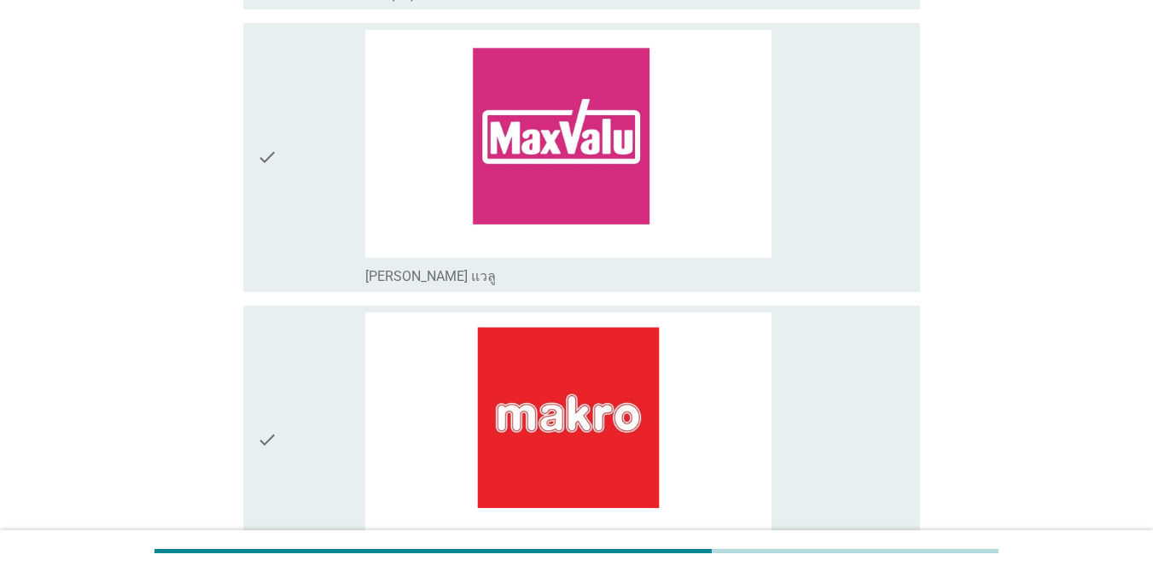
scroll to position [1536, 0]
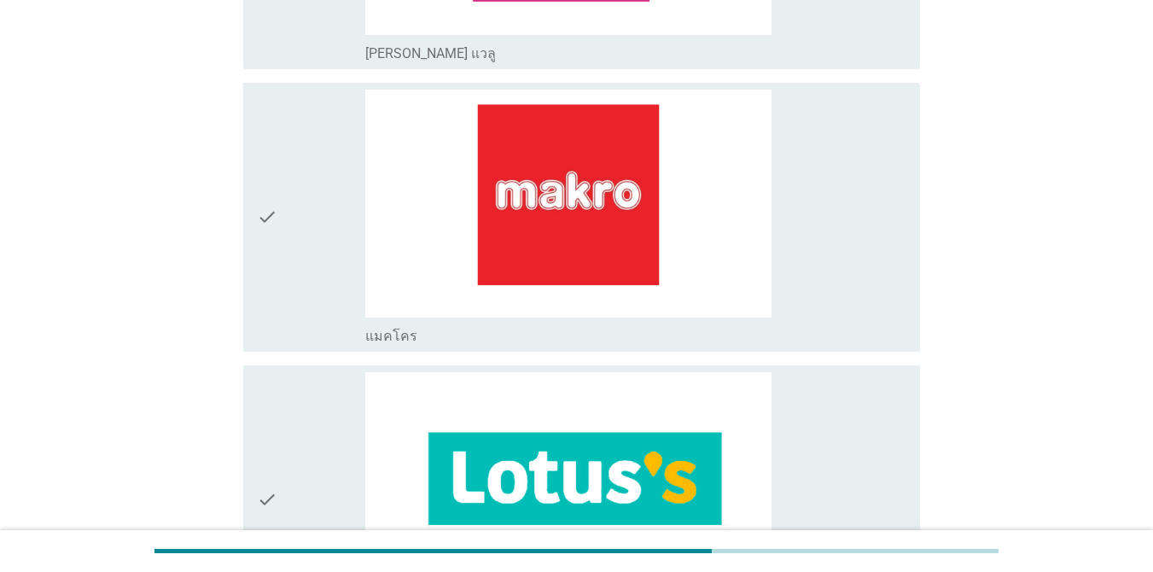
click at [303, 226] on div "check" at bounding box center [311, 217] width 108 height 255
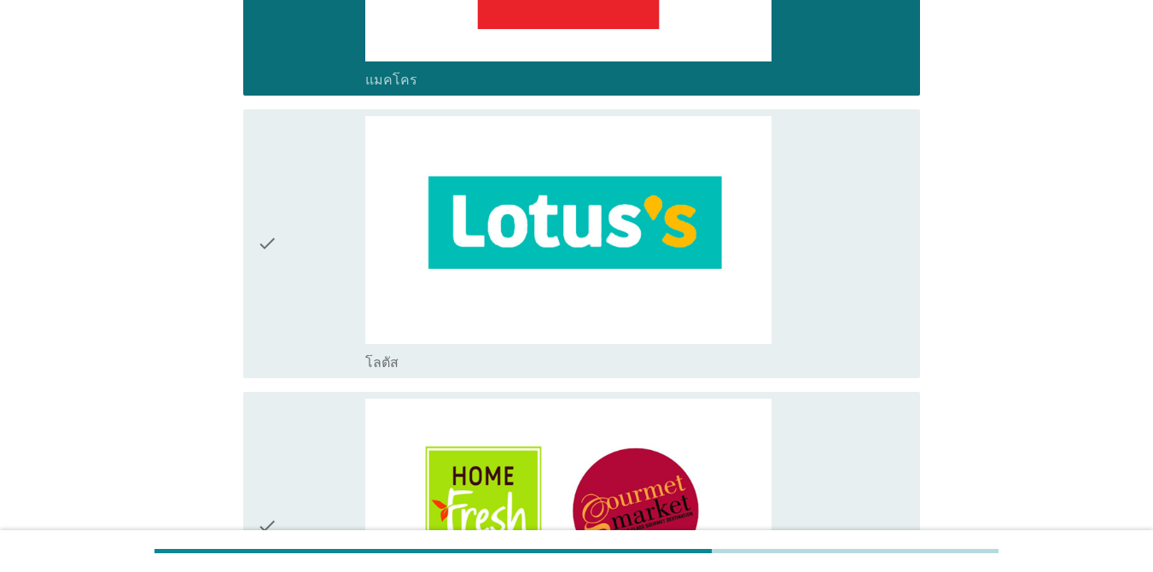
click at [283, 264] on div "check" at bounding box center [311, 243] width 108 height 255
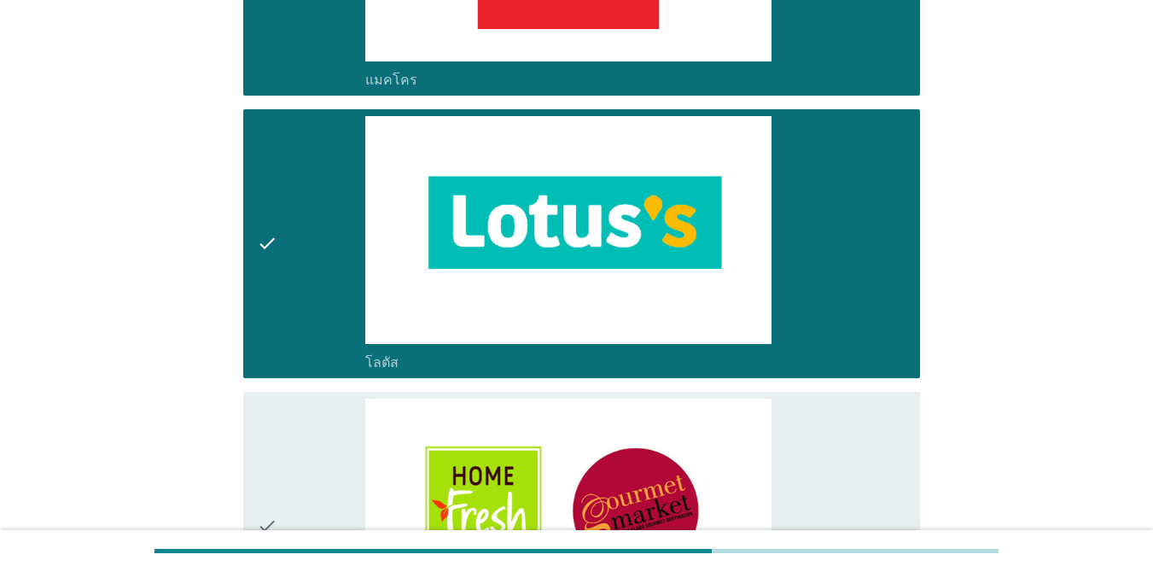
scroll to position [2218, 0]
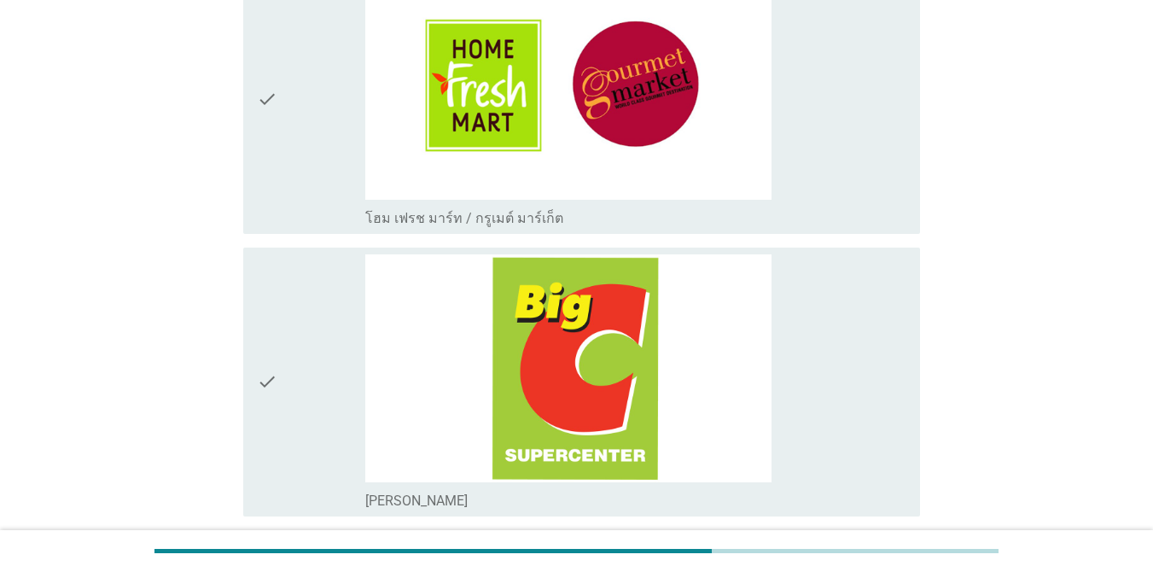
click at [262, 317] on icon "check" at bounding box center [267, 381] width 20 height 255
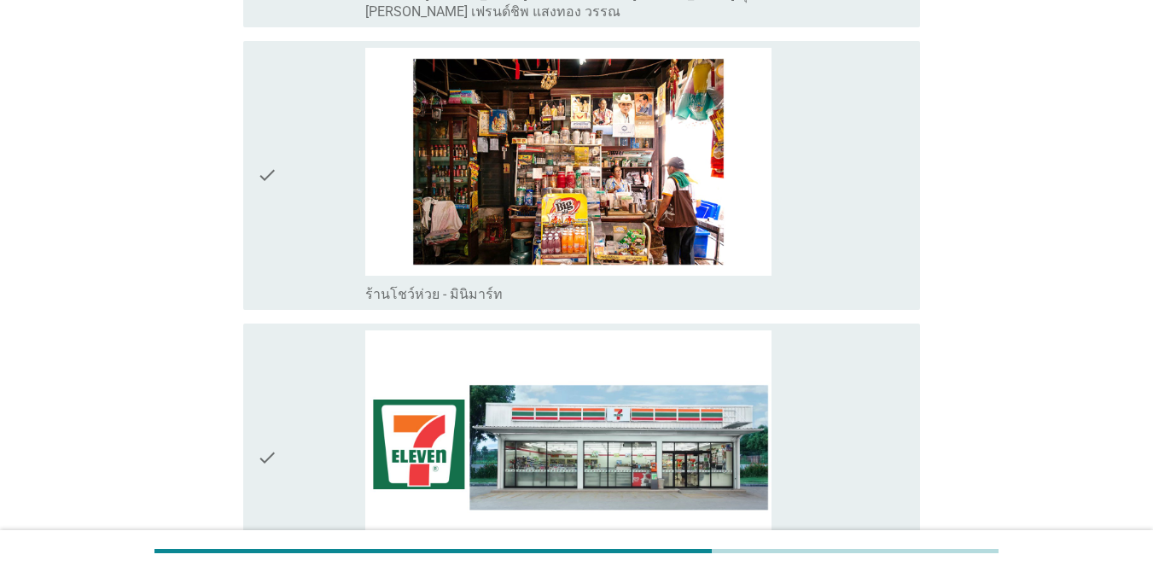
scroll to position [3327, 0]
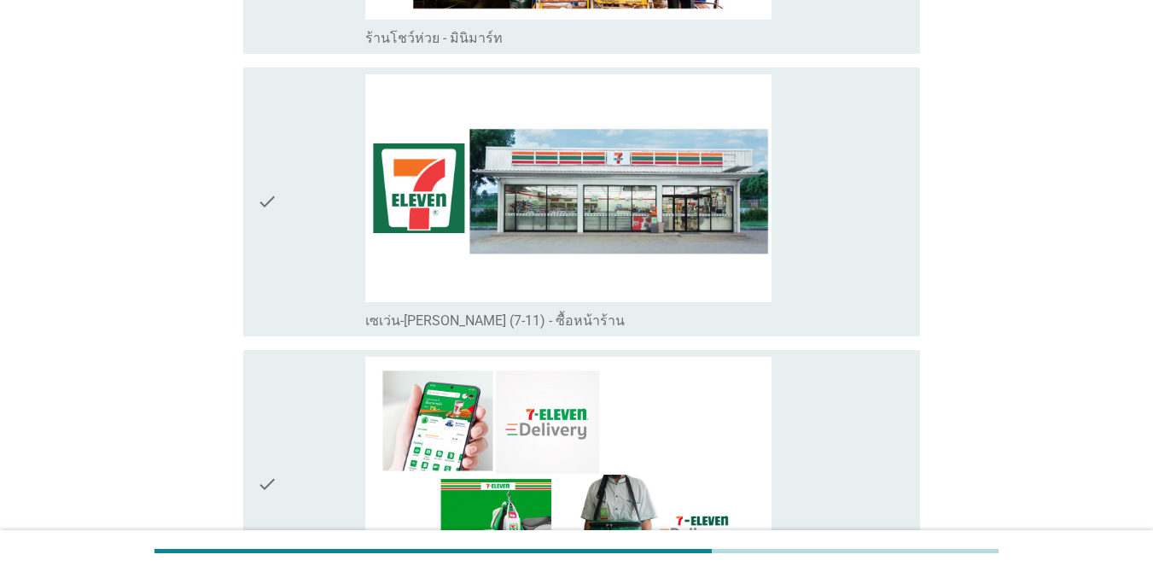
click at [313, 152] on div "check" at bounding box center [311, 201] width 108 height 255
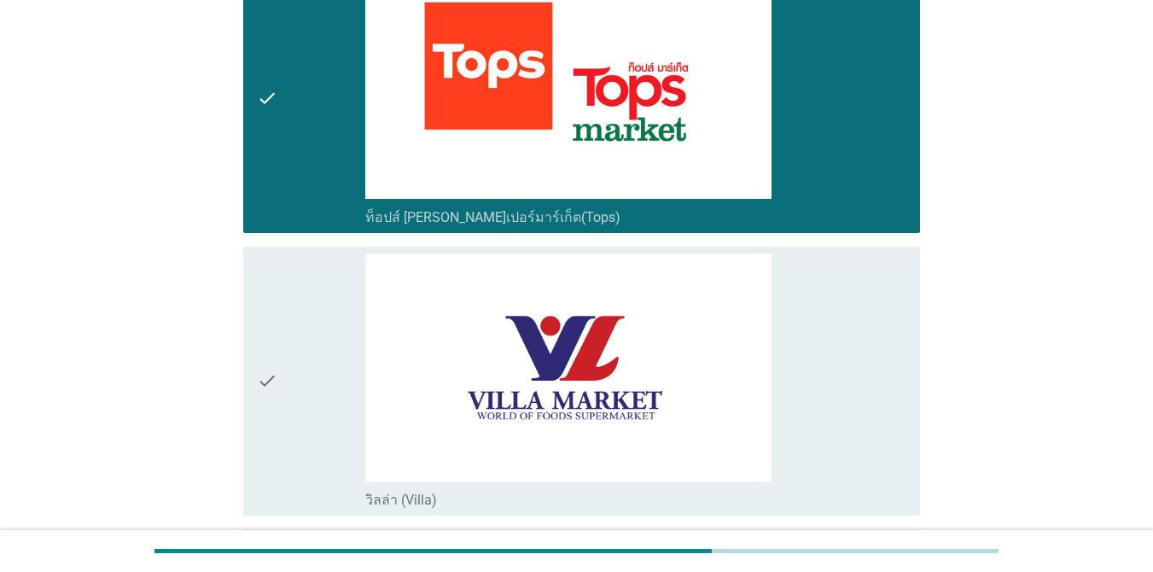
scroll to position [215, 0]
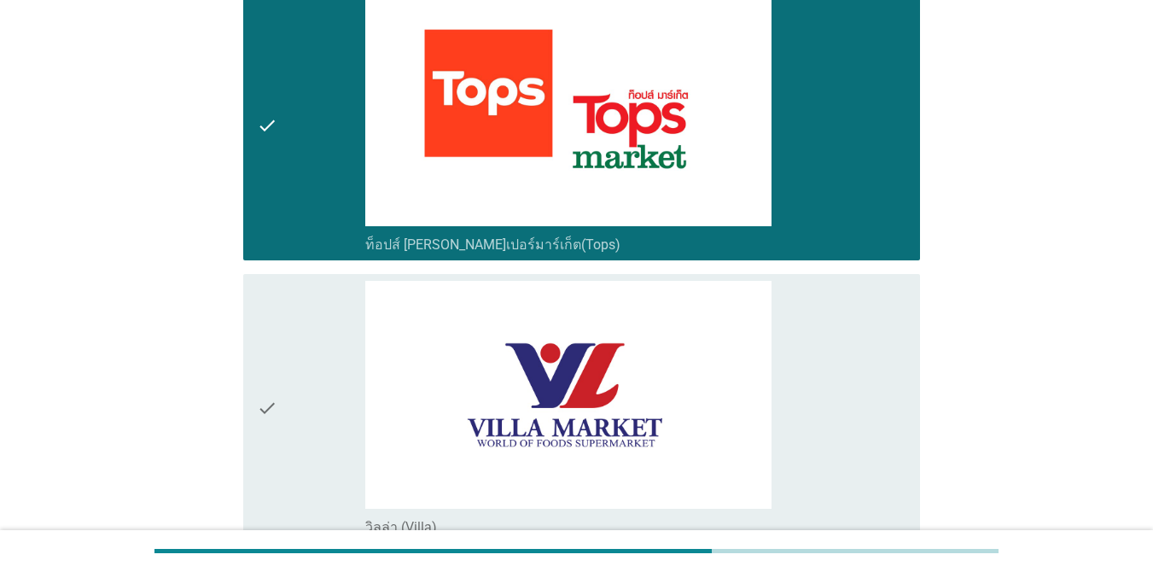
click at [281, 417] on div "check" at bounding box center [311, 408] width 108 height 255
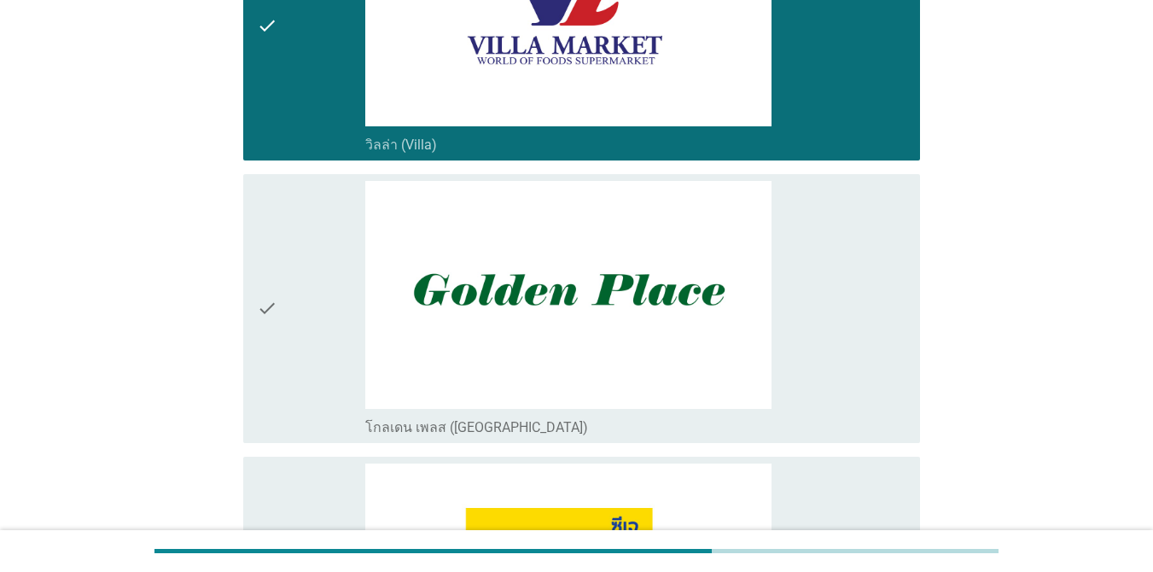
scroll to position [1024, 0]
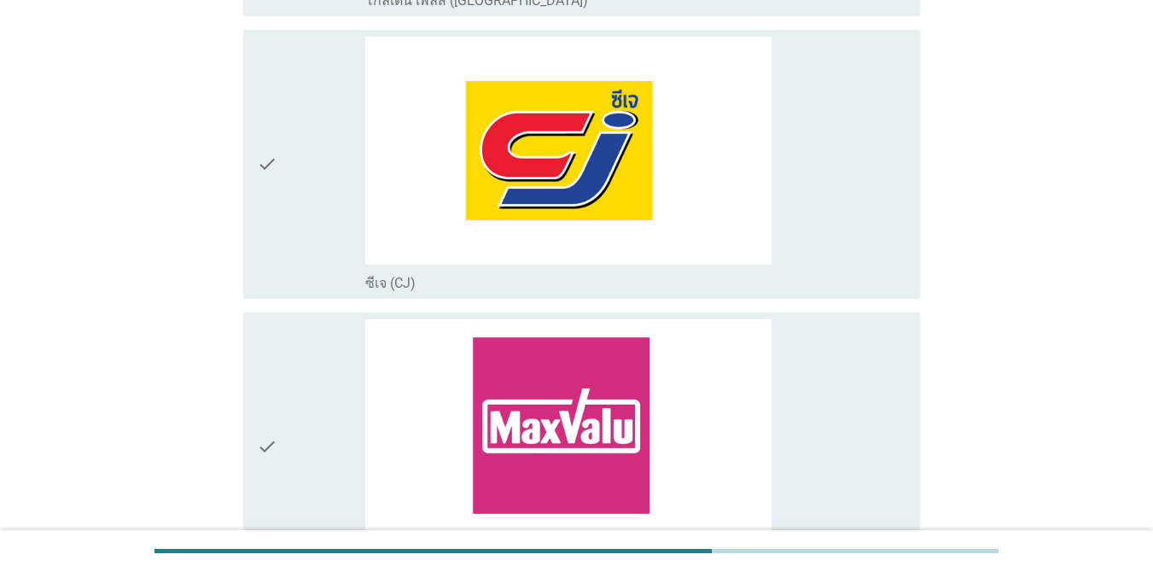
click at [257, 235] on icon "check" at bounding box center [267, 164] width 20 height 255
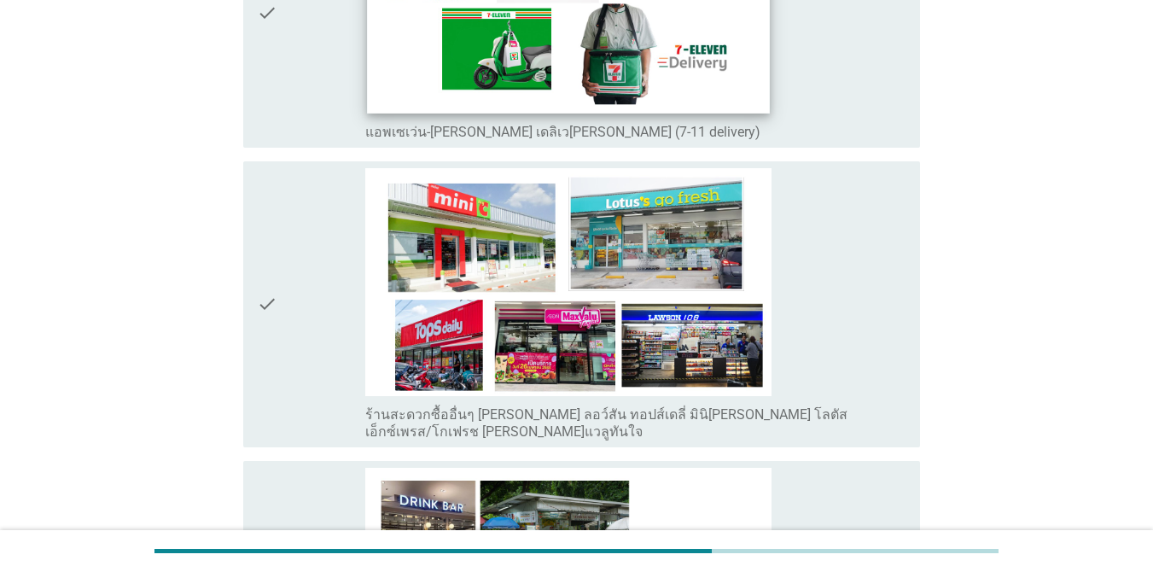
scroll to position [3372, 0]
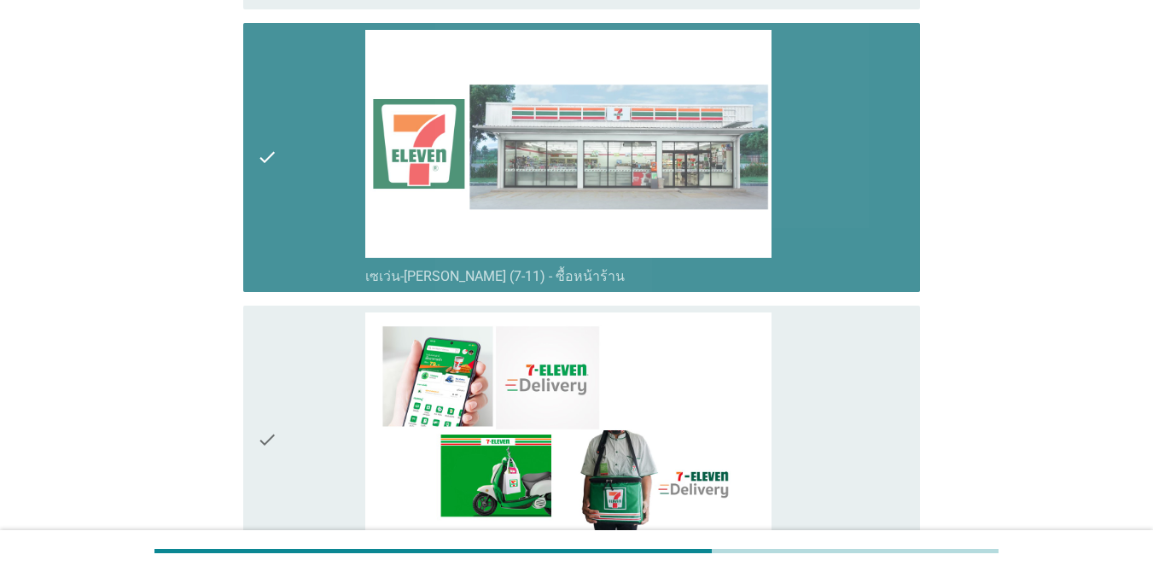
click at [315, 171] on div "check" at bounding box center [311, 157] width 108 height 255
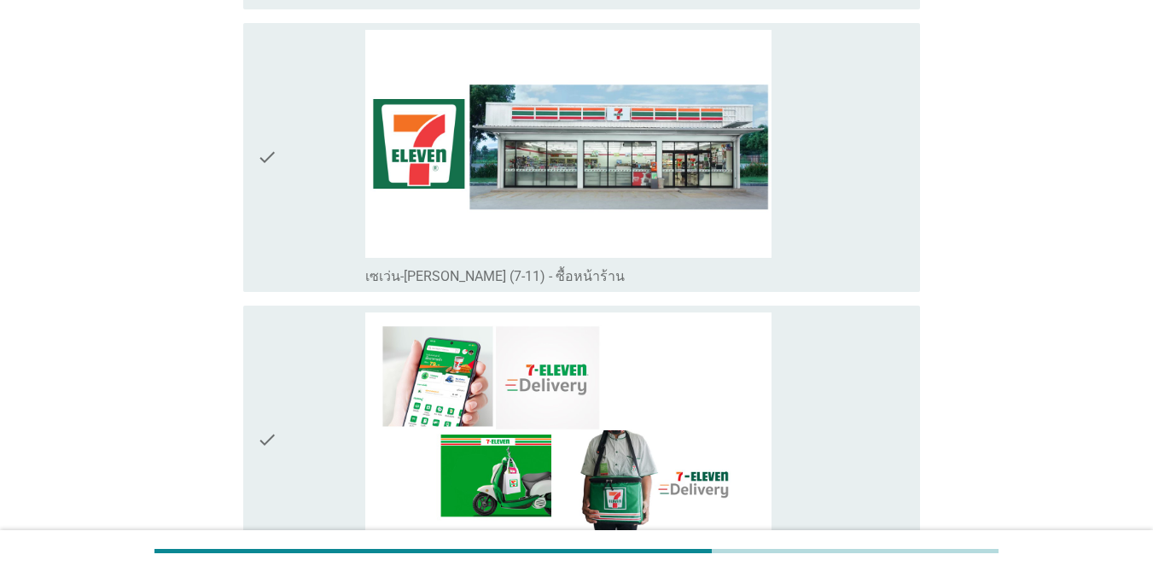
scroll to position [3031, 0]
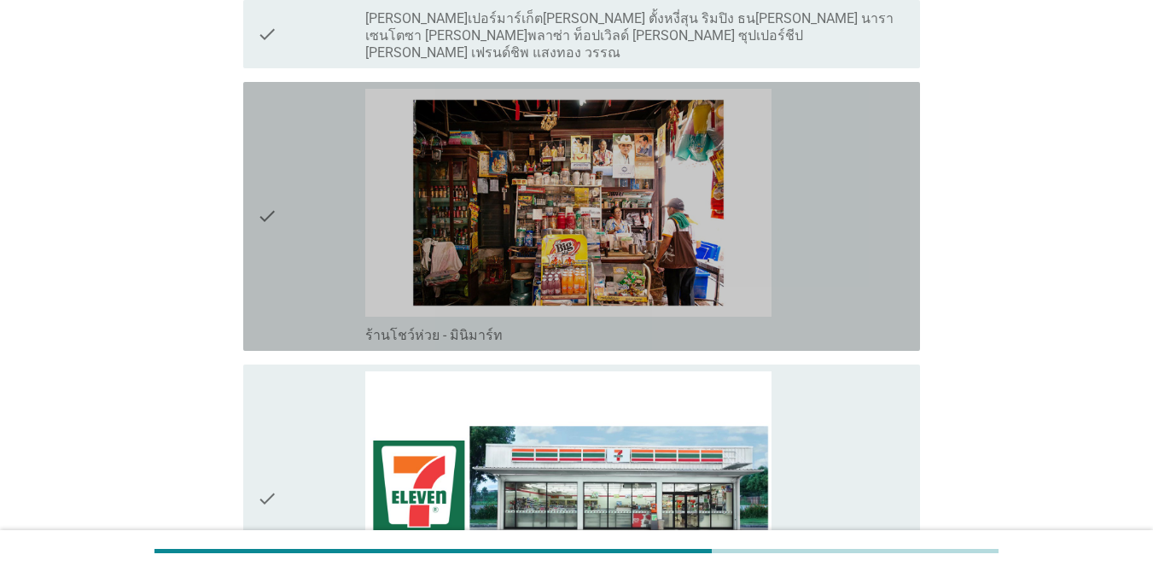
click at [292, 197] on div "check" at bounding box center [311, 216] width 108 height 255
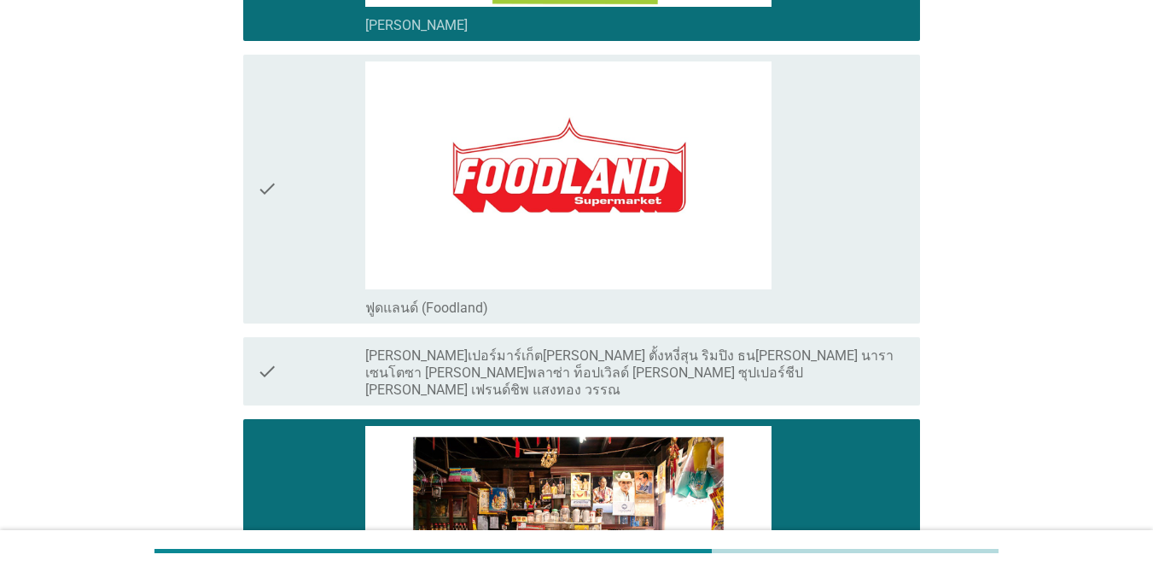
scroll to position [2689, 0]
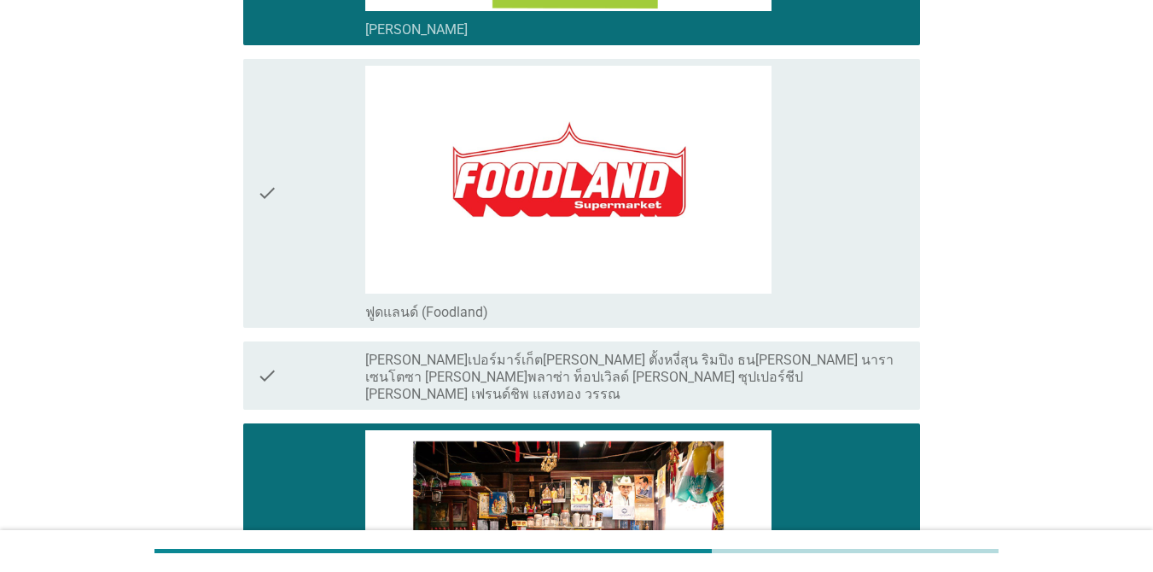
click at [276, 215] on icon "check" at bounding box center [267, 193] width 20 height 255
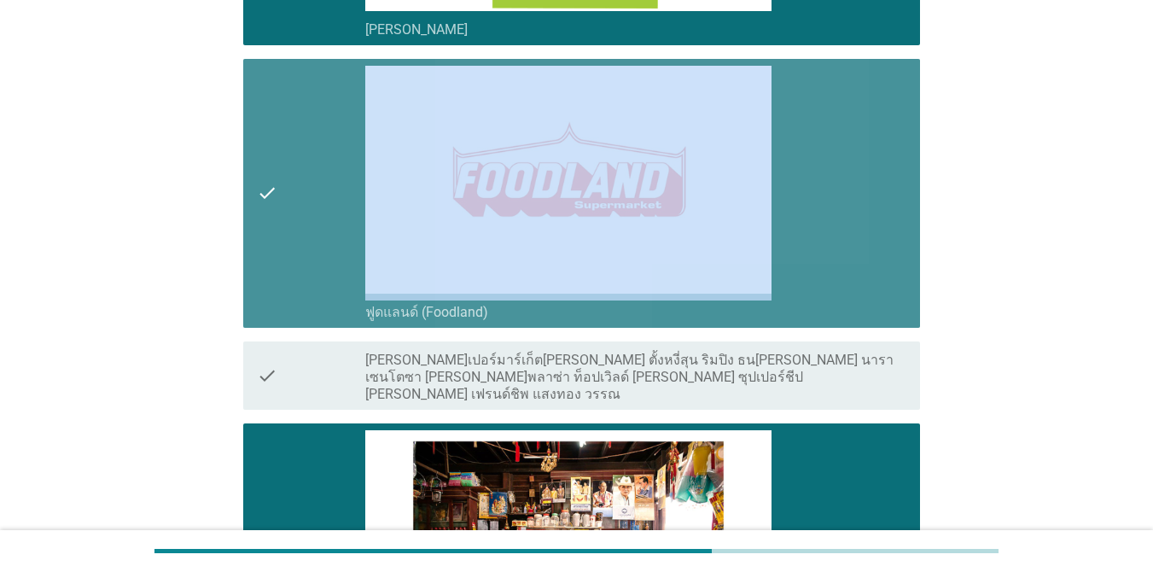
click at [276, 215] on icon "check" at bounding box center [267, 193] width 20 height 255
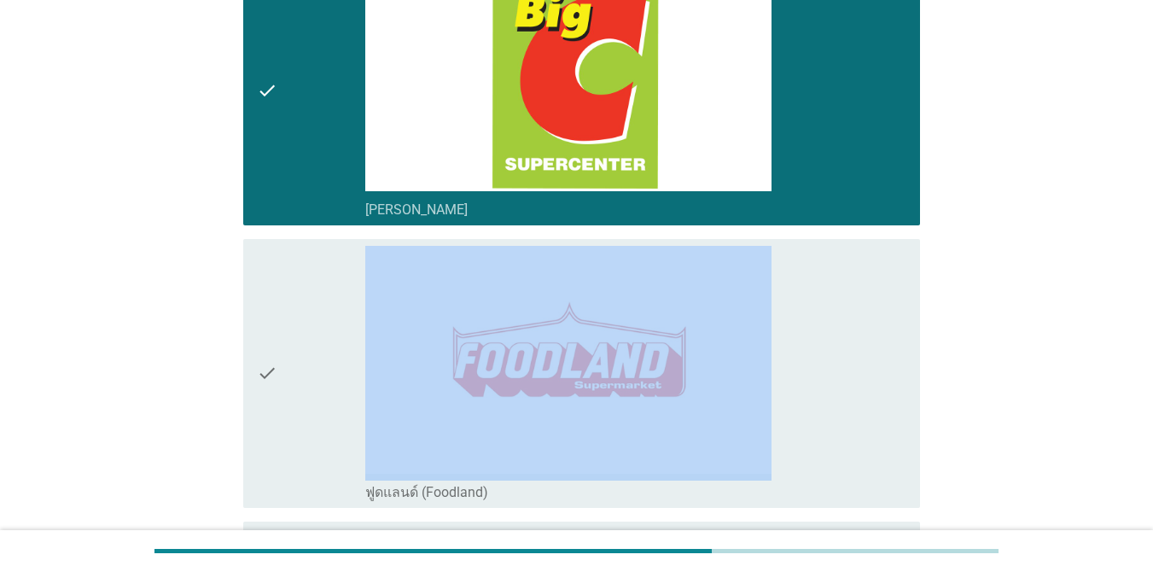
scroll to position [2348, 0]
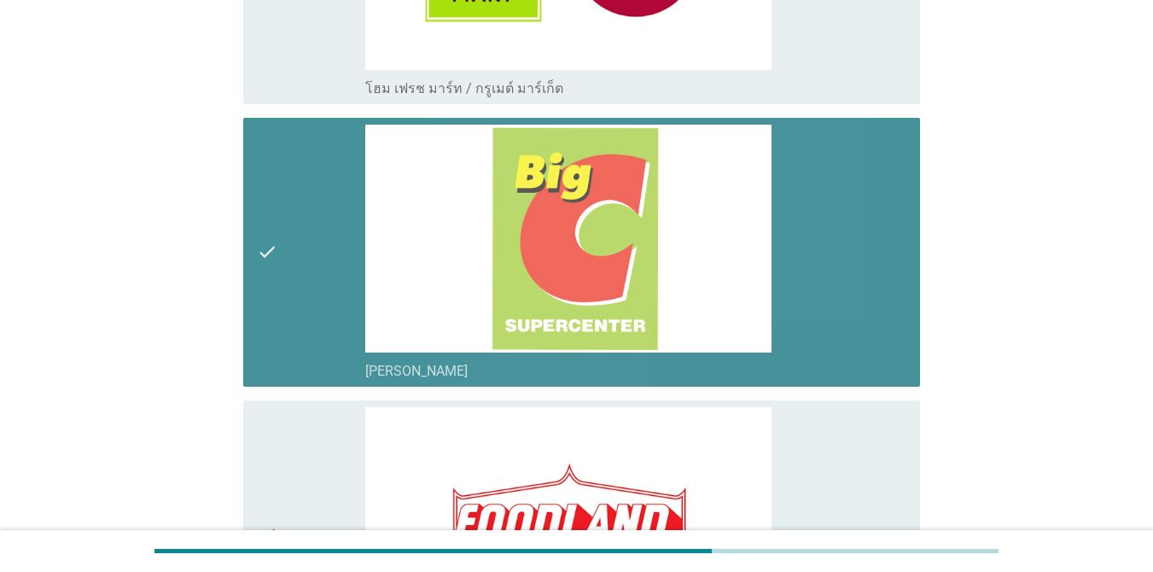
click at [277, 200] on icon "check" at bounding box center [267, 252] width 20 height 255
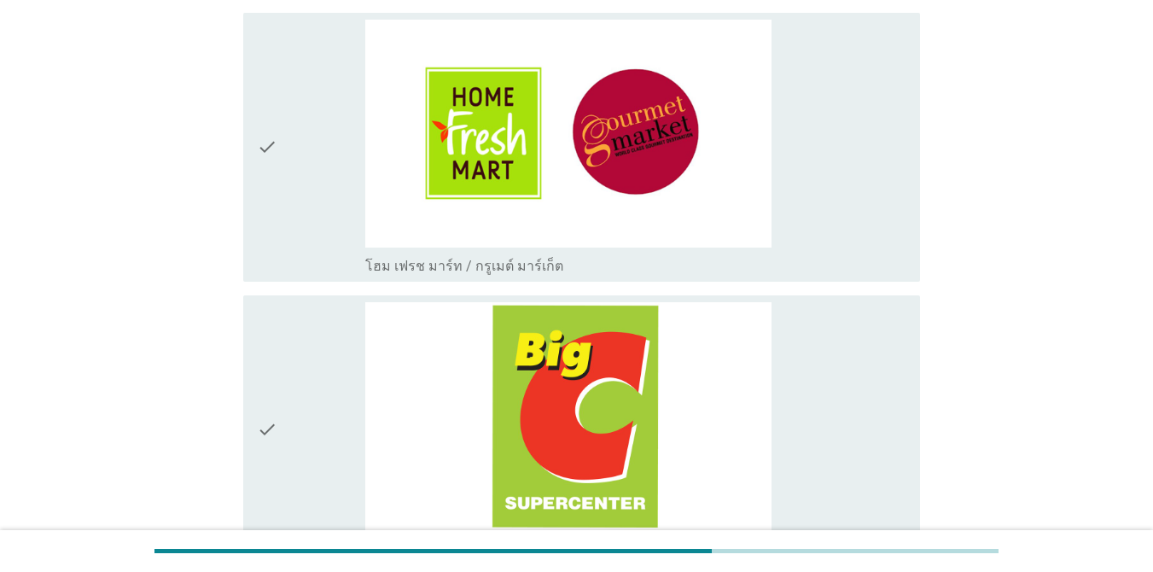
scroll to position [1921, 0]
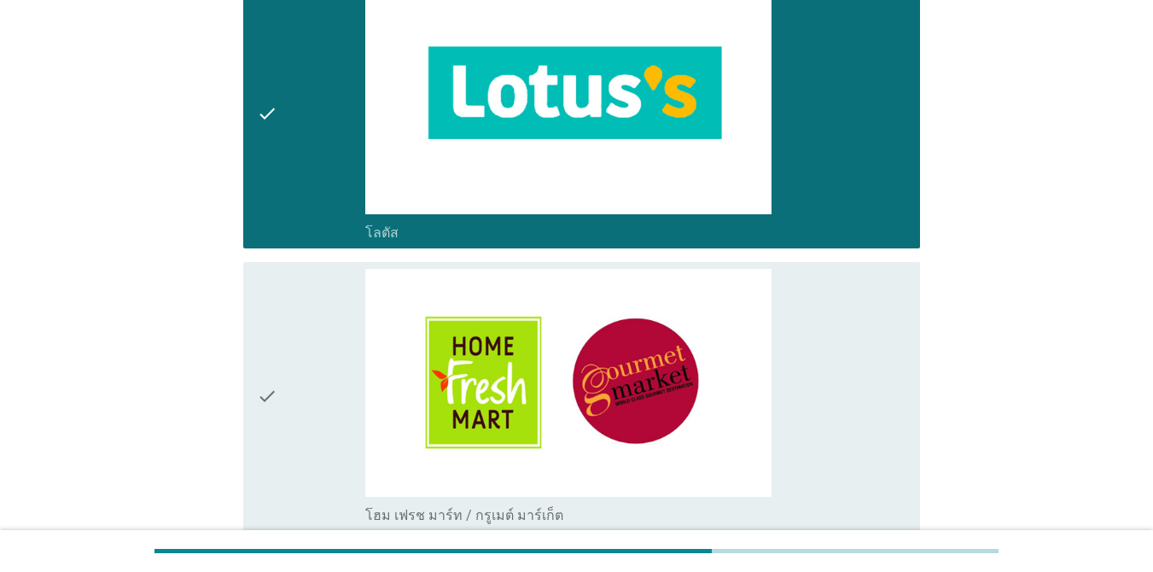
click at [297, 330] on div "check" at bounding box center [311, 396] width 108 height 255
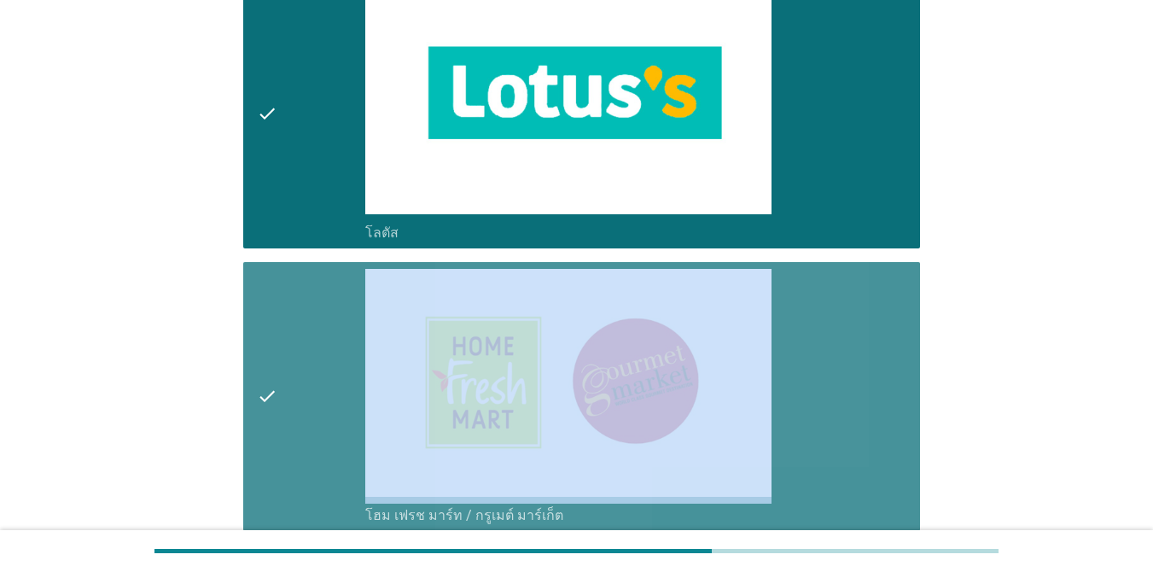
click at [298, 331] on div "check" at bounding box center [311, 396] width 108 height 255
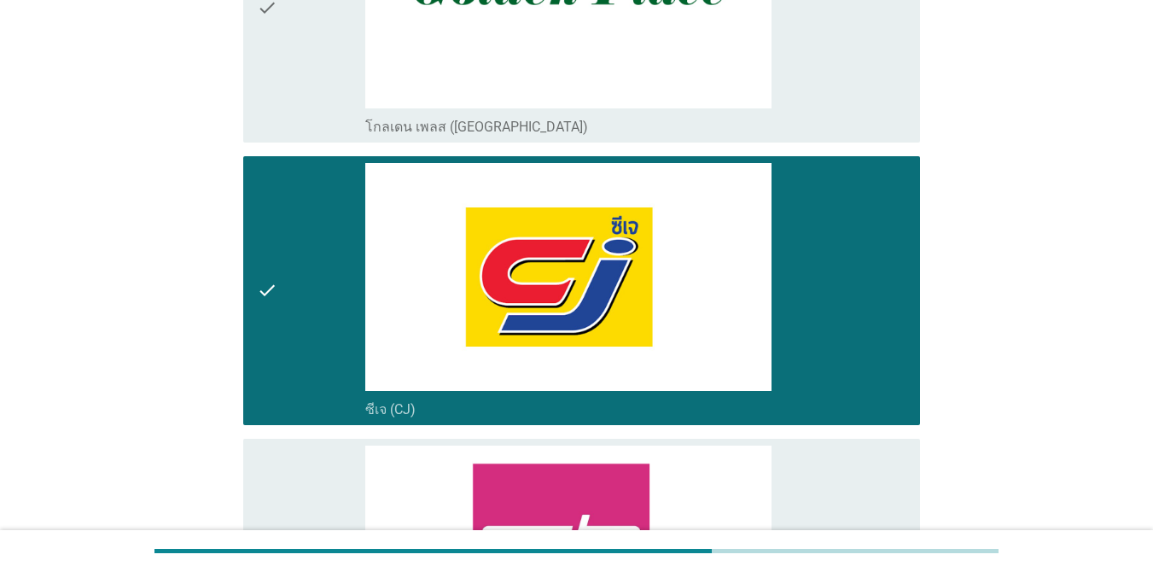
click at [283, 245] on div "check" at bounding box center [311, 290] width 108 height 255
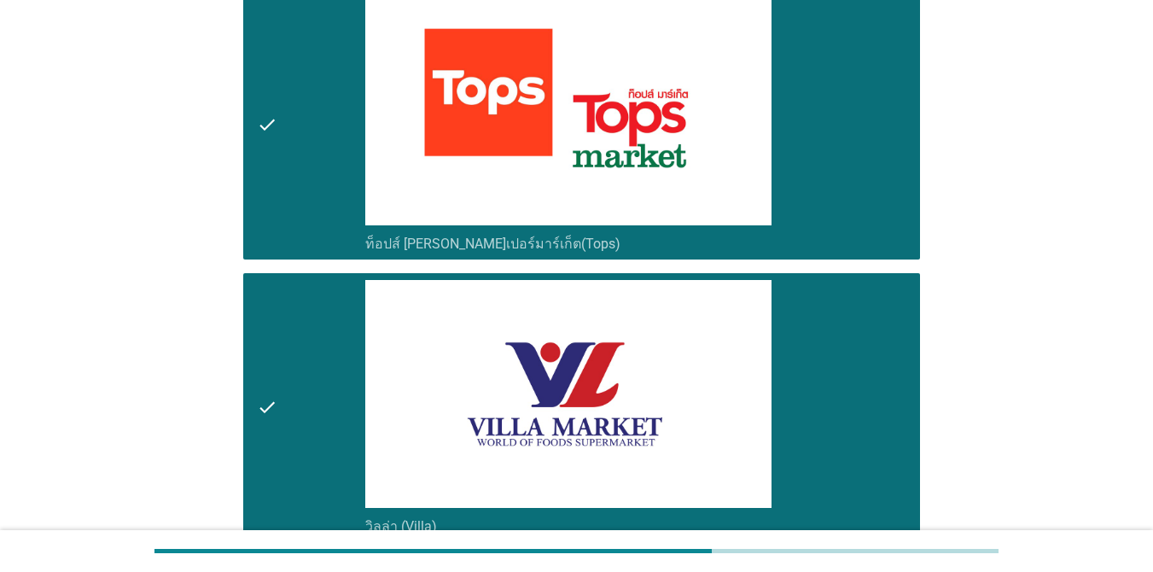
scroll to position [215, 0]
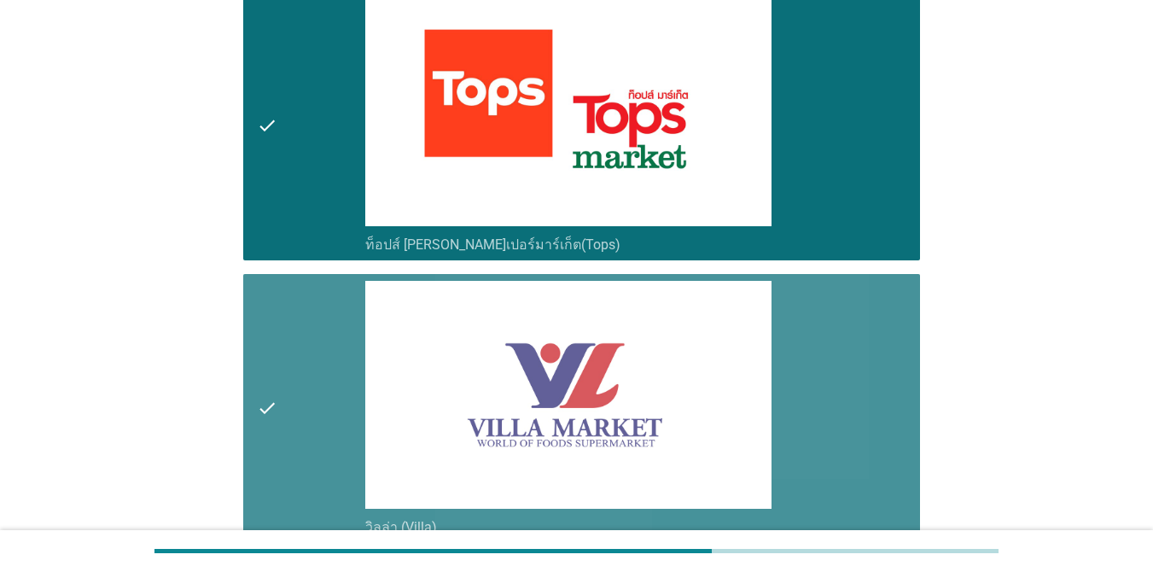
click at [301, 338] on div "check" at bounding box center [311, 408] width 108 height 255
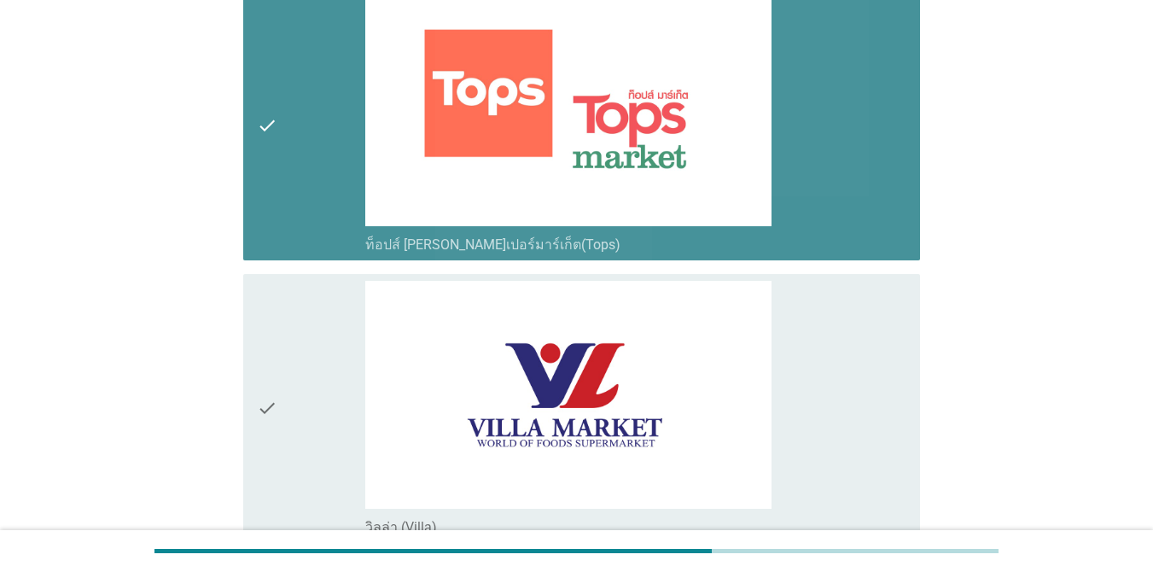
click at [296, 175] on div "check" at bounding box center [311, 125] width 108 height 255
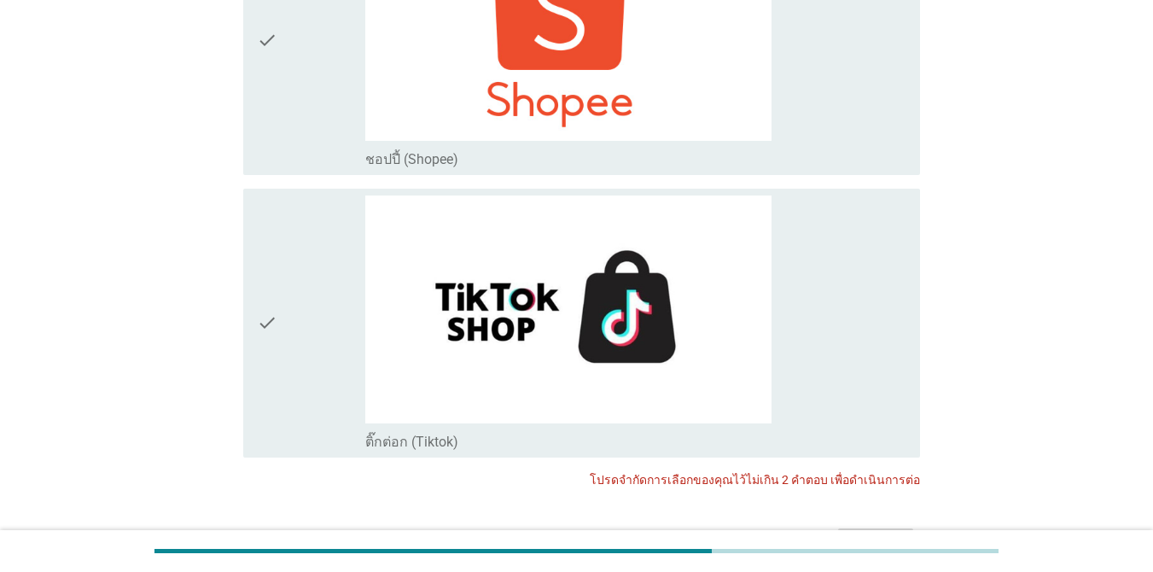
scroll to position [4993, 0]
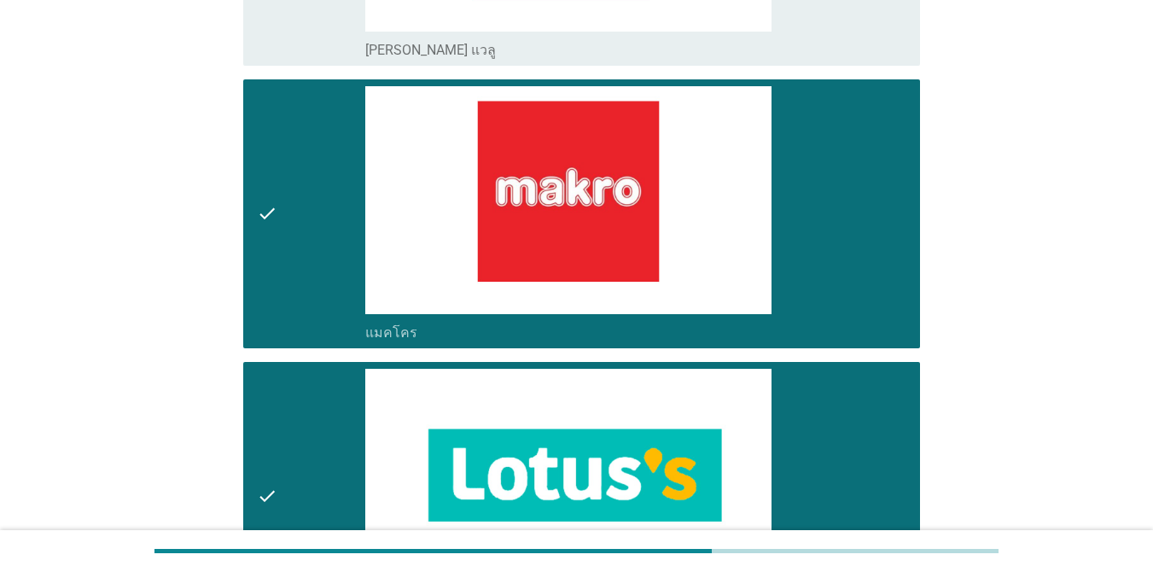
click at [293, 433] on div "check" at bounding box center [311, 496] width 108 height 255
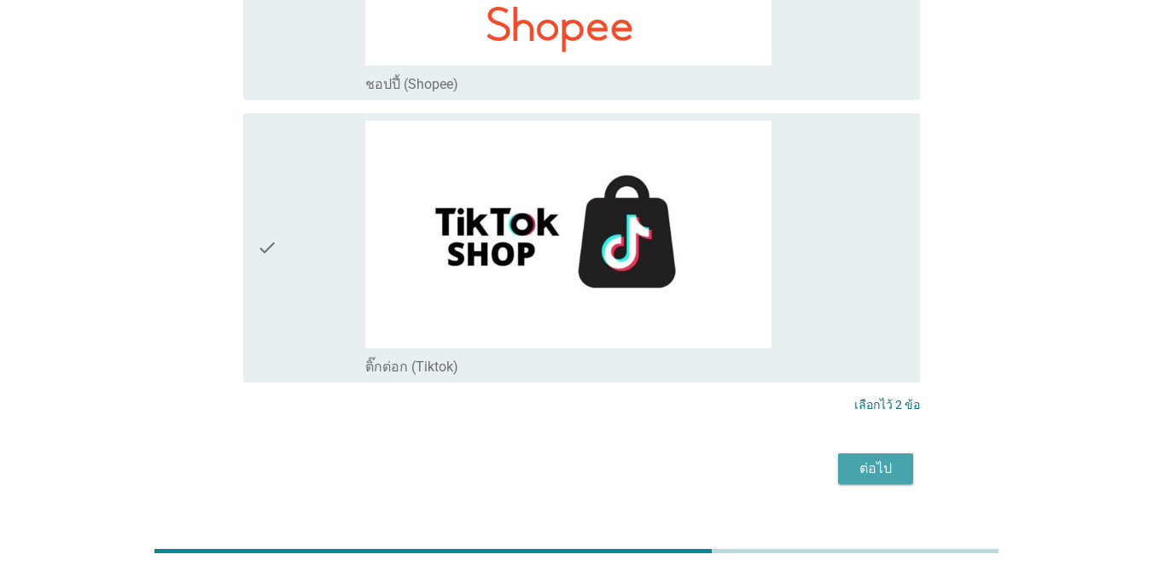
click at [882, 458] on div "ต่อไป" at bounding box center [875, 468] width 48 height 20
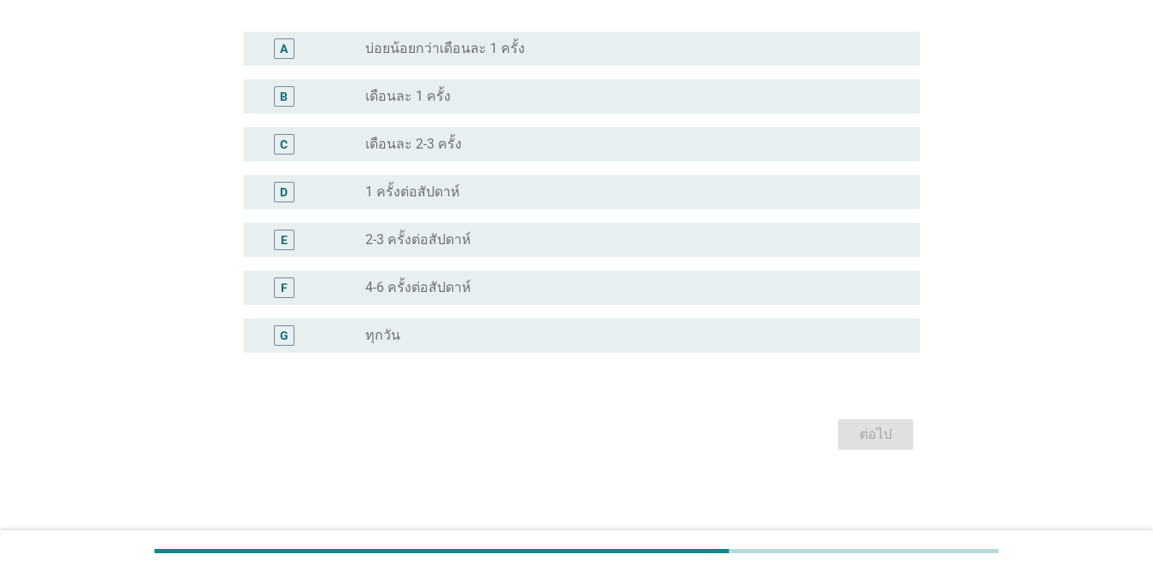
scroll to position [0, 0]
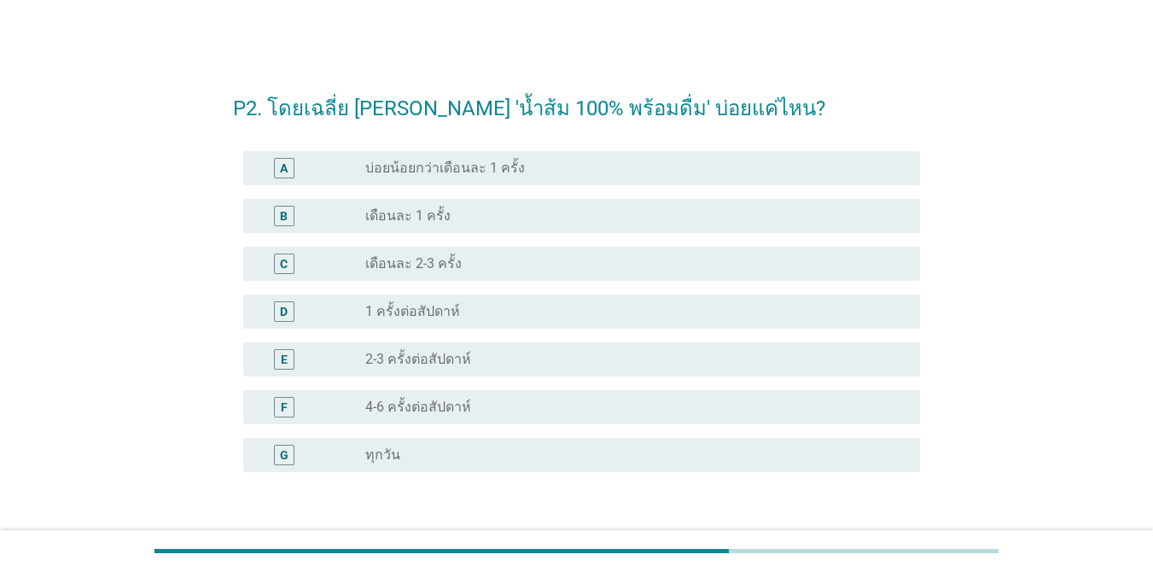
click at [443, 319] on label "1 ครั้งต่อสัปดาห์" at bounding box center [412, 311] width 95 height 17
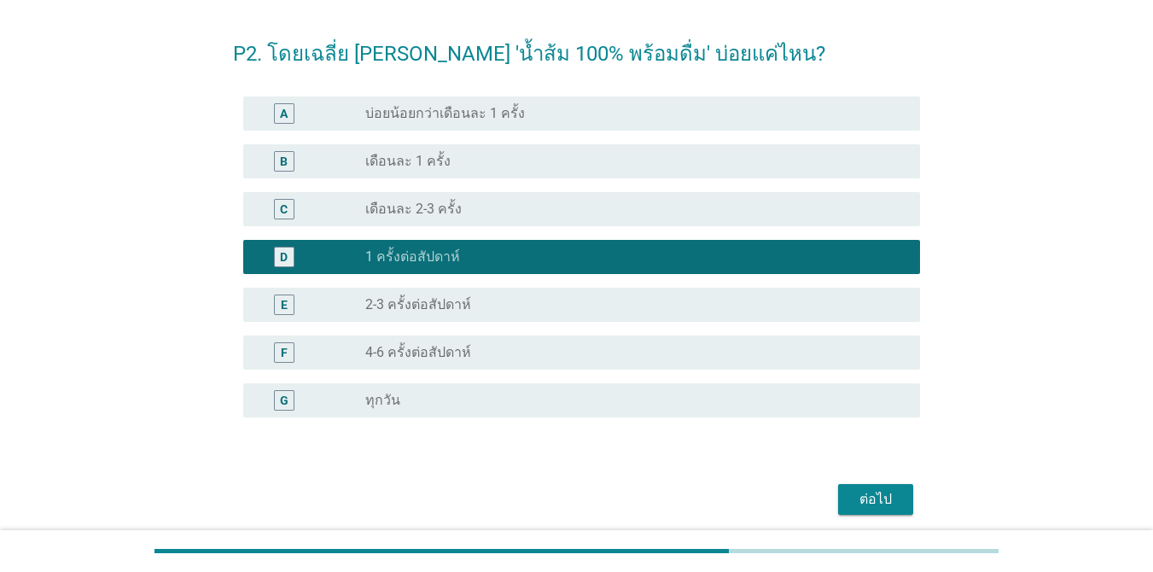
scroll to position [119, 0]
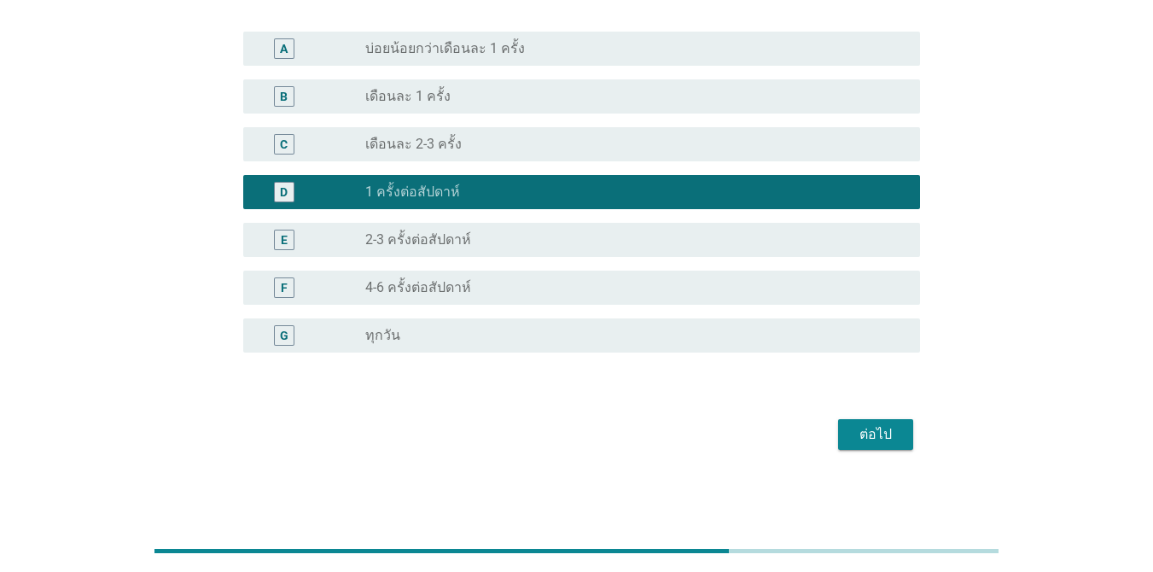
click at [870, 441] on div "ต่อไป" at bounding box center [875, 434] width 48 height 20
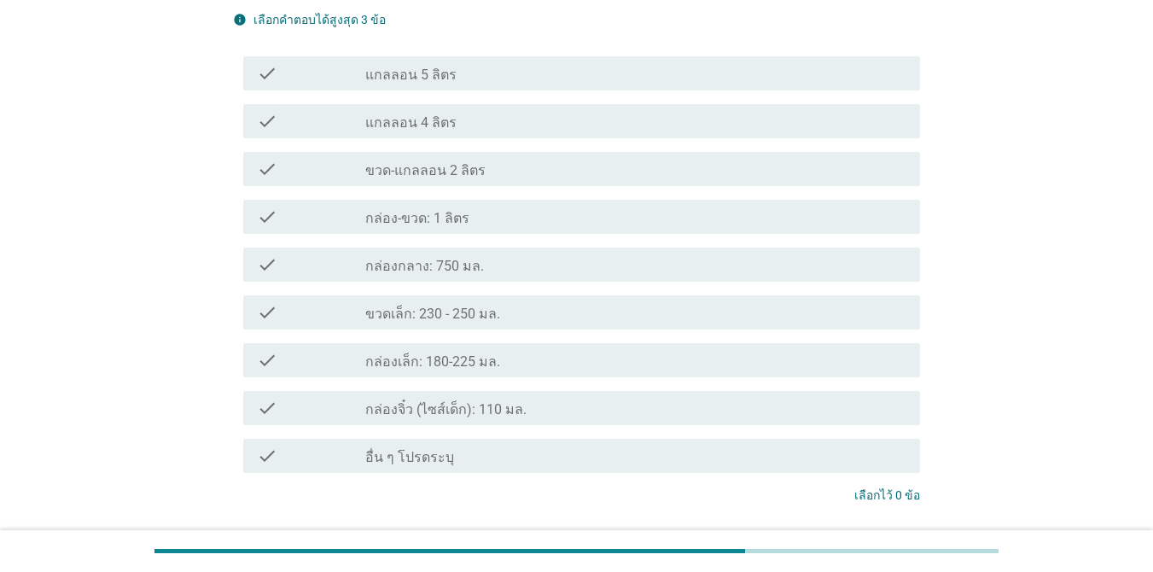
scroll to position [0, 0]
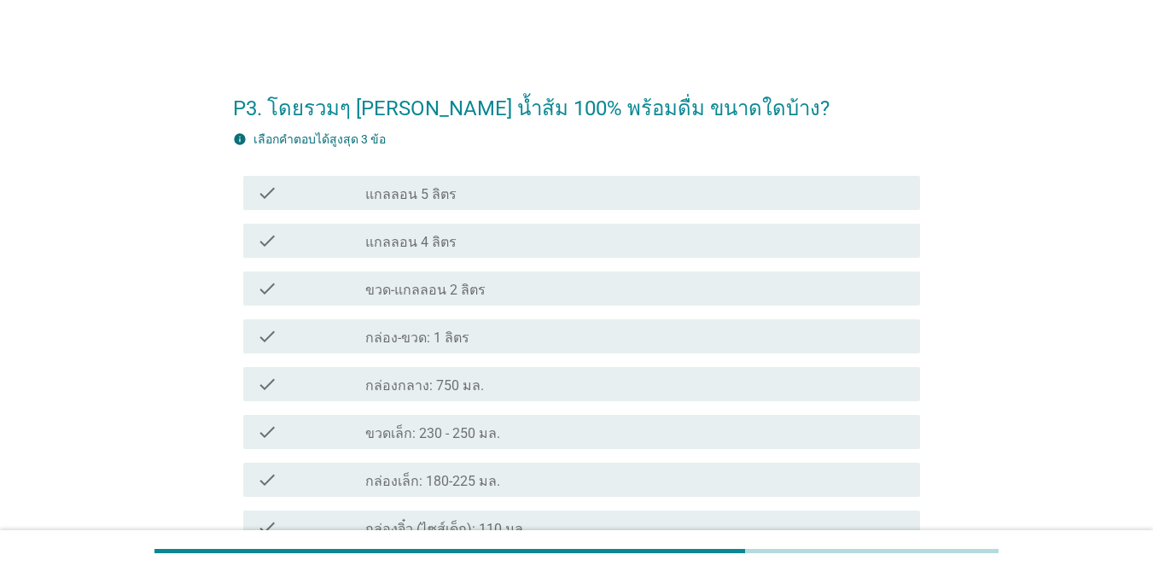
click at [450, 247] on label "แกลลอน 4 ลิตร" at bounding box center [410, 242] width 91 height 17
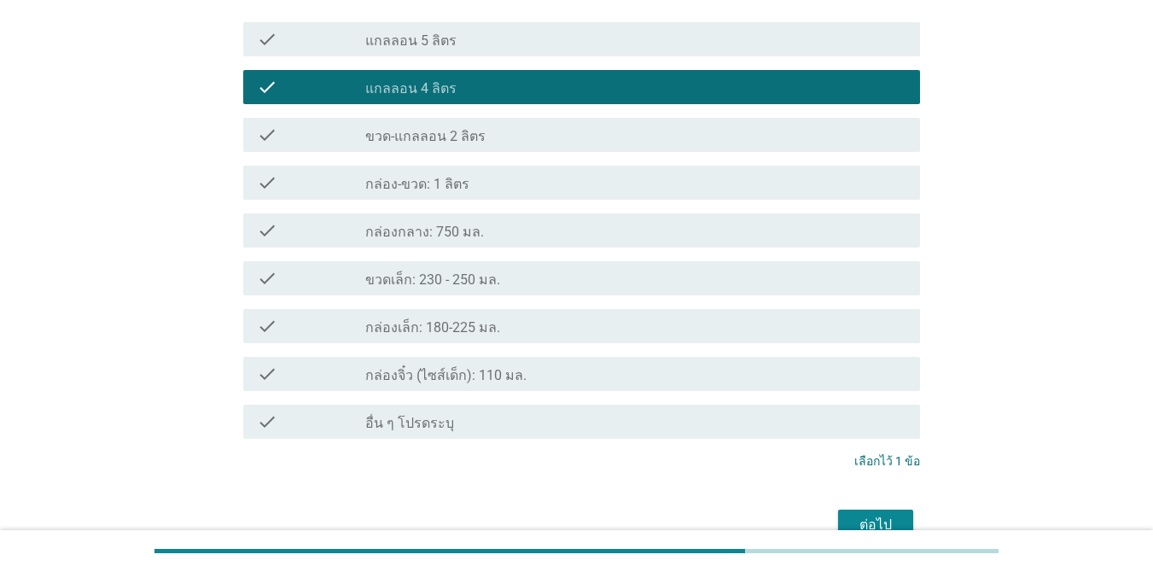
scroll to position [244, 0]
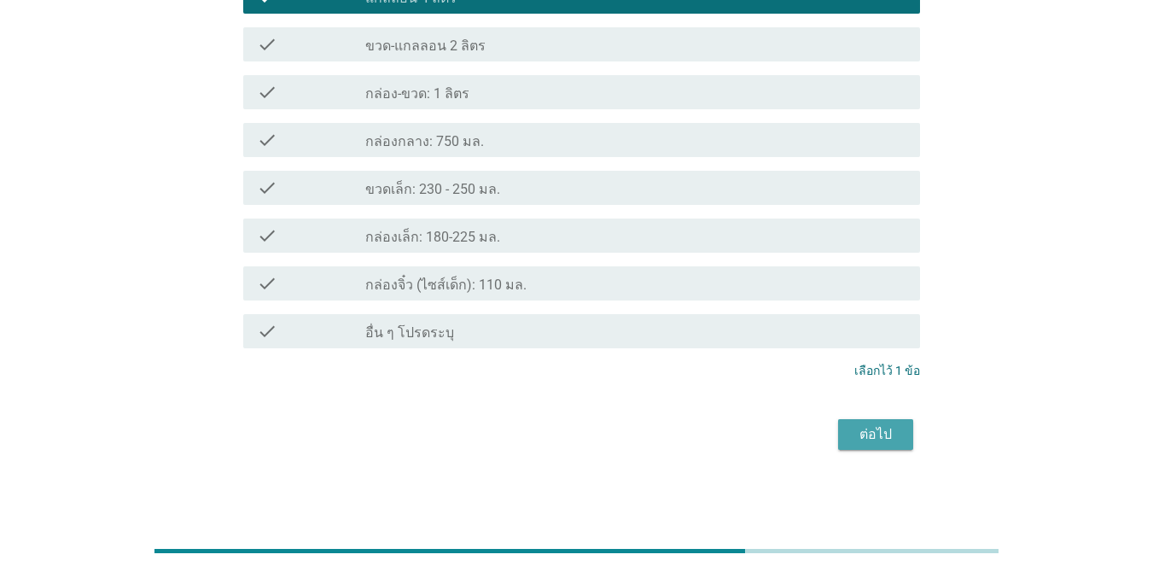
click at [888, 436] on div "ต่อไป" at bounding box center [875, 434] width 48 height 20
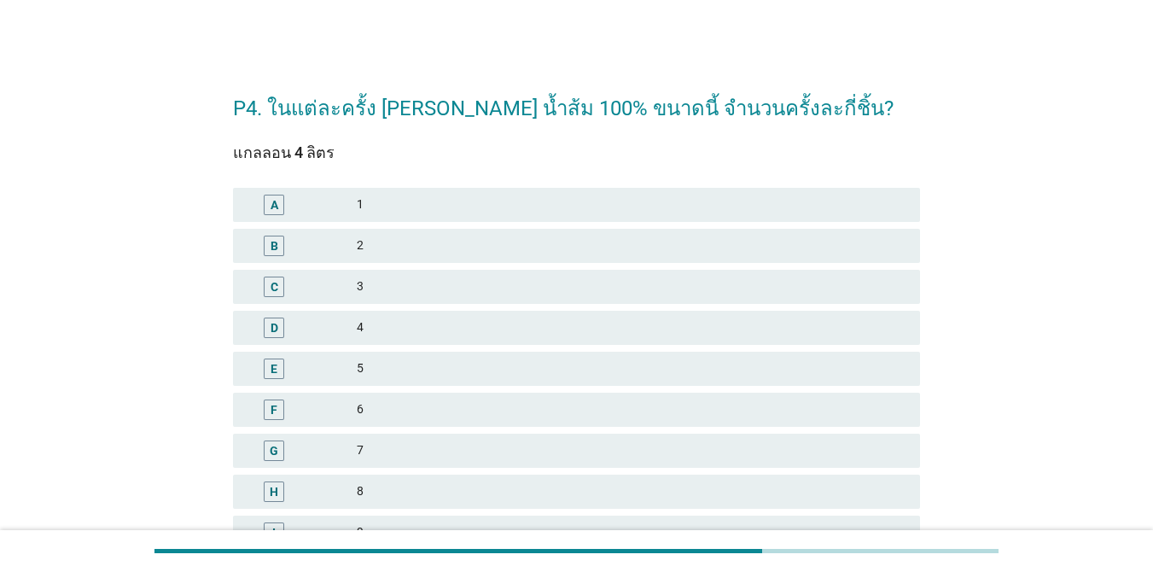
click at [478, 249] on div "2" at bounding box center [631, 245] width 549 height 20
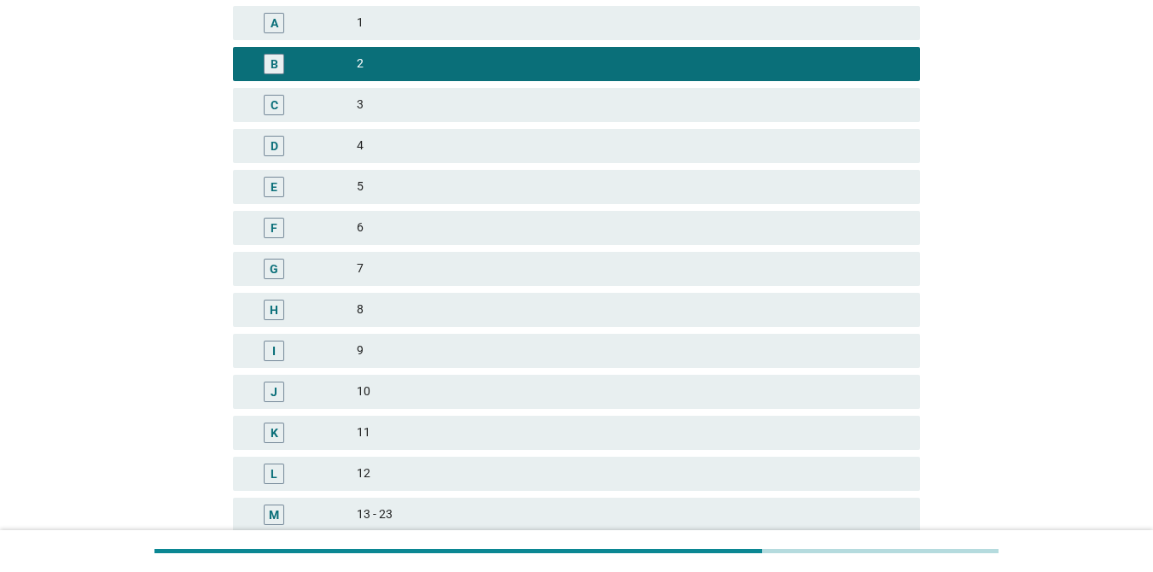
scroll to position [341, 0]
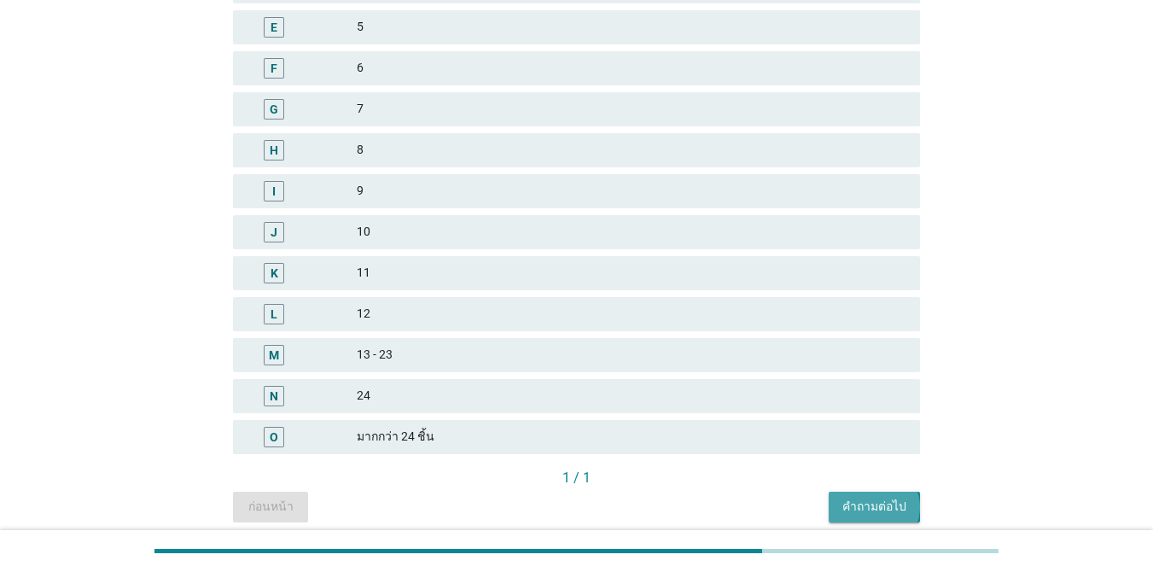
click at [876, 515] on button "คำถามต่อไป" at bounding box center [873, 506] width 91 height 31
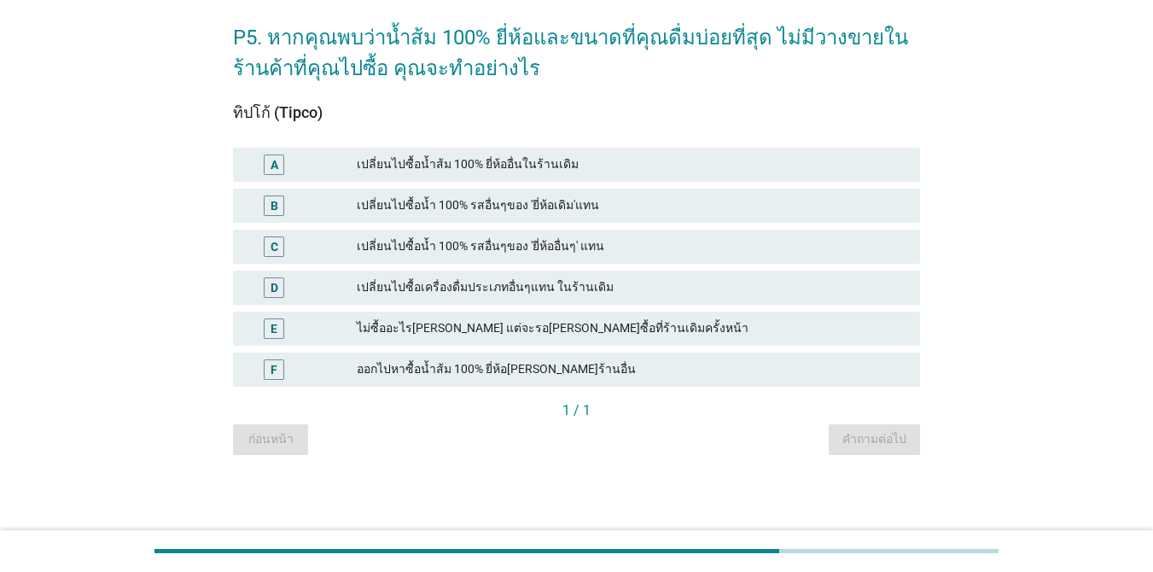
scroll to position [0, 0]
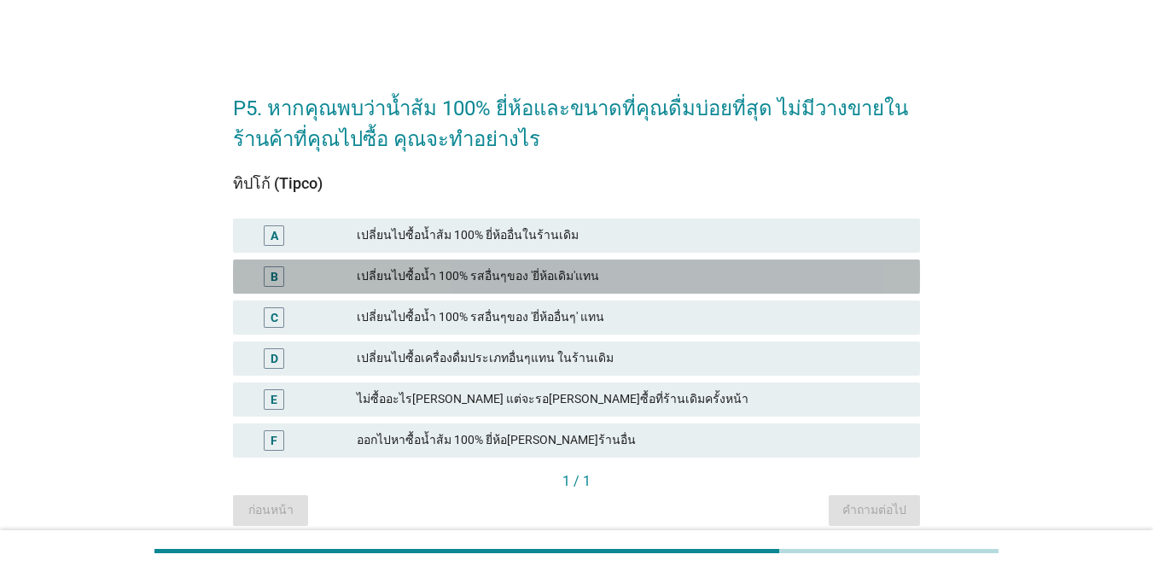
click at [478, 282] on div "เปลี่ยนไปซื้อน้ำ 100% รสอื่นๆของ 'ยี่ห้อเดิม'แทน" at bounding box center [631, 276] width 549 height 20
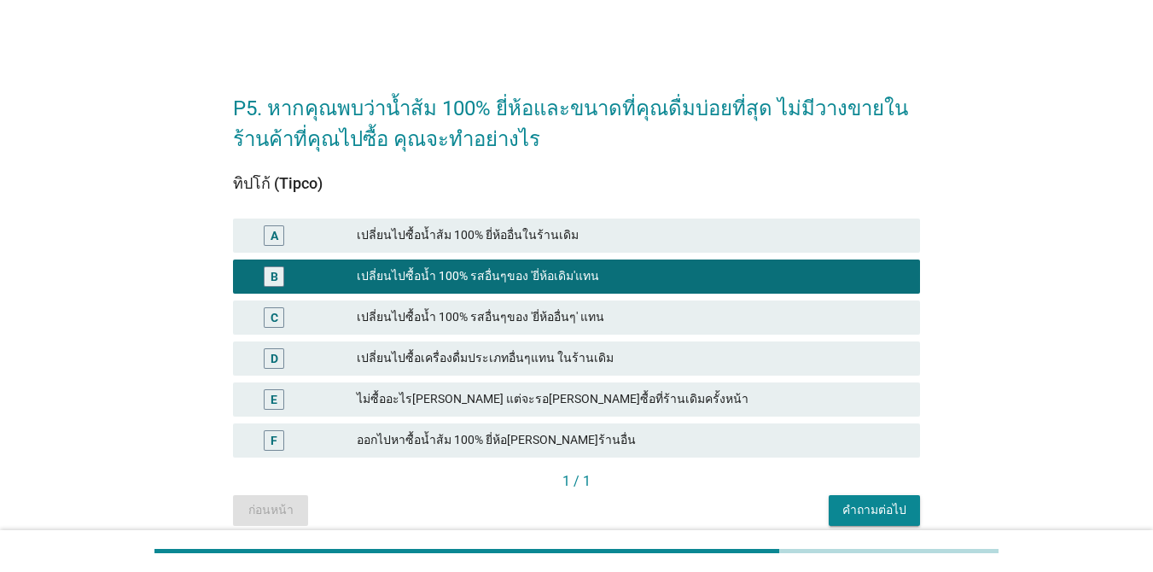
click at [894, 507] on div "คำถามต่อไป" at bounding box center [874, 510] width 64 height 18
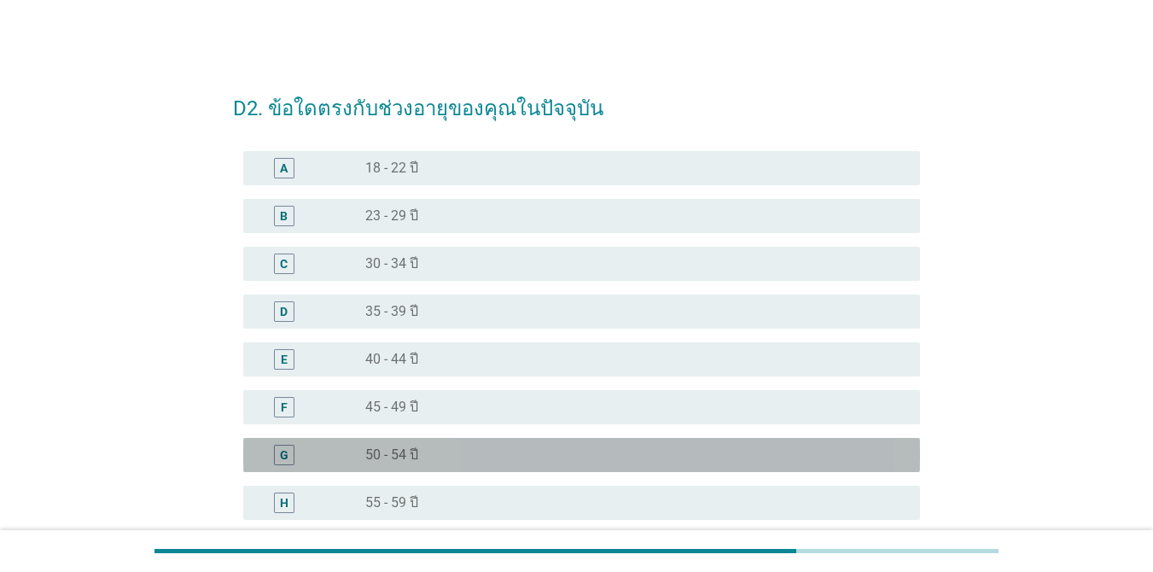
click at [407, 450] on label "50 - 54 ปี" at bounding box center [391, 454] width 53 height 17
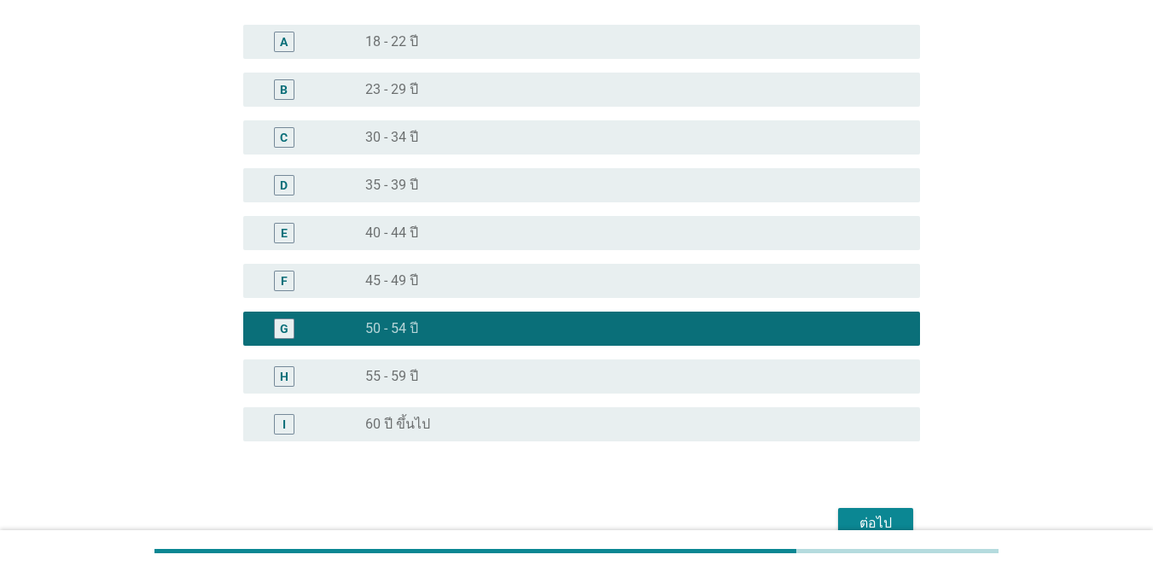
scroll to position [215, 0]
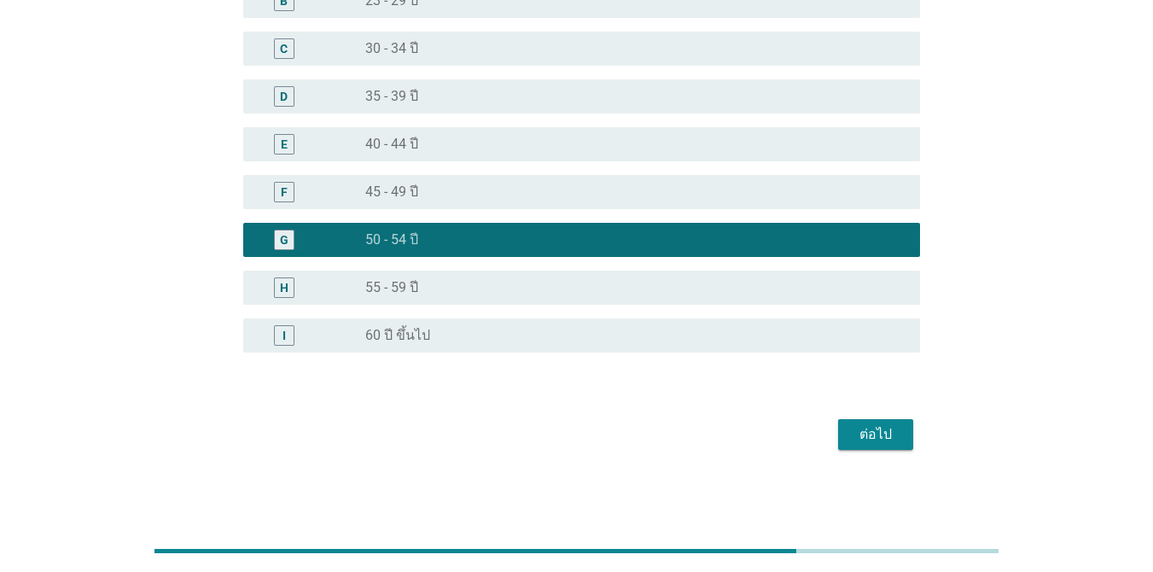
click at [886, 438] on div "ต่อไป" at bounding box center [875, 434] width 48 height 20
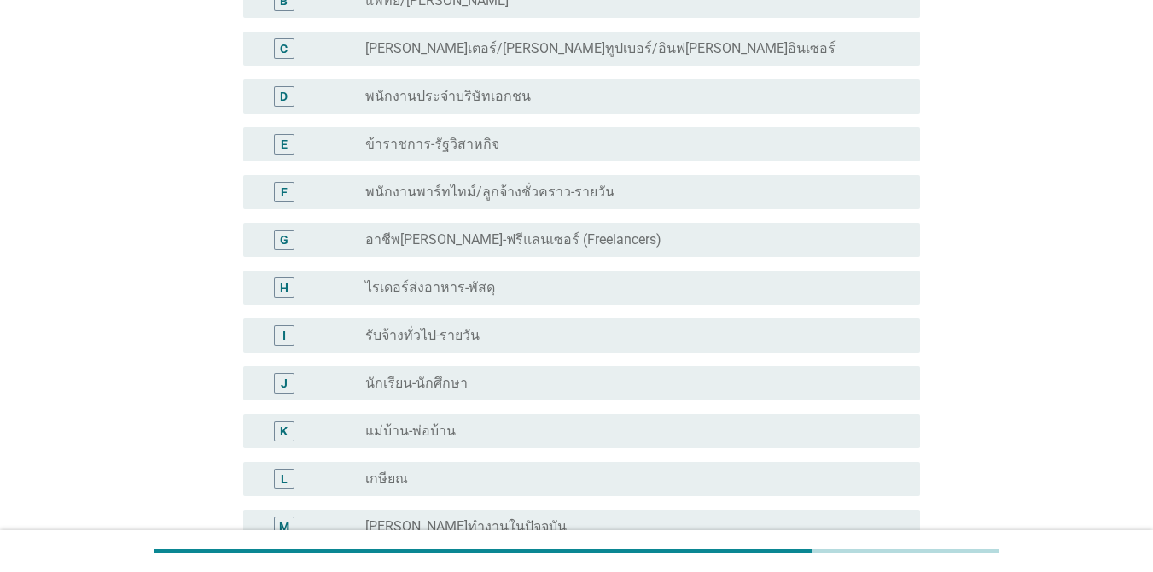
scroll to position [0, 0]
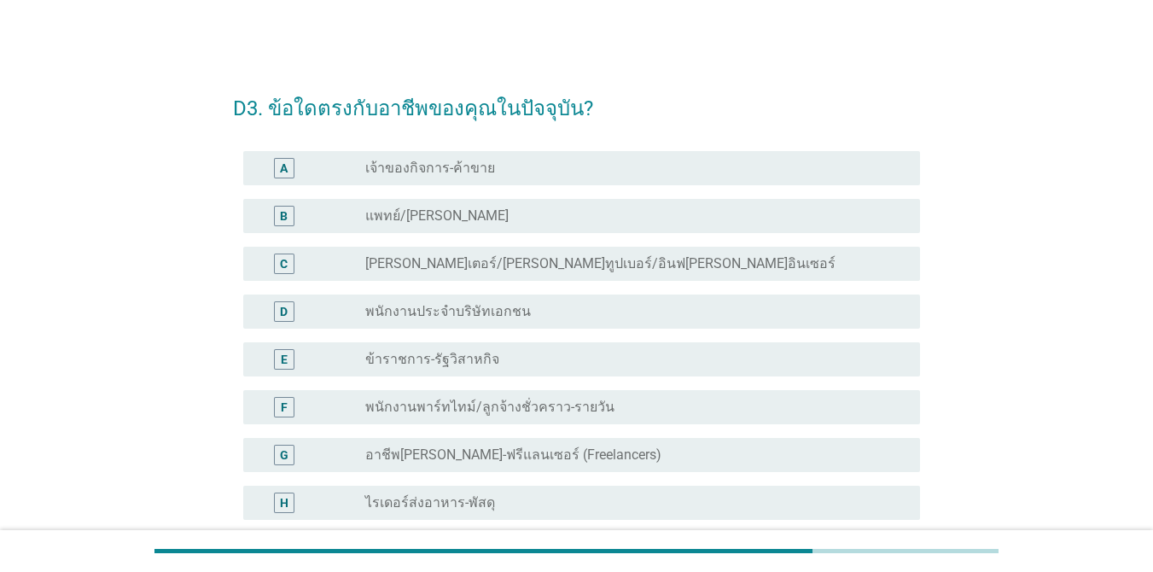
click at [479, 352] on label "ข้าราชการ-รัฐวิสาหกิจ" at bounding box center [432, 359] width 134 height 17
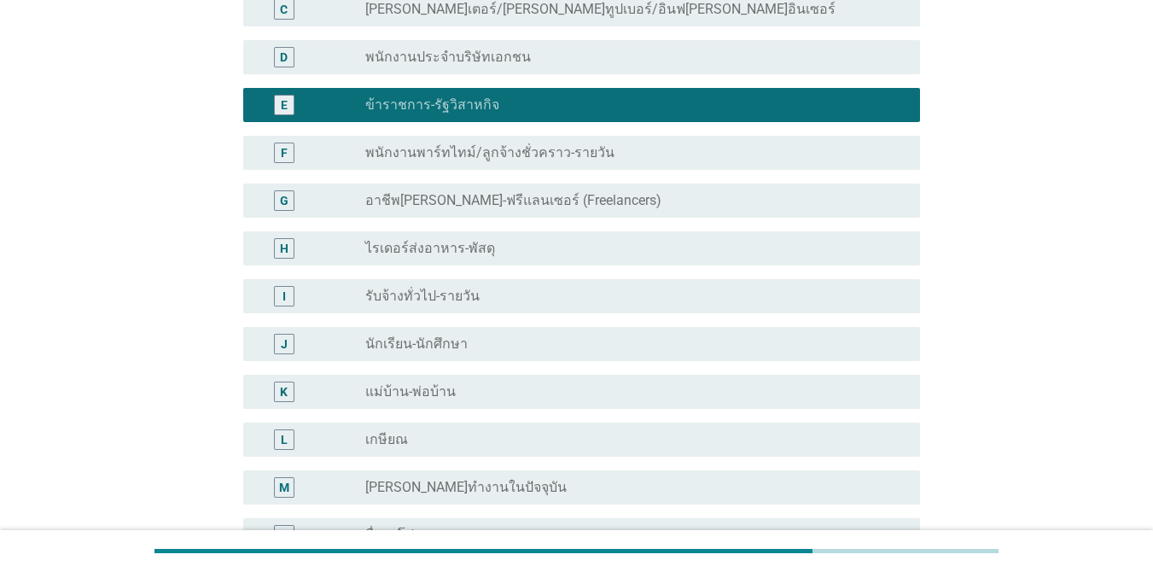
scroll to position [427, 0]
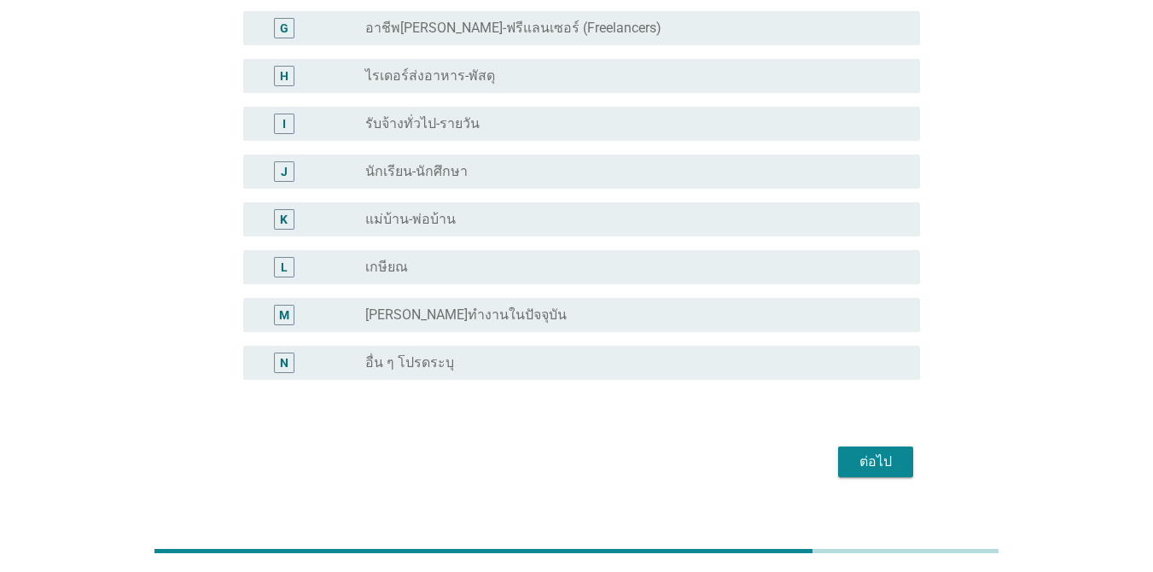
click at [892, 460] on div "ต่อไป" at bounding box center [875, 461] width 48 height 20
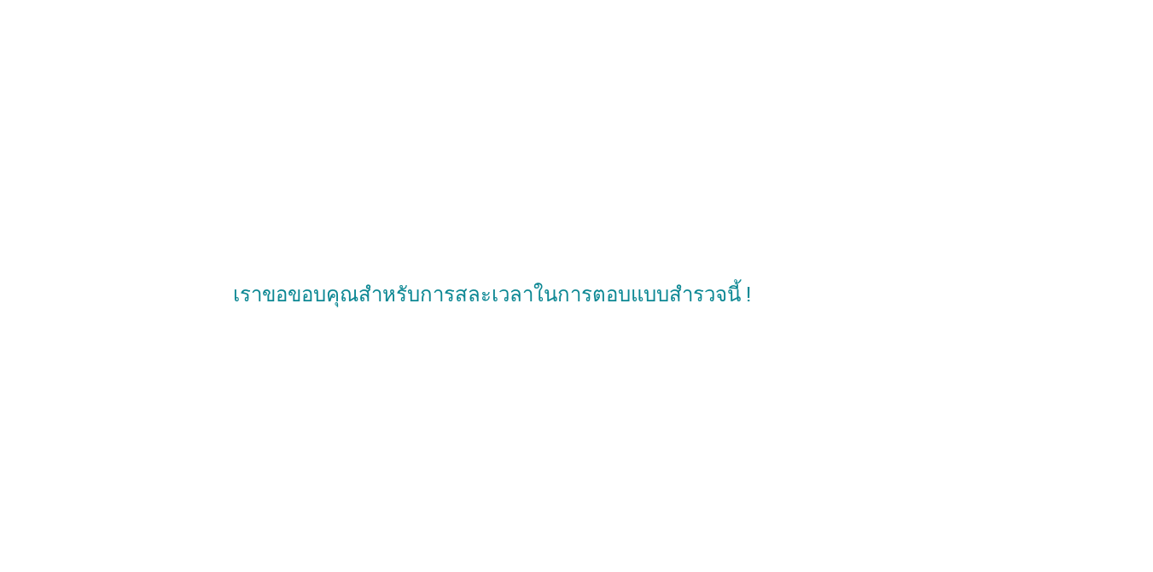
scroll to position [0, 0]
